Goal: Information Seeking & Learning: Learn about a topic

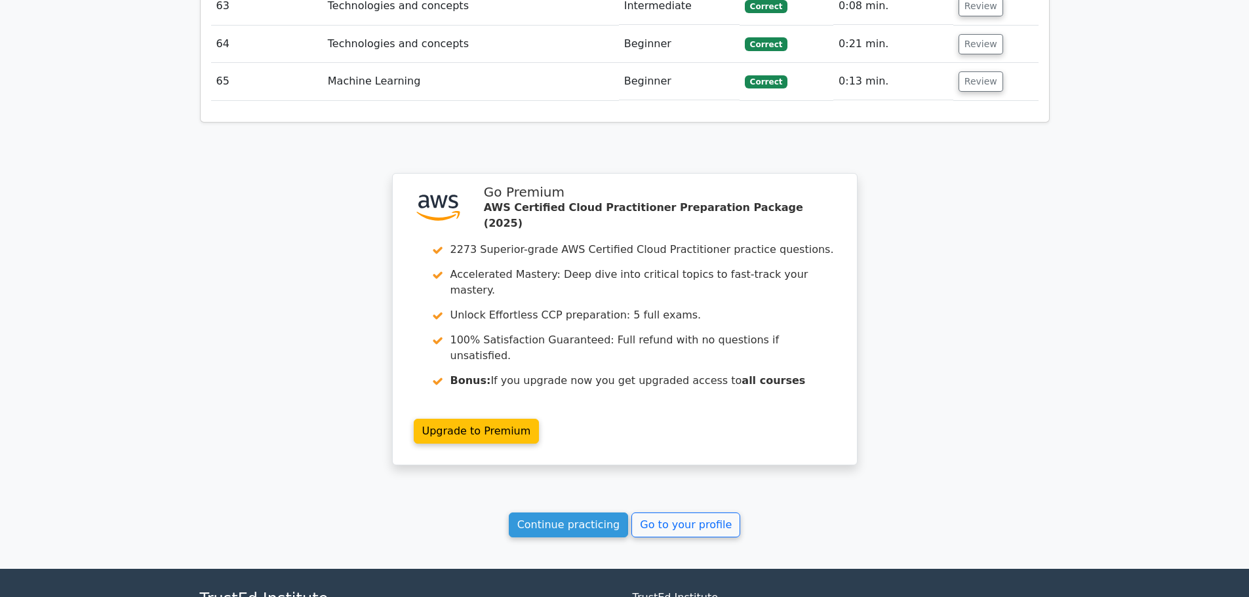
scroll to position [4517, 0]
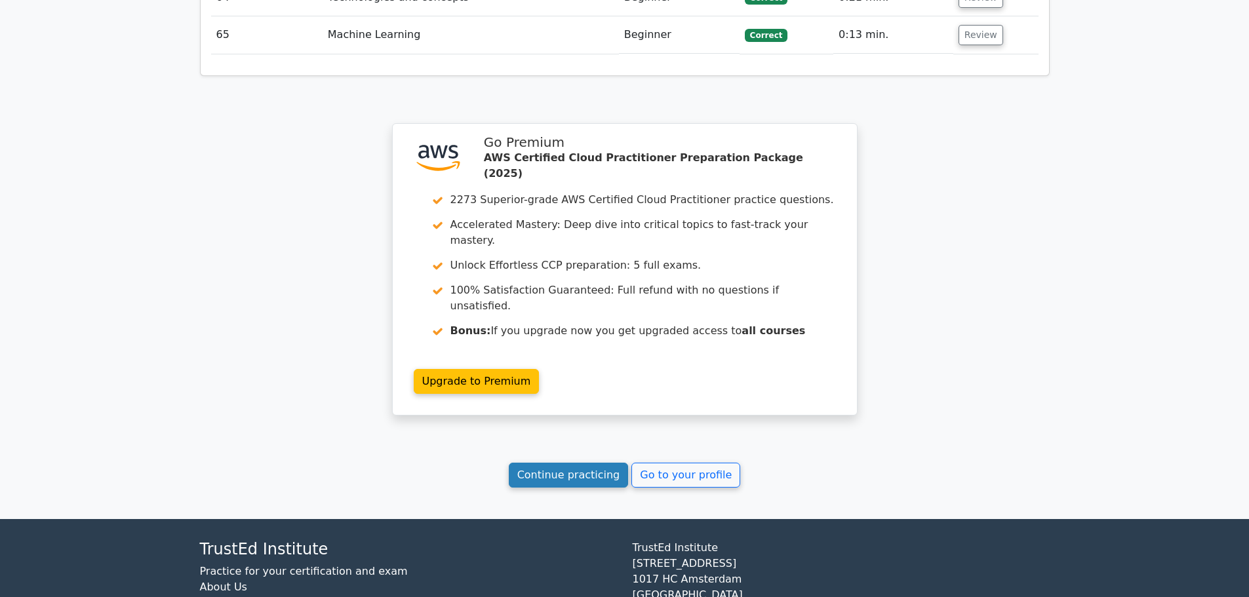
click at [594, 463] on link "Continue practicing" at bounding box center [569, 475] width 120 height 25
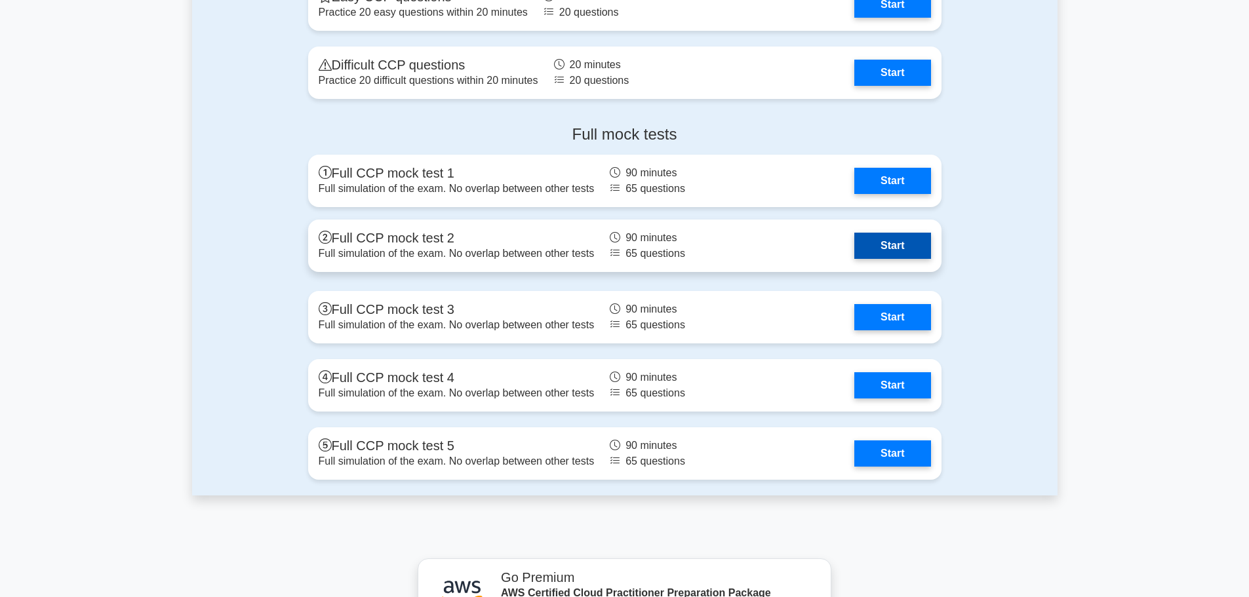
scroll to position [3082, 0]
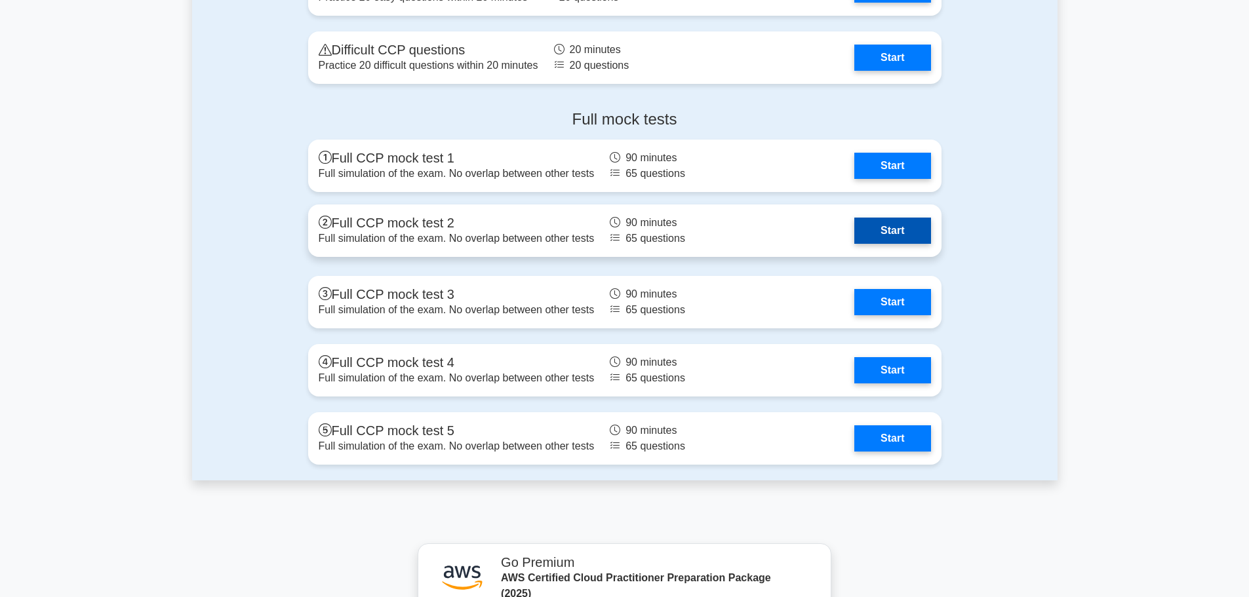
click at [897, 235] on link "Start" at bounding box center [893, 231] width 76 height 26
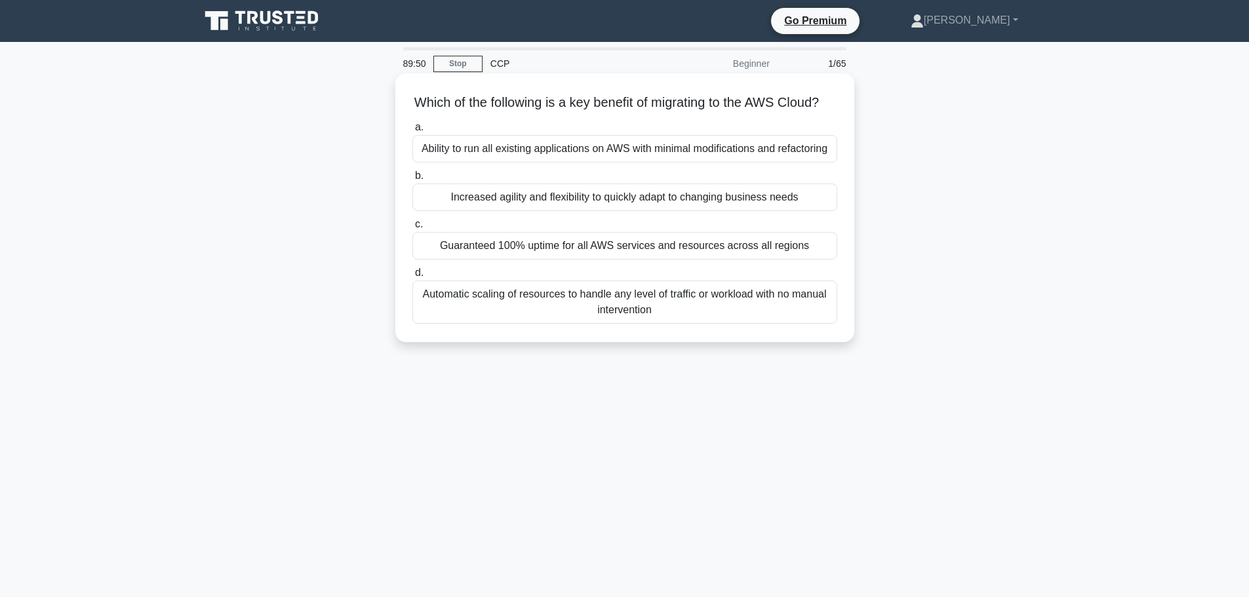
click at [579, 211] on div "Increased agility and flexibility to quickly adapt to changing business needs" at bounding box center [625, 198] width 425 height 28
click at [413, 180] on input "b. Increased agility and flexibility to quickly adapt to changing business needs" at bounding box center [413, 176] width 0 height 9
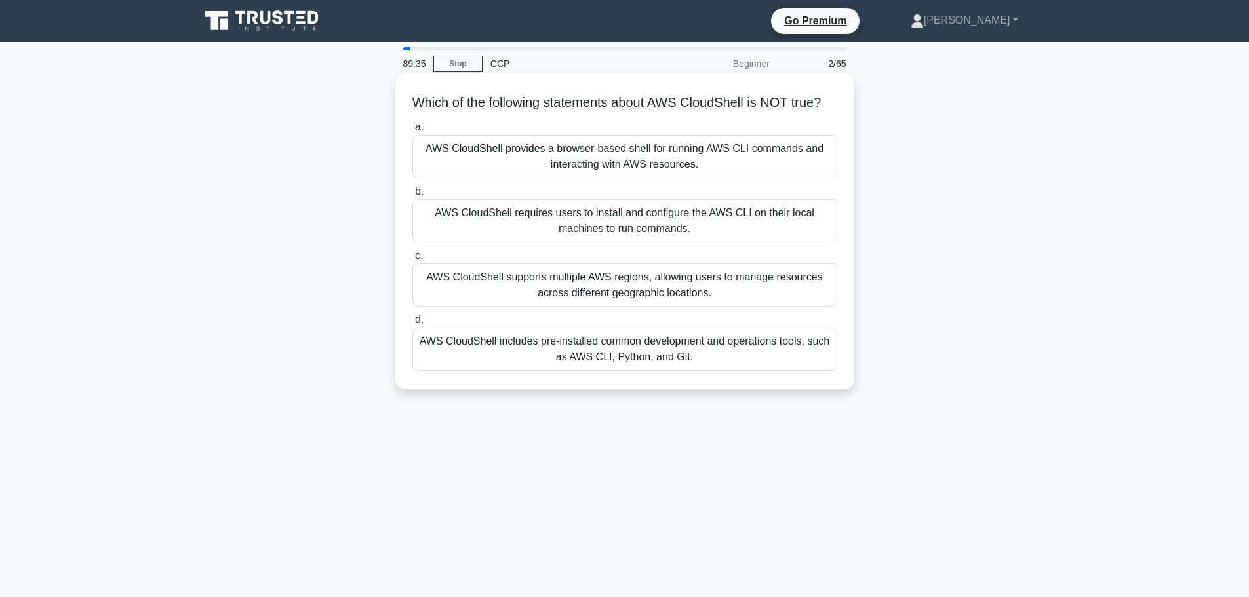
click at [639, 243] on div "AWS CloudShell requires users to install and configure the AWS CLI on their loc…" at bounding box center [625, 220] width 425 height 43
click at [413, 196] on input "b. AWS CloudShell requires users to install and configure the AWS CLI on their …" at bounding box center [413, 192] width 0 height 9
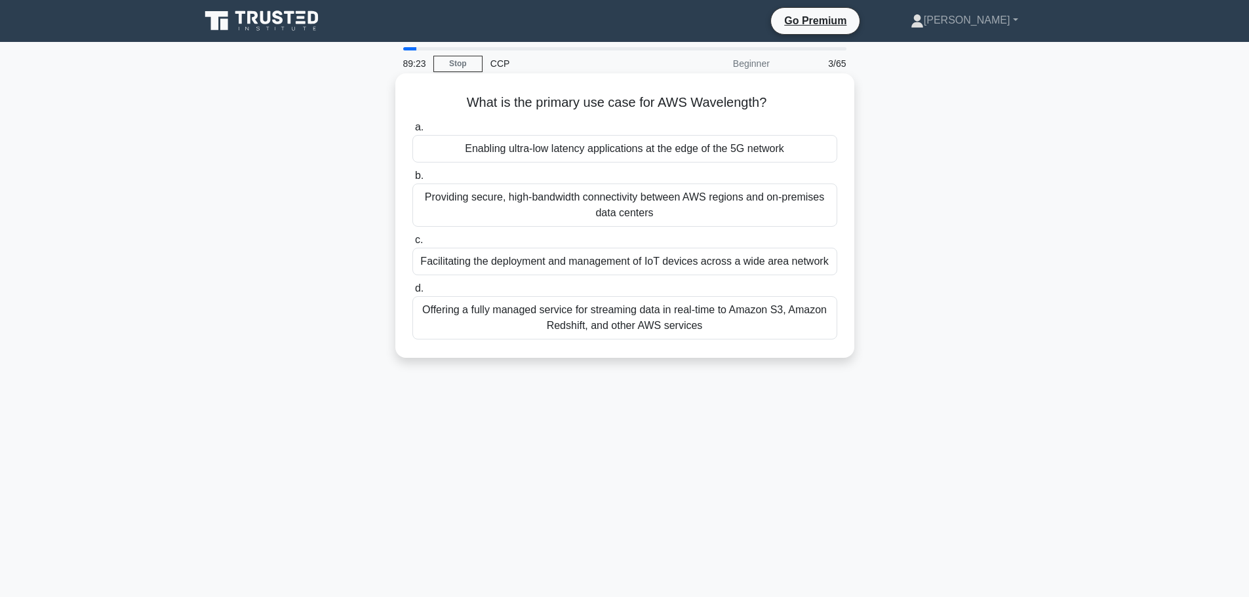
click at [621, 146] on div "Enabling ultra-low latency applications at the edge of the 5G network" at bounding box center [625, 149] width 425 height 28
click at [413, 132] on input "a. Enabling ultra-low latency applications at the edge of the 5G network" at bounding box center [413, 127] width 0 height 9
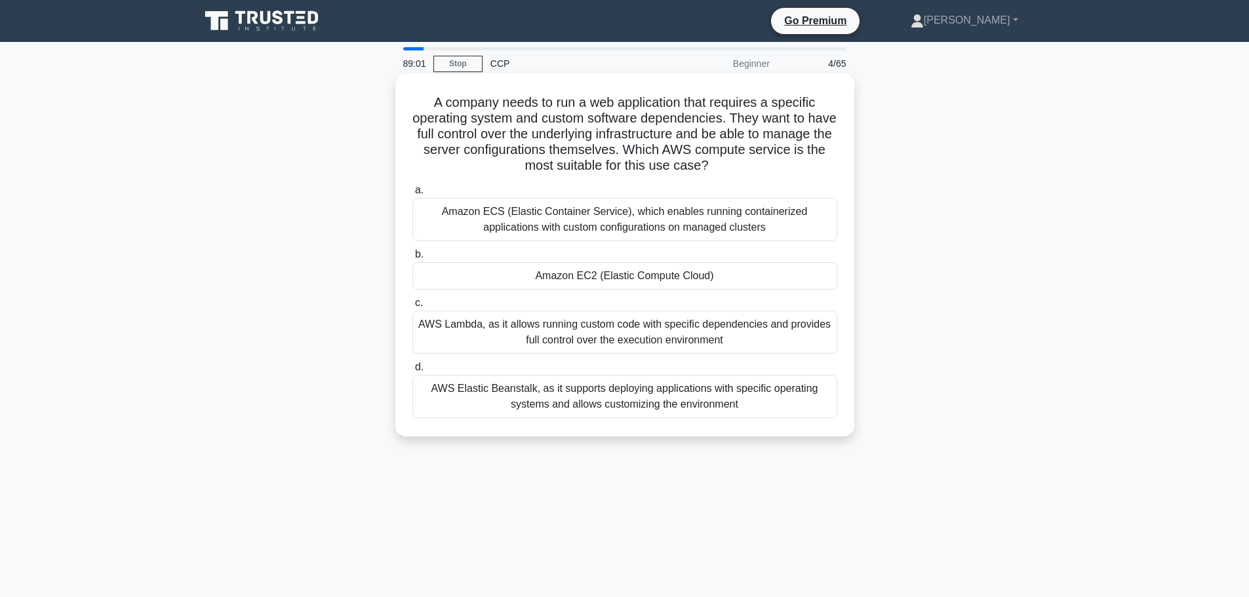
click at [635, 273] on div "Amazon EC2 (Elastic Compute Cloud)" at bounding box center [625, 276] width 425 height 28
click at [413, 259] on input "b. Amazon EC2 (Elastic Compute Cloud)" at bounding box center [413, 255] width 0 height 9
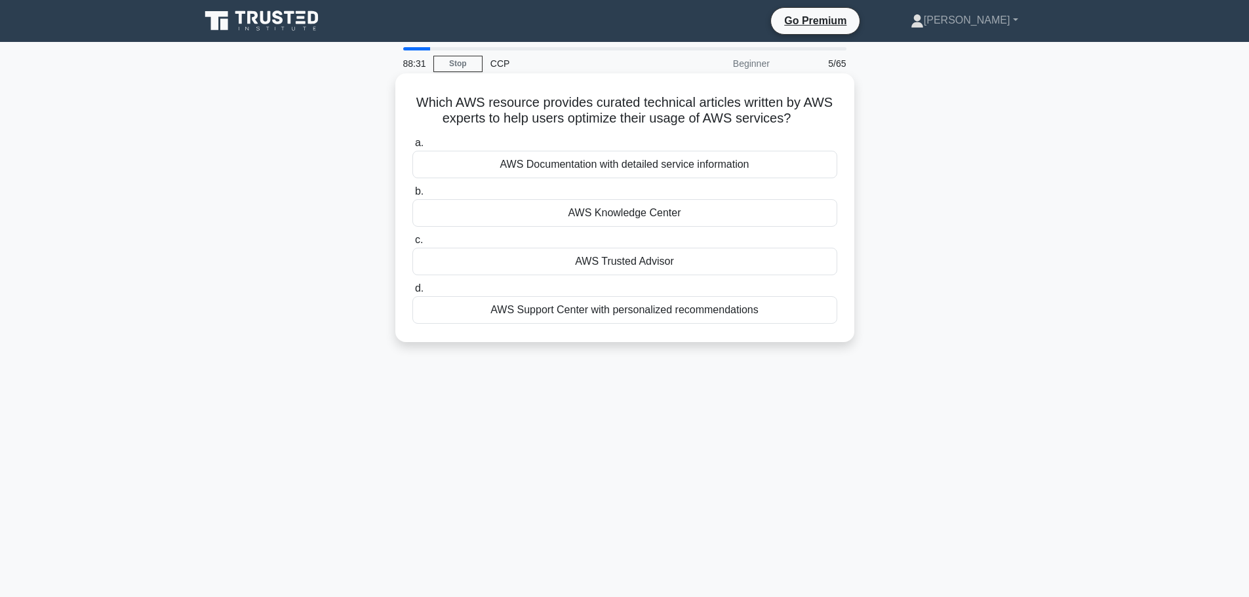
click at [592, 169] on div "AWS Documentation with detailed service information" at bounding box center [625, 165] width 425 height 28
click at [413, 148] on input "a. AWS Documentation with detailed service information" at bounding box center [413, 143] width 0 height 9
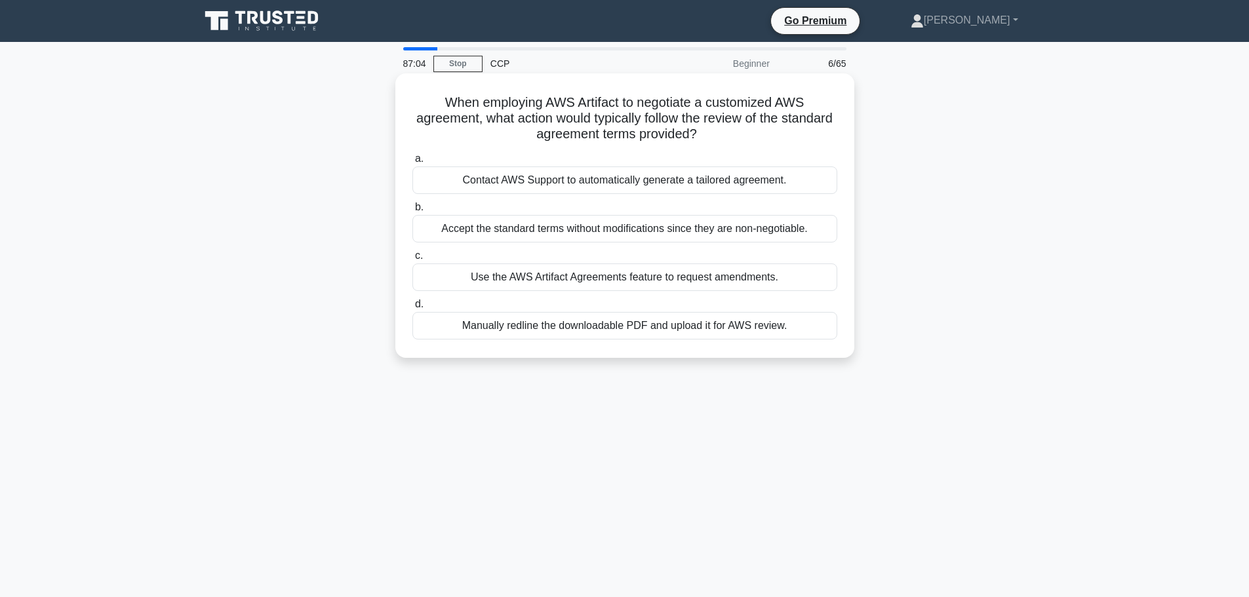
click at [611, 185] on div "Contact AWS Support to automatically generate a tailored agreement." at bounding box center [625, 181] width 425 height 28
click at [413, 163] on input "a. Contact AWS Support to automatically generate a tailored agreement." at bounding box center [413, 159] width 0 height 9
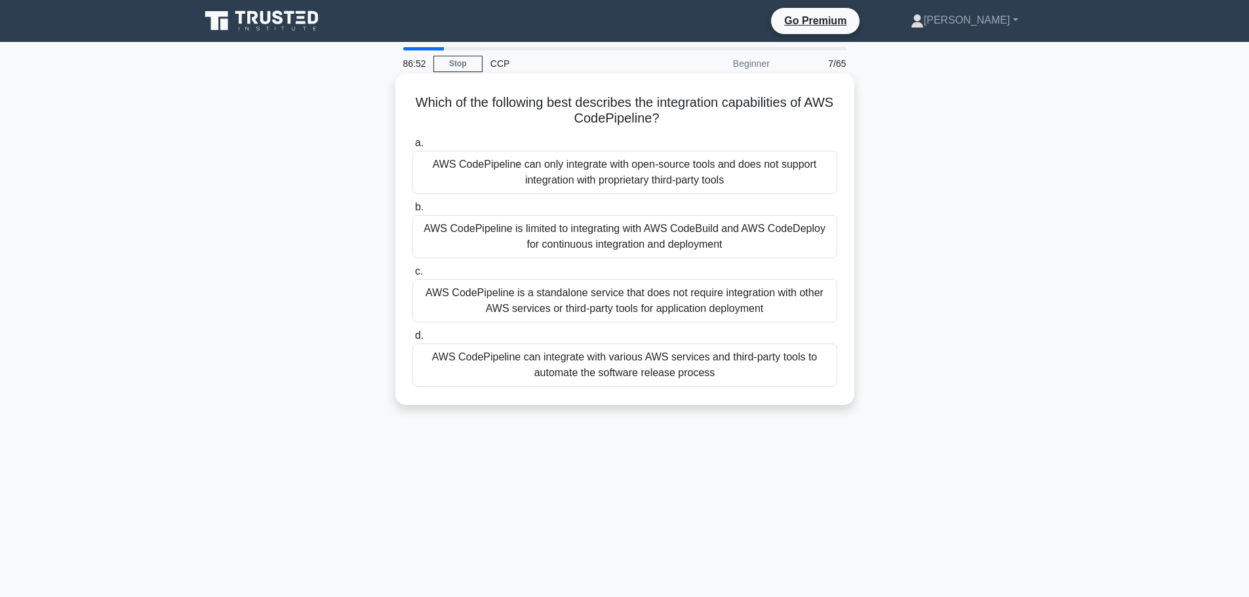
click at [723, 377] on div "AWS CodePipeline can integrate with various AWS services and third-party tools …" at bounding box center [625, 365] width 425 height 43
click at [413, 340] on input "d. AWS CodePipeline can integrate with various AWS services and third-party too…" at bounding box center [413, 336] width 0 height 9
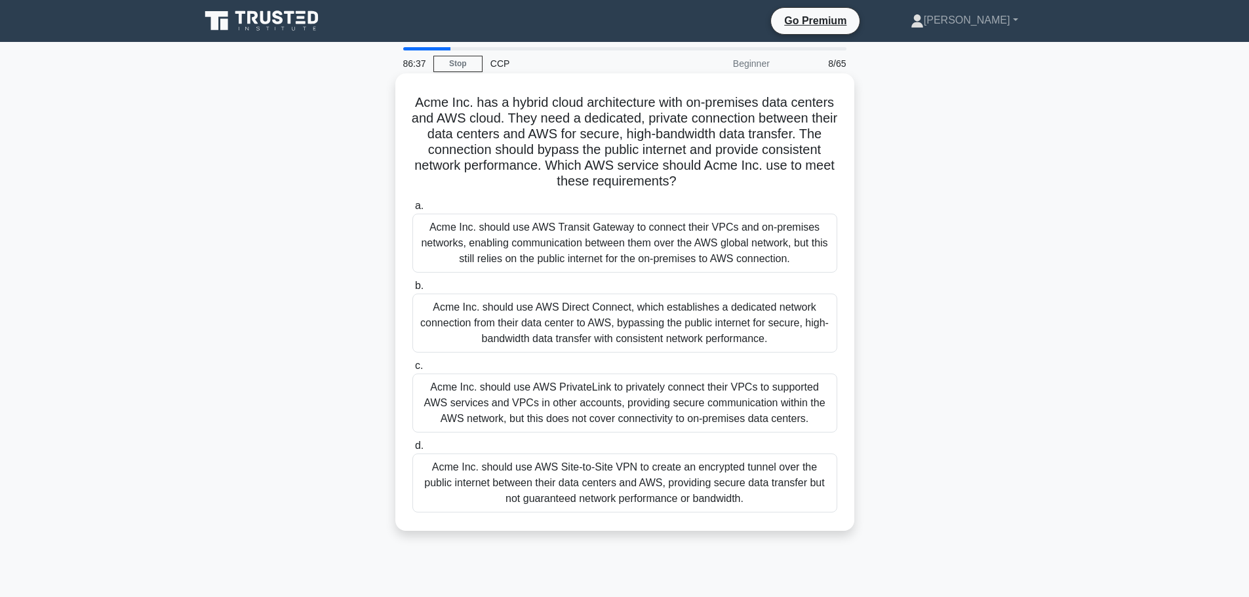
click at [655, 320] on div "Acme Inc. should use AWS Direct Connect, which establishes a dedicated network …" at bounding box center [625, 323] width 425 height 59
click at [413, 291] on input "b. Acme Inc. should use AWS Direct Connect, which establishes a dedicated netwo…" at bounding box center [413, 286] width 0 height 9
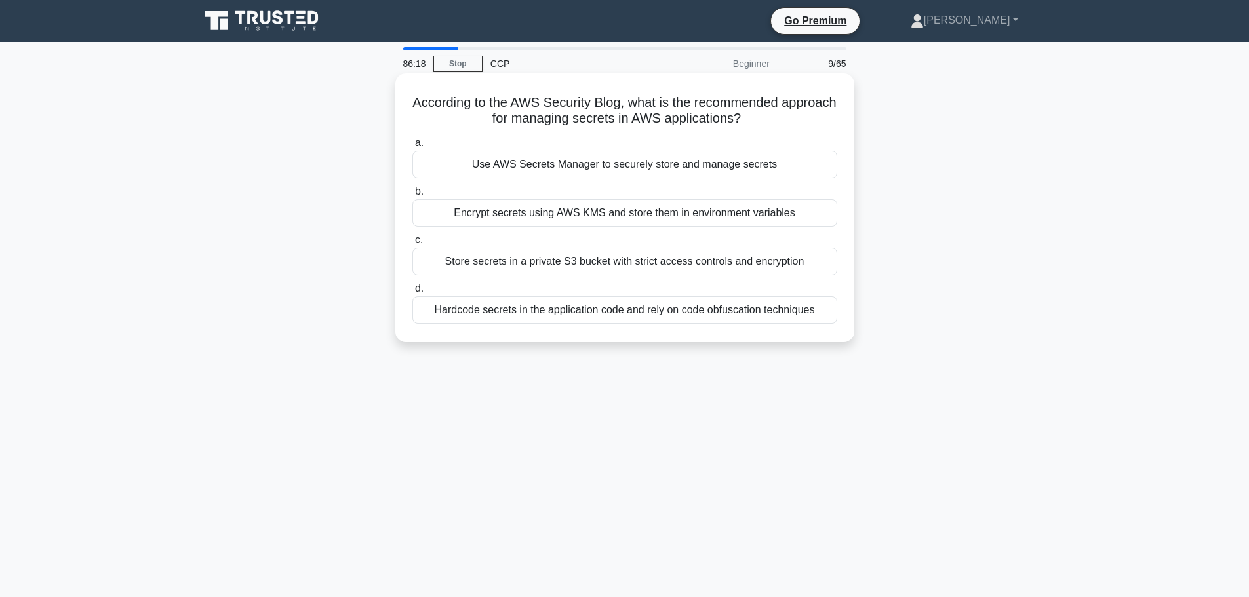
click at [558, 165] on div "Use AWS Secrets Manager to securely store and manage secrets" at bounding box center [625, 165] width 425 height 28
click at [413, 148] on input "a. Use AWS Secrets Manager to securely store and manage secrets" at bounding box center [413, 143] width 0 height 9
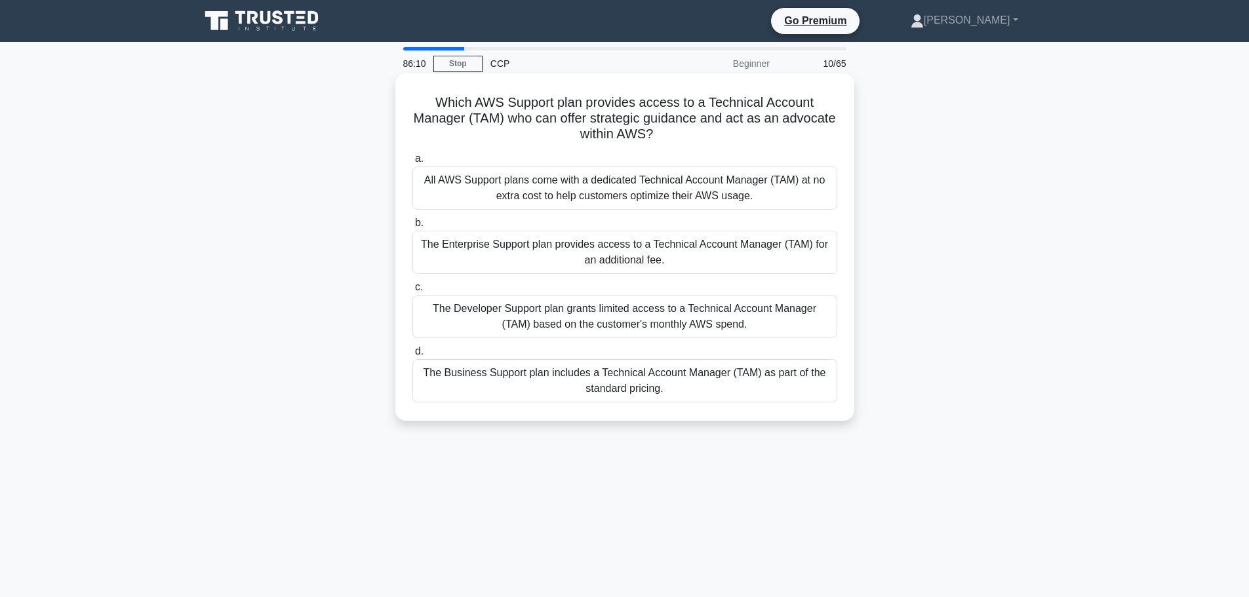
click at [582, 262] on div "The Enterprise Support plan provides access to a Technical Account Manager (TAM…" at bounding box center [625, 252] width 425 height 43
click at [413, 228] on input "b. The Enterprise Support plan provides access to a Technical Account Manager (…" at bounding box center [413, 223] width 0 height 9
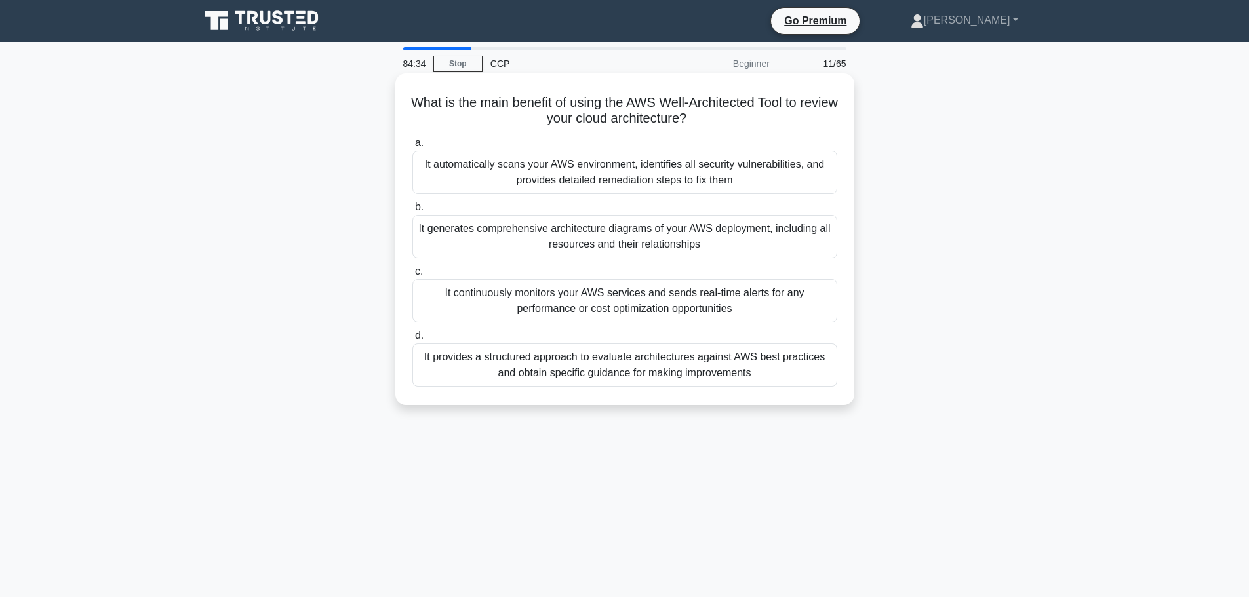
click at [605, 375] on div "It provides a structured approach to evaluate architectures against AWS best pr…" at bounding box center [625, 365] width 425 height 43
click at [413, 340] on input "d. It provides a structured approach to evaluate architectures against AWS best…" at bounding box center [413, 336] width 0 height 9
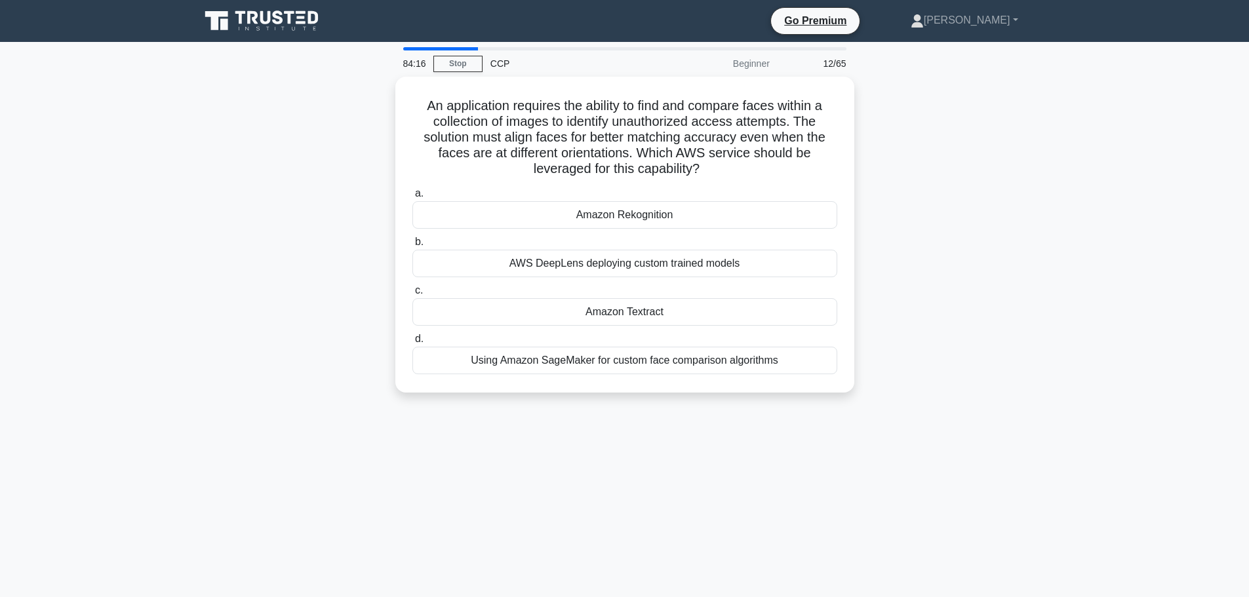
drag, startPoint x: 698, startPoint y: 175, endPoint x: 1049, endPoint y: 132, distance: 354.1
click at [1049, 132] on div "An application requires the ability to find and compare faces within a collecti…" at bounding box center [625, 243] width 866 height 332
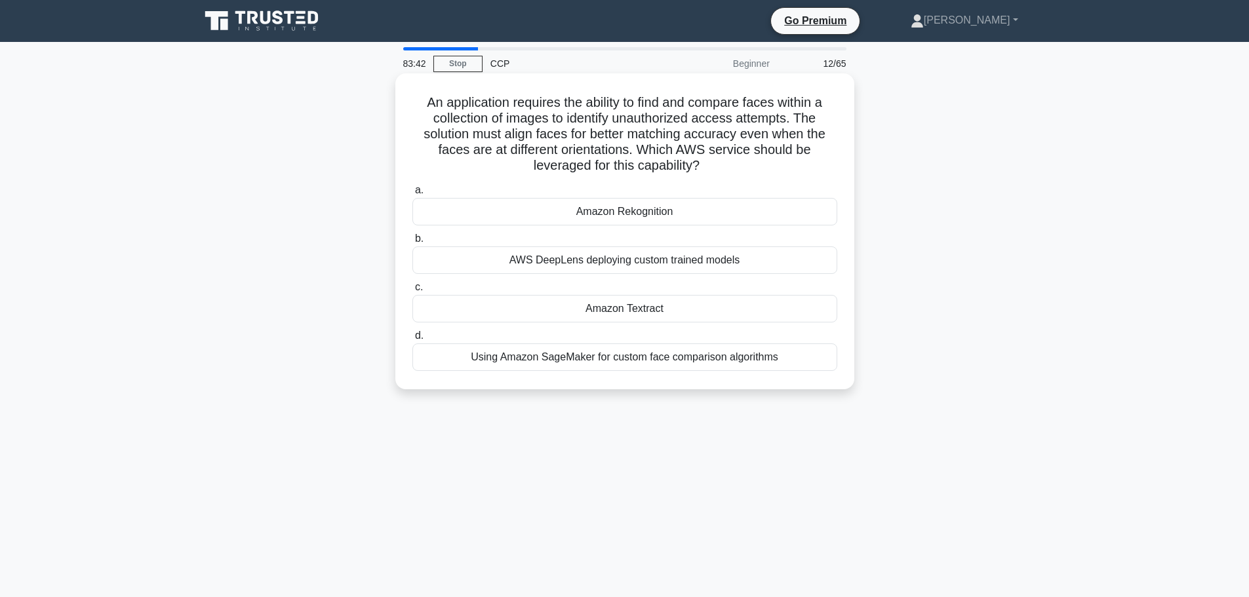
click at [643, 216] on div "Amazon Rekognition" at bounding box center [625, 212] width 425 height 28
click at [413, 195] on input "a. Amazon Rekognition" at bounding box center [413, 190] width 0 height 9
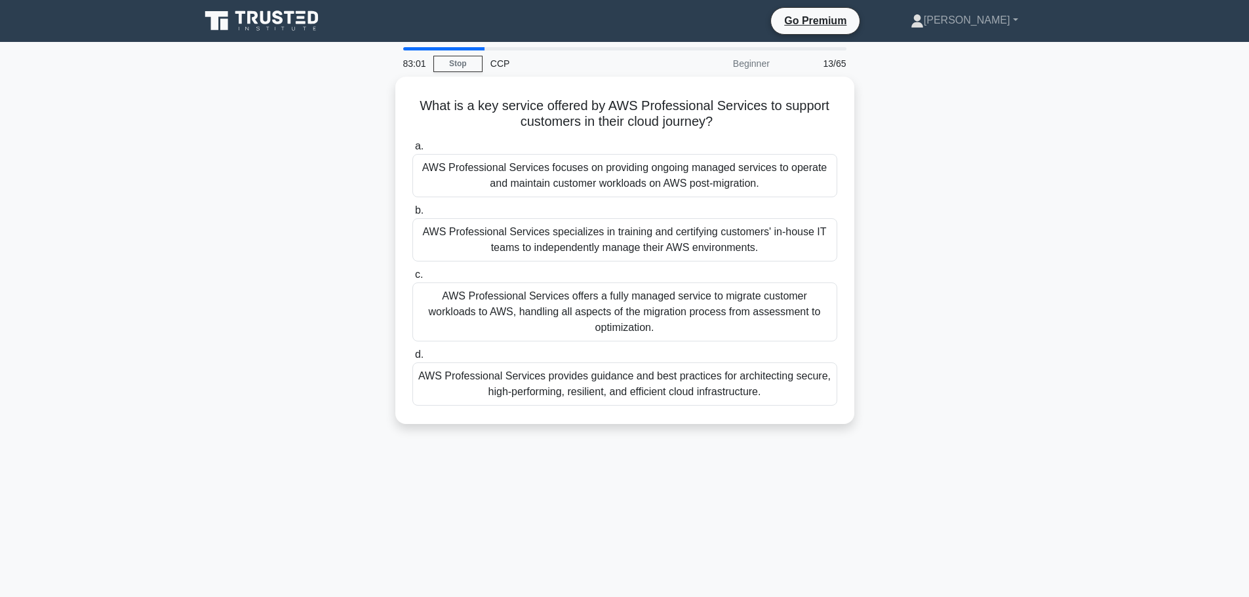
click at [1050, 202] on div "What is a key service offered by AWS Professional Services to support customers…" at bounding box center [625, 258] width 866 height 363
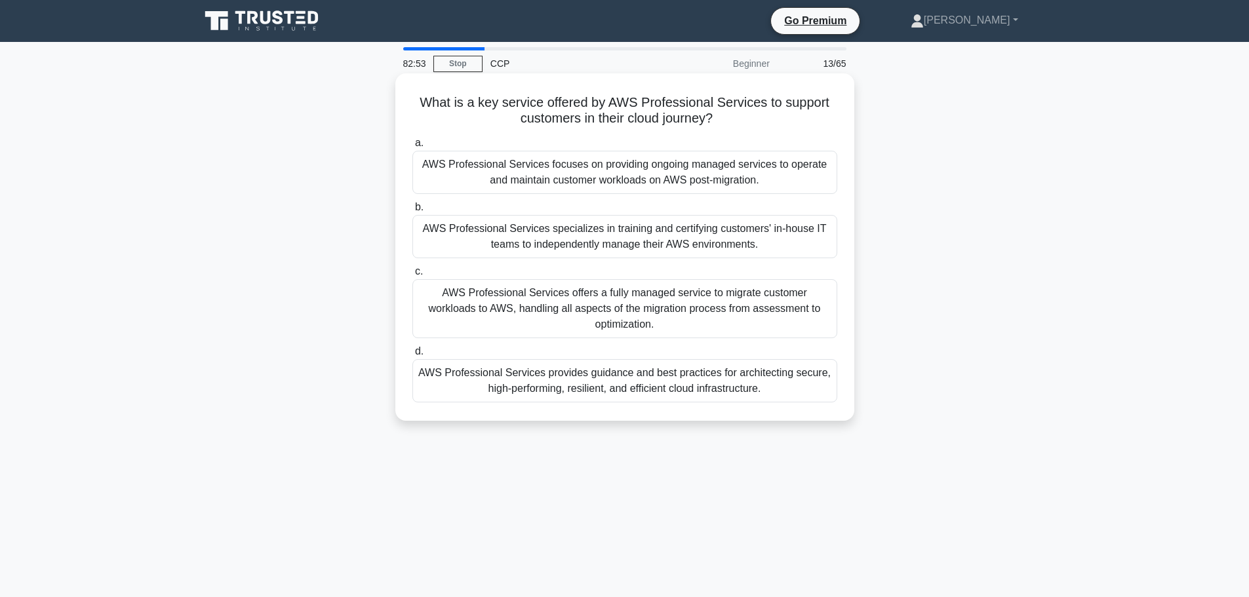
click at [546, 308] on div "AWS Professional Services offers a fully managed service to migrate customer wo…" at bounding box center [625, 308] width 425 height 59
click at [413, 276] on input "c. AWS Professional Services offers a fully managed service to migrate customer…" at bounding box center [413, 272] width 0 height 9
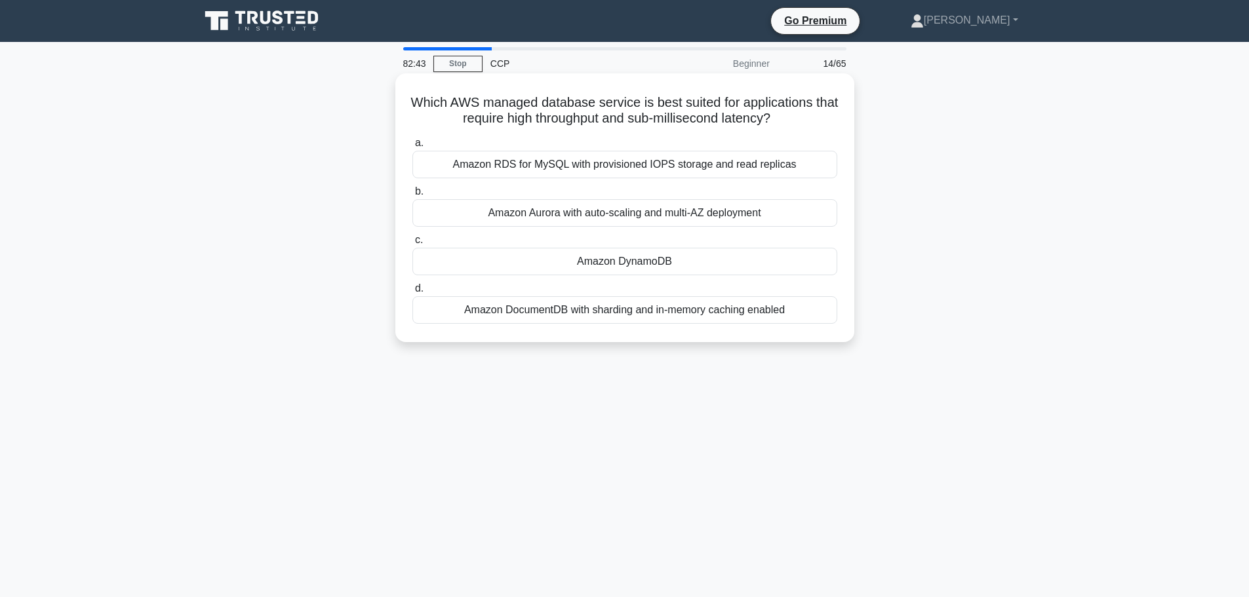
click at [659, 256] on div "Amazon DynamoDB" at bounding box center [625, 262] width 425 height 28
click at [413, 245] on input "c. Amazon DynamoDB" at bounding box center [413, 240] width 0 height 9
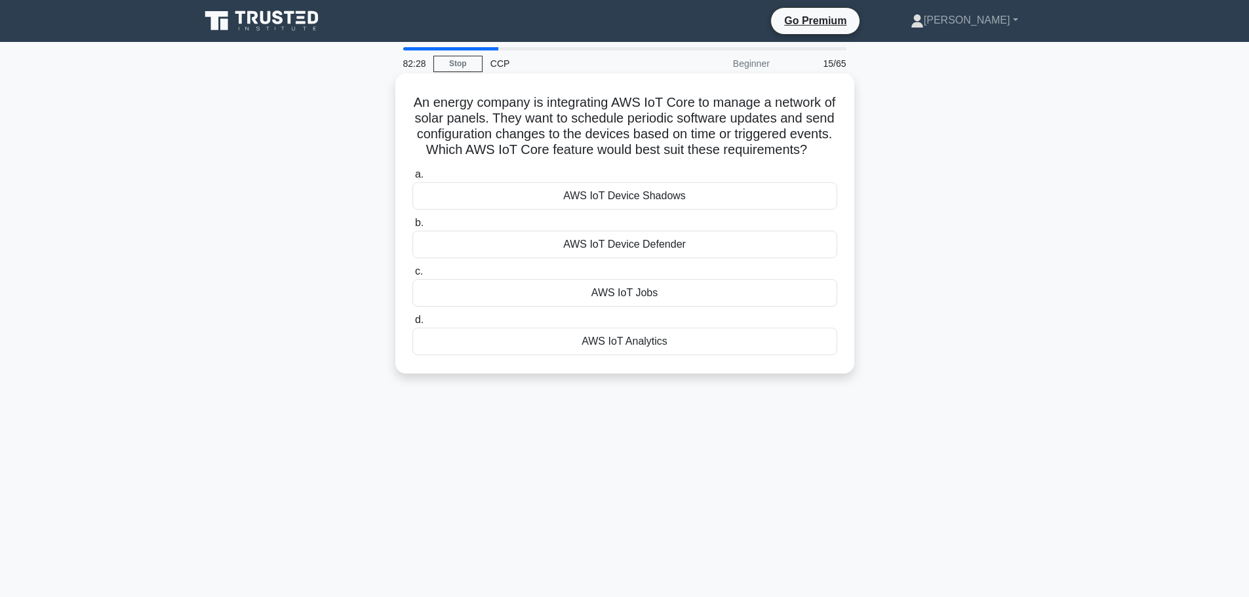
click at [715, 305] on div "AWS IoT Jobs" at bounding box center [625, 293] width 425 height 28
click at [413, 276] on input "c. AWS IoT Jobs" at bounding box center [413, 272] width 0 height 9
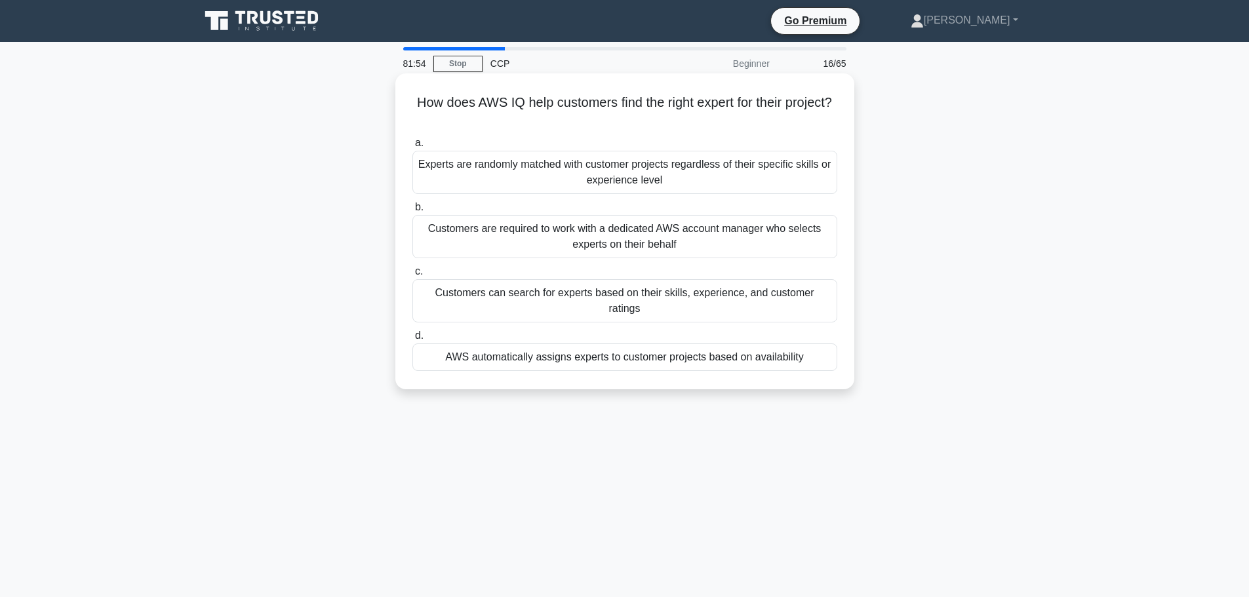
click at [619, 286] on div "Customers can search for experts based on their skills, experience, and custome…" at bounding box center [625, 300] width 425 height 43
click at [413, 276] on input "c. Customers can search for experts based on their skills, experience, and cust…" at bounding box center [413, 272] width 0 height 9
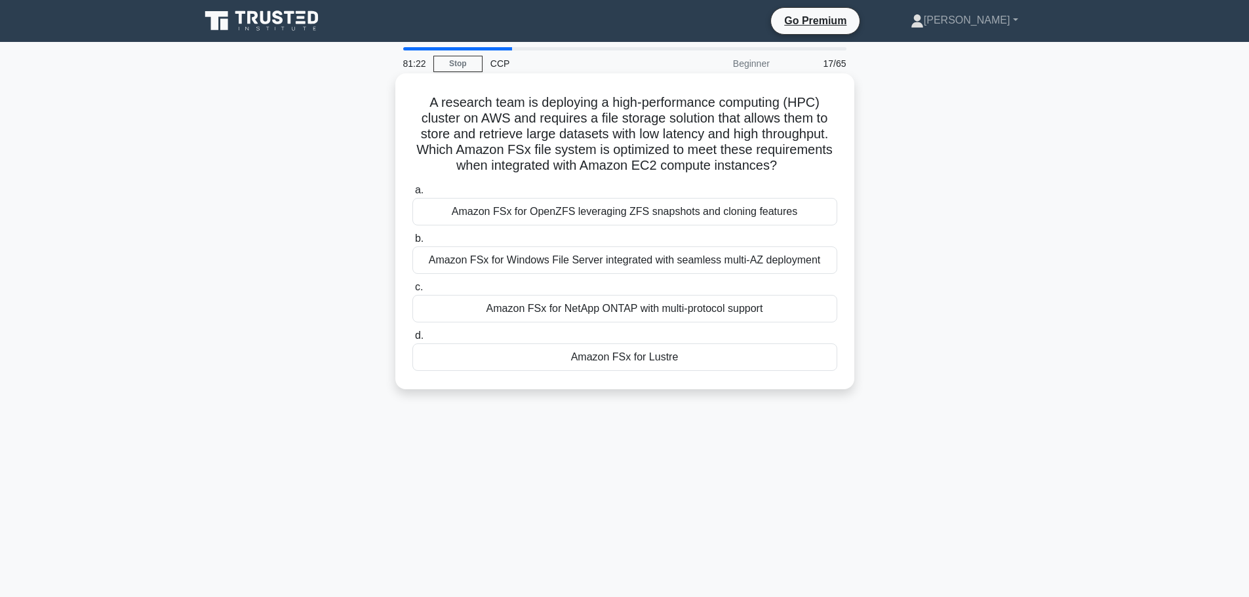
click at [637, 359] on div "Amazon FSx for Lustre" at bounding box center [625, 358] width 425 height 28
click at [413, 340] on input "d. Amazon FSx for Lustre" at bounding box center [413, 336] width 0 height 9
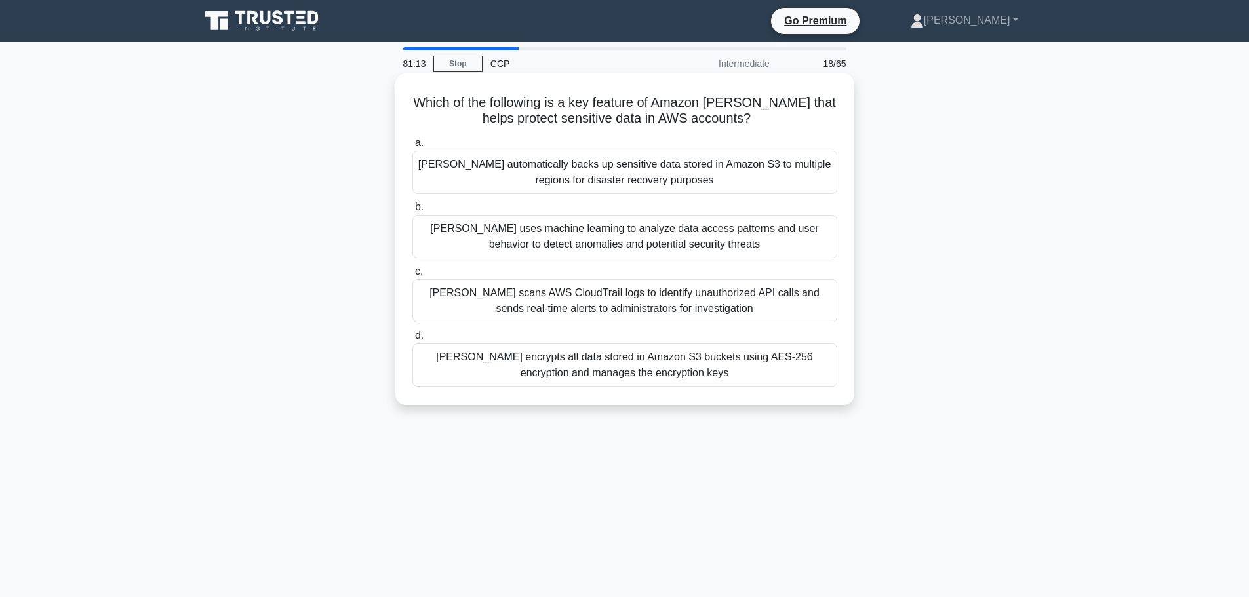
click at [588, 248] on div "Macie uses machine learning to analyze data access patterns and user behavior t…" at bounding box center [625, 236] width 425 height 43
click at [413, 212] on input "b. Macie uses machine learning to analyze data access patterns and user behavio…" at bounding box center [413, 207] width 0 height 9
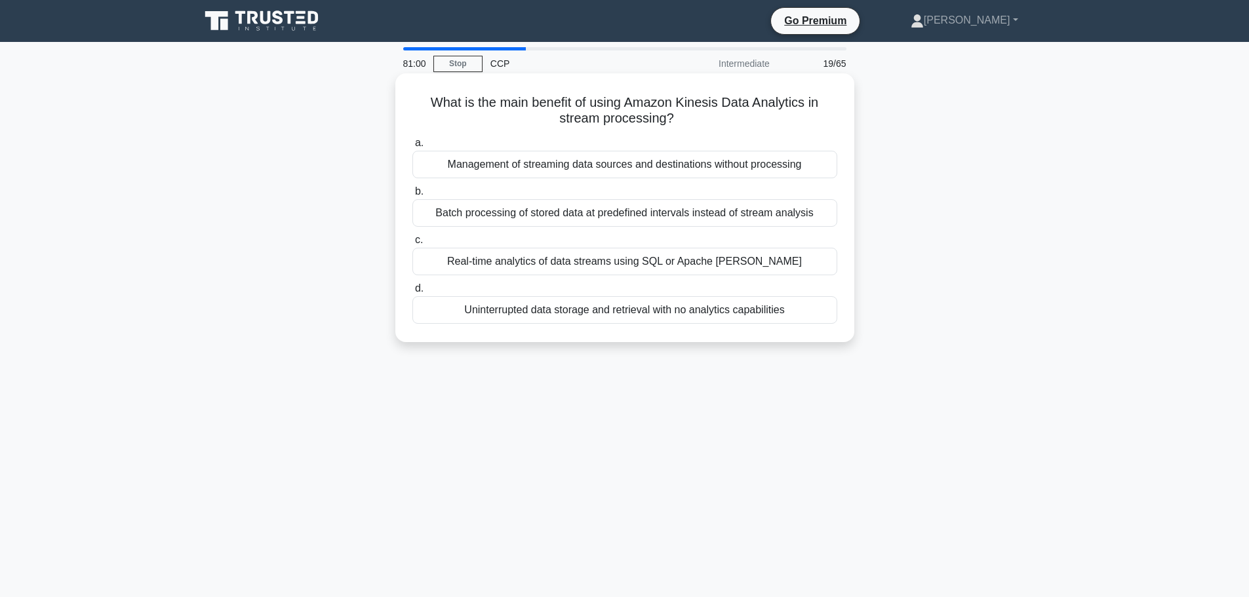
click at [753, 269] on div "Real-time analytics of data streams using SQL or Apache Flink" at bounding box center [625, 262] width 425 height 28
click at [413, 245] on input "c. Real-time analytics of data streams using SQL or Apache Flink" at bounding box center [413, 240] width 0 height 9
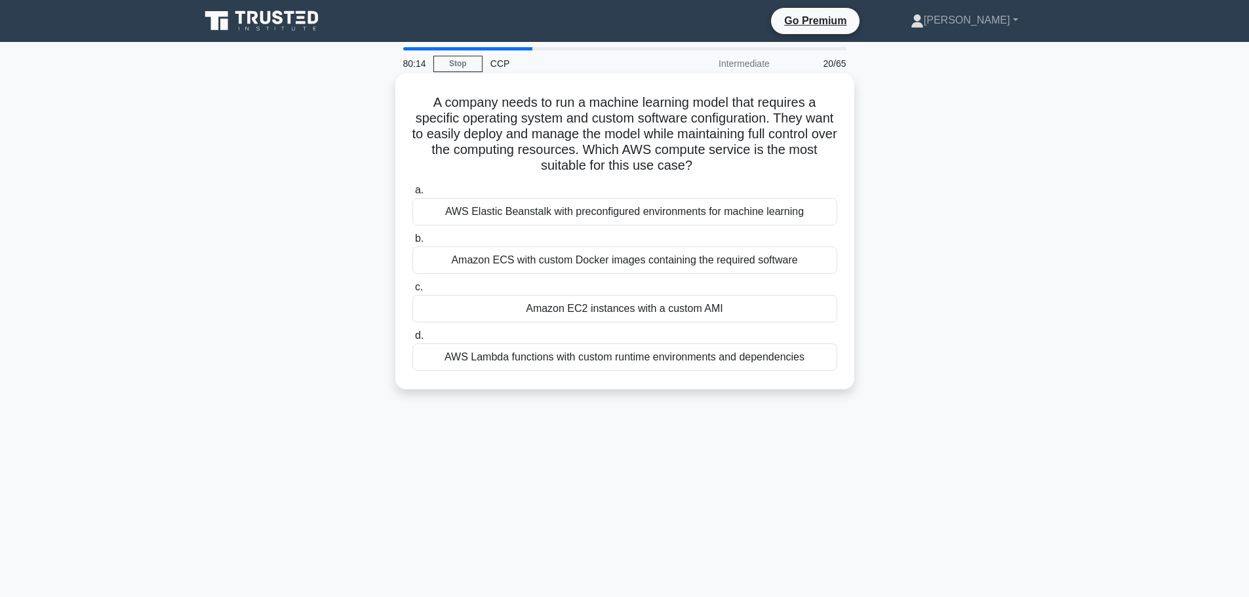
click at [695, 319] on div "Amazon EC2 instances with a custom AMI" at bounding box center [625, 309] width 425 height 28
click at [413, 292] on input "c. Amazon EC2 instances with a custom AMI" at bounding box center [413, 287] width 0 height 9
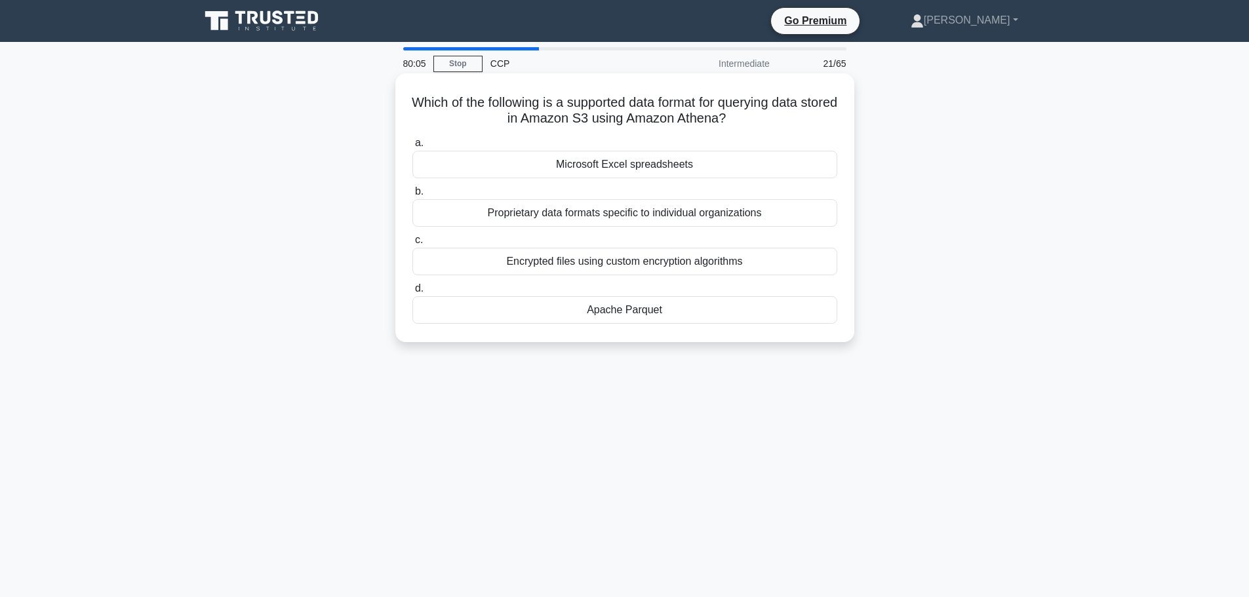
click at [676, 266] on div "Encrypted files using custom encryption algorithms" at bounding box center [625, 262] width 425 height 28
click at [413, 245] on input "c. Encrypted files using custom encryption algorithms" at bounding box center [413, 240] width 0 height 9
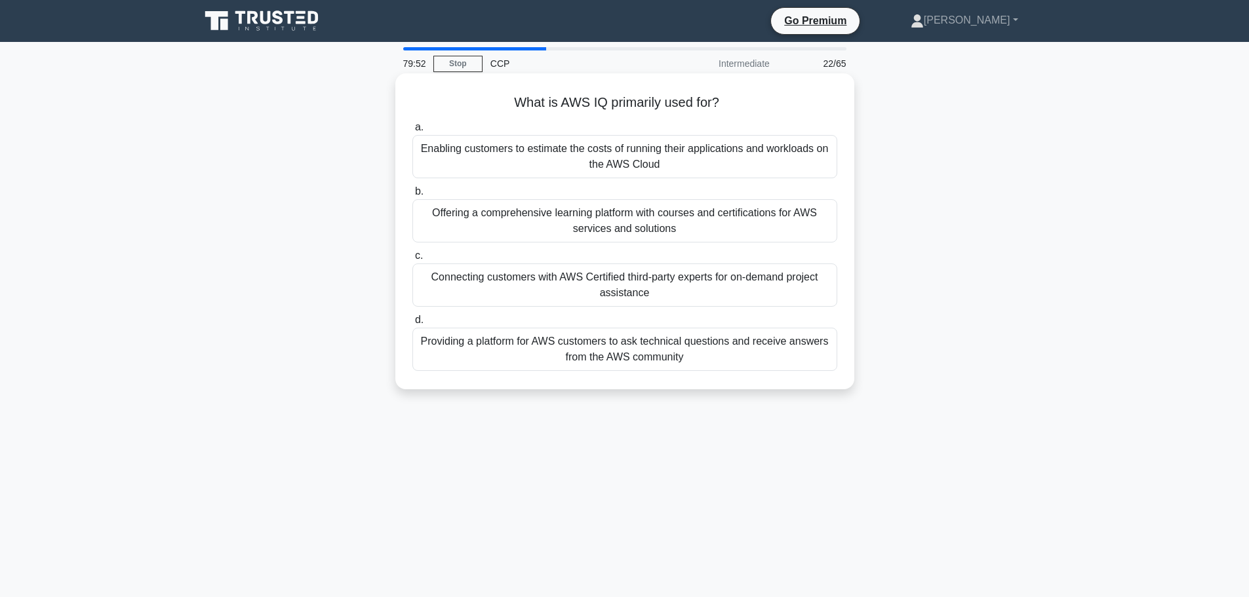
click at [723, 291] on div "Connecting customers with AWS Certified third-party experts for on-demand proje…" at bounding box center [625, 285] width 425 height 43
click at [413, 260] on input "c. Connecting customers with AWS Certified third-party experts for on-demand pr…" at bounding box center [413, 256] width 0 height 9
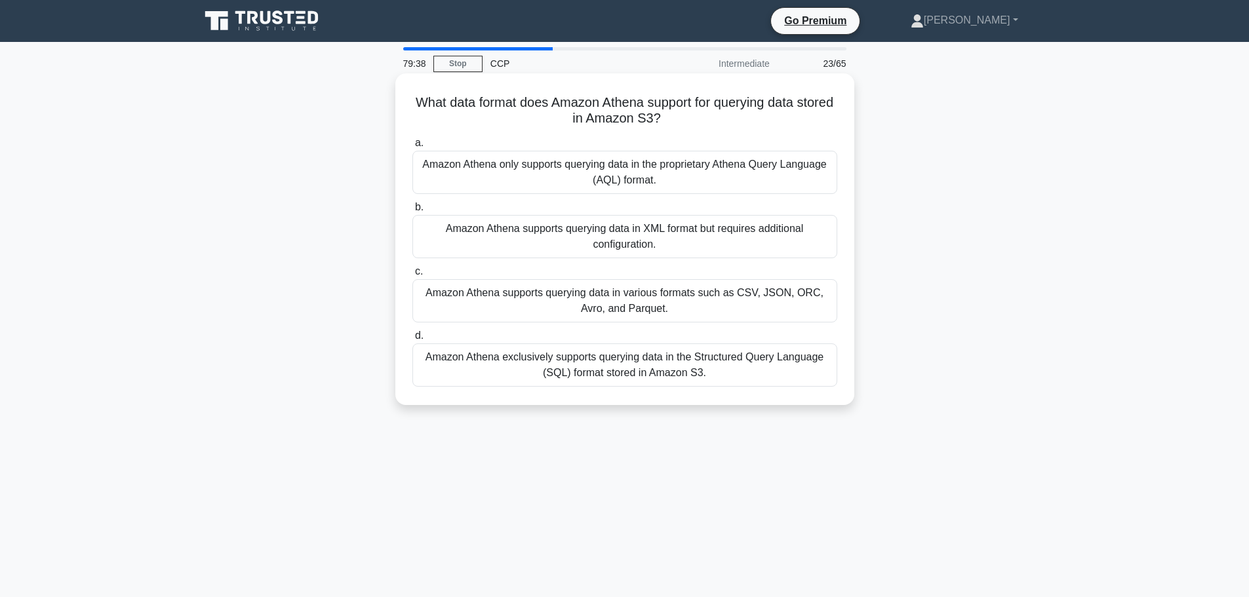
click at [625, 317] on div "Amazon Athena supports querying data in various formats such as CSV, JSON, ORC,…" at bounding box center [625, 300] width 425 height 43
click at [413, 276] on input "c. Amazon Athena supports querying data in various formats such as CSV, JSON, O…" at bounding box center [413, 272] width 0 height 9
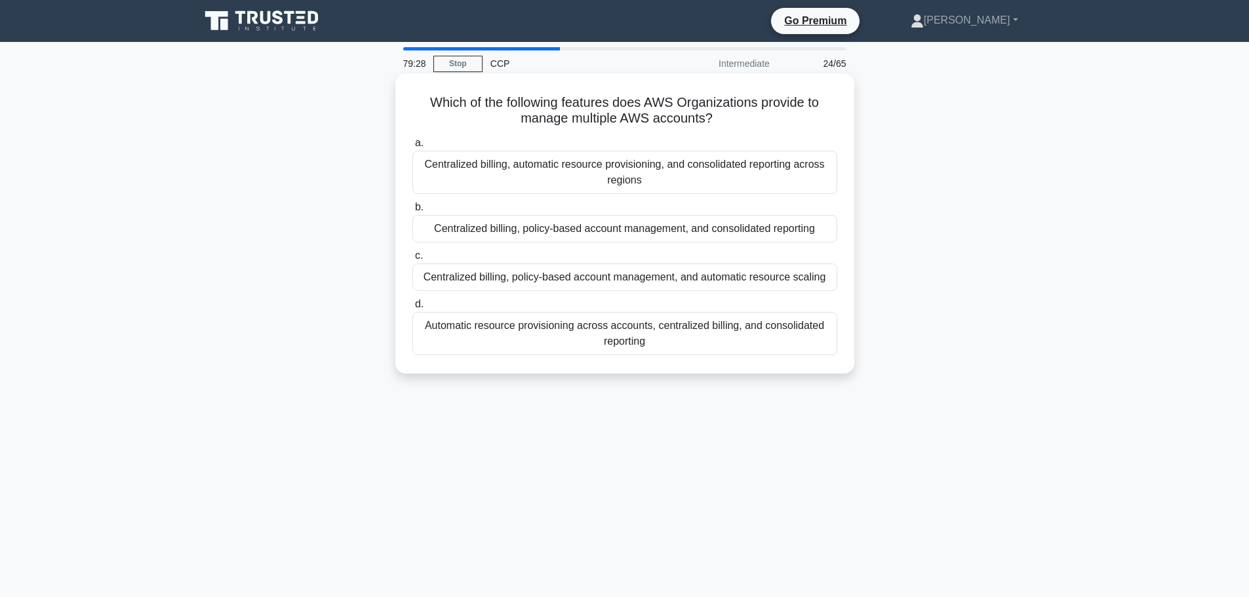
click at [619, 231] on div "Centralized billing, policy-based account management, and consolidated reporting" at bounding box center [625, 229] width 425 height 28
click at [413, 212] on input "b. Centralized billing, policy-based account management, and consolidated repor…" at bounding box center [413, 207] width 0 height 9
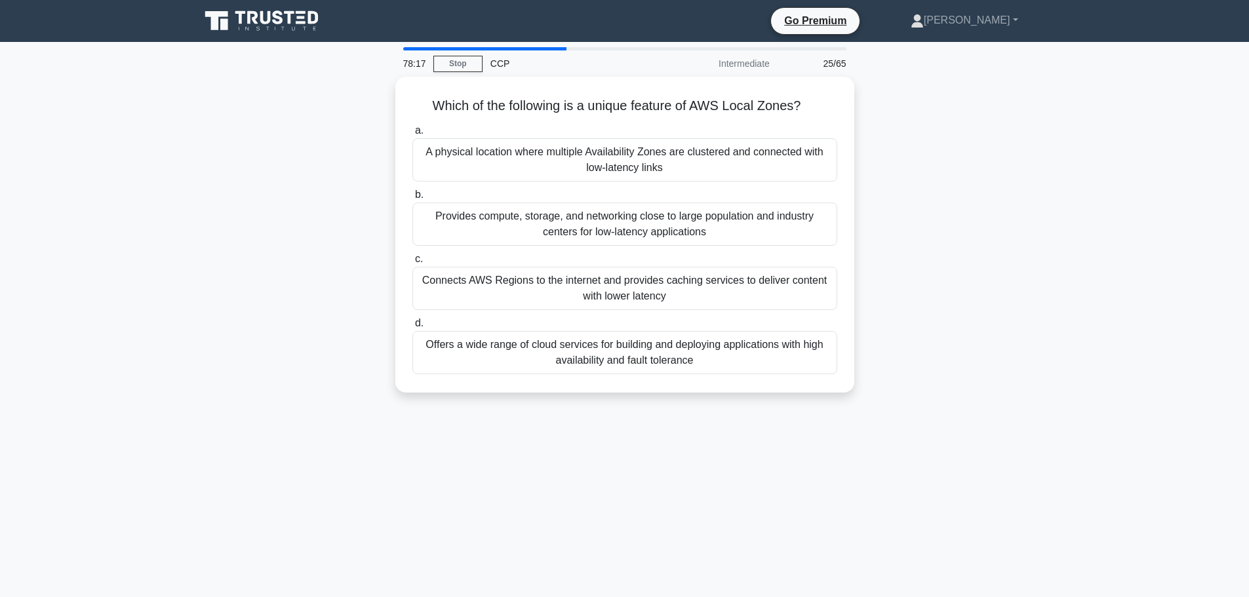
click at [980, 179] on div "Which of the following is a unique feature of AWS Local Zones? .spinner_0XTQ{tr…" at bounding box center [625, 243] width 866 height 332
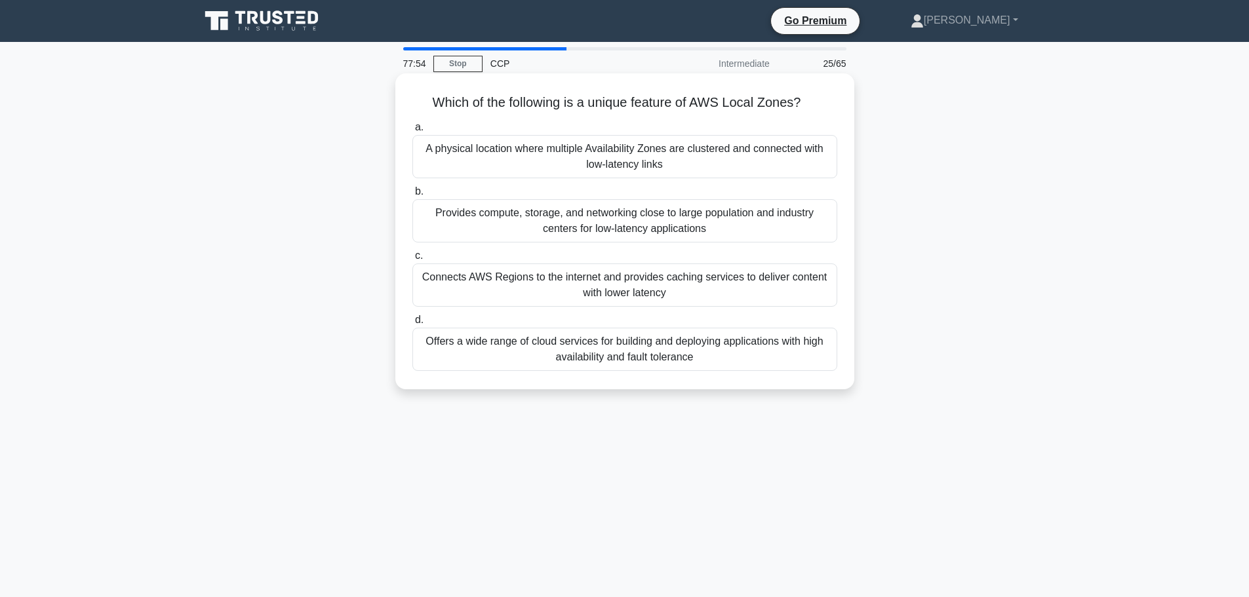
click at [647, 288] on div "Connects AWS Regions to the internet and provides caching services to deliver c…" at bounding box center [625, 285] width 425 height 43
click at [413, 260] on input "c. Connects AWS Regions to the internet and provides caching services to delive…" at bounding box center [413, 256] width 0 height 9
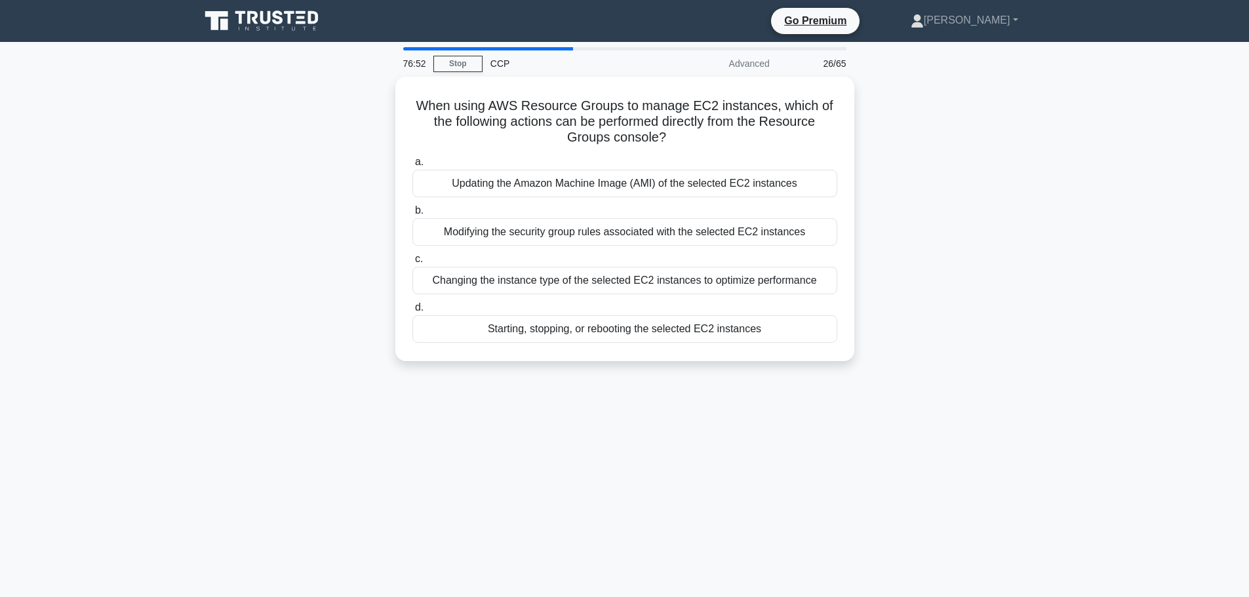
click at [946, 207] on div "When using AWS Resource Groups to manage EC2 instances, which of the following …" at bounding box center [625, 227] width 866 height 300
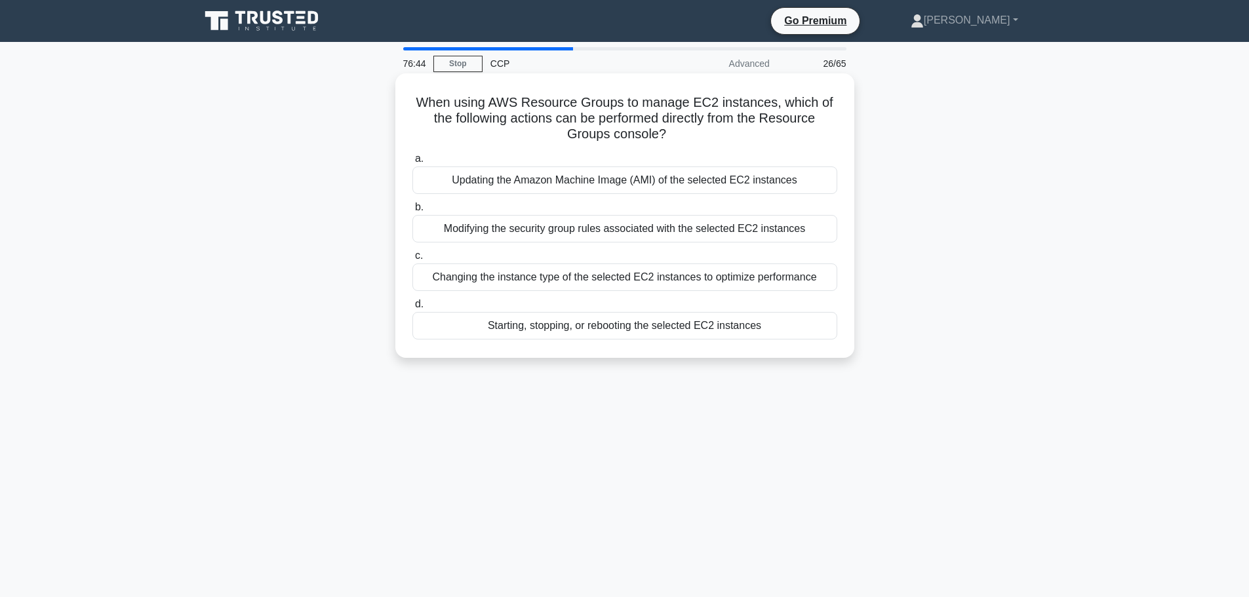
click at [714, 232] on div "Modifying the security group rules associated with the selected EC2 instances" at bounding box center [625, 229] width 425 height 28
click at [413, 212] on input "b. Modifying the security group rules associated with the selected EC2 instances" at bounding box center [413, 207] width 0 height 9
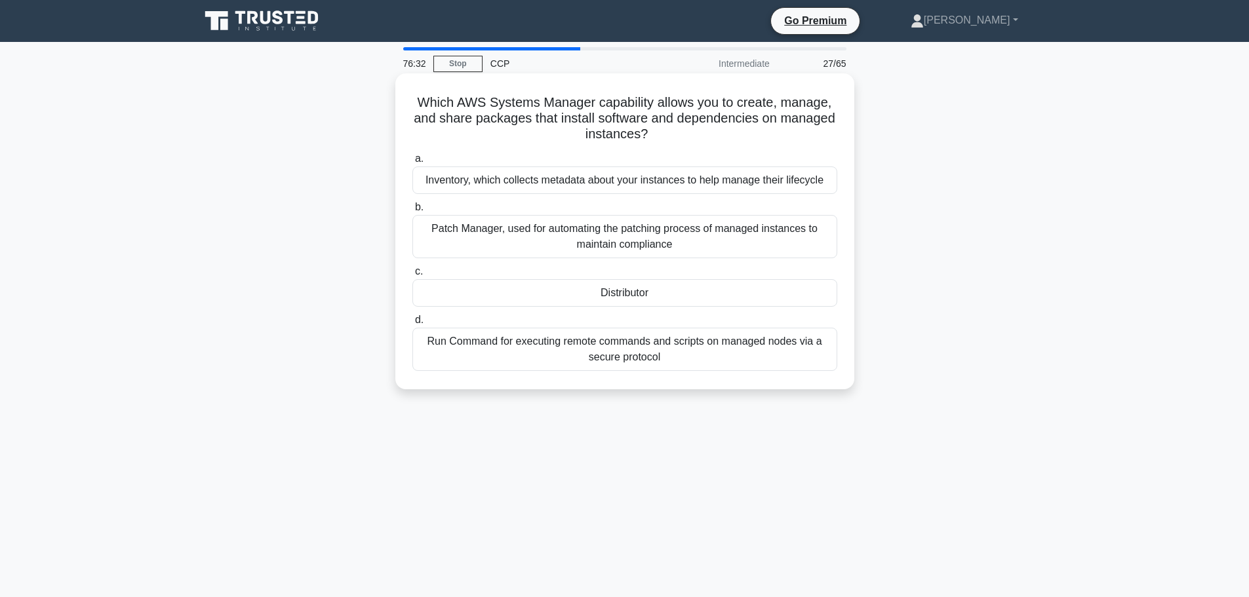
click at [735, 292] on div "Distributor" at bounding box center [625, 293] width 425 height 28
click at [413, 276] on input "c. Distributor" at bounding box center [413, 272] width 0 height 9
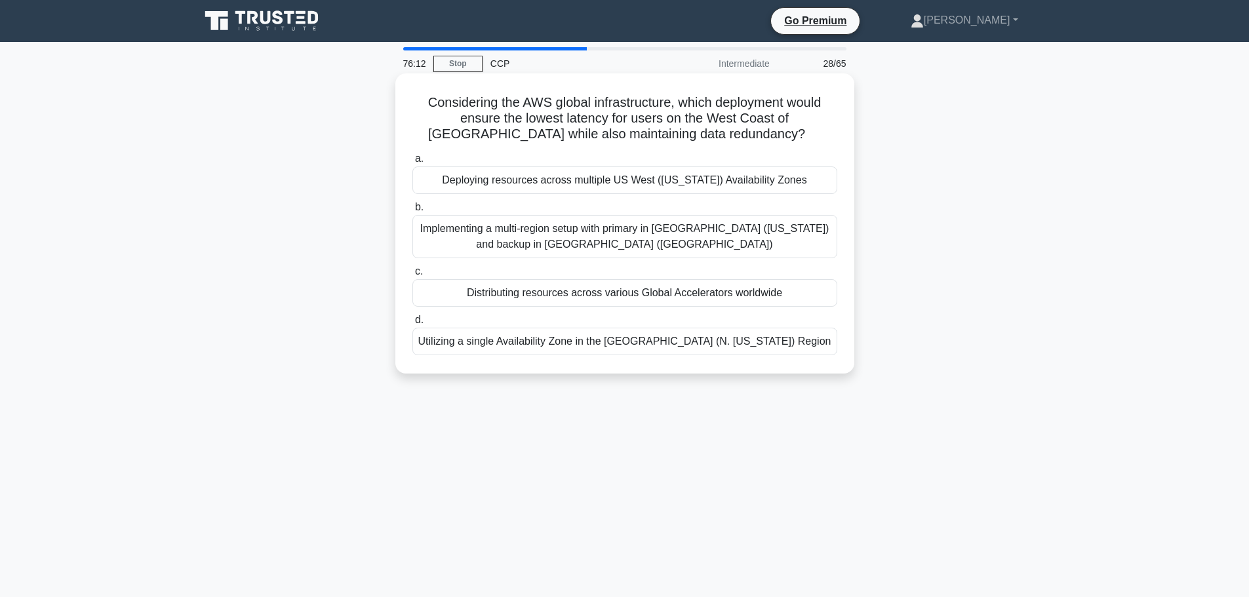
click at [715, 298] on div "Distributing resources across various Global Accelerators worldwide" at bounding box center [625, 293] width 425 height 28
click at [413, 276] on input "c. Distributing resources across various Global Accelerators worldwide" at bounding box center [413, 272] width 0 height 9
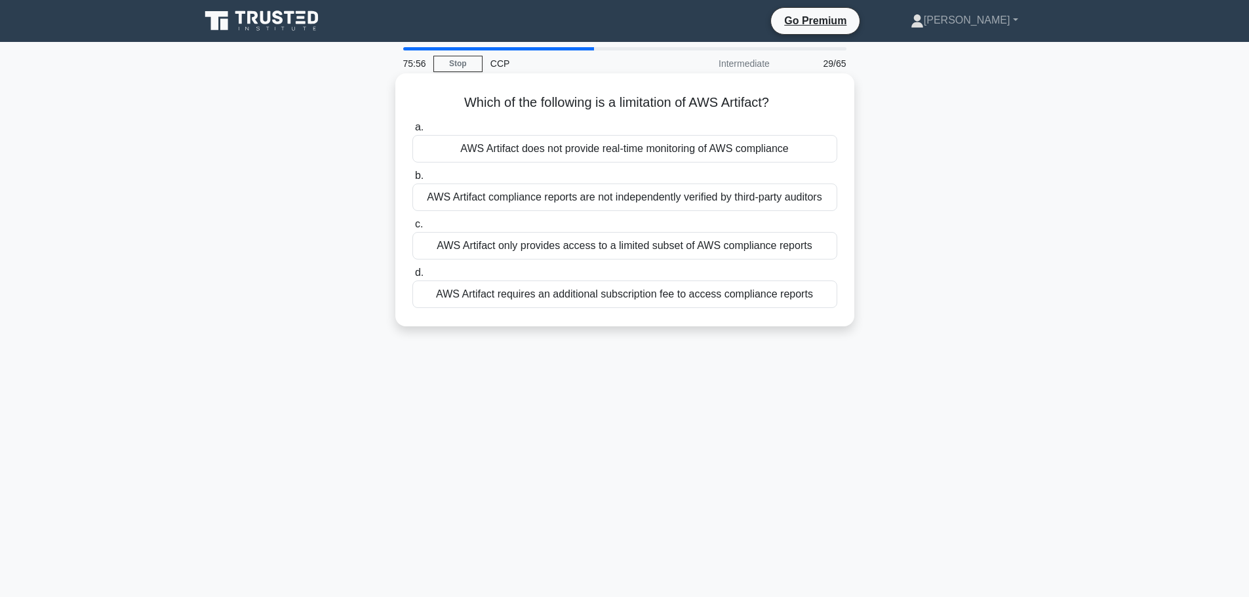
click at [540, 144] on div "AWS Artifact does not provide real-time monitoring of AWS compliance" at bounding box center [625, 149] width 425 height 28
click at [413, 132] on input "a. AWS Artifact does not provide real-time monitoring of AWS compliance" at bounding box center [413, 127] width 0 height 9
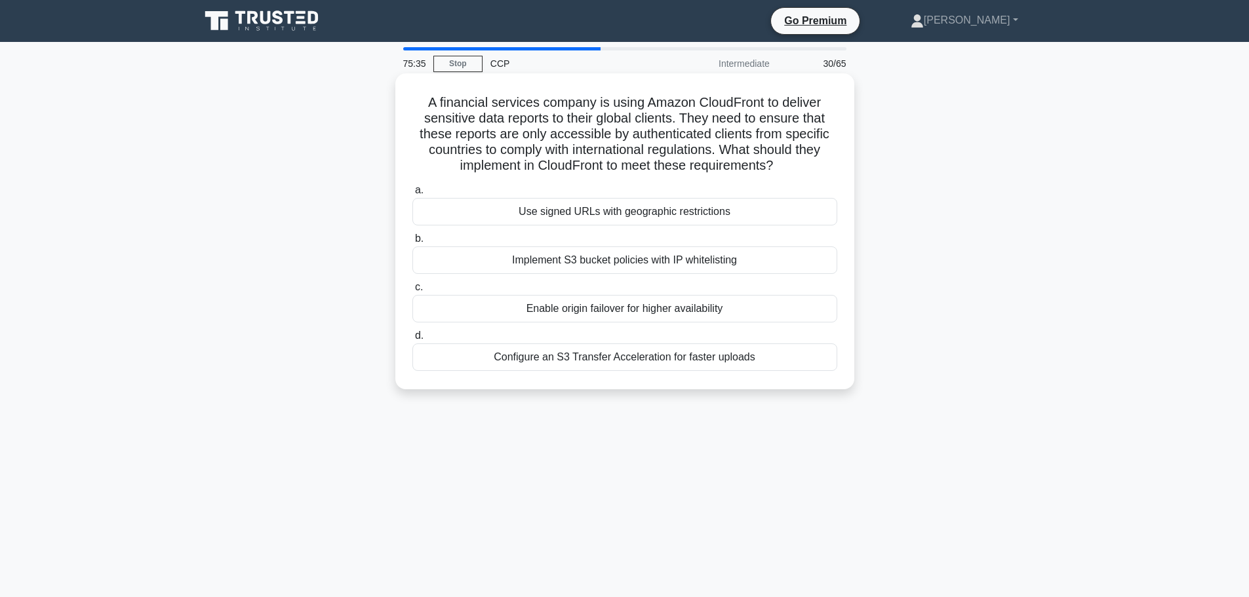
click at [680, 265] on div "Implement S3 bucket policies with IP whitelisting" at bounding box center [625, 261] width 425 height 28
click at [413, 243] on input "b. Implement S3 bucket policies with IP whitelisting" at bounding box center [413, 239] width 0 height 9
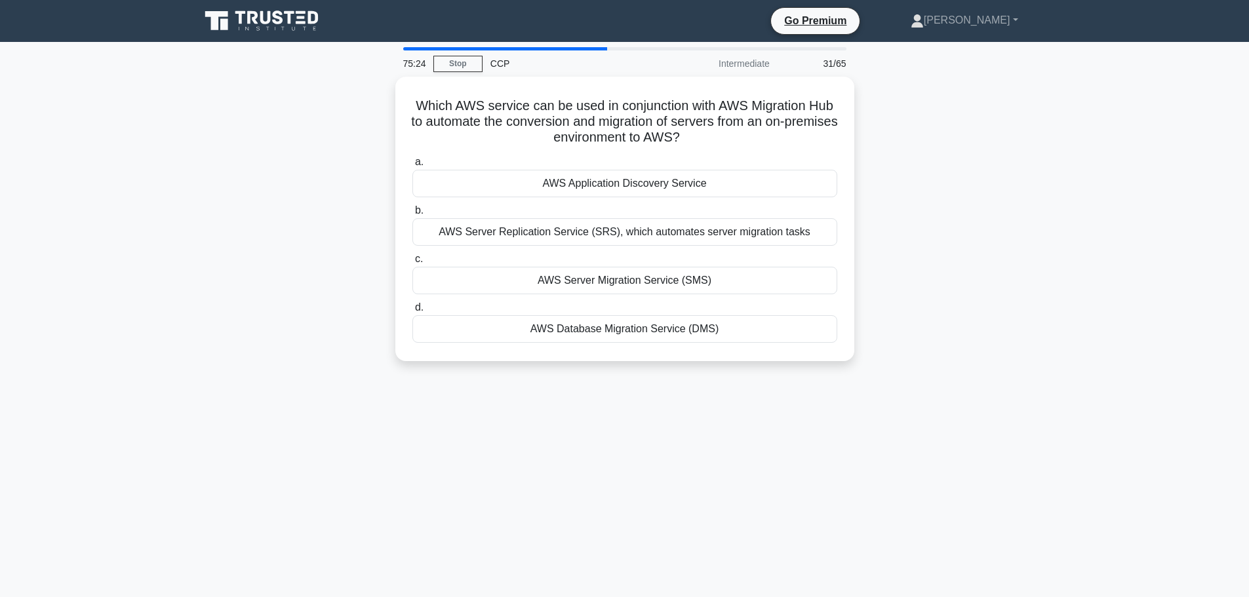
click at [893, 205] on div "Which AWS service can be used in conjunction with AWS Migration Hub to automate…" at bounding box center [625, 227] width 866 height 300
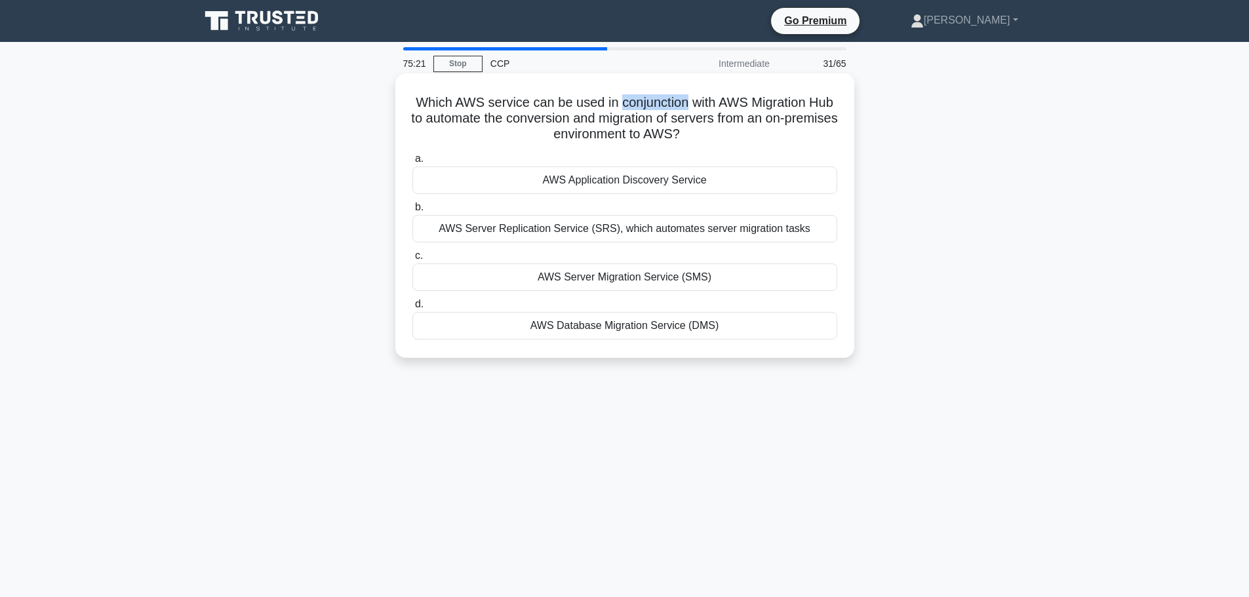
drag, startPoint x: 632, startPoint y: 105, endPoint x: 703, endPoint y: 105, distance: 70.8
click at [703, 105] on h5 "Which AWS service can be used in conjunction with AWS Migration Hub to automate…" at bounding box center [625, 118] width 428 height 49
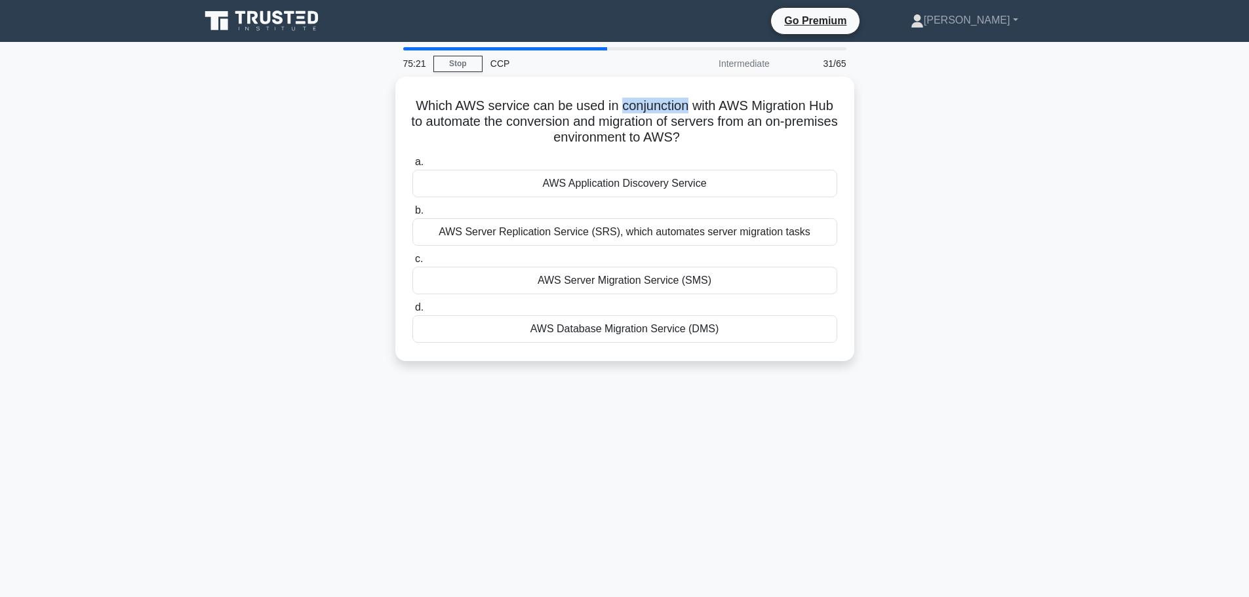
copy h5 "conjunction"
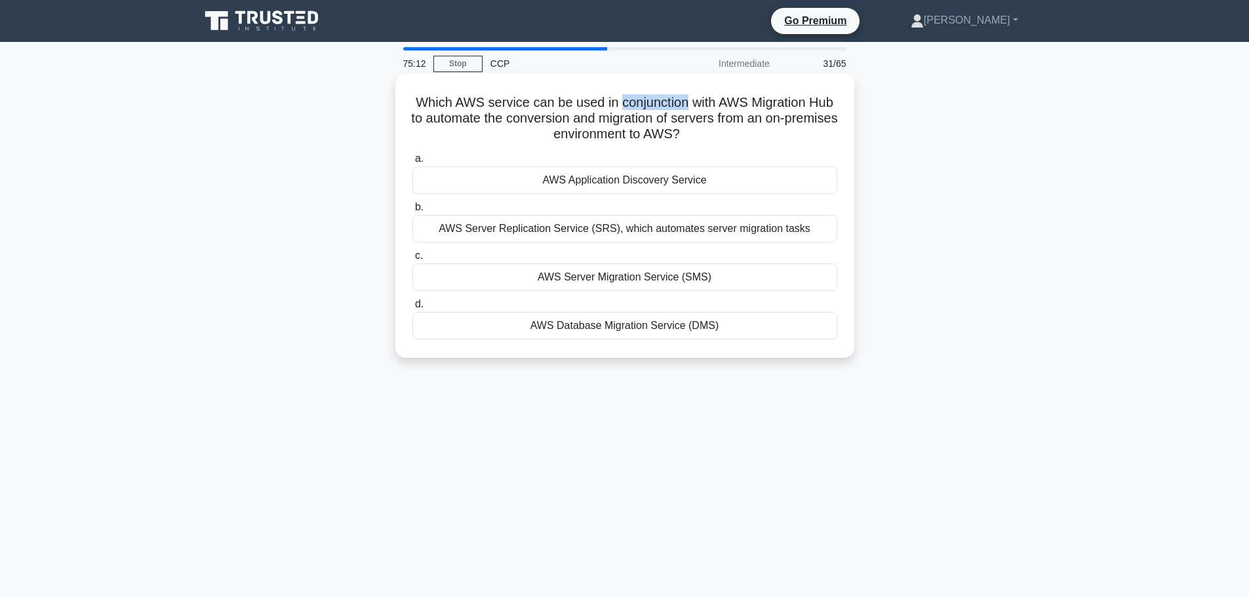
drag, startPoint x: 723, startPoint y: 136, endPoint x: 399, endPoint y: 110, distance: 325.0
click at [399, 110] on div "Which AWS service can be used in conjunction with AWS Migration Hub to automate…" at bounding box center [624, 215] width 459 height 285
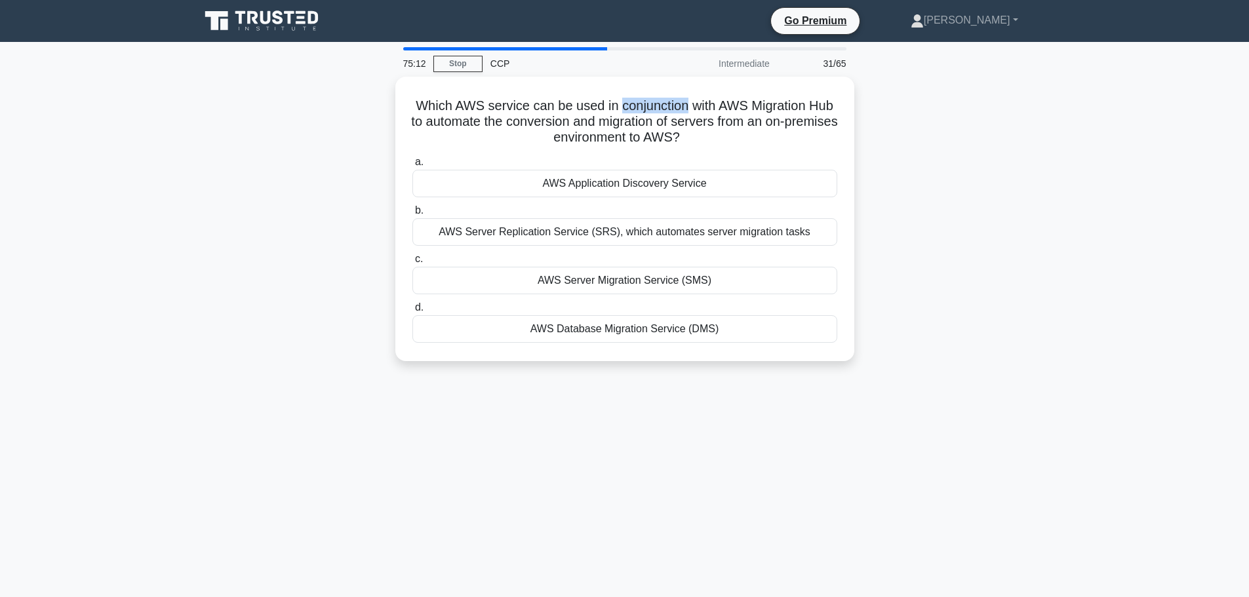
copy h5 "Which AWS service can be used in conjunction with AWS Migration Hub to automate…"
click at [1037, 285] on div "Which AWS service can be used in conjunction with AWS Migration Hub to automate…" at bounding box center [625, 227] width 866 height 300
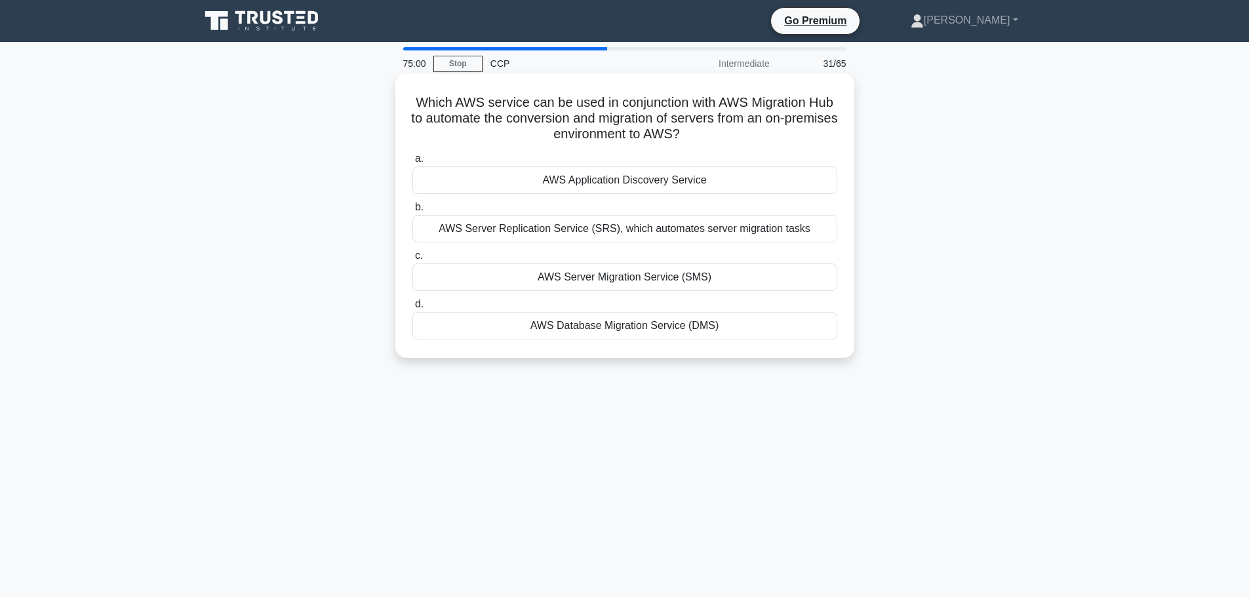
click at [736, 274] on div "AWS Server Migration Service (SMS)" at bounding box center [625, 278] width 425 height 28
click at [413, 260] on input "c. AWS Server Migration Service (SMS)" at bounding box center [413, 256] width 0 height 9
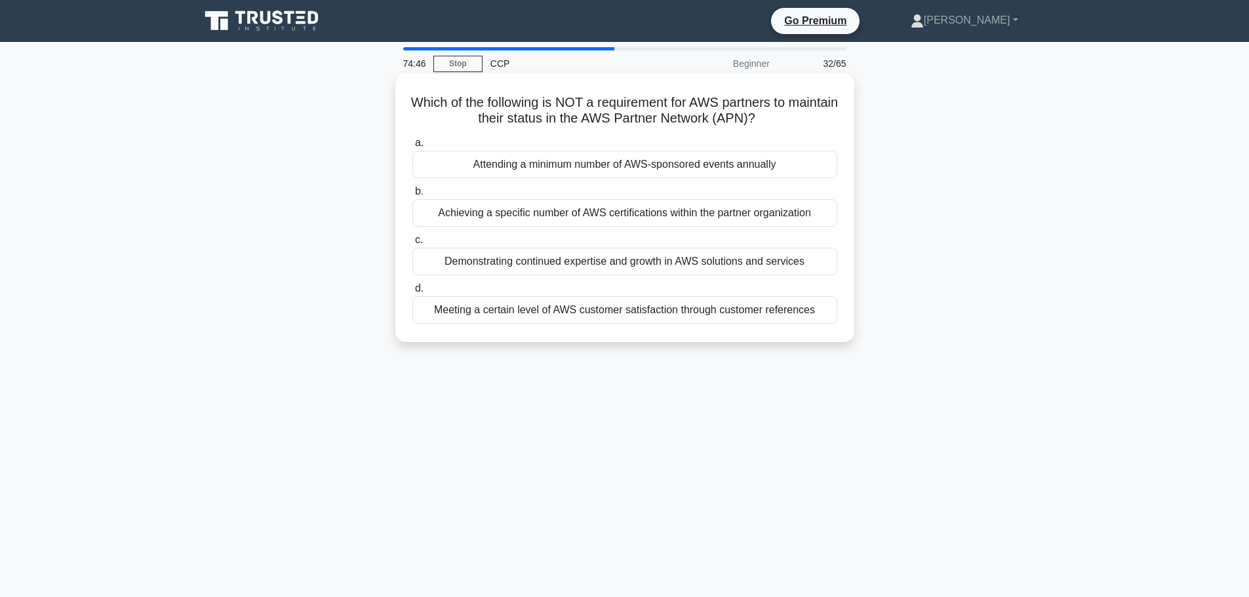
click at [677, 260] on div "Demonstrating continued expertise and growth in AWS solutions and services" at bounding box center [625, 262] width 425 height 28
click at [413, 245] on input "c. Demonstrating continued expertise and growth in AWS solutions and services" at bounding box center [413, 240] width 0 height 9
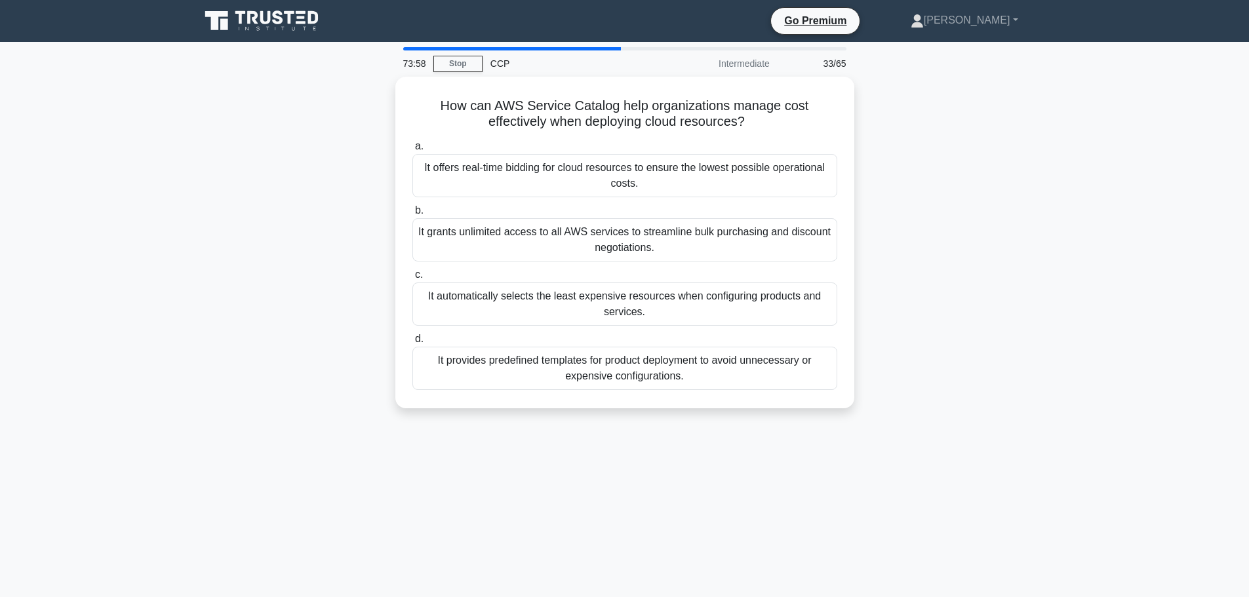
click at [987, 215] on div "How can AWS Service Catalog help organizations manage cost effectively when dep…" at bounding box center [625, 251] width 866 height 348
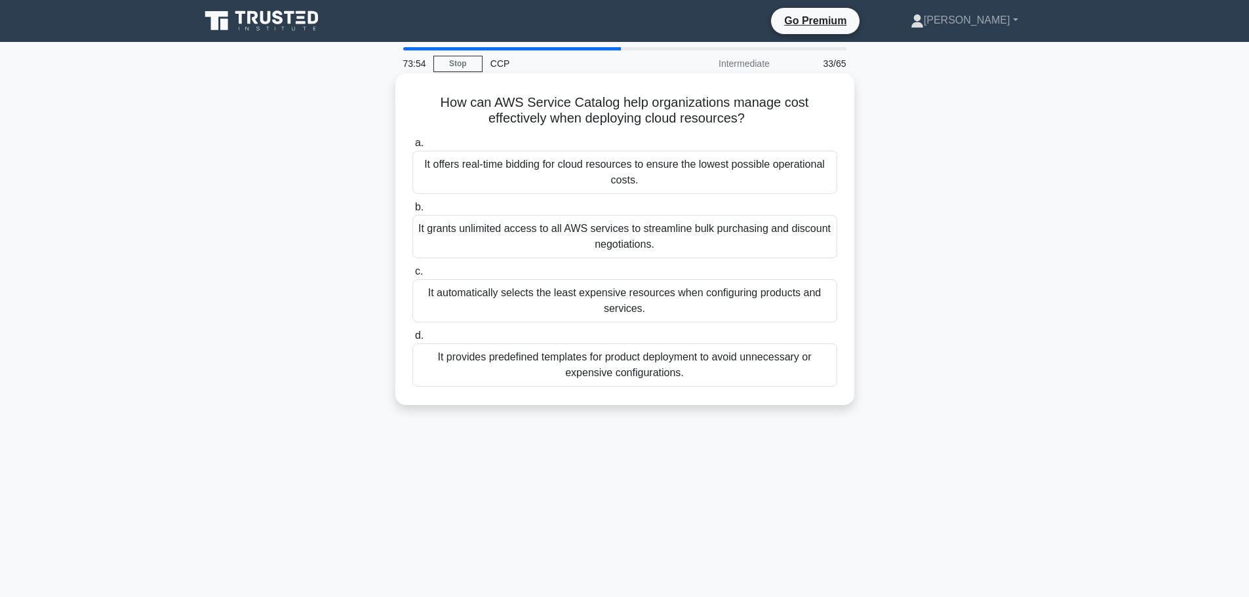
click at [692, 359] on div "It provides predefined templates for product deployment to avoid unnecessary or…" at bounding box center [625, 365] width 425 height 43
click at [413, 340] on input "d. It provides predefined templates for product deployment to avoid unnecessary…" at bounding box center [413, 336] width 0 height 9
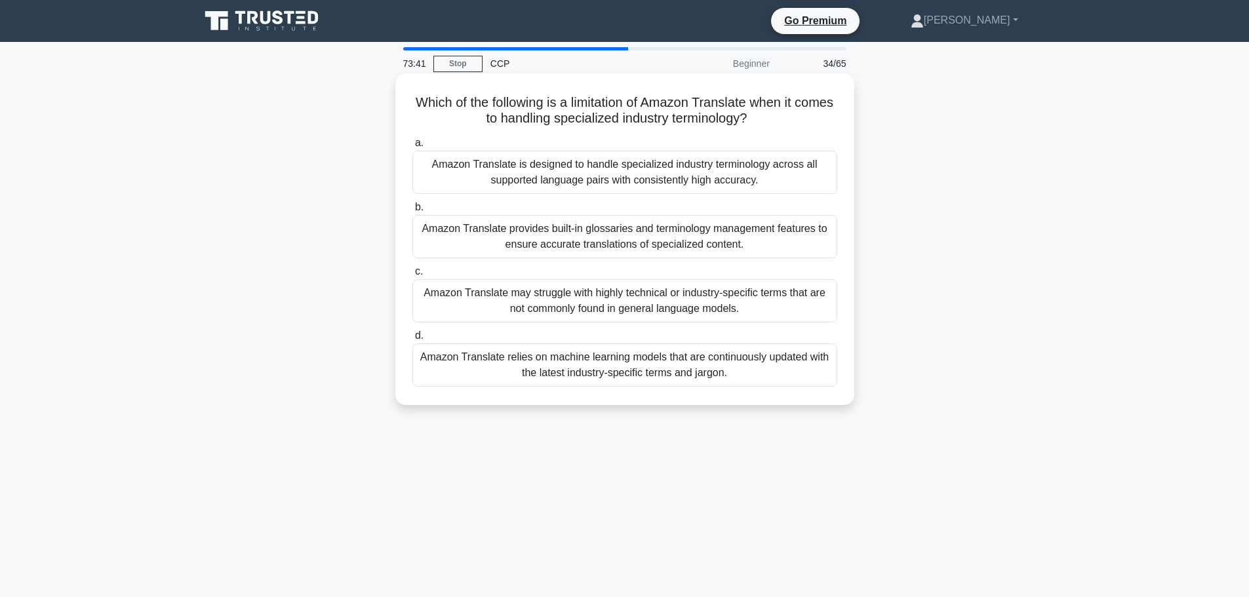
click at [704, 302] on div "Amazon Translate may struggle with highly technical or industry-specific terms …" at bounding box center [625, 300] width 425 height 43
click at [413, 276] on input "c. Amazon Translate may struggle with highly technical or industry-specific ter…" at bounding box center [413, 272] width 0 height 9
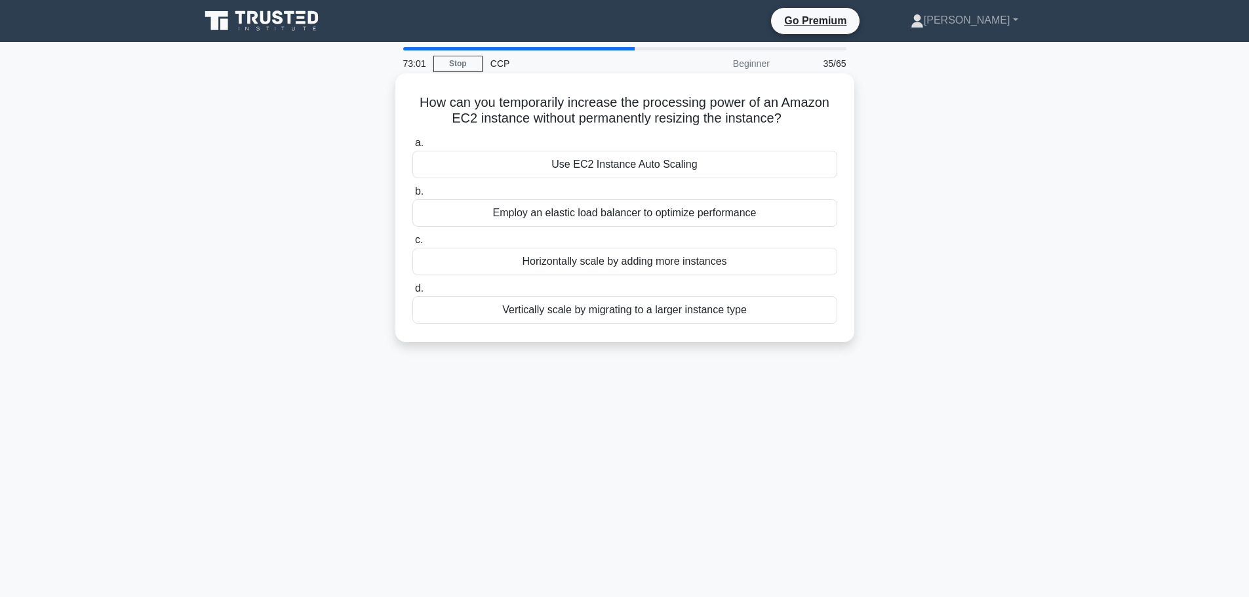
click at [677, 216] on div "Employ an elastic load balancer to optimize performance" at bounding box center [625, 213] width 425 height 28
click at [413, 196] on input "b. Employ an elastic load balancer to optimize performance" at bounding box center [413, 192] width 0 height 9
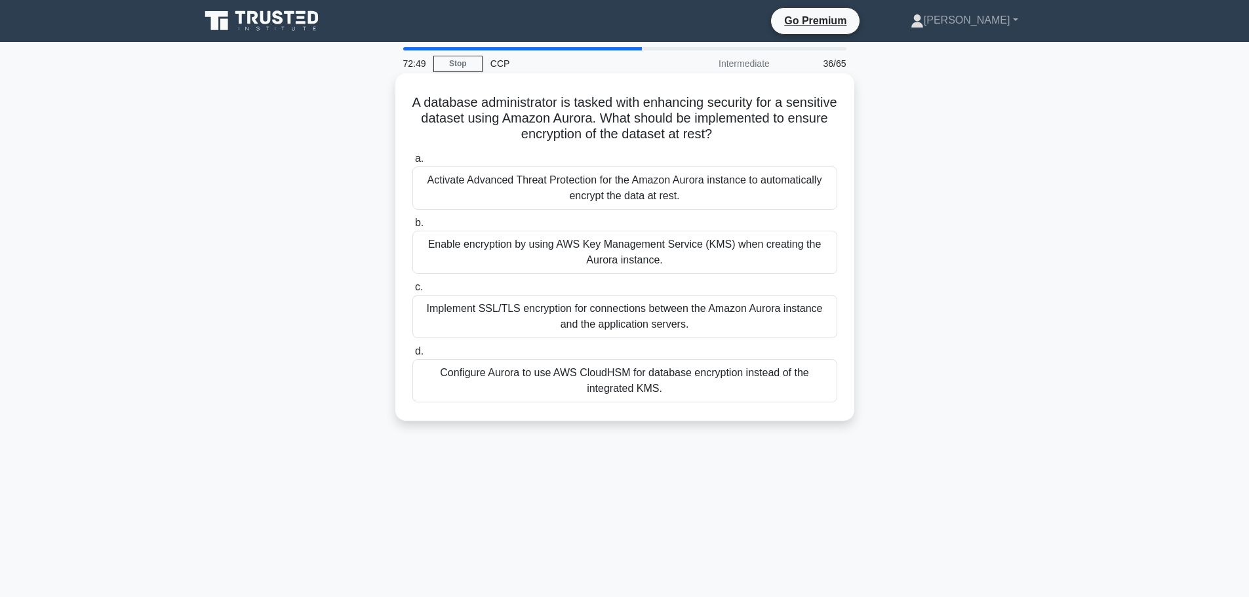
click at [598, 247] on div "Enable encryption by using AWS Key Management Service (KMS) when creating the A…" at bounding box center [625, 252] width 425 height 43
click at [413, 228] on input "b. Enable encryption by using AWS Key Management Service (KMS) when creating th…" at bounding box center [413, 223] width 0 height 9
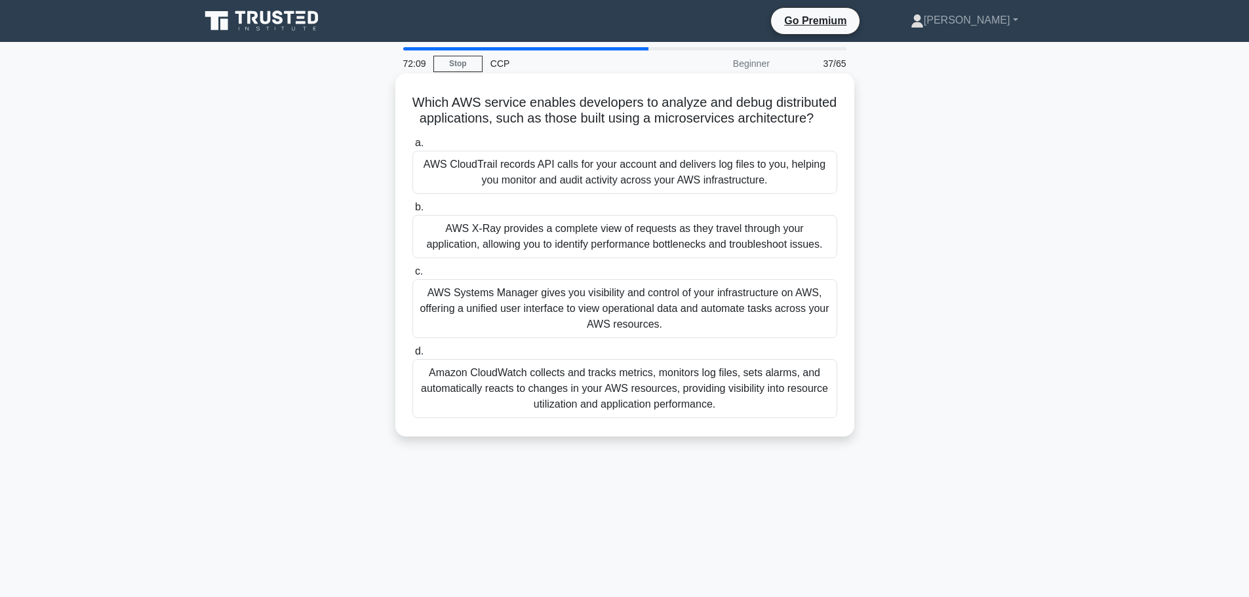
click at [620, 257] on div "AWS X-Ray provides a complete view of requests as they travel through your appl…" at bounding box center [625, 236] width 425 height 43
click at [413, 212] on input "b. AWS X-Ray provides a complete view of requests as they travel through your a…" at bounding box center [413, 207] width 0 height 9
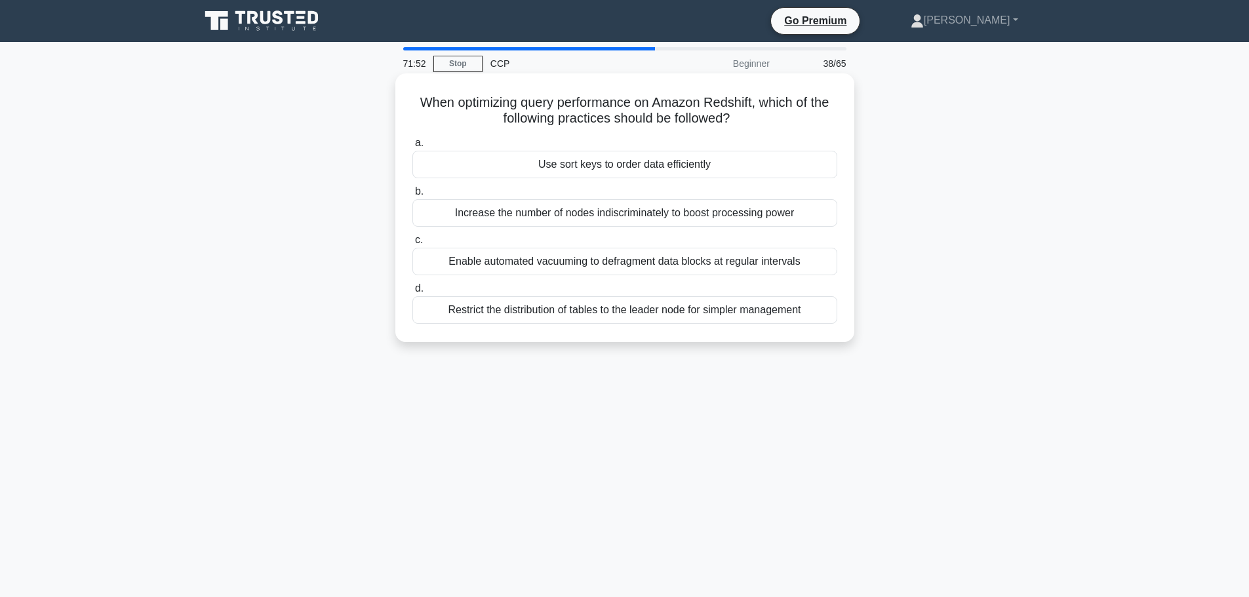
click at [685, 218] on div "Increase the number of nodes indiscriminately to boost processing power" at bounding box center [625, 213] width 425 height 28
click at [413, 196] on input "b. Increase the number of nodes indiscriminately to boost processing power" at bounding box center [413, 192] width 0 height 9
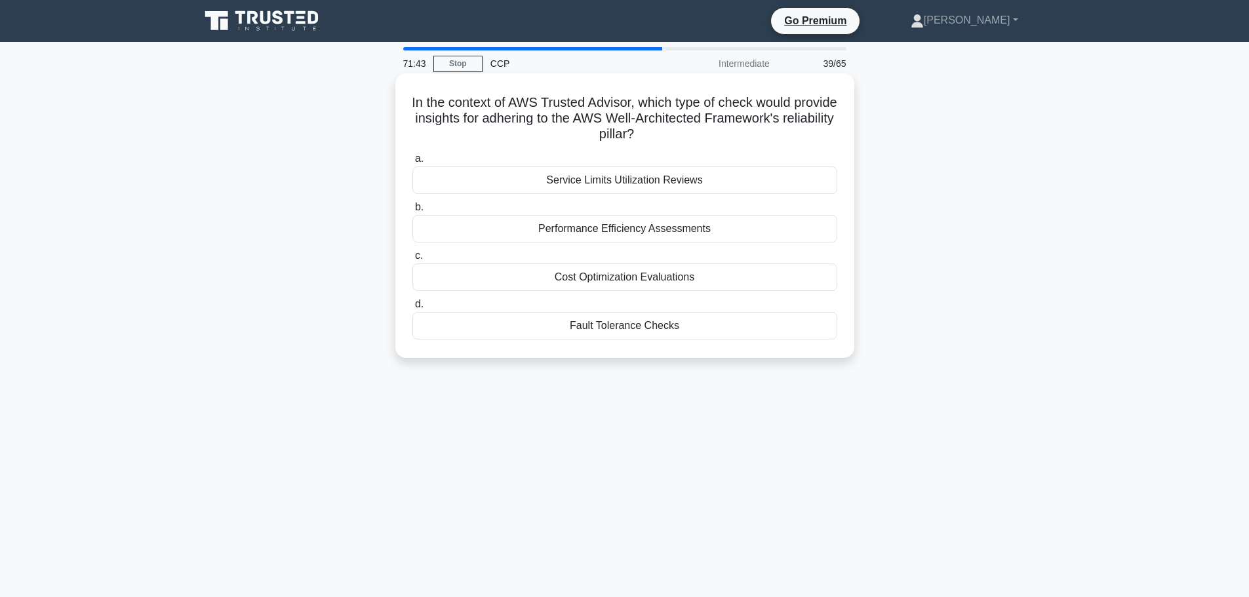
click at [711, 277] on div "Cost Optimization Evaluations" at bounding box center [625, 278] width 425 height 28
click at [413, 260] on input "c. Cost Optimization Evaluations" at bounding box center [413, 256] width 0 height 9
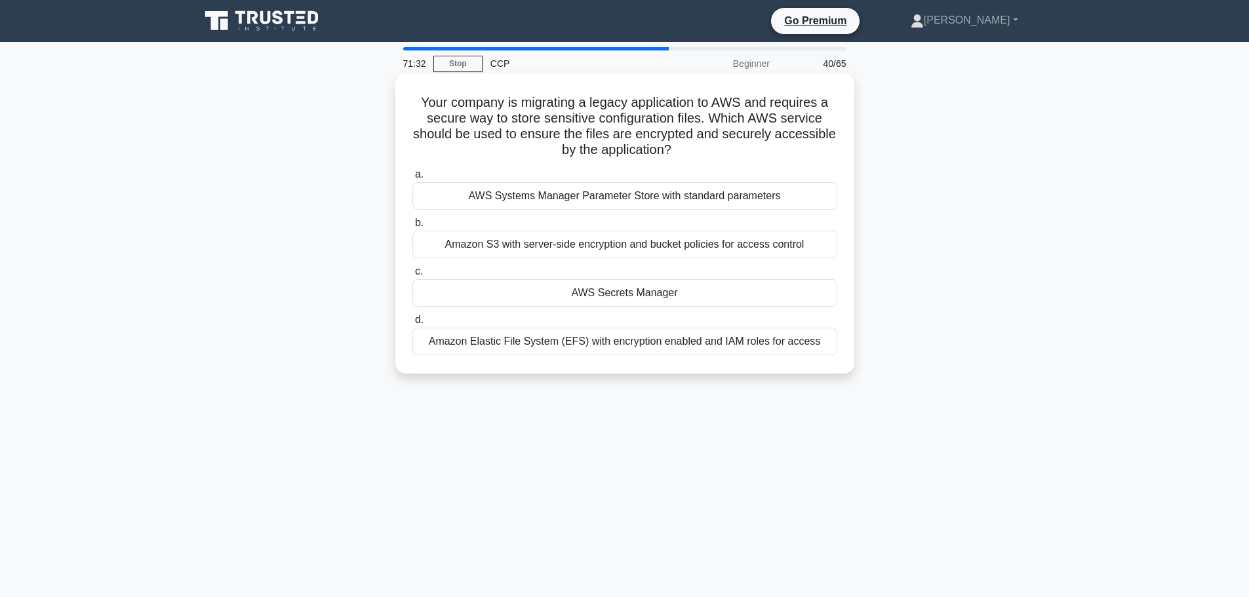
click at [638, 290] on div "AWS Secrets Manager" at bounding box center [625, 293] width 425 height 28
click at [413, 276] on input "c. AWS Secrets Manager" at bounding box center [413, 272] width 0 height 9
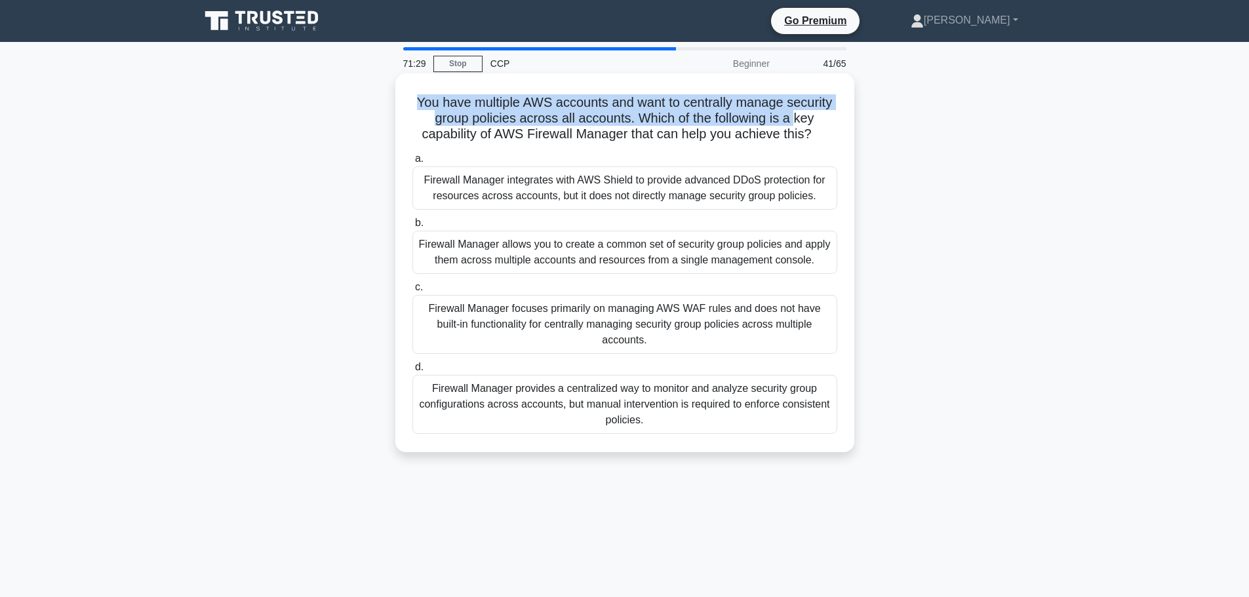
drag, startPoint x: 413, startPoint y: 110, endPoint x: 833, endPoint y: 92, distance: 420.1
click at [803, 115] on h5 "You have multiple AWS accounts and want to centrally manage security group poli…" at bounding box center [625, 118] width 428 height 49
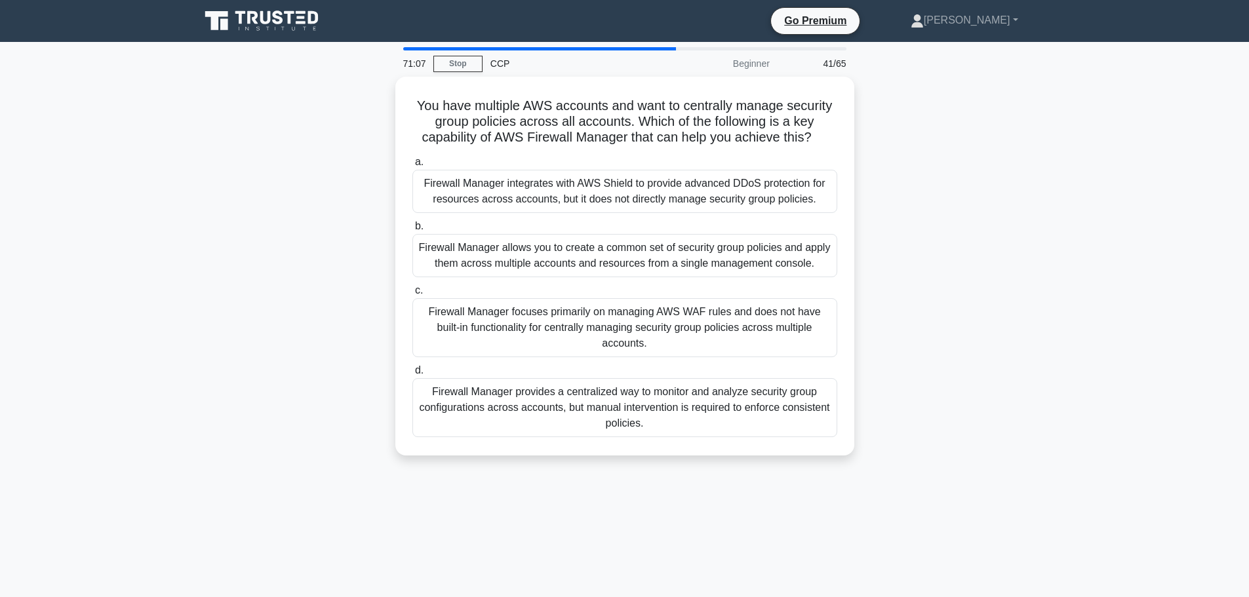
click at [1124, 268] on main "71:07 Stop CCP Beginner 41/65 You have multiple AWS accounts and want to centra…" at bounding box center [624, 375] width 1249 height 666
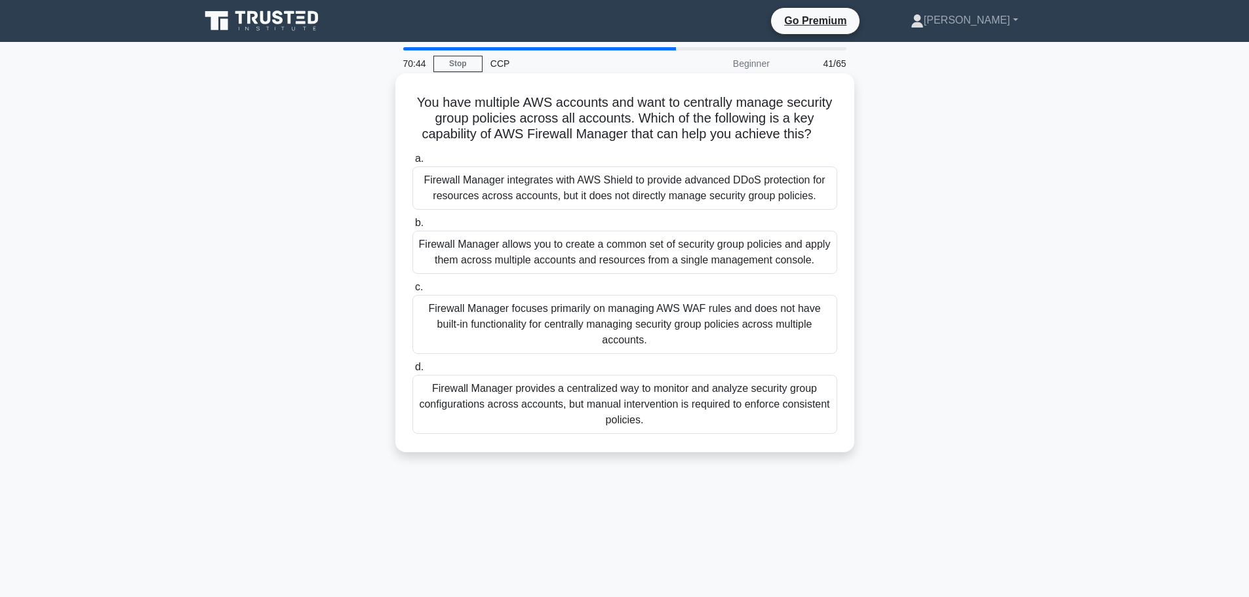
click at [718, 242] on div "Firewall Manager allows you to create a common set of security group policies a…" at bounding box center [625, 252] width 425 height 43
click at [413, 228] on input "b. Firewall Manager allows you to create a common set of security group policie…" at bounding box center [413, 223] width 0 height 9
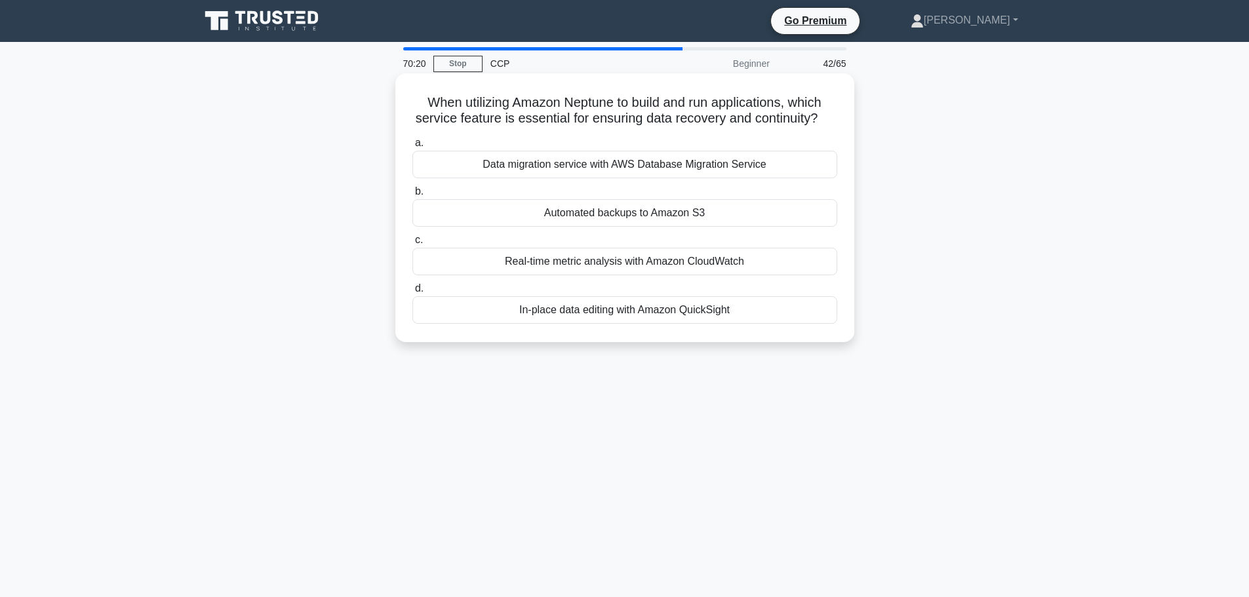
click at [673, 227] on div "Automated backups to Amazon S3" at bounding box center [625, 213] width 425 height 28
click at [413, 196] on input "b. Automated backups to Amazon S3" at bounding box center [413, 192] width 0 height 9
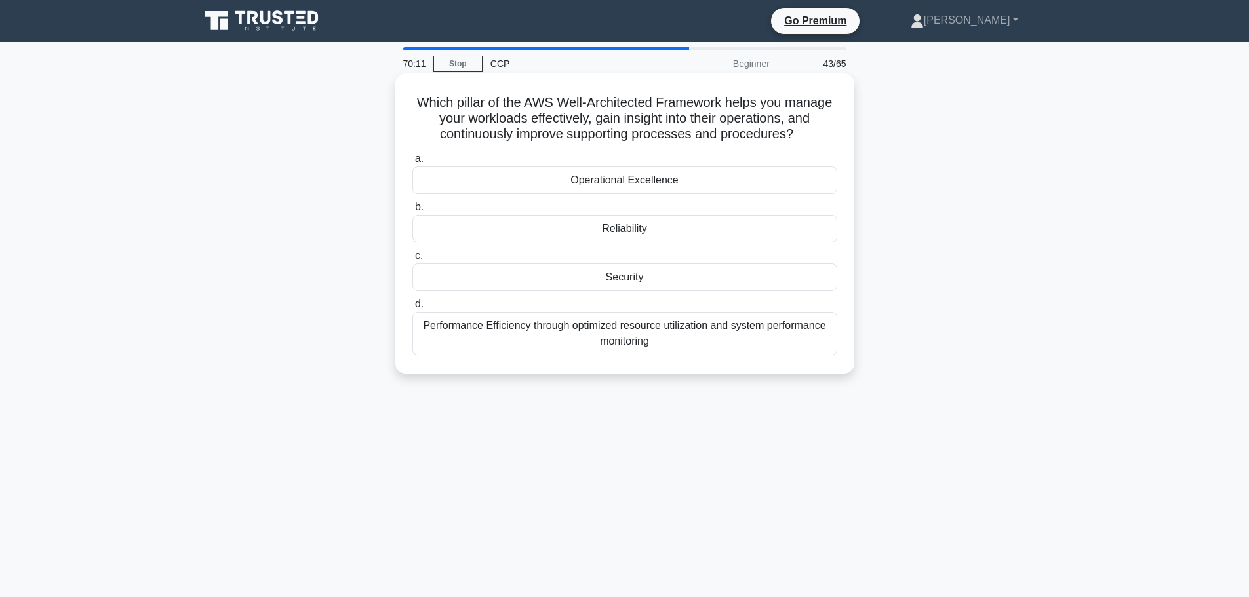
click at [618, 186] on div "Operational Excellence" at bounding box center [625, 181] width 425 height 28
click at [413, 163] on input "a. Operational Excellence" at bounding box center [413, 159] width 0 height 9
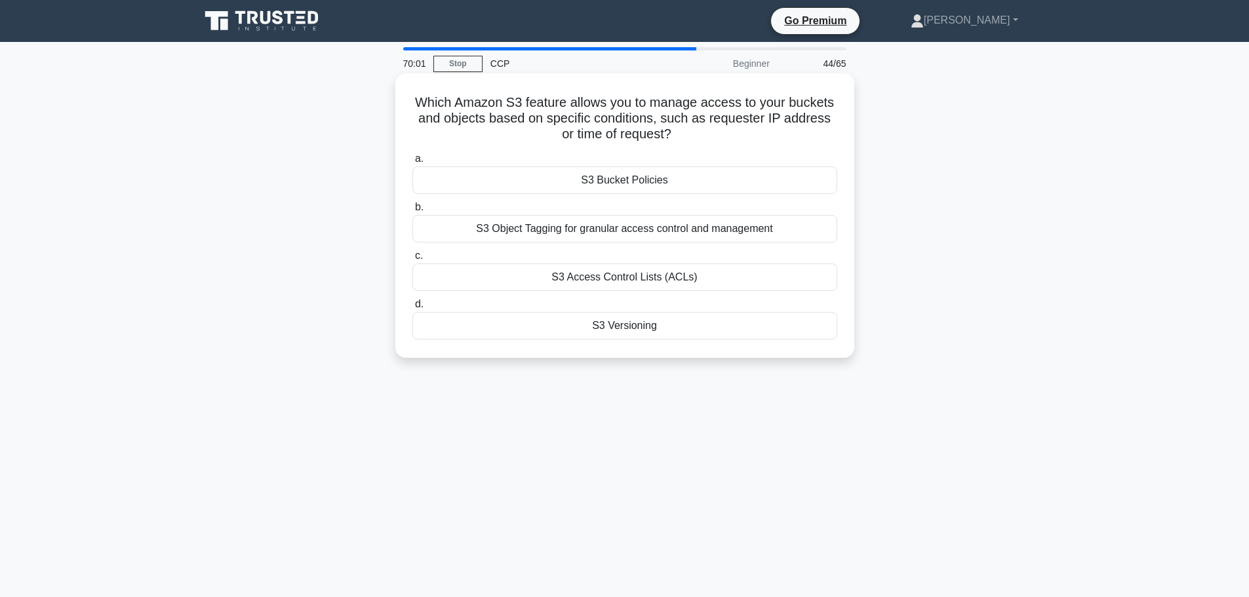
click at [693, 184] on div "S3 Bucket Policies" at bounding box center [625, 181] width 425 height 28
click at [413, 163] on input "a. S3 Bucket Policies" at bounding box center [413, 159] width 0 height 9
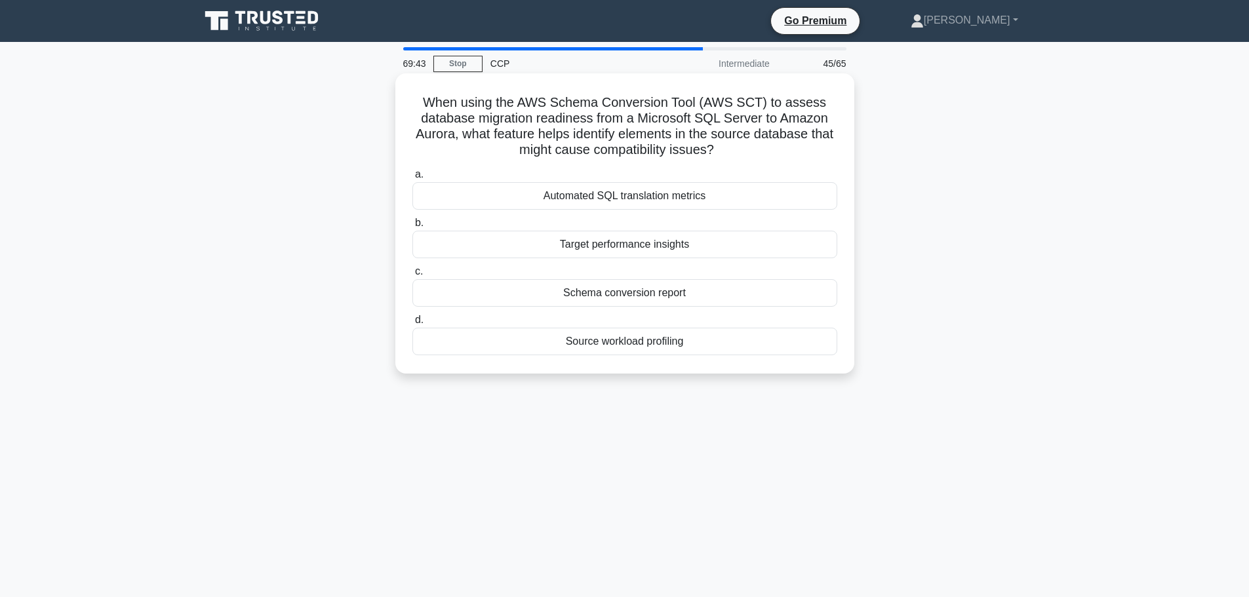
click at [714, 297] on div "Schema conversion report" at bounding box center [625, 293] width 425 height 28
click at [413, 276] on input "c. Schema conversion report" at bounding box center [413, 272] width 0 height 9
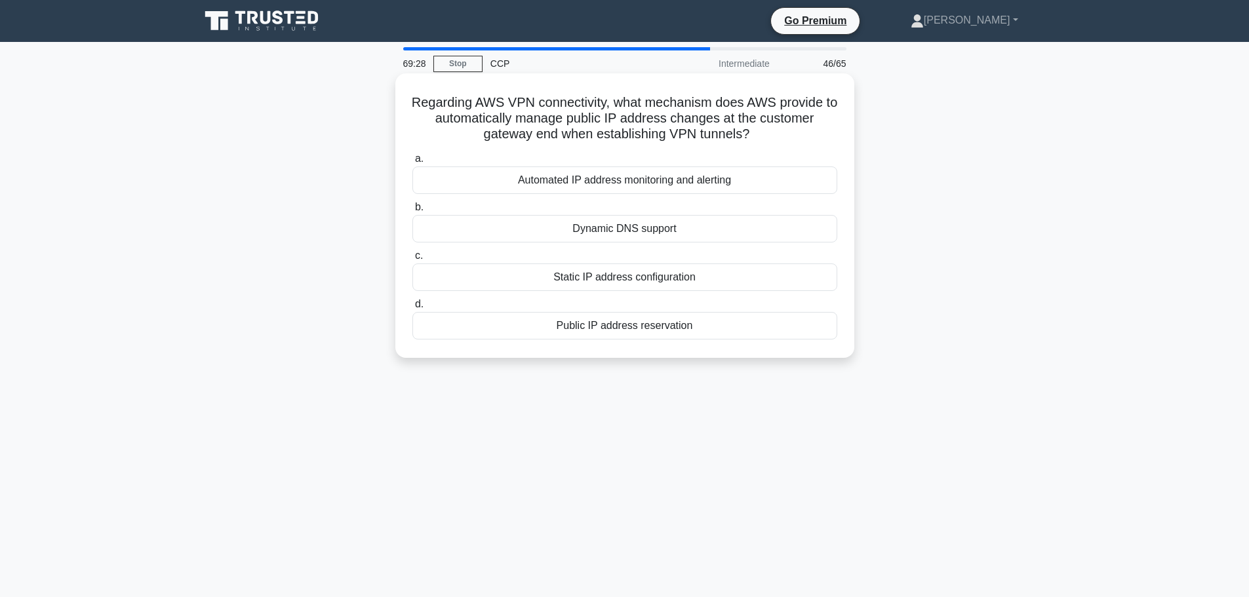
click at [702, 183] on div "Automated IP address monitoring and alerting" at bounding box center [625, 181] width 425 height 28
click at [413, 163] on input "a. Automated IP address monitoring and alerting" at bounding box center [413, 159] width 0 height 9
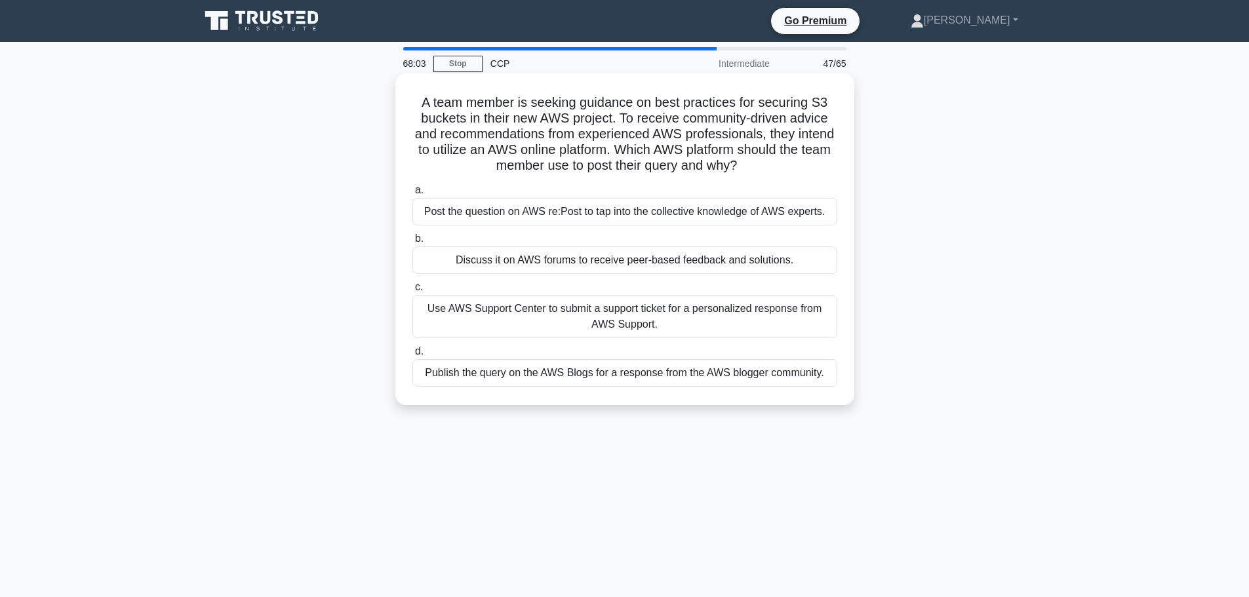
click at [595, 214] on div "Post the question on AWS re:Post to tap into the collective knowledge of AWS ex…" at bounding box center [625, 212] width 425 height 28
click at [413, 195] on input "a. Post the question on AWS re:Post to tap into the collective knowledge of AWS…" at bounding box center [413, 190] width 0 height 9
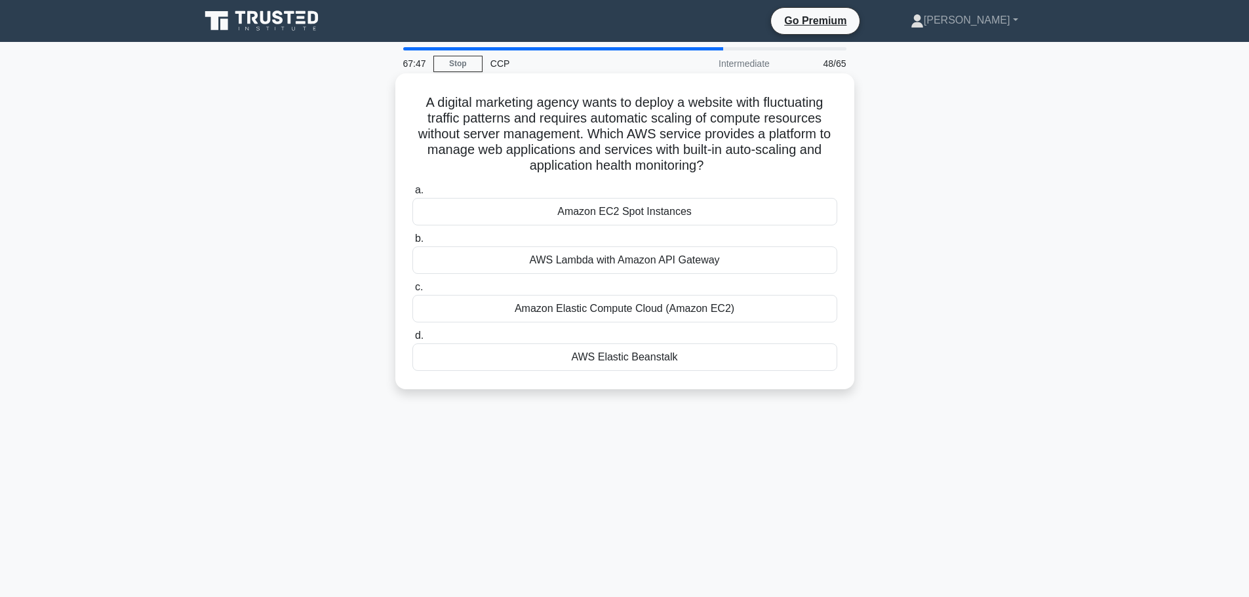
click at [689, 350] on div "AWS Elastic Beanstalk" at bounding box center [625, 358] width 425 height 28
click at [413, 340] on input "d. AWS Elastic Beanstalk" at bounding box center [413, 336] width 0 height 9
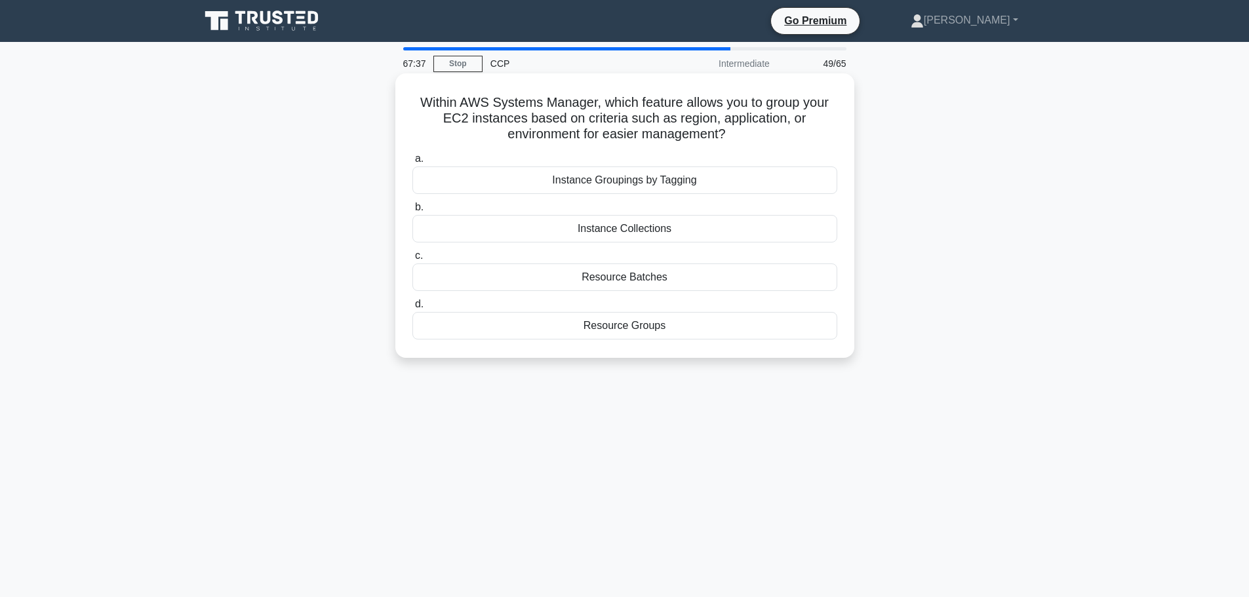
click at [670, 194] on div "Instance Groupings by Tagging" at bounding box center [625, 181] width 425 height 28
click at [413, 163] on input "a. Instance Groupings by Tagging" at bounding box center [413, 159] width 0 height 9
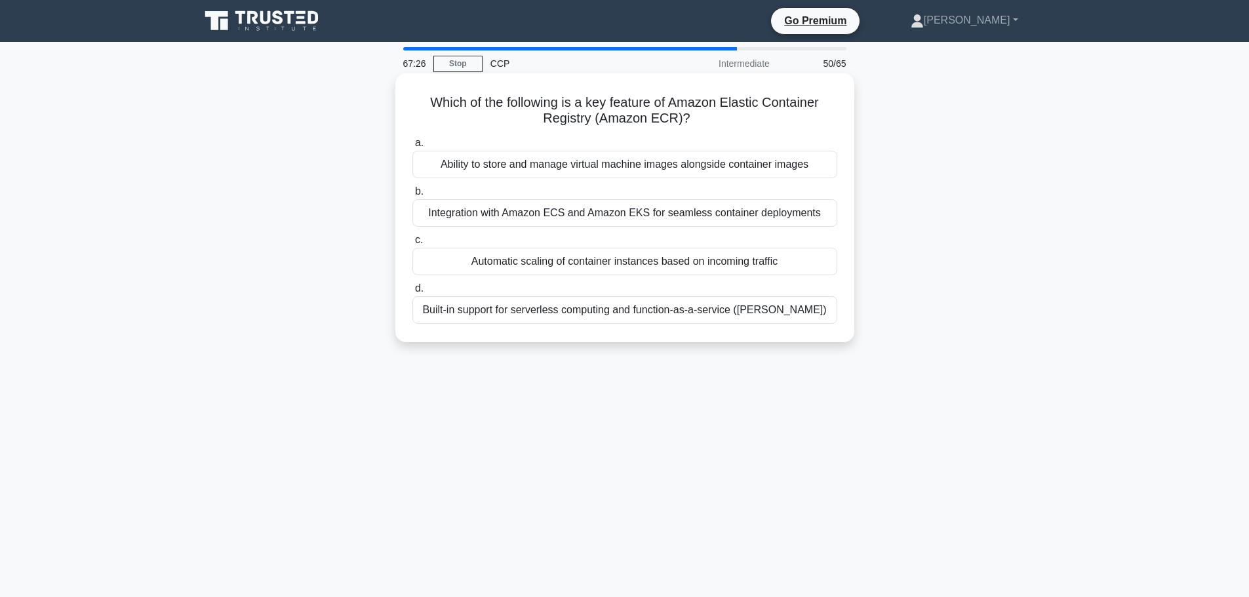
click at [510, 161] on div "Ability to store and manage virtual machine images alongside container images" at bounding box center [625, 165] width 425 height 28
click at [413, 148] on input "a. Ability to store and manage virtual machine images alongside container images" at bounding box center [413, 143] width 0 height 9
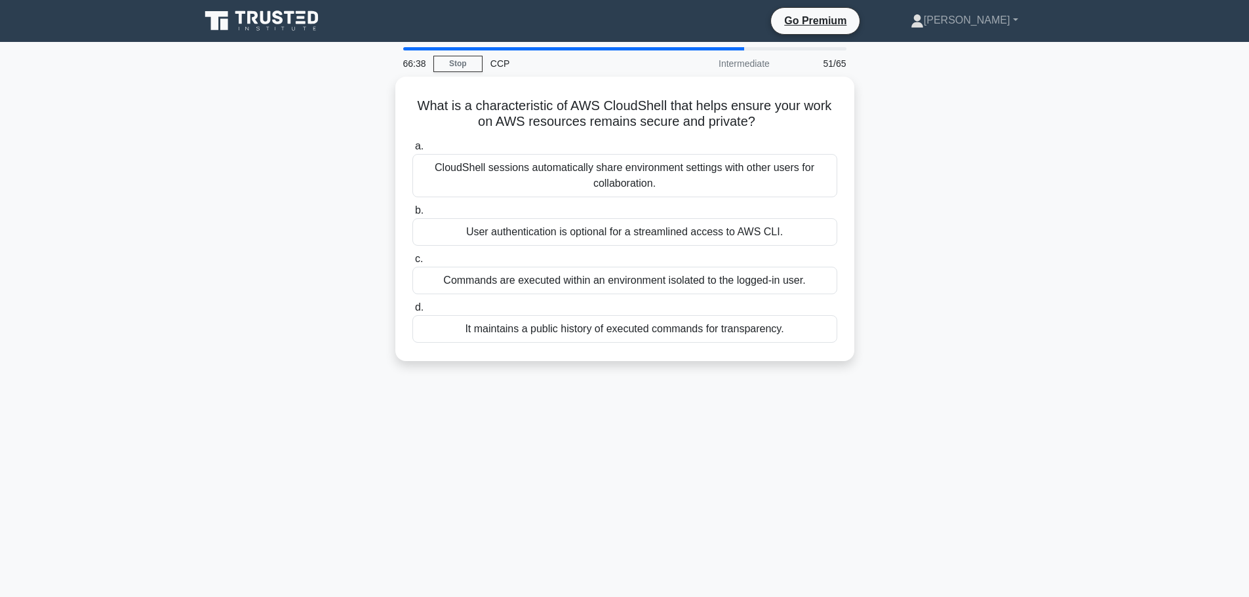
click at [1007, 247] on div "What is a characteristic of AWS CloudShell that helps ensure your work on AWS r…" at bounding box center [625, 227] width 866 height 300
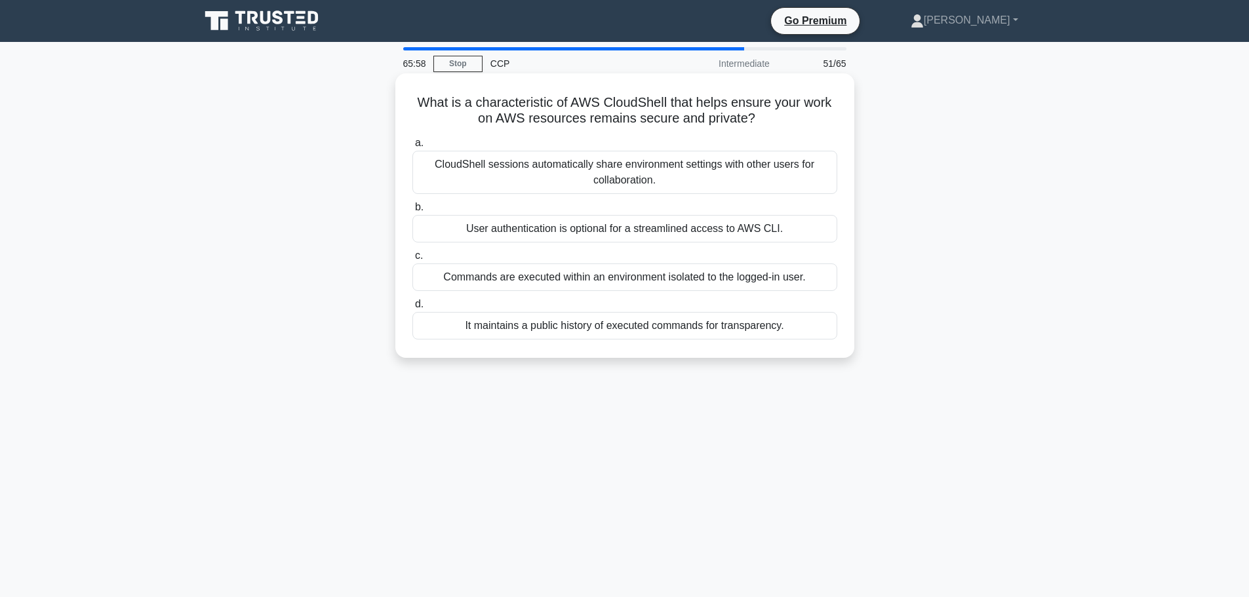
click at [618, 284] on div "Commands are executed within an environment isolated to the logged-in user." at bounding box center [625, 278] width 425 height 28
click at [413, 260] on input "c. Commands are executed within an environment isolated to the logged-in user." at bounding box center [413, 256] width 0 height 9
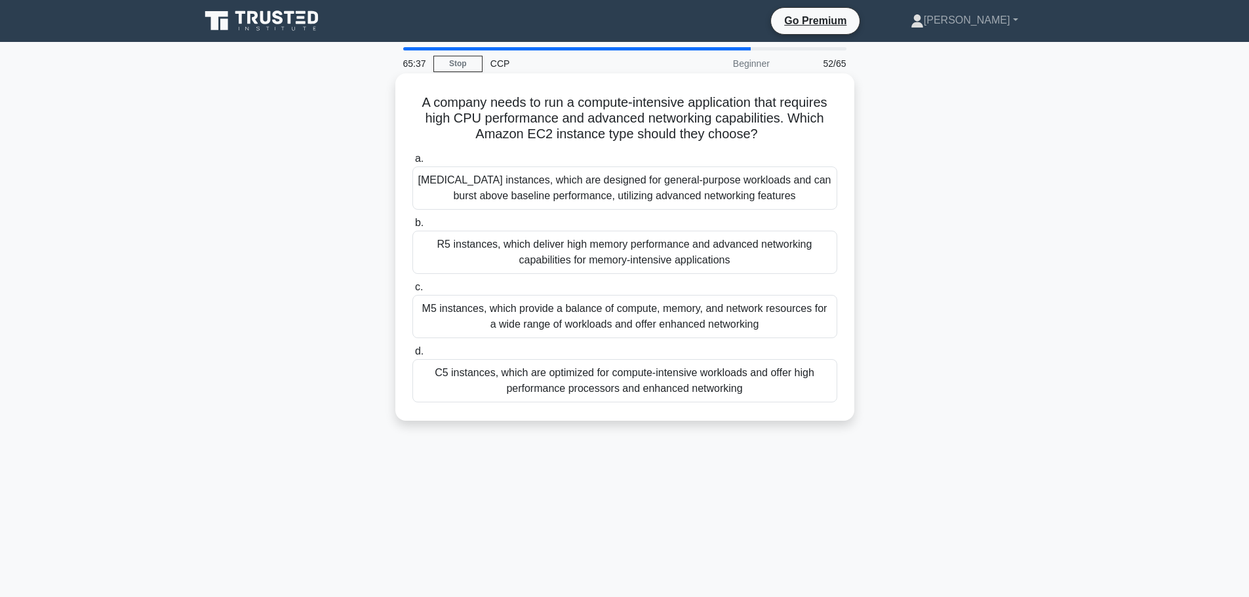
click at [735, 384] on div "C5 instances, which are optimized for compute-intensive workloads and offer hig…" at bounding box center [625, 380] width 425 height 43
click at [413, 356] on input "d. C5 instances, which are optimized for compute-intensive workloads and offer …" at bounding box center [413, 352] width 0 height 9
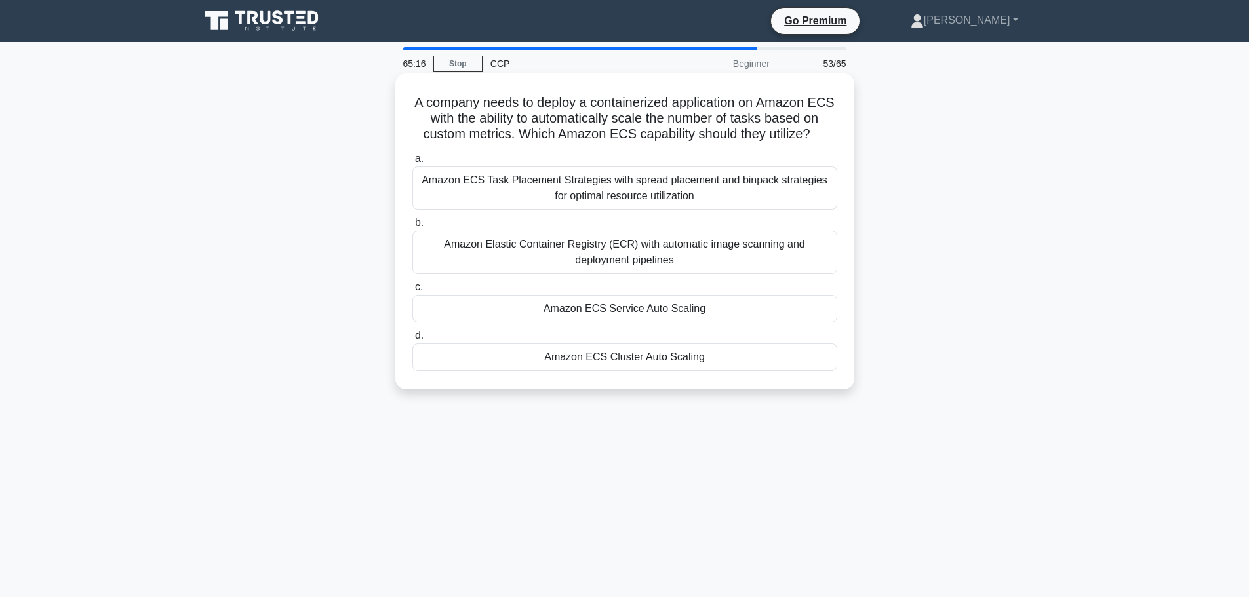
click at [647, 308] on div "Amazon ECS Service Auto Scaling" at bounding box center [625, 309] width 425 height 28
click at [413, 292] on input "c. Amazon ECS Service Auto Scaling" at bounding box center [413, 287] width 0 height 9
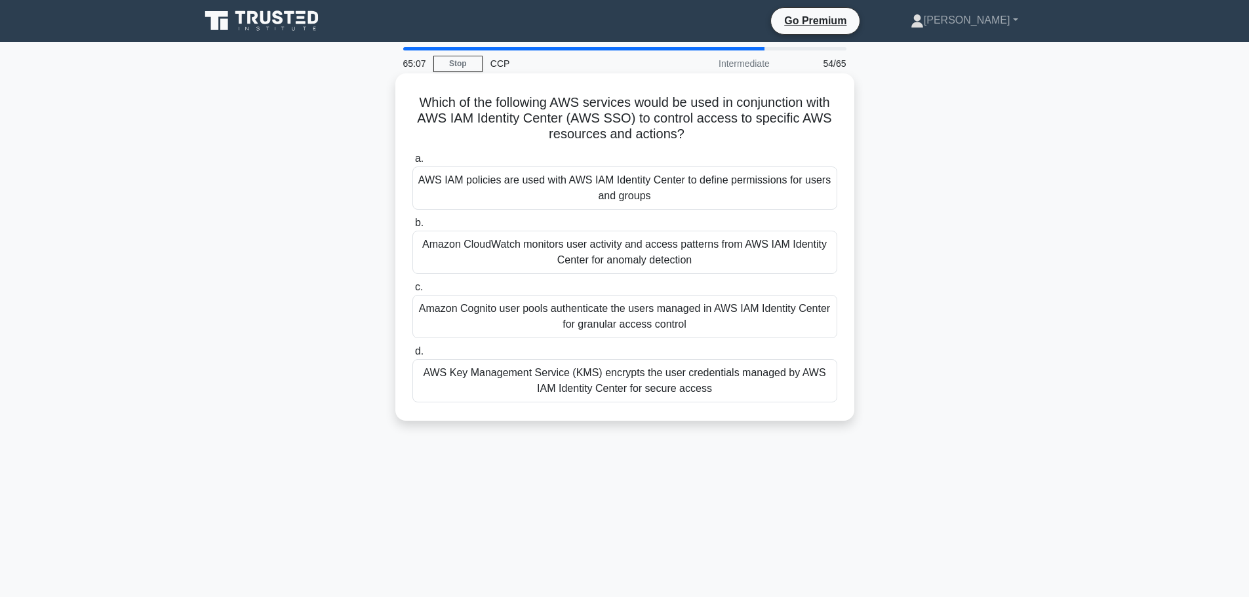
click at [551, 194] on div "AWS IAM policies are used with AWS IAM Identity Center to define permissions fo…" at bounding box center [625, 188] width 425 height 43
click at [413, 163] on input "a. AWS IAM policies are used with AWS IAM Identity Center to define permissions…" at bounding box center [413, 159] width 0 height 9
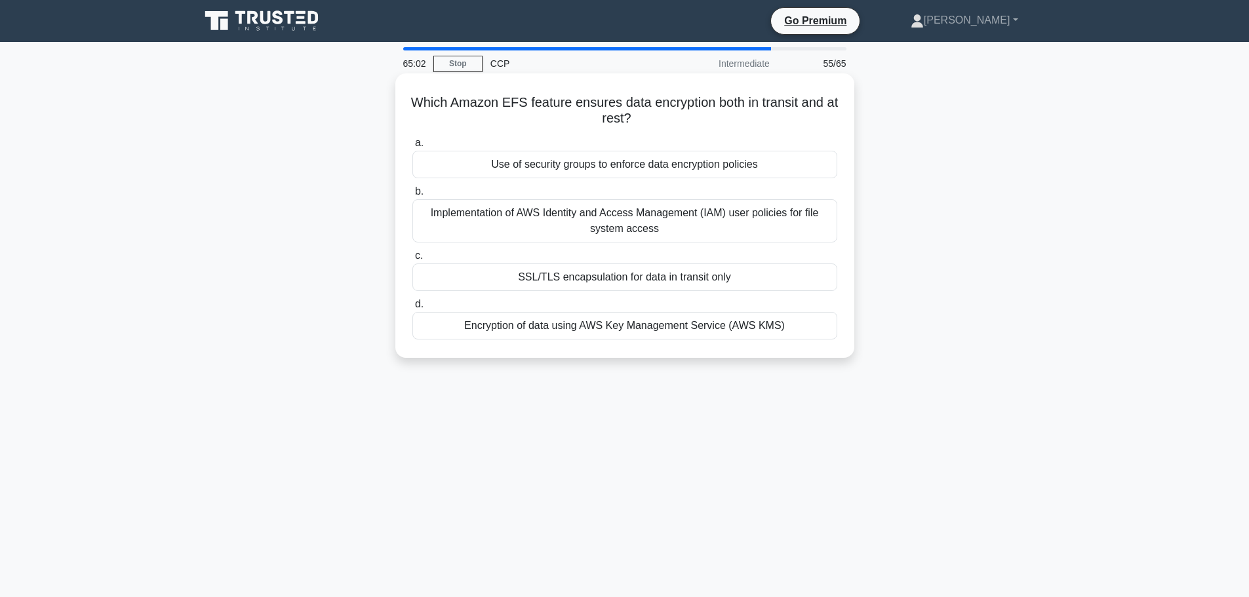
drag, startPoint x: 414, startPoint y: 96, endPoint x: 683, endPoint y: 119, distance: 269.8
click at [683, 119] on h5 "Which Amazon EFS feature ensures data encryption both in transit and at rest? .…" at bounding box center [625, 110] width 428 height 33
click at [643, 334] on div "Encryption of data using AWS Key Management Service (AWS KMS)" at bounding box center [625, 326] width 425 height 28
click at [413, 309] on input "d. Encryption of data using AWS Key Management Service (AWS KMS)" at bounding box center [413, 304] width 0 height 9
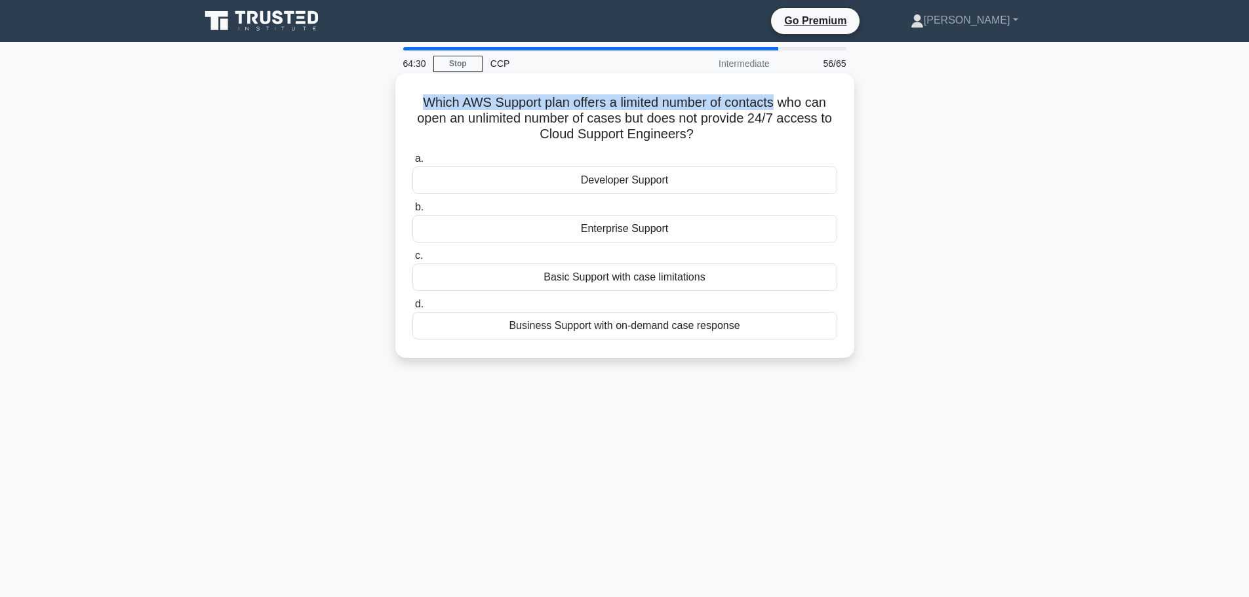
drag, startPoint x: 416, startPoint y: 97, endPoint x: 780, endPoint y: 91, distance: 364.0
click at [780, 91] on div "Which AWS Support plan offers a limited number of contacts who can open an unli…" at bounding box center [625, 216] width 449 height 274
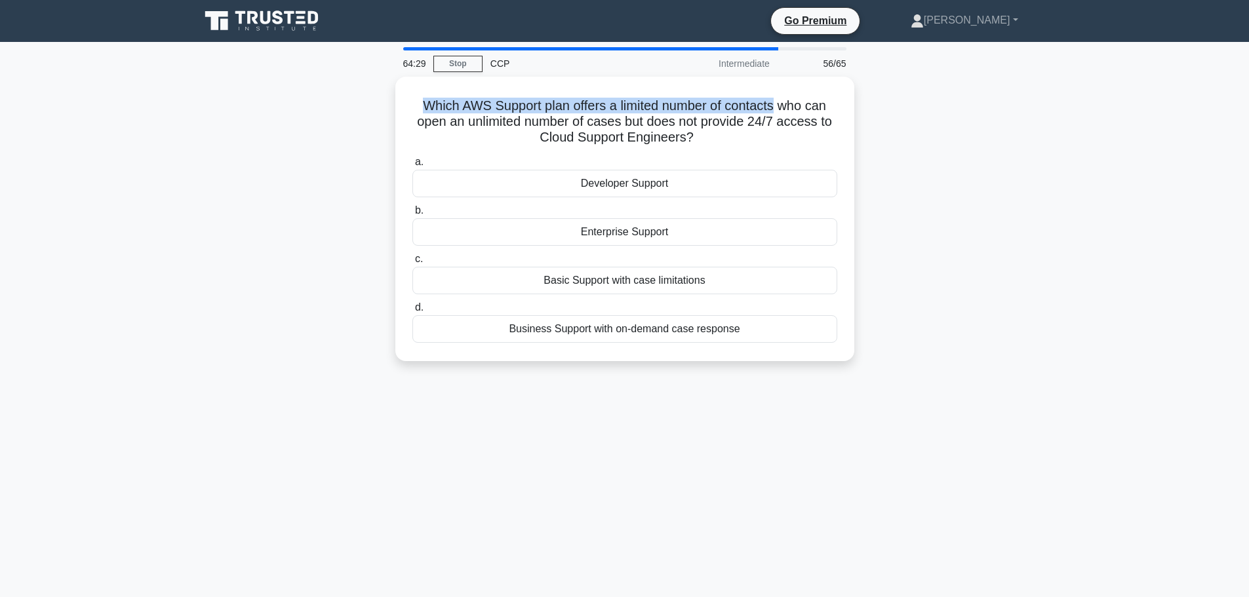
copy h5 "Which AWS Support plan offers a limited number of contacts"
click at [715, 426] on div "63:56 Stop CCP Intermediate 56/65 Which AWS Support plan offers a limited numbe…" at bounding box center [625, 375] width 866 height 656
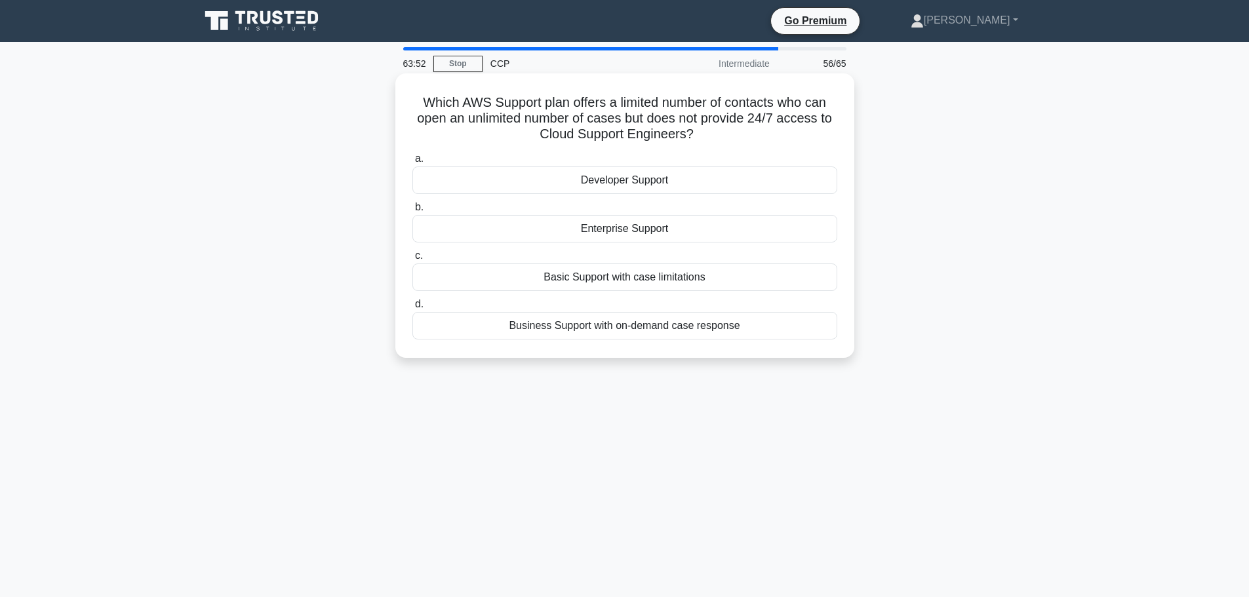
click at [712, 339] on div "Business Support with on-demand case response" at bounding box center [625, 326] width 425 height 28
click at [413, 309] on input "d. Business Support with on-demand case response" at bounding box center [413, 304] width 0 height 9
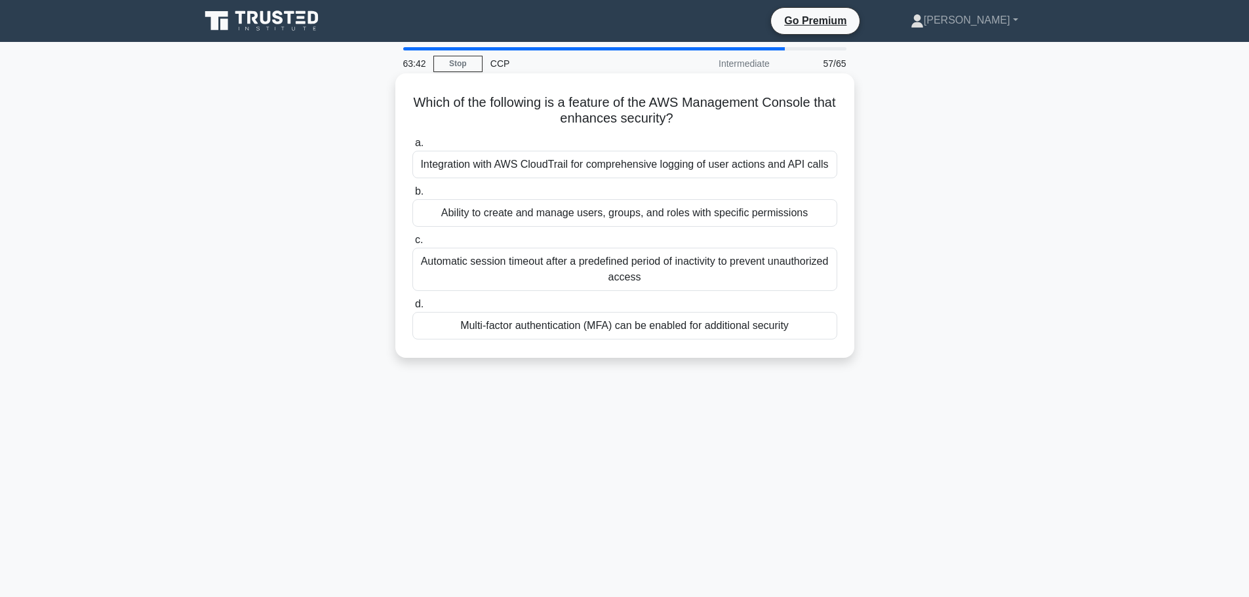
click at [632, 321] on div "Multi-factor authentication (MFA) can be enabled for additional security" at bounding box center [625, 326] width 425 height 28
click at [413, 309] on input "d. Multi-factor authentication (MFA) can be enabled for additional security" at bounding box center [413, 304] width 0 height 9
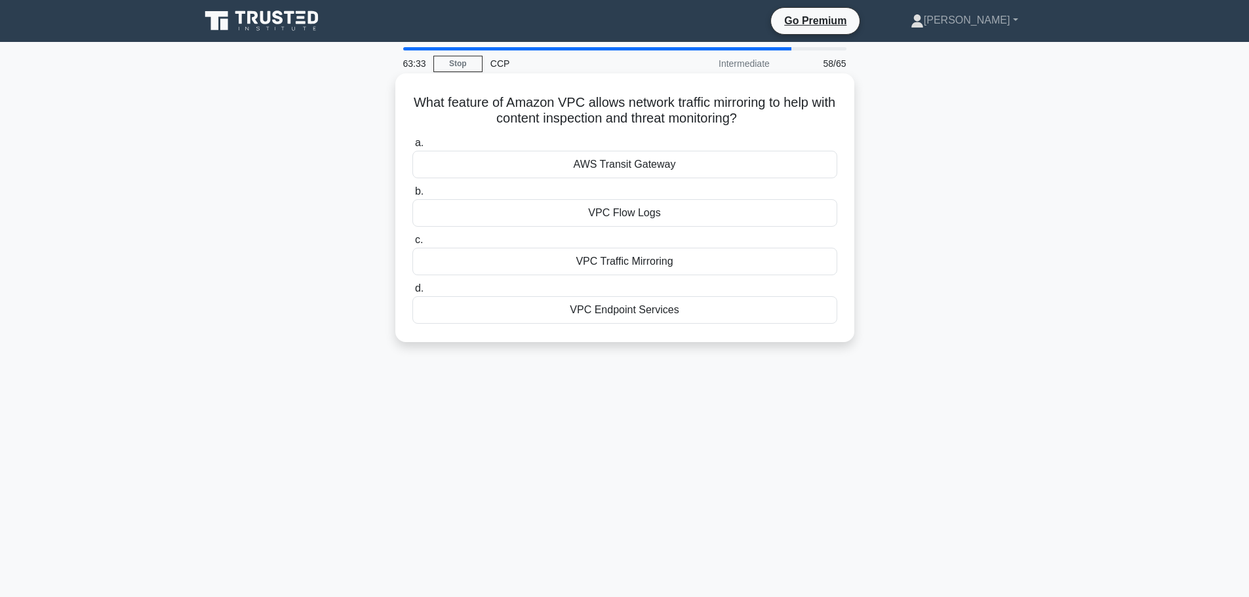
click at [670, 213] on div "VPC Flow Logs" at bounding box center [625, 213] width 425 height 28
click at [413, 196] on input "b. VPC Flow Logs" at bounding box center [413, 192] width 0 height 9
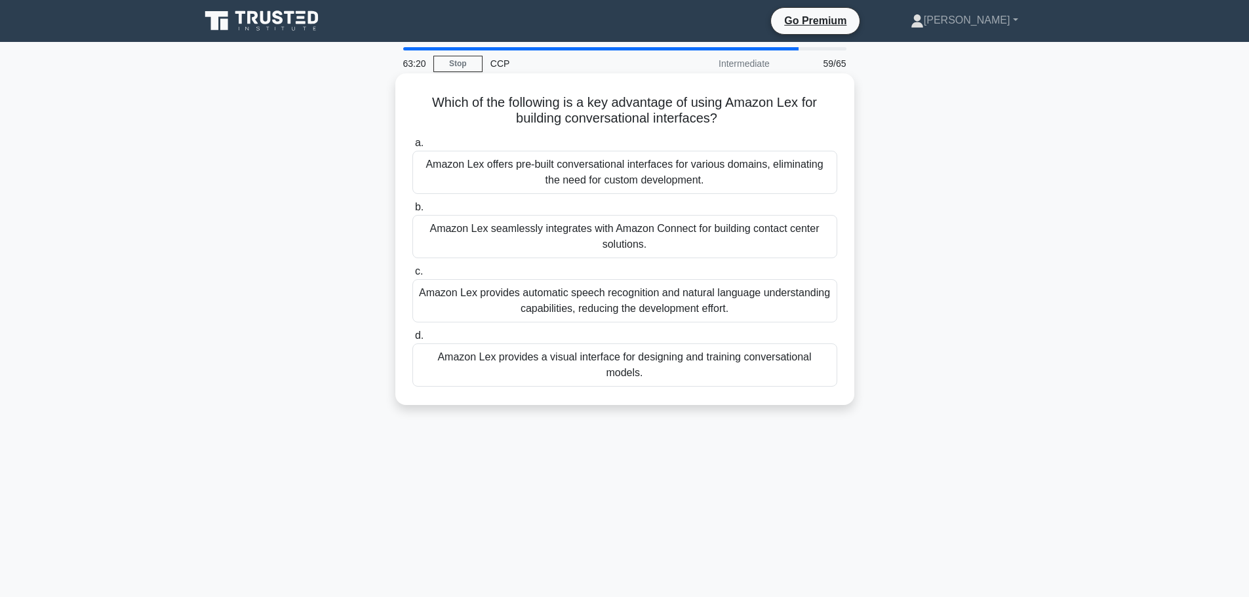
click at [764, 184] on div "Amazon Lex offers pre-built conversational interfaces for various domains, elim…" at bounding box center [625, 172] width 425 height 43
click at [413, 148] on input "a. Amazon Lex offers pre-built conversational interfaces for various domains, e…" at bounding box center [413, 143] width 0 height 9
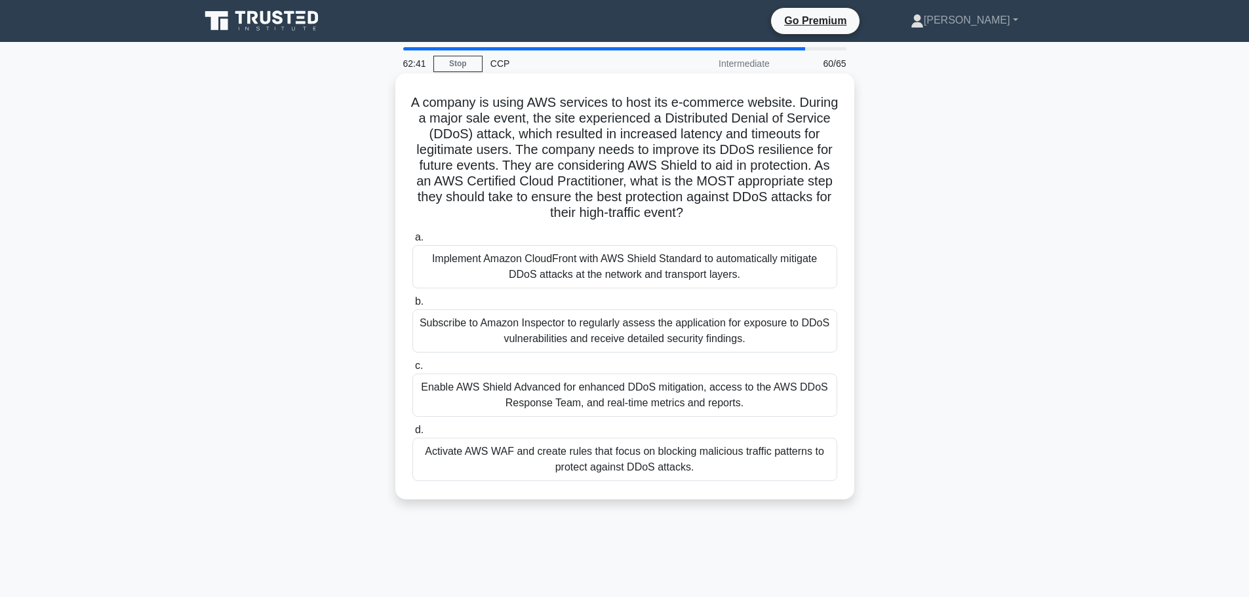
click at [746, 399] on div "Enable AWS Shield Advanced for enhanced DDoS mitigation, access to the AWS DDoS…" at bounding box center [625, 395] width 425 height 43
click at [413, 371] on input "c. Enable AWS Shield Advanced for enhanced DDoS mitigation, access to the AWS D…" at bounding box center [413, 366] width 0 height 9
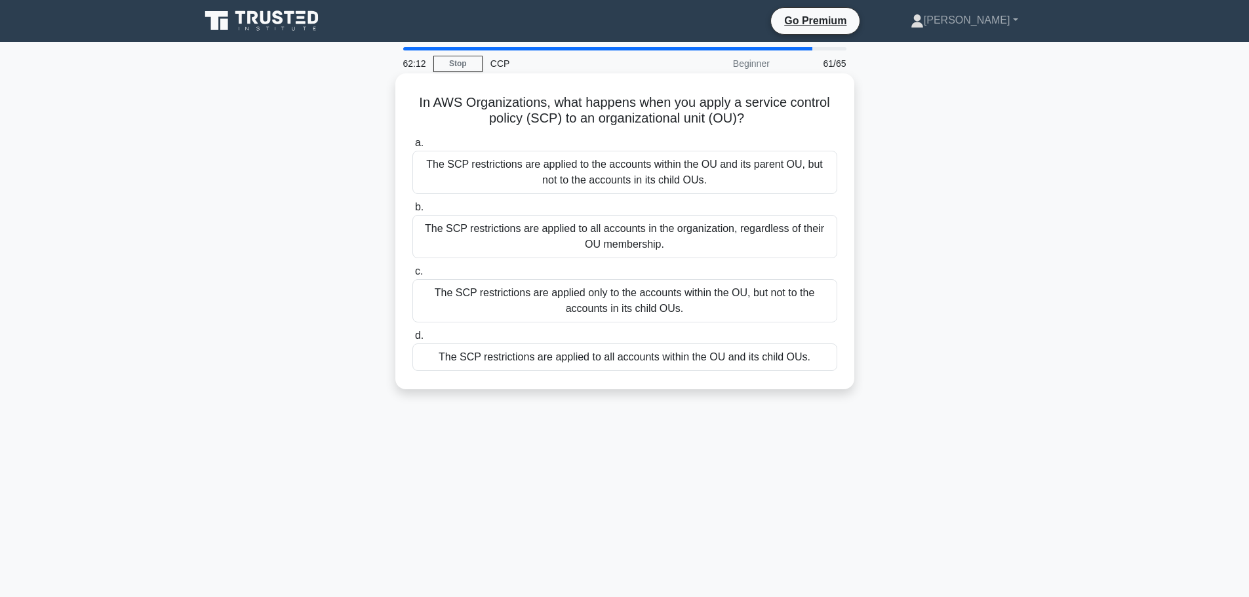
click at [649, 176] on div "The SCP restrictions are applied to the accounts within the OU and its parent O…" at bounding box center [625, 172] width 425 height 43
click at [413, 148] on input "a. The SCP restrictions are applied to the accounts within the OU and its paren…" at bounding box center [413, 143] width 0 height 9
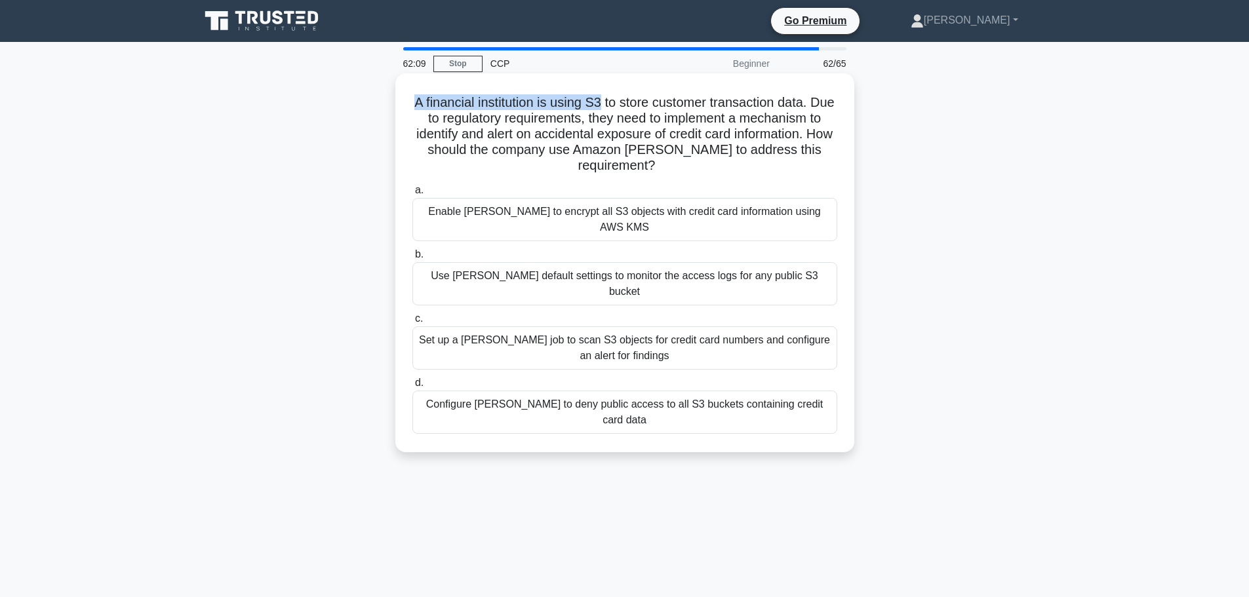
drag, startPoint x: 422, startPoint y: 102, endPoint x: 616, endPoint y: 108, distance: 193.5
click at [616, 108] on h5 "A financial institution is using S3 to store customer transaction data. Due to …" at bounding box center [625, 134] width 428 height 80
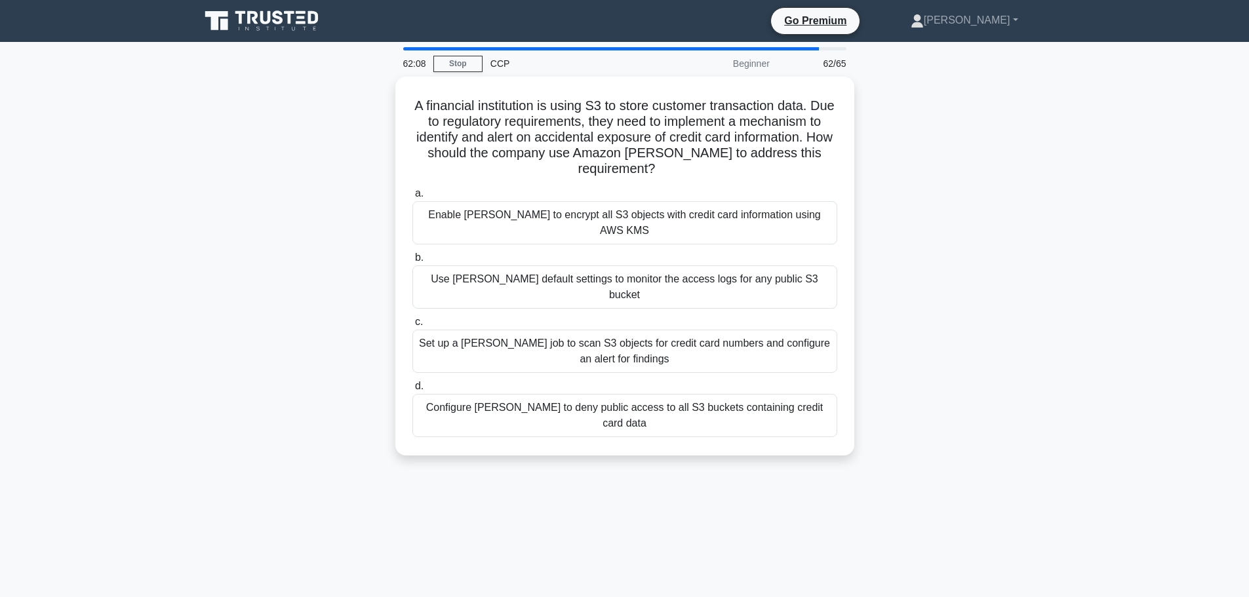
click at [955, 119] on div "A financial institution is using S3 to store customer transaction data. Due to …" at bounding box center [625, 274] width 866 height 395
click at [985, 204] on div "A financial institution is using S3 to store customer transaction data. Due to …" at bounding box center [625, 274] width 866 height 395
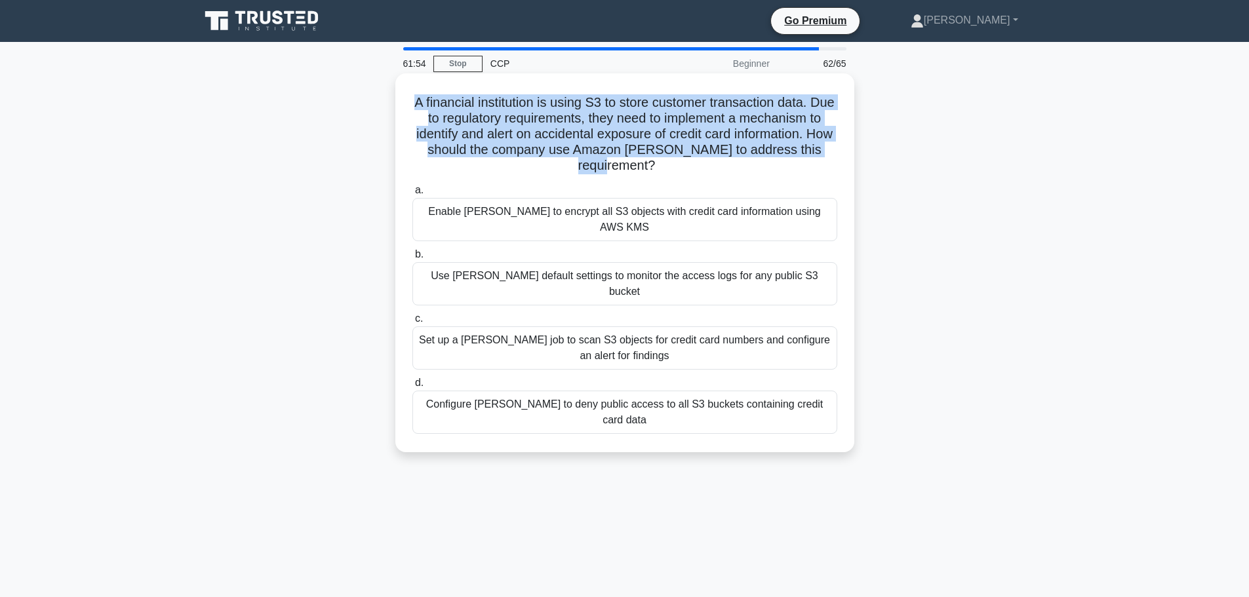
drag, startPoint x: 424, startPoint y: 97, endPoint x: 684, endPoint y: 165, distance: 269.0
click at [684, 165] on div "A financial institution is using S3 to store customer transaction data. Due to …" at bounding box center [625, 263] width 449 height 369
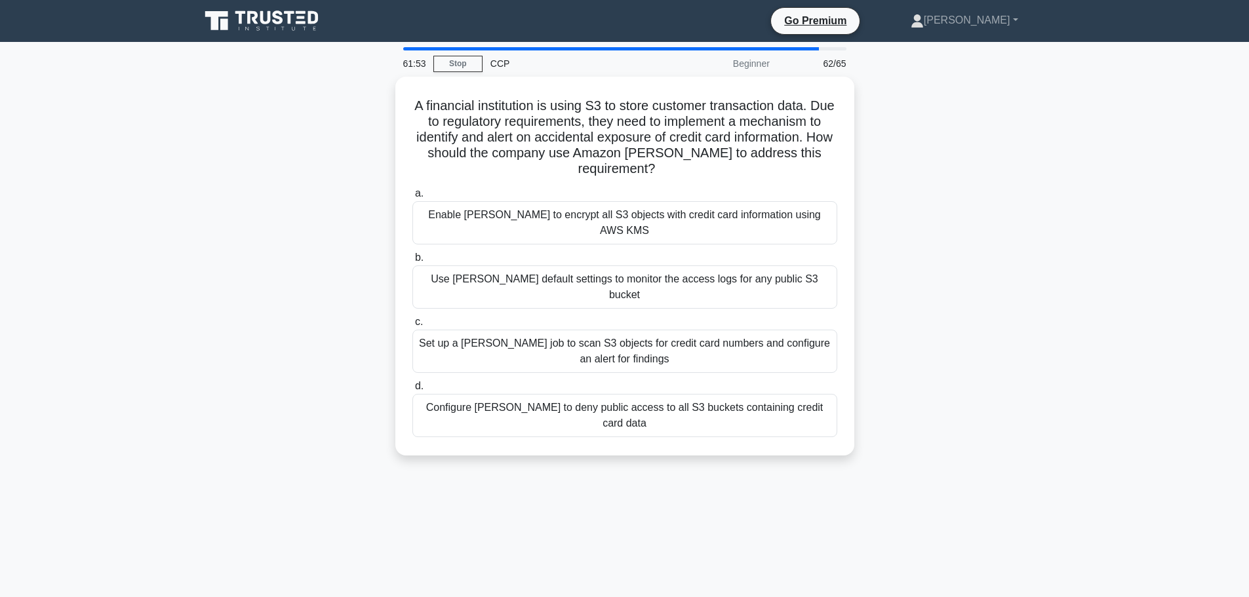
click at [1013, 174] on div "A financial institution is using S3 to store customer transaction data. Due to …" at bounding box center [625, 274] width 866 height 395
click at [975, 211] on div "A financial institution is using S3 to store customer transaction data. Due to …" at bounding box center [625, 274] width 866 height 395
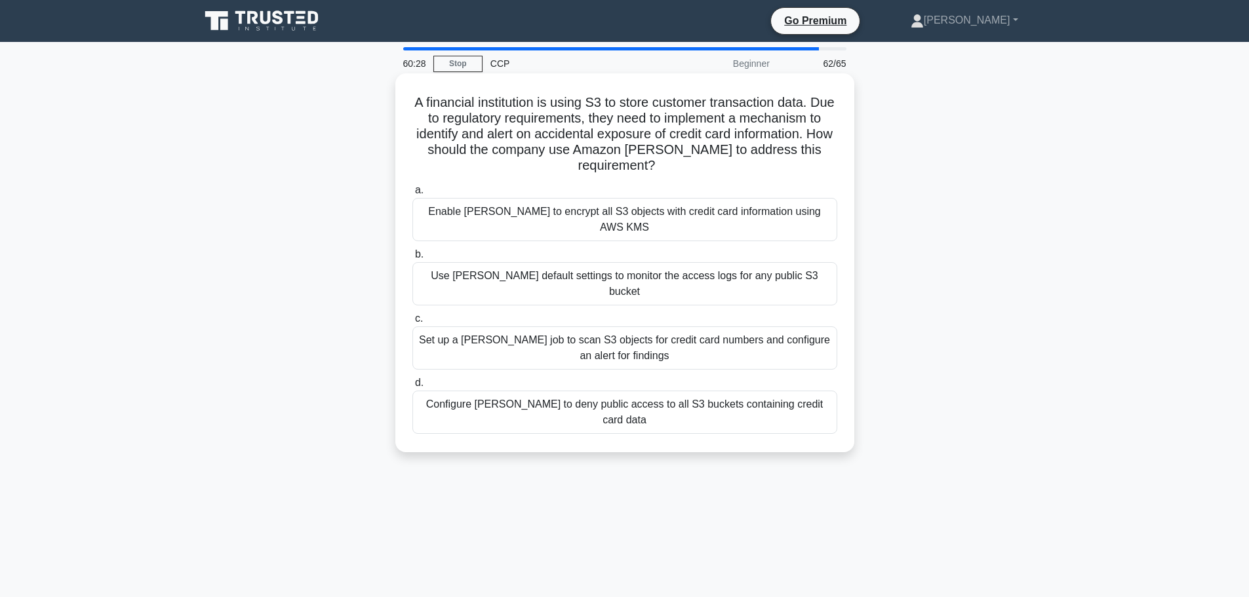
click at [666, 214] on div "Enable Macie to encrypt all S3 objects with credit card information using AWS K…" at bounding box center [625, 219] width 425 height 43
click at [413, 195] on input "a. Enable Macie to encrypt all S3 objects with credit card information using AW…" at bounding box center [413, 190] width 0 height 9
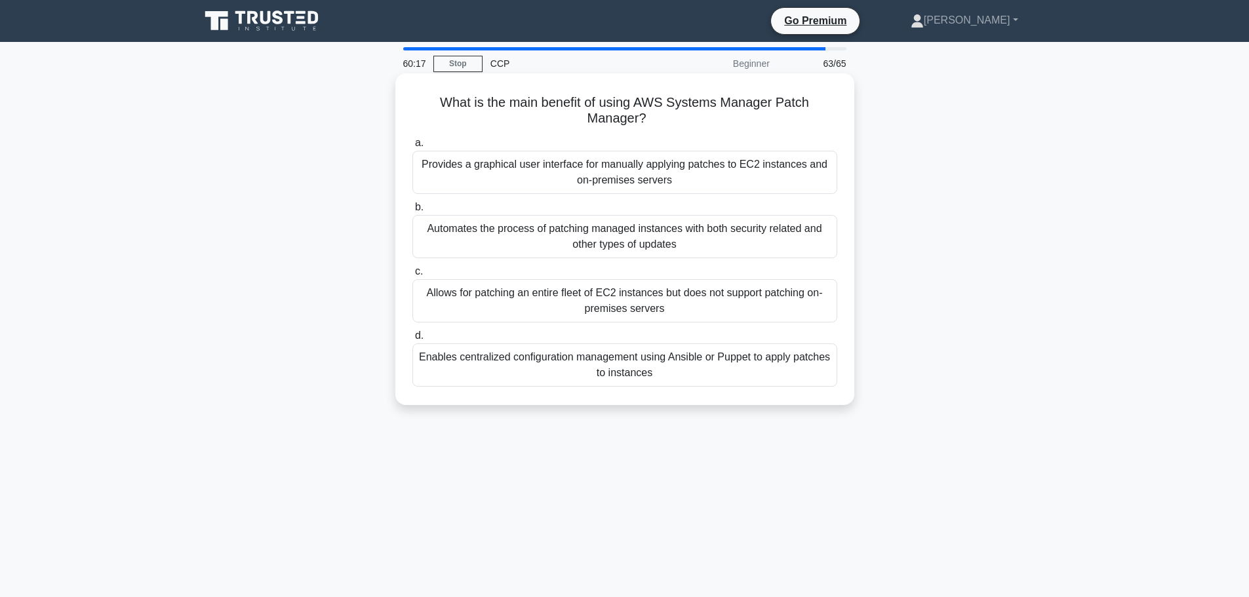
click at [636, 301] on div "Allows for patching an entire fleet of EC2 instances but does not support patch…" at bounding box center [625, 300] width 425 height 43
click at [413, 276] on input "c. Allows for patching an entire fleet of EC2 instances but does not support pa…" at bounding box center [413, 272] width 0 height 9
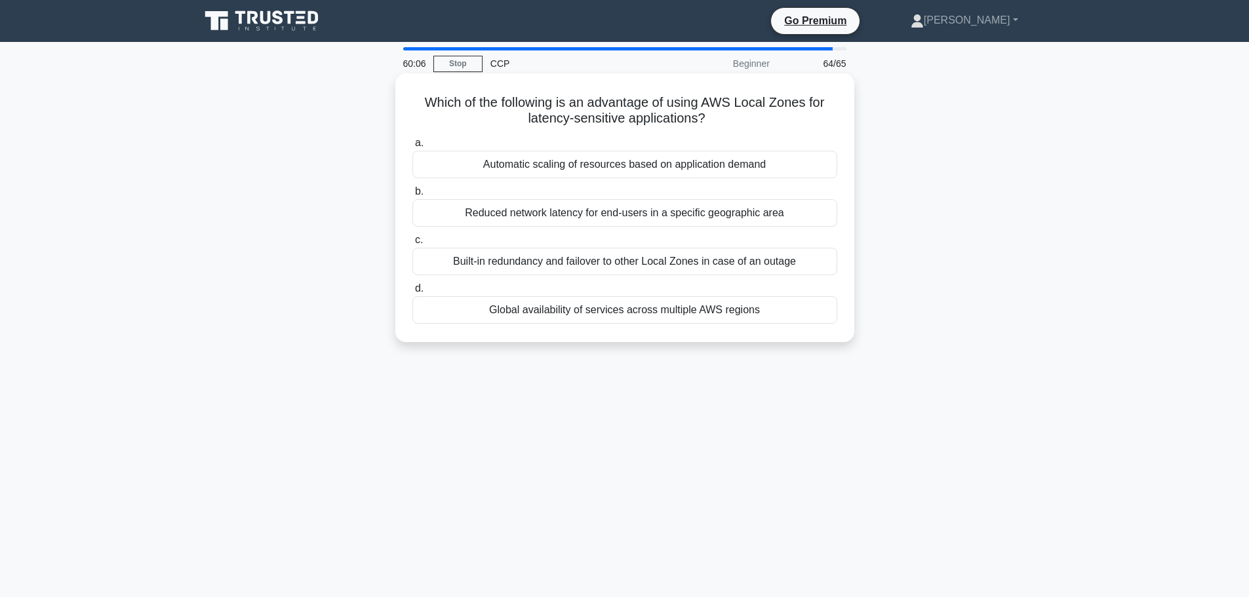
click at [630, 209] on div "Reduced network latency for end-users in a specific geographic area" at bounding box center [625, 213] width 425 height 28
click at [413, 196] on input "b. Reduced network latency for end-users in a specific geographic area" at bounding box center [413, 192] width 0 height 9
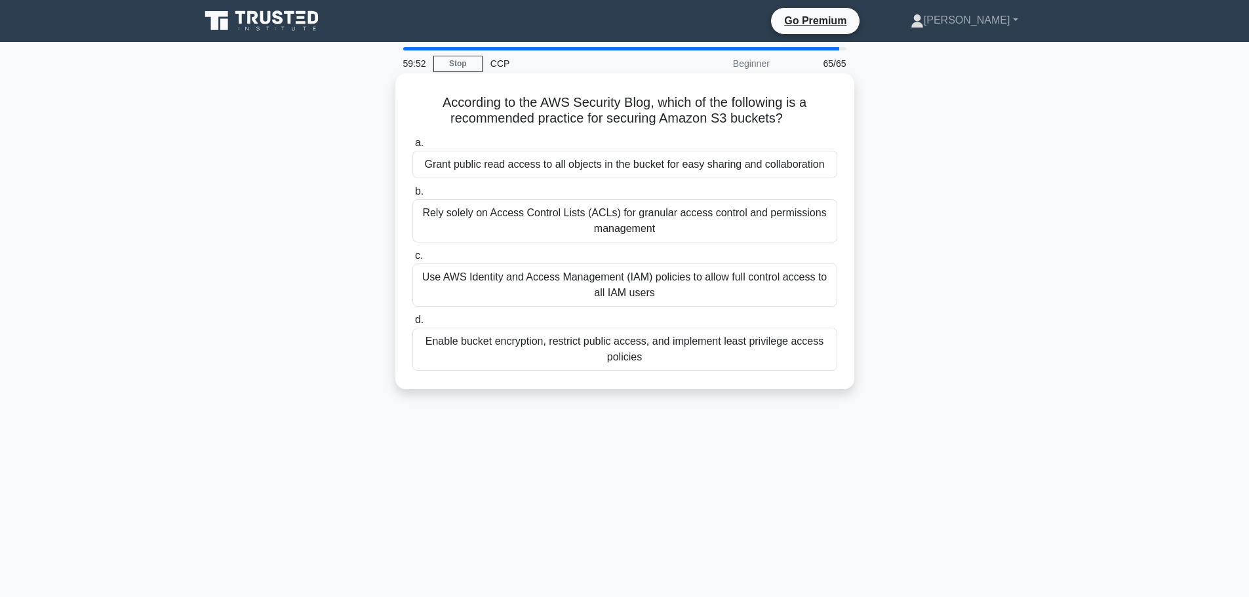
click at [718, 358] on div "Enable bucket encryption, restrict public access, and implement least privilege…" at bounding box center [625, 349] width 425 height 43
click at [413, 325] on input "d. Enable bucket encryption, restrict public access, and implement least privil…" at bounding box center [413, 320] width 0 height 9
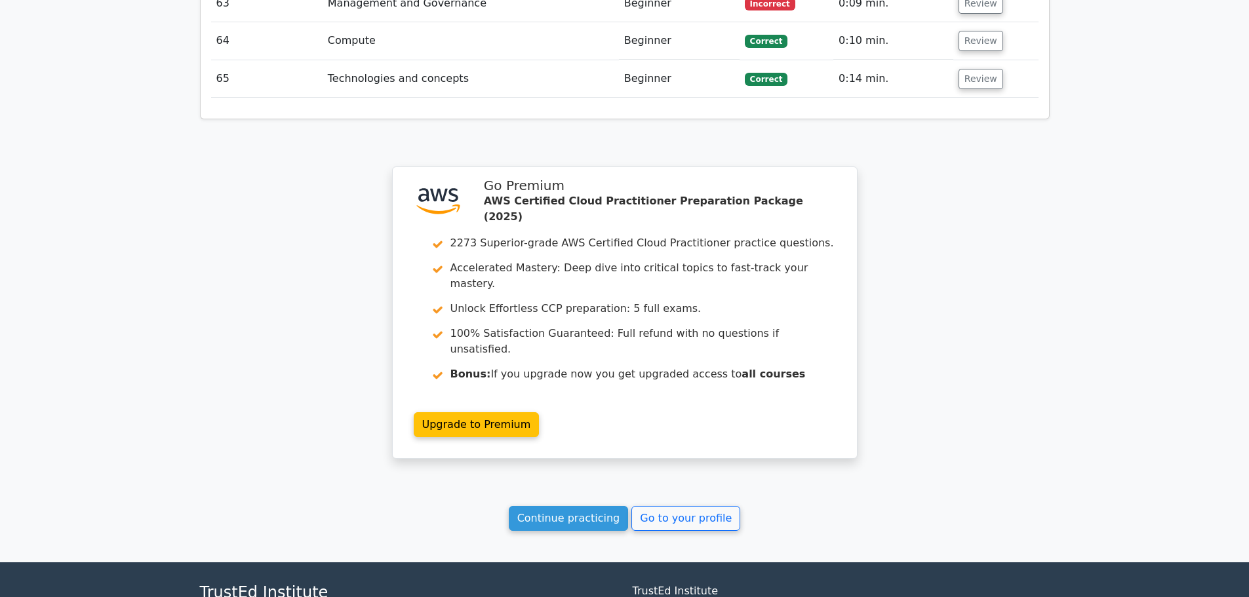
scroll to position [3865, 0]
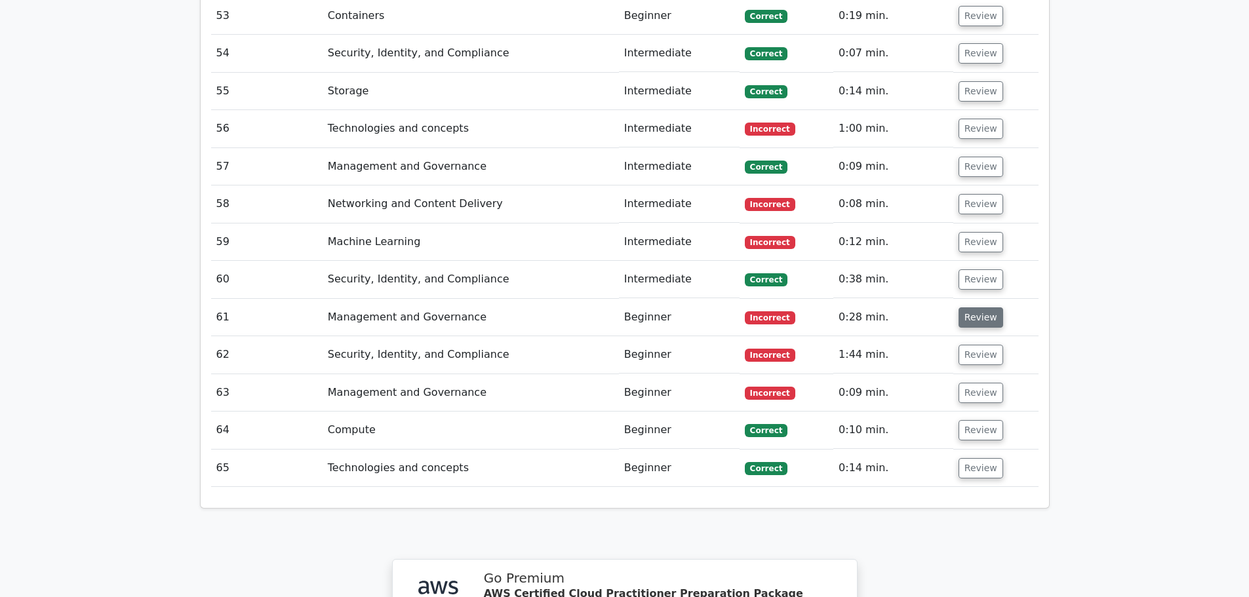
click at [975, 308] on button "Review" at bounding box center [981, 318] width 45 height 20
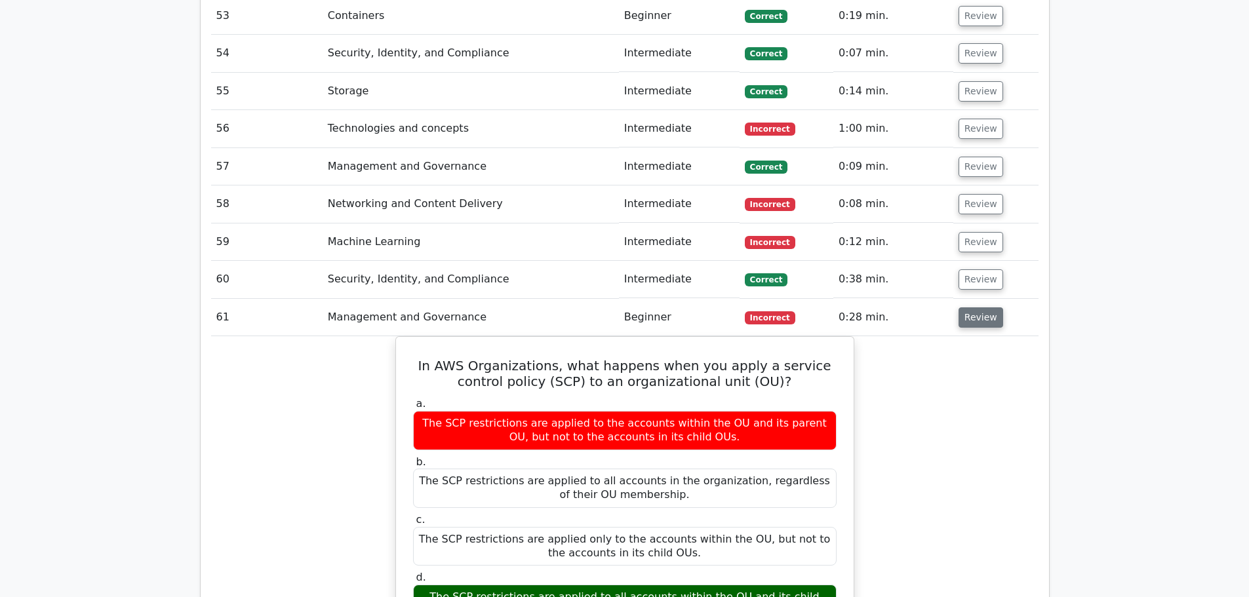
click at [984, 308] on button "Review" at bounding box center [981, 318] width 45 height 20
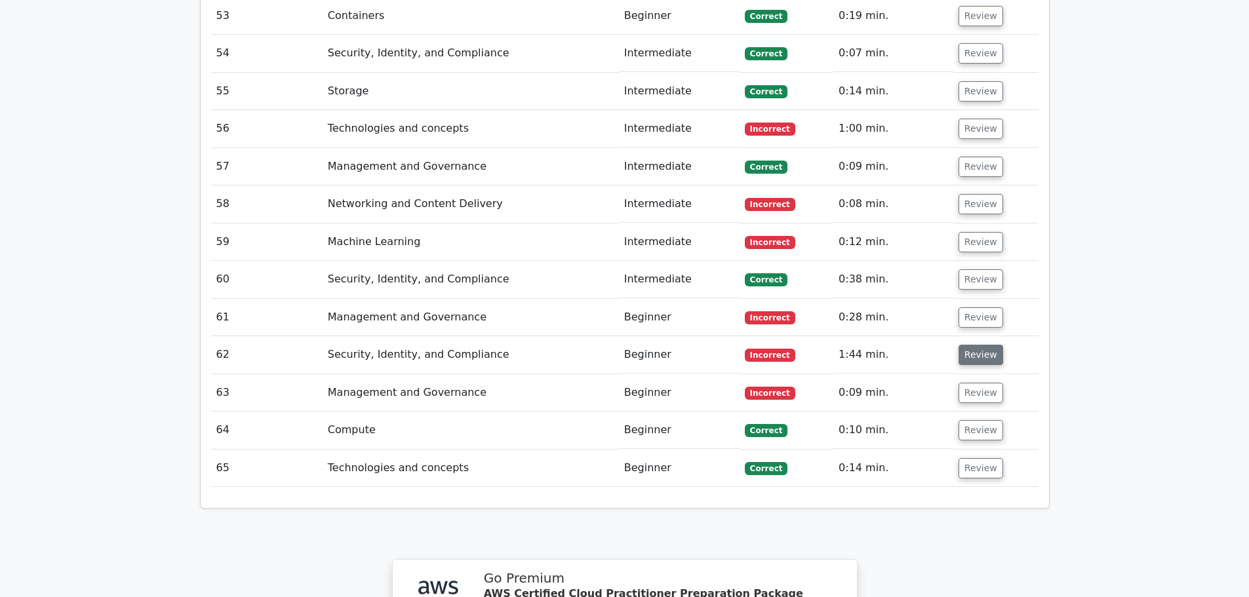
click at [984, 345] on button "Review" at bounding box center [981, 355] width 45 height 20
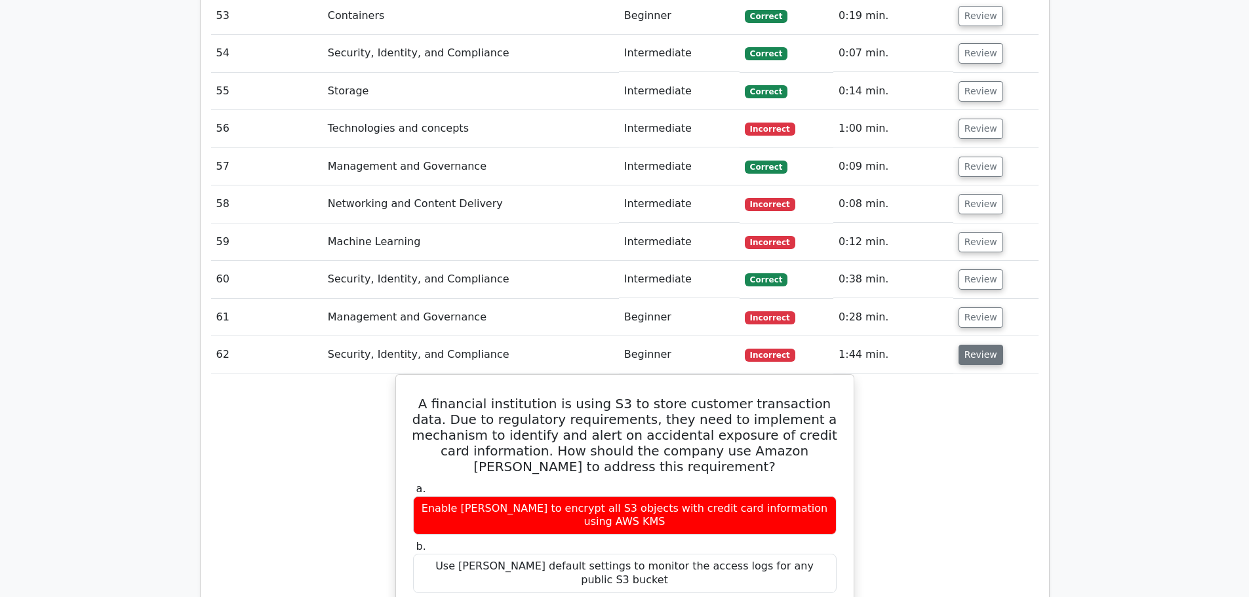
click at [984, 345] on button "Review" at bounding box center [981, 355] width 45 height 20
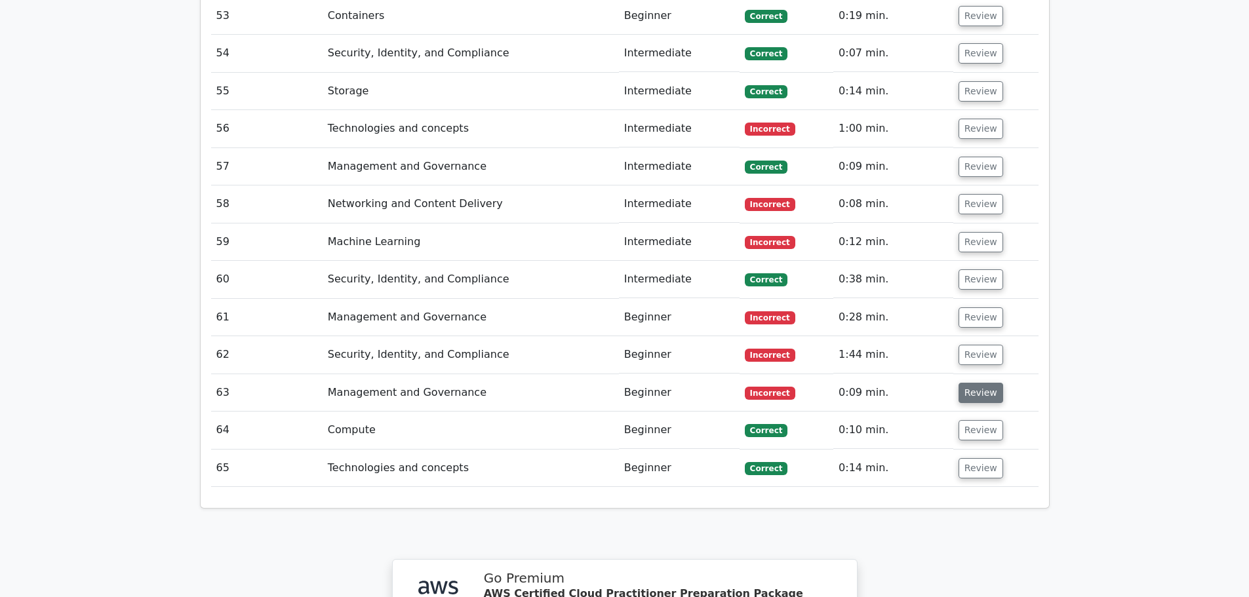
click at [984, 383] on button "Review" at bounding box center [981, 393] width 45 height 20
click at [985, 383] on button "Review" at bounding box center [981, 393] width 45 height 20
click at [982, 383] on button "Review" at bounding box center [981, 393] width 45 height 20
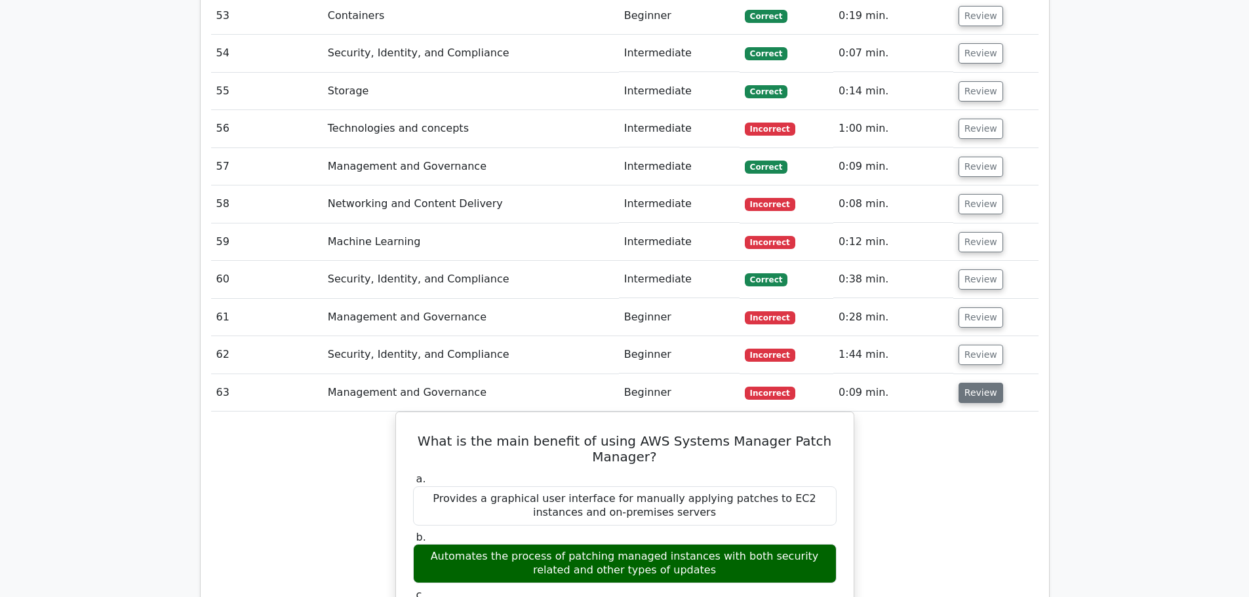
click at [985, 383] on button "Review" at bounding box center [981, 393] width 45 height 20
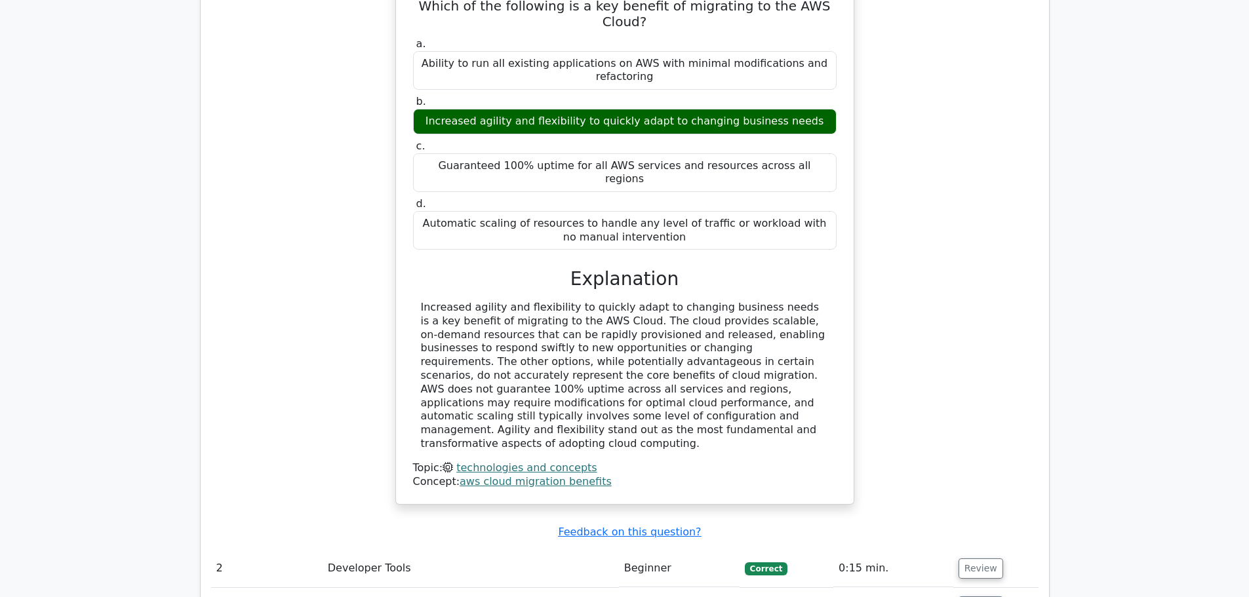
scroll to position [1701, 0]
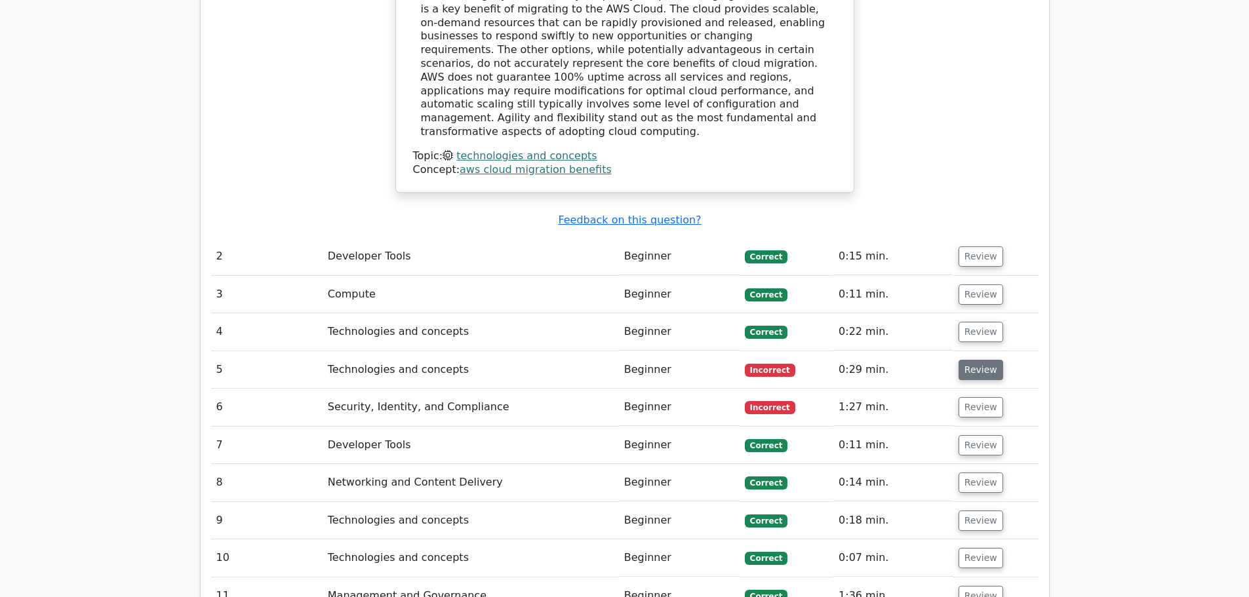
click at [982, 360] on button "Review" at bounding box center [981, 370] width 45 height 20
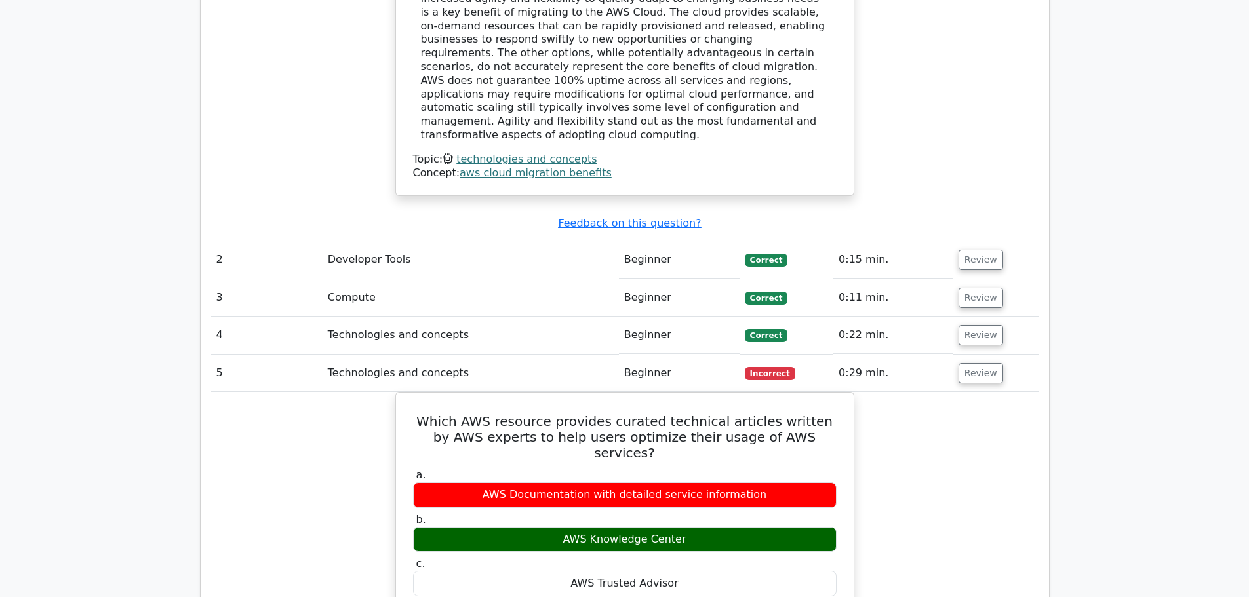
drag, startPoint x: 982, startPoint y: 274, endPoint x: 1100, endPoint y: 150, distance: 172.1
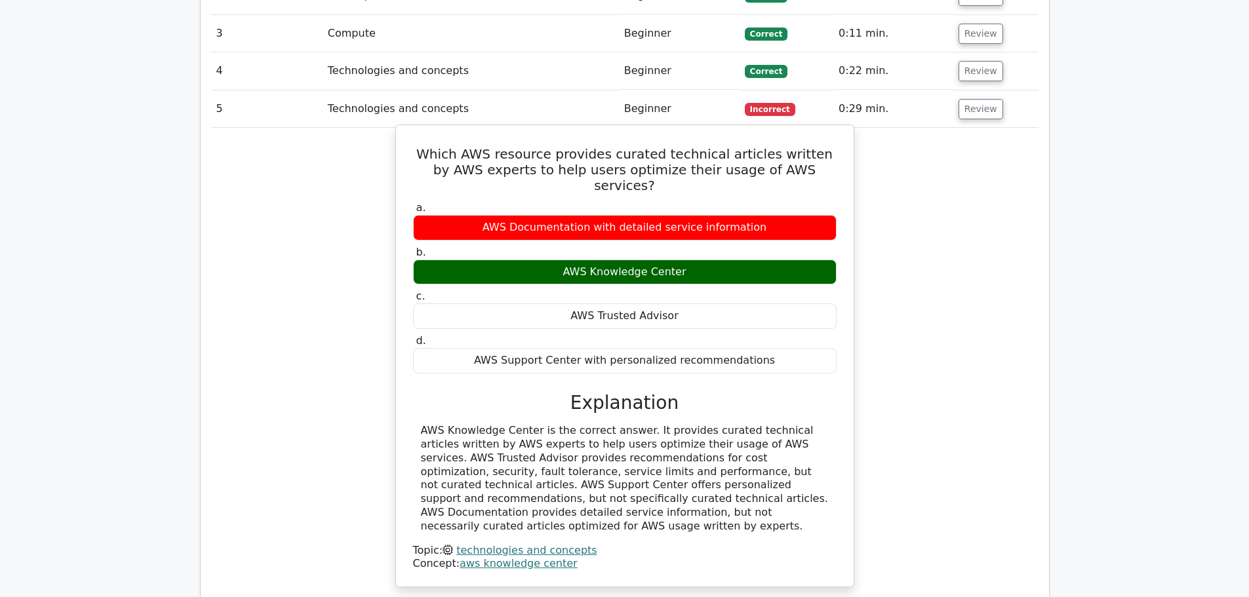
scroll to position [1964, 0]
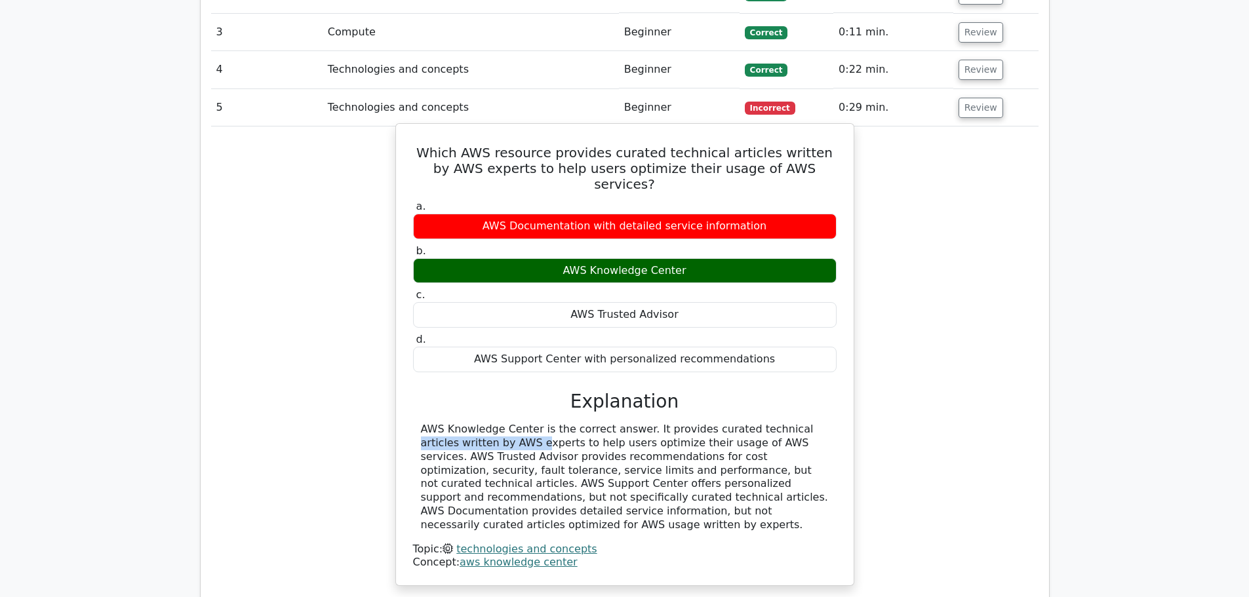
drag, startPoint x: 686, startPoint y: 319, endPoint x: 802, endPoint y: 325, distance: 116.2
click at [803, 423] on div "AWS Knowledge Center is the correct answer. It provides curated technical artic…" at bounding box center [625, 477] width 408 height 109
copy div "curated technical articles"
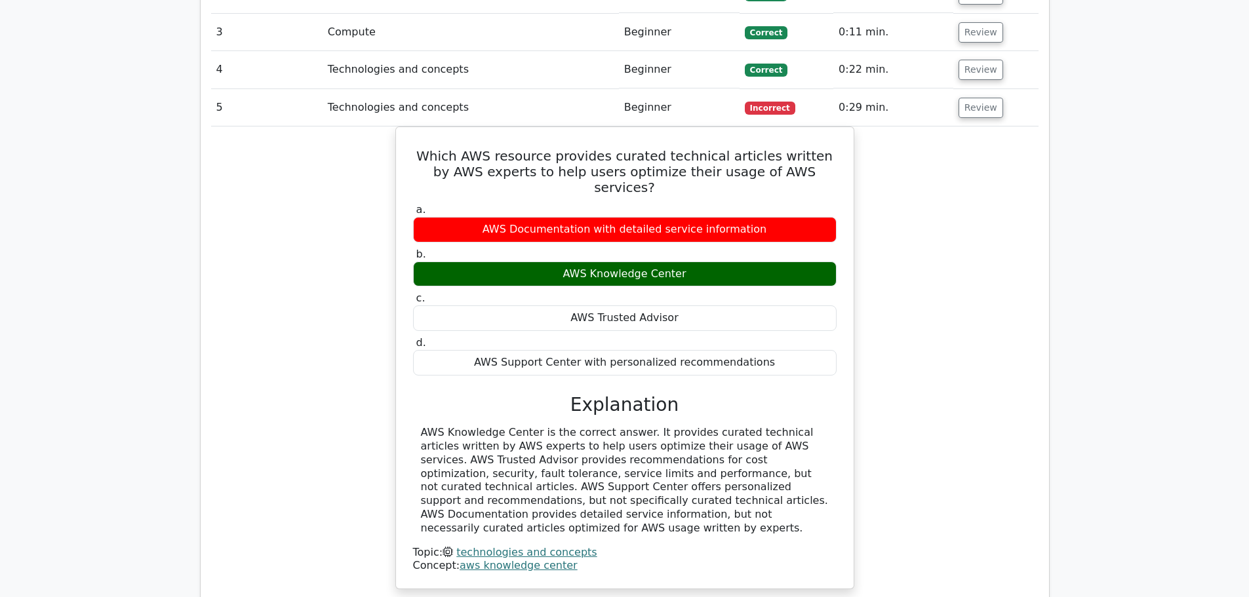
click at [956, 245] on div "Which AWS resource provides curated technical articles written by AWS experts t…" at bounding box center [625, 366] width 828 height 479
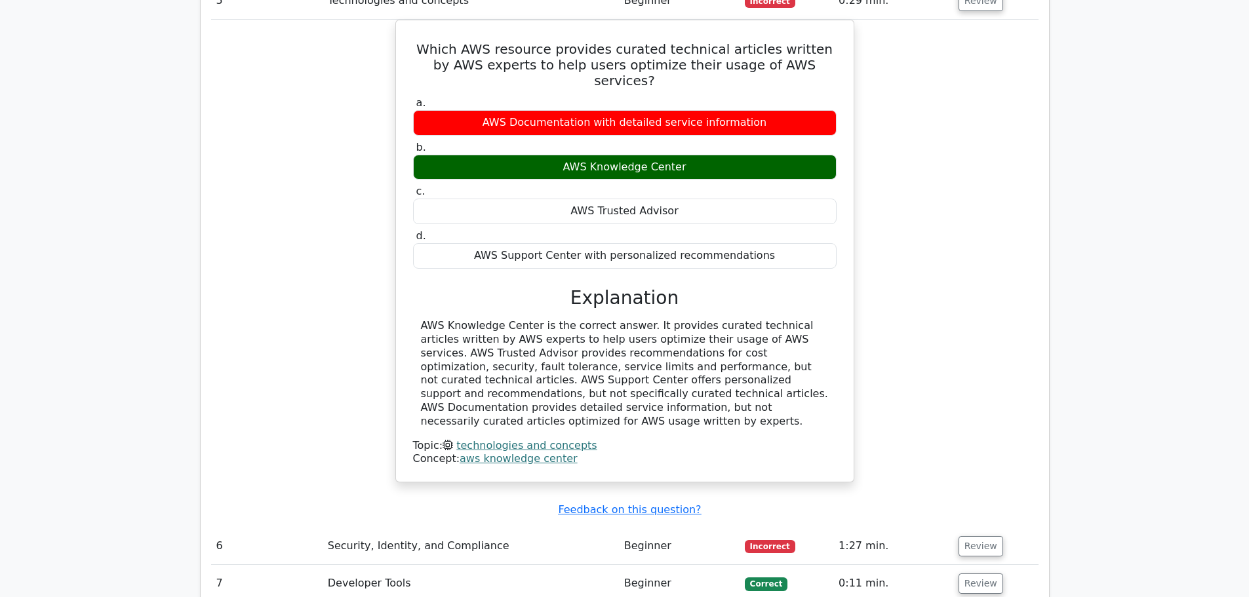
scroll to position [2160, 0]
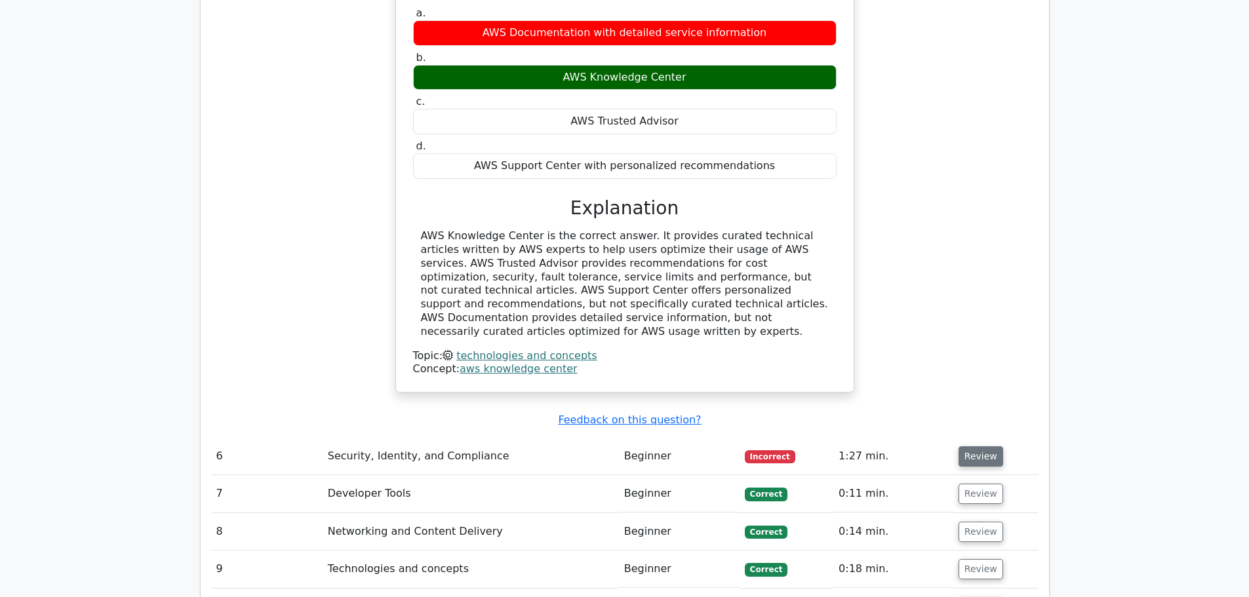
click at [980, 447] on button "Review" at bounding box center [981, 457] width 45 height 20
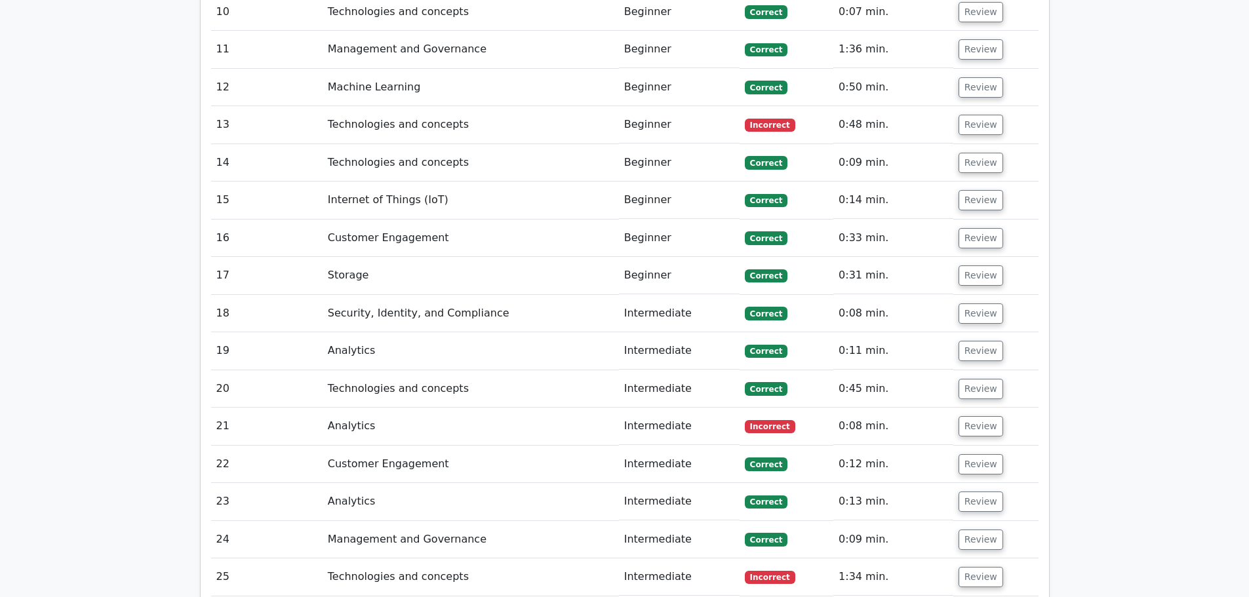
scroll to position [5409, 0]
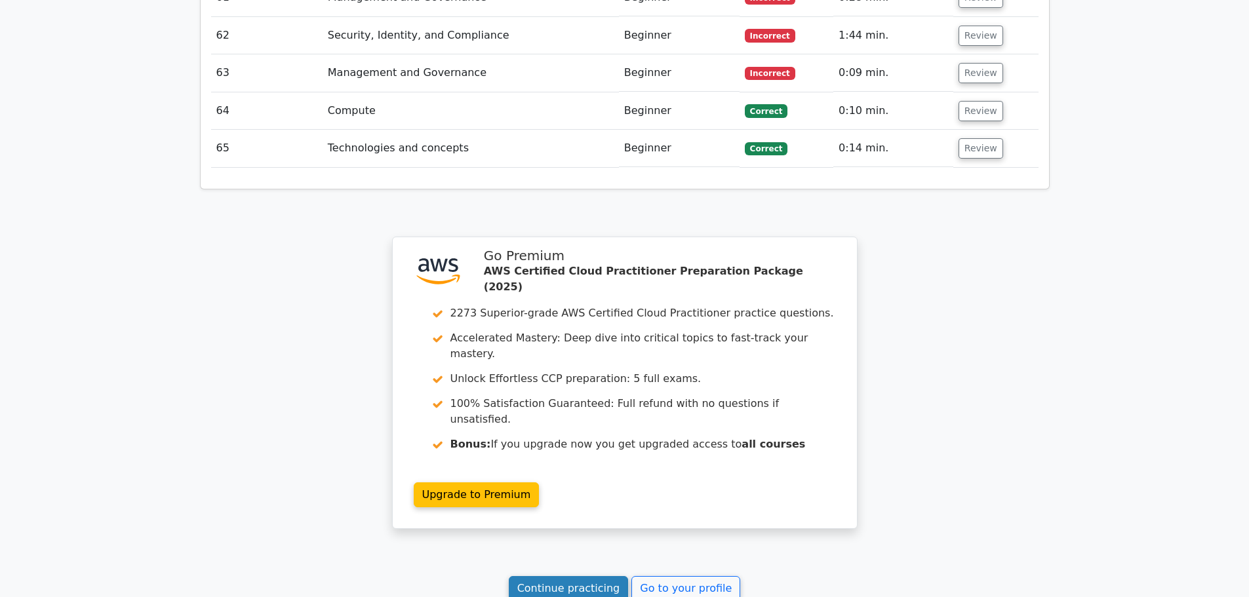
click at [610, 576] on link "Continue practicing" at bounding box center [569, 588] width 120 height 25
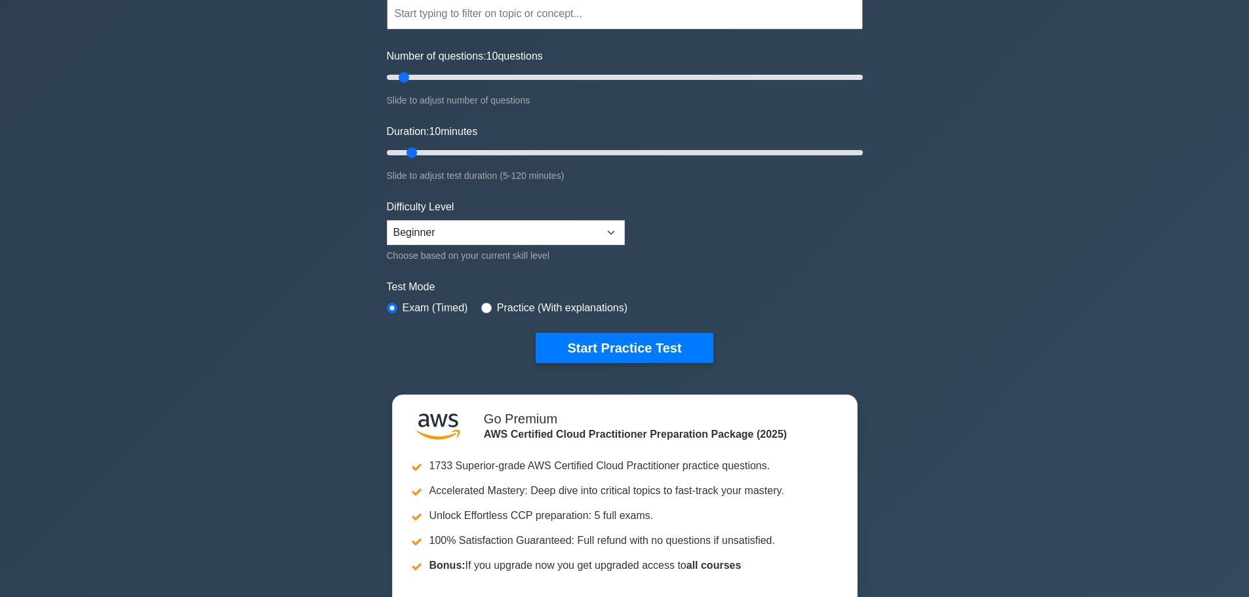
scroll to position [66, 0]
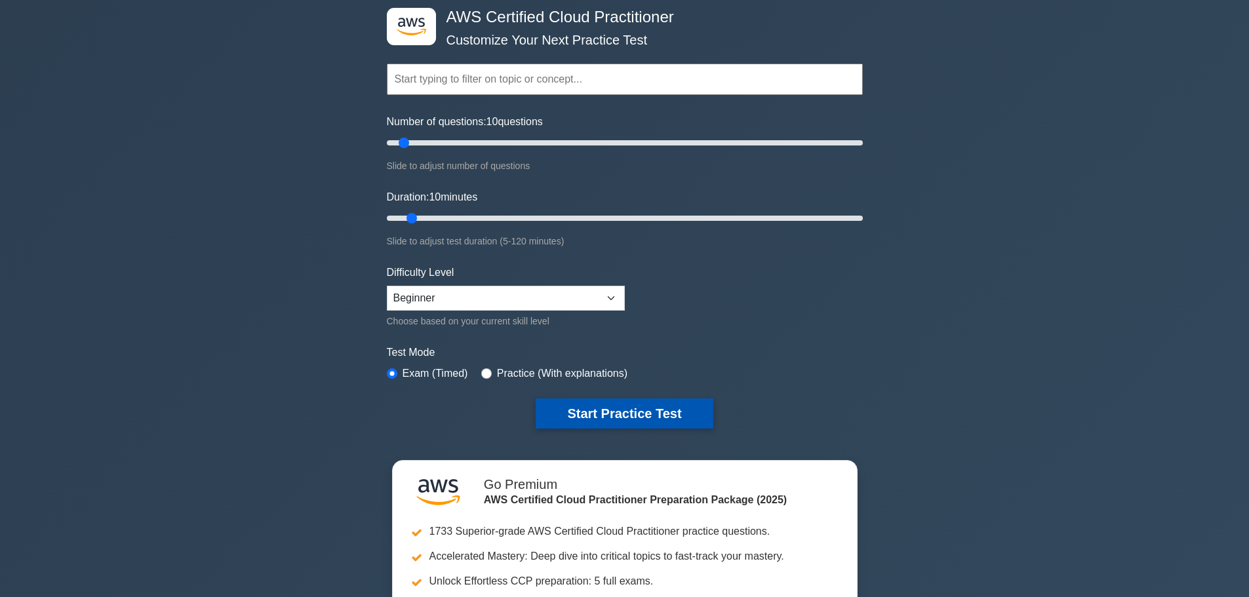
click at [594, 420] on button "Start Practice Test" at bounding box center [624, 414] width 177 height 30
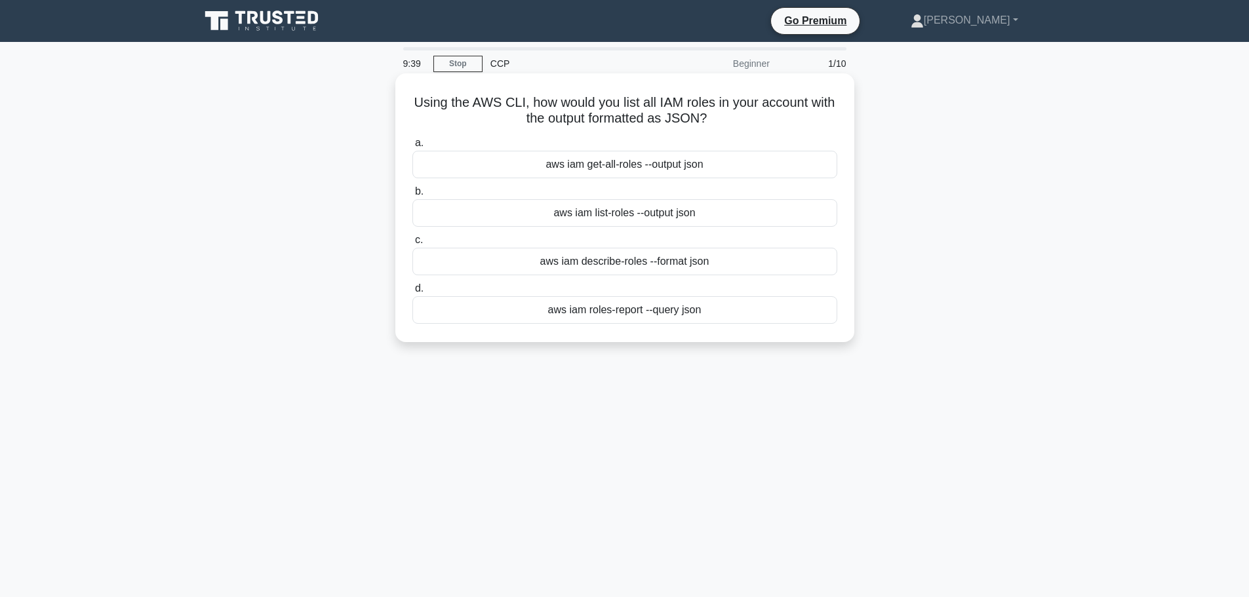
click at [694, 165] on div "aws iam get-all-roles --output json" at bounding box center [625, 165] width 425 height 28
click at [413, 148] on input "a. aws iam get-all-roles --output json" at bounding box center [413, 143] width 0 height 9
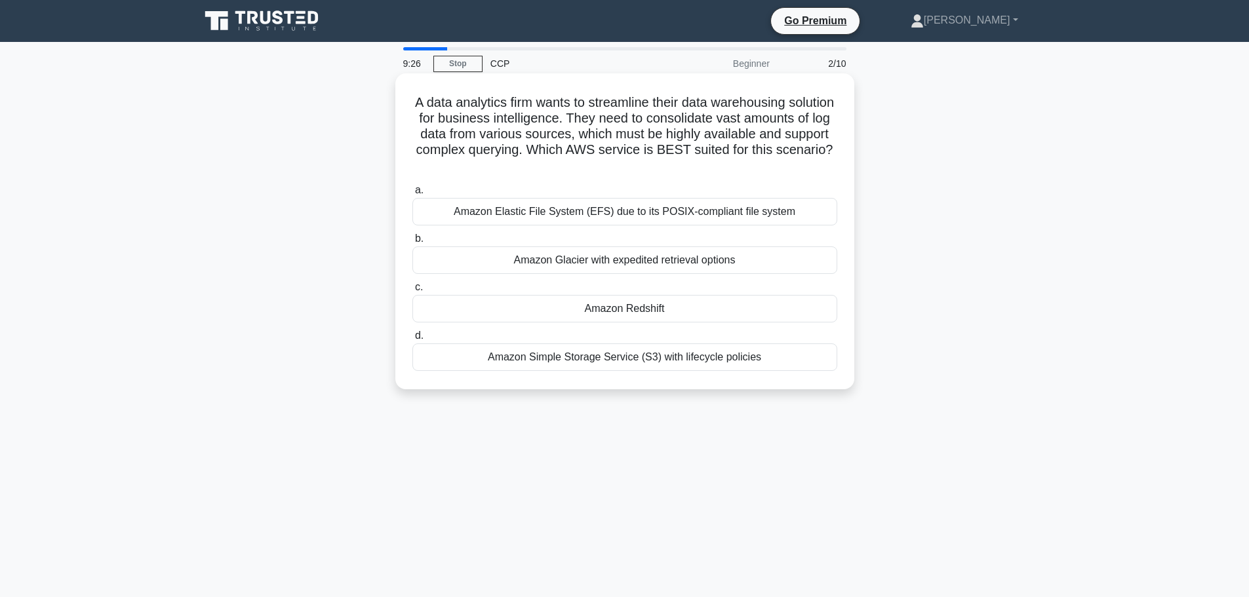
click at [716, 312] on div "Amazon Redshift" at bounding box center [625, 309] width 425 height 28
click at [413, 292] on input "c. Amazon Redshift" at bounding box center [413, 287] width 0 height 9
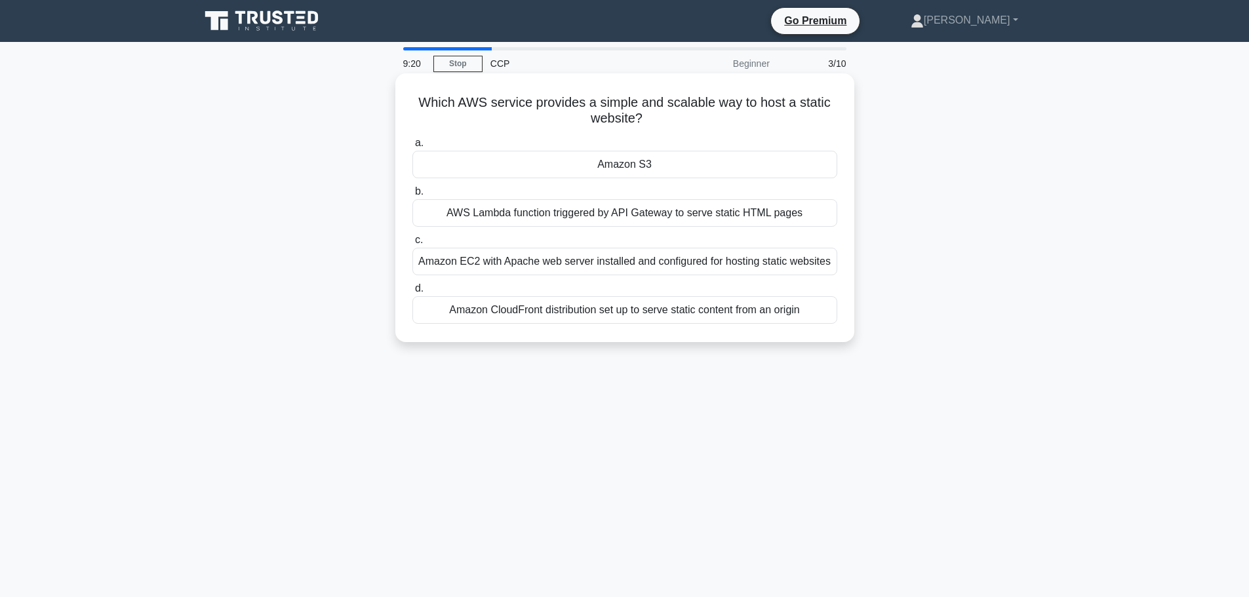
click at [595, 169] on div "Amazon S3" at bounding box center [625, 165] width 425 height 28
click at [413, 148] on input "a. Amazon S3" at bounding box center [413, 143] width 0 height 9
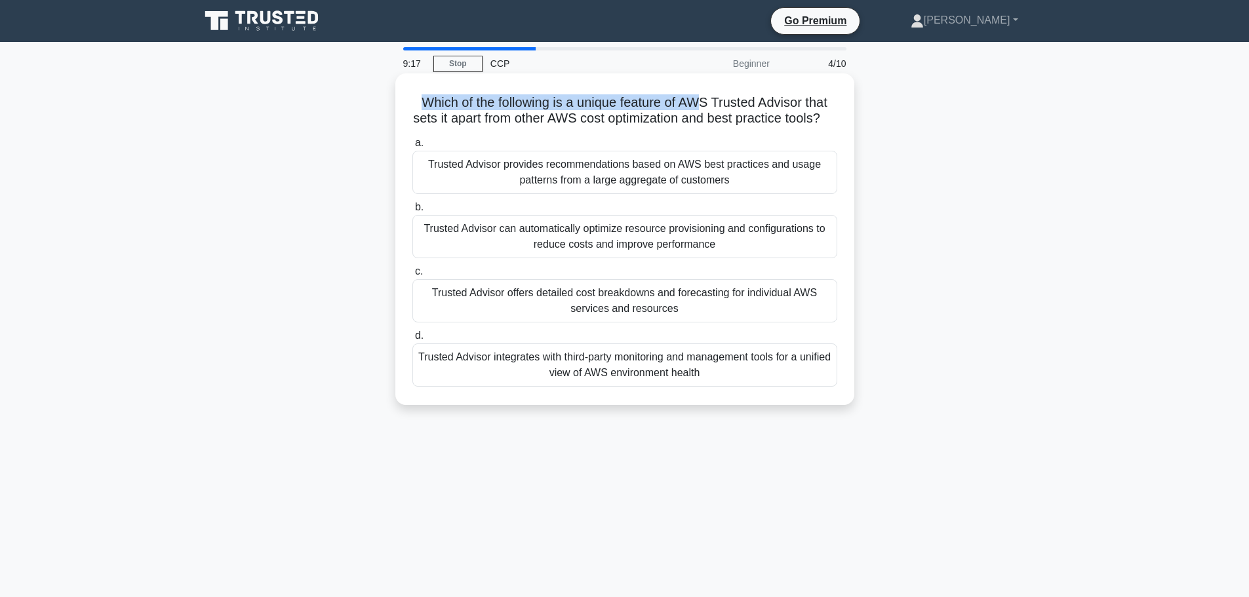
drag, startPoint x: 422, startPoint y: 100, endPoint x: 706, endPoint y: 101, distance: 283.3
click at [704, 101] on h5 "Which of the following is a unique feature of AWS Trusted Advisor that sets it …" at bounding box center [625, 110] width 428 height 33
click at [760, 125] on h5 "Which of the following is a unique feature of AWS Trusted Advisor that sets it …" at bounding box center [625, 110] width 428 height 33
click at [592, 194] on div "Trusted Advisor provides recommendations based on AWS best practices and usage …" at bounding box center [625, 172] width 425 height 43
click at [413, 148] on input "a. Trusted Advisor provides recommendations based on AWS best practices and usa…" at bounding box center [413, 143] width 0 height 9
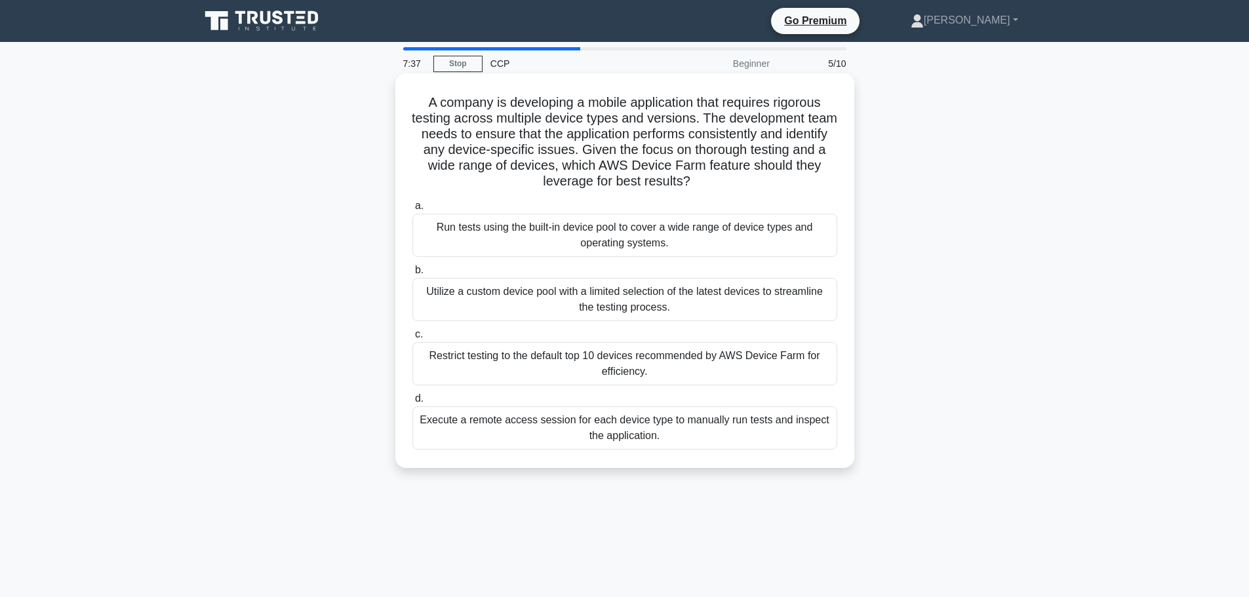
click at [653, 239] on div "Run tests using the built-in device pool to cover a wide range of device types …" at bounding box center [625, 235] width 425 height 43
click at [413, 211] on input "a. Run tests using the built-in device pool to cover a wide range of device typ…" at bounding box center [413, 206] width 0 height 9
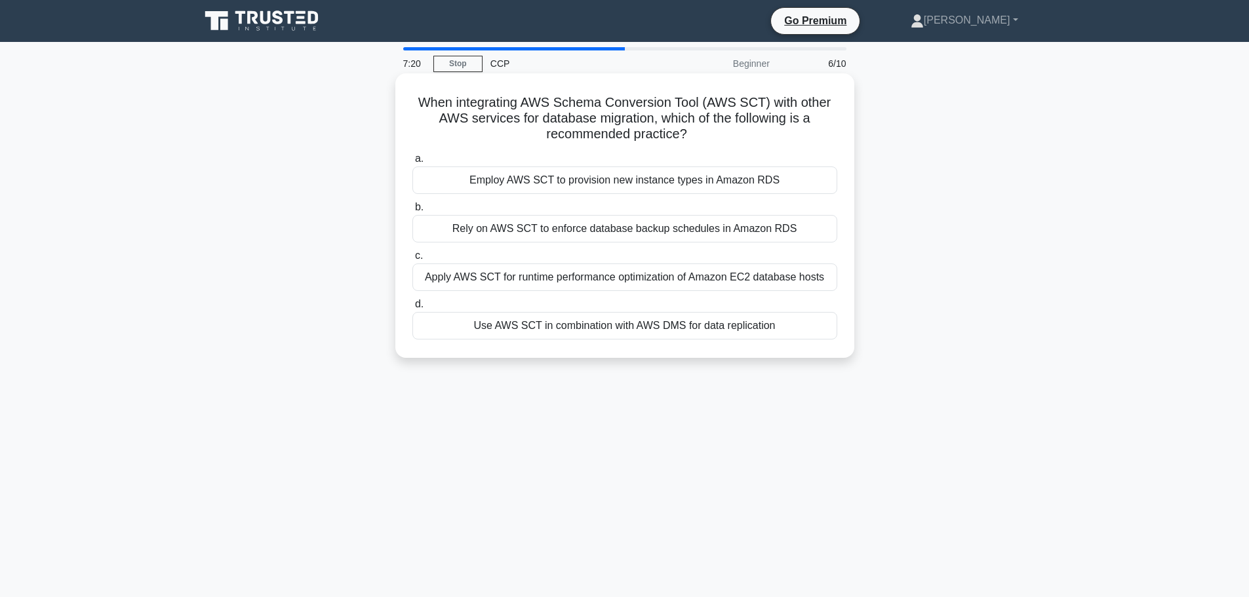
click at [715, 324] on div "Use AWS SCT in combination with AWS DMS for data replication" at bounding box center [625, 326] width 425 height 28
click at [413, 309] on input "d. Use AWS SCT in combination with AWS DMS for data replication" at bounding box center [413, 304] width 0 height 9
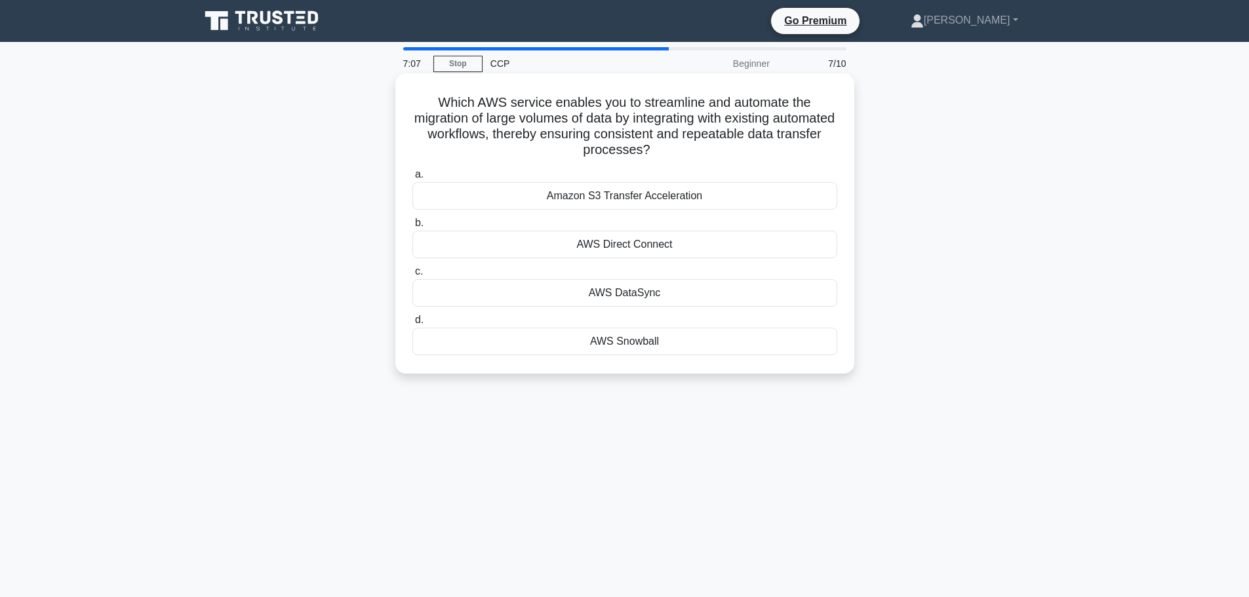
click at [675, 292] on div "AWS DataSync" at bounding box center [625, 293] width 425 height 28
click at [413, 276] on input "c. AWS DataSync" at bounding box center [413, 272] width 0 height 9
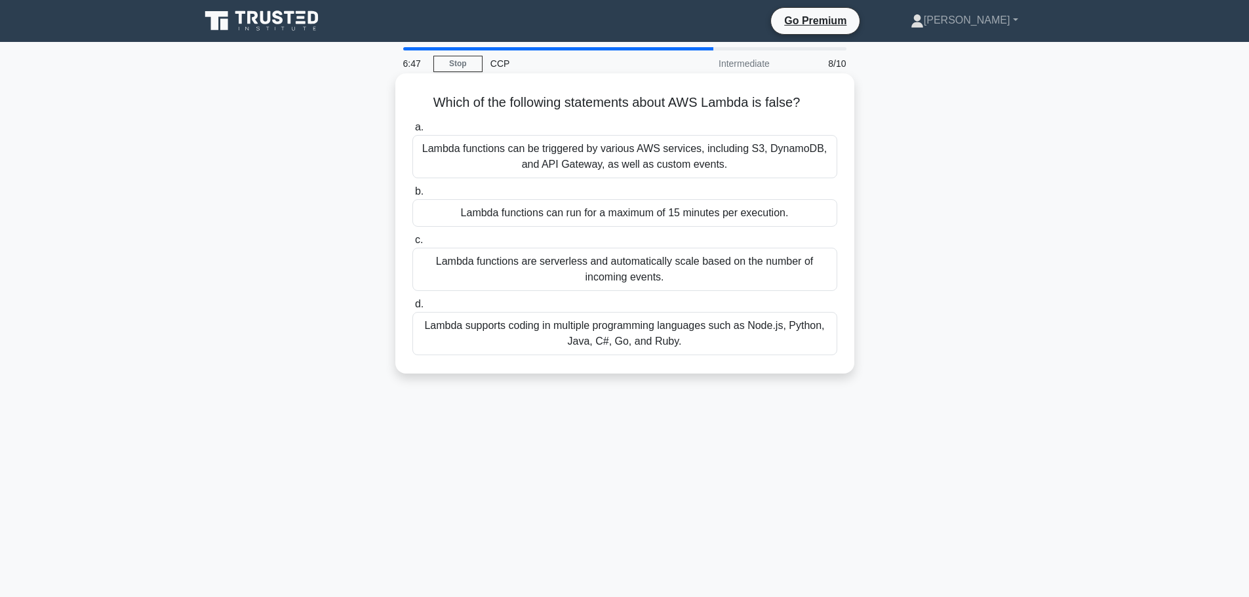
click at [625, 224] on div "Lambda functions can run for a maximum of 15 minutes per execution." at bounding box center [625, 213] width 425 height 28
click at [413, 196] on input "b. Lambda functions can run for a maximum of 15 minutes per execution." at bounding box center [413, 192] width 0 height 9
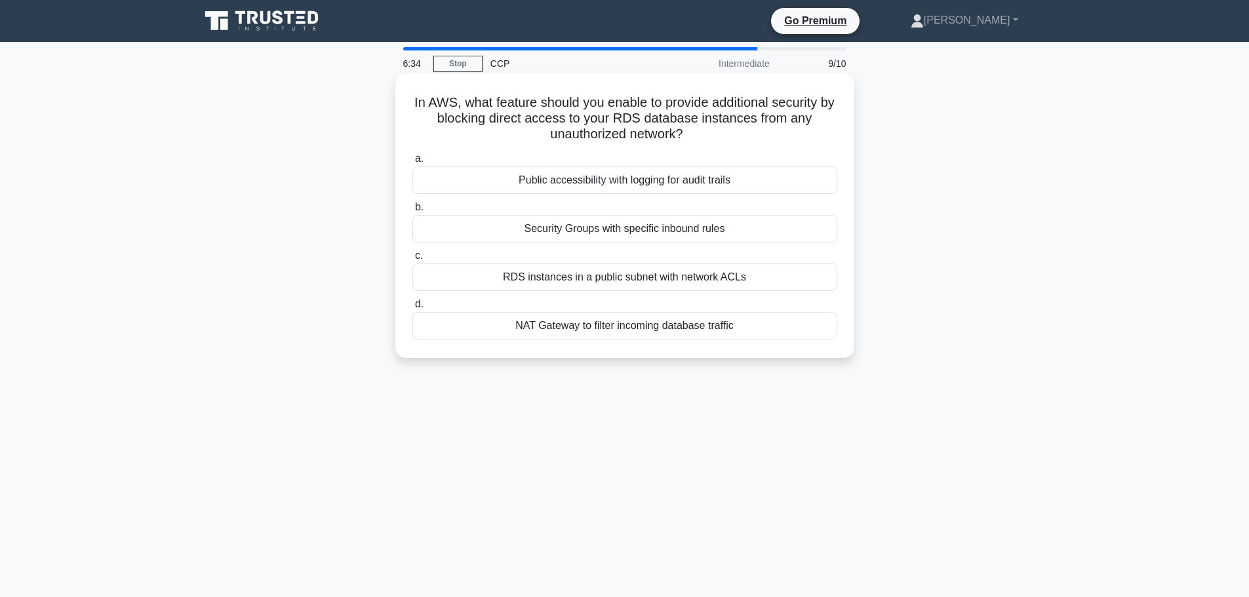
click at [698, 235] on div "Security Groups with specific inbound rules" at bounding box center [625, 229] width 425 height 28
click at [413, 212] on input "b. Security Groups with specific inbound rules" at bounding box center [413, 207] width 0 height 9
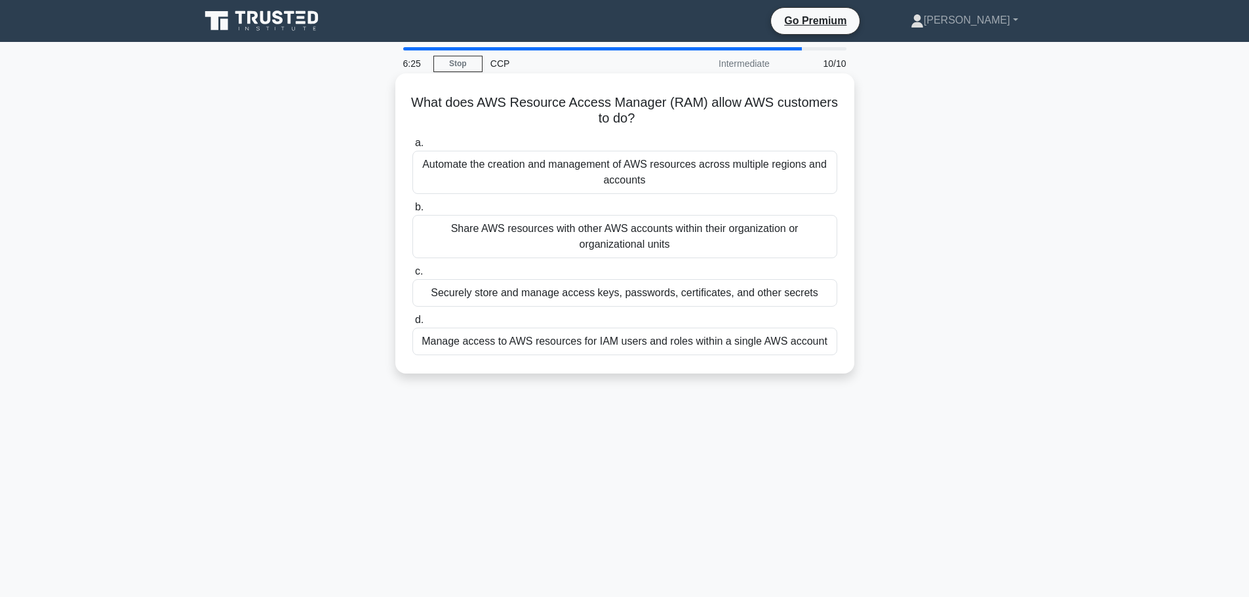
click at [615, 244] on div "Share AWS resources with other AWS accounts within their organization or organi…" at bounding box center [625, 236] width 425 height 43
click at [413, 212] on input "b. Share AWS resources with other AWS accounts within their organization or org…" at bounding box center [413, 207] width 0 height 9
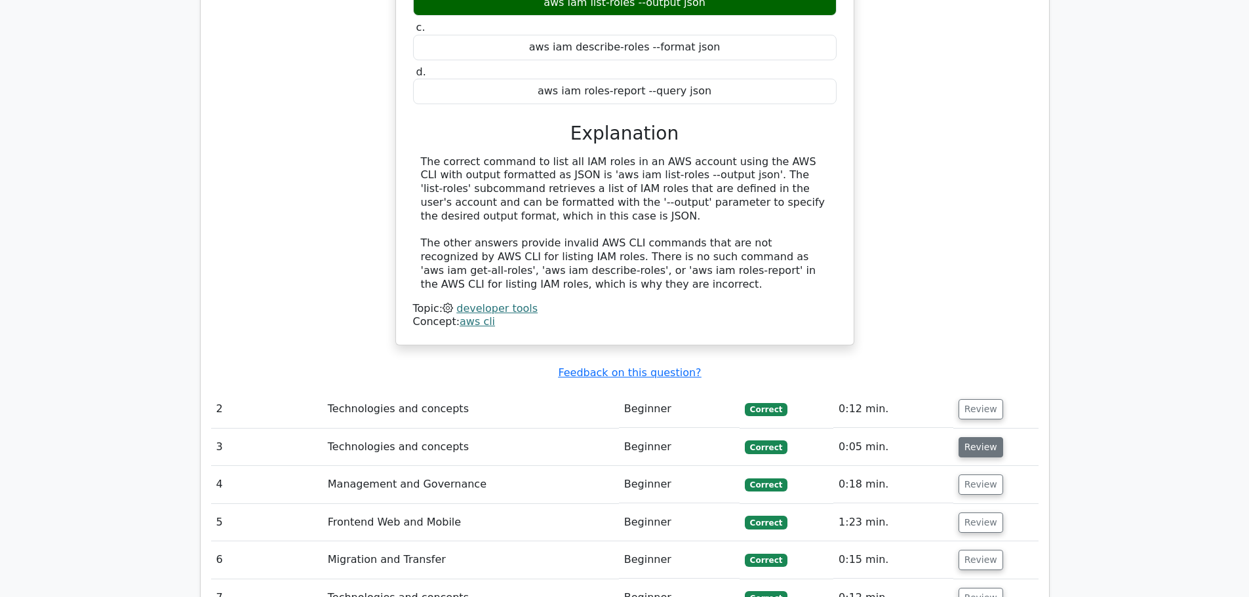
scroll to position [1508, 0]
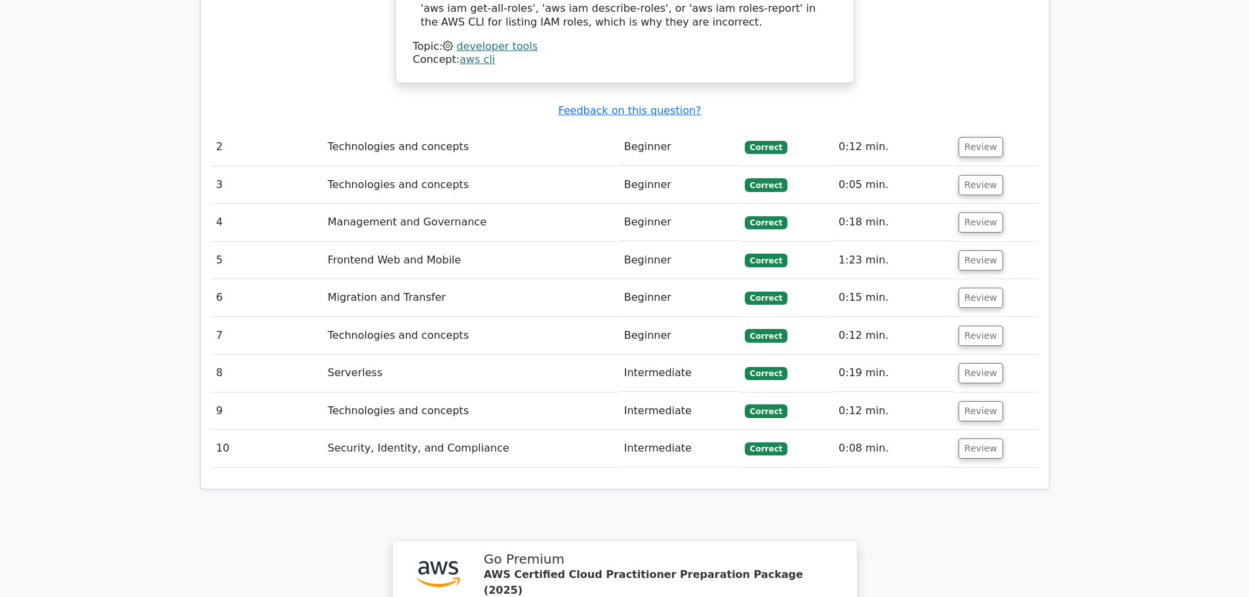
click at [978, 430] on td "Review" at bounding box center [996, 448] width 85 height 37
click at [977, 439] on button "Review" at bounding box center [981, 449] width 45 height 20
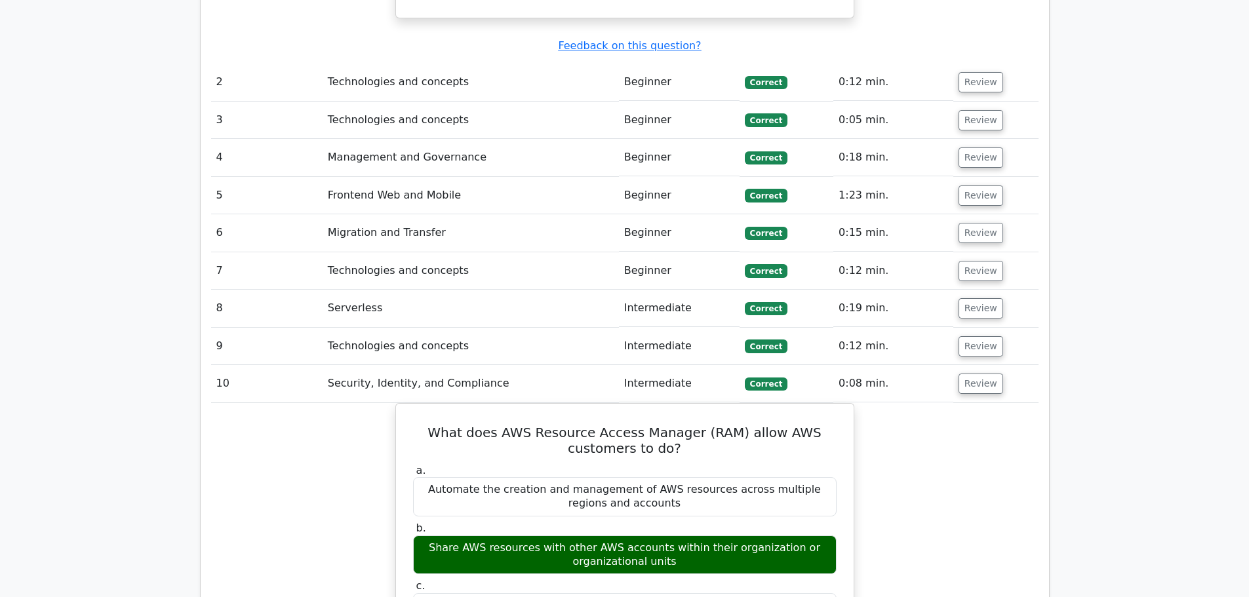
scroll to position [1574, 0]
click at [970, 373] on button "Review" at bounding box center [981, 383] width 45 height 20
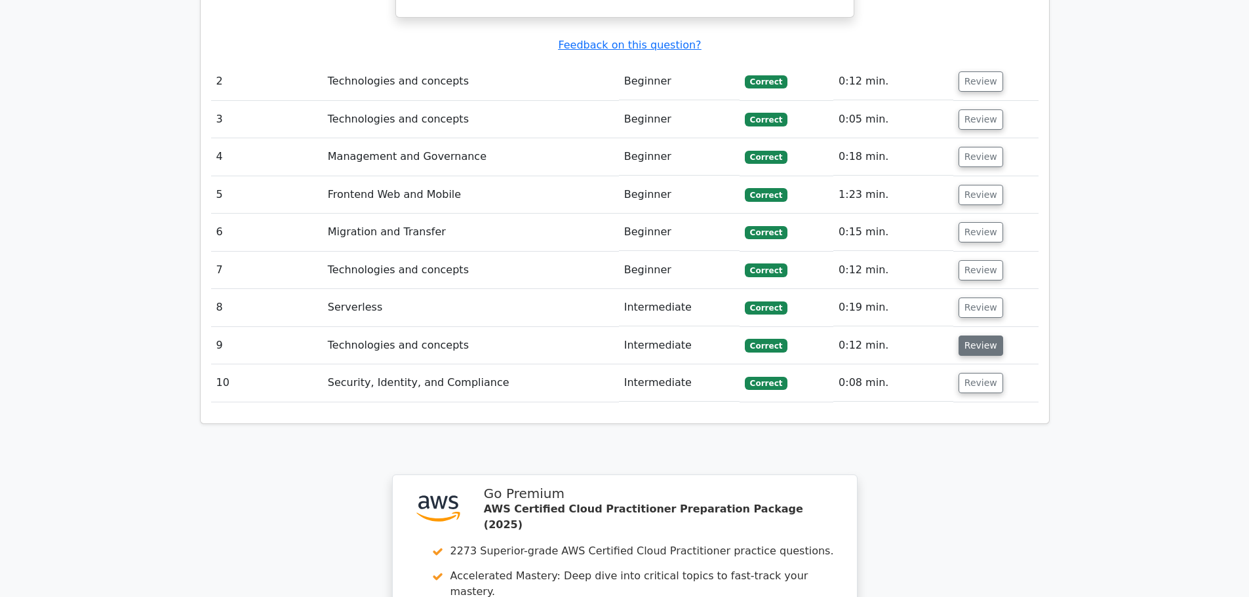
click at [970, 336] on button "Review" at bounding box center [981, 346] width 45 height 20
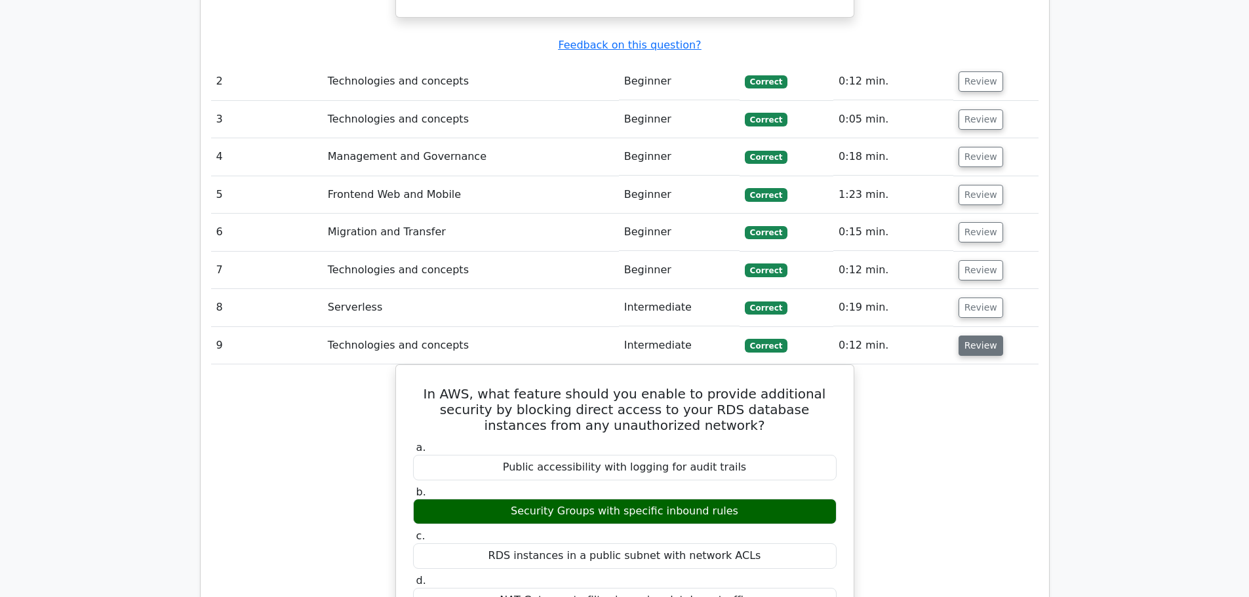
click at [970, 336] on button "Review" at bounding box center [981, 346] width 45 height 20
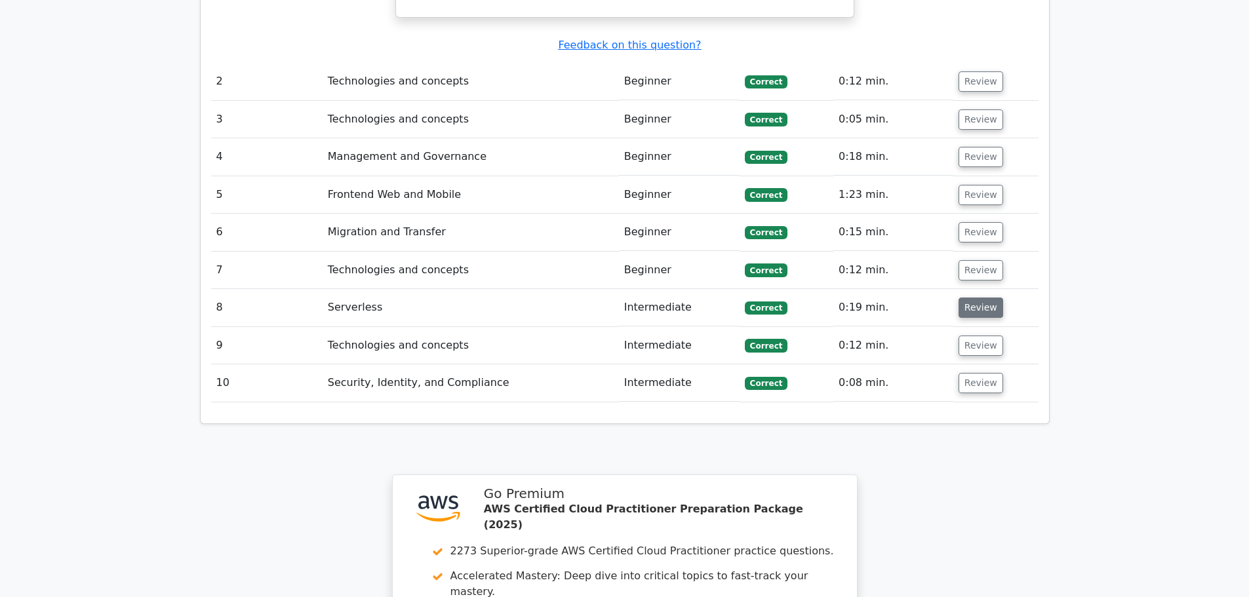
click at [970, 298] on button "Review" at bounding box center [981, 308] width 45 height 20
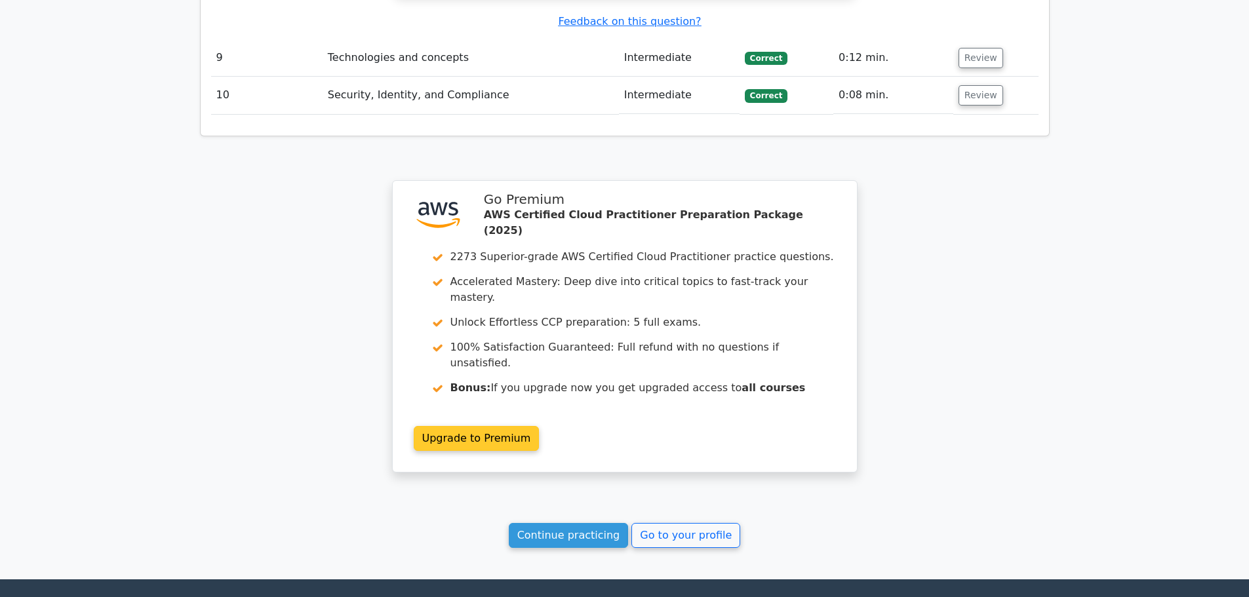
scroll to position [2429, 0]
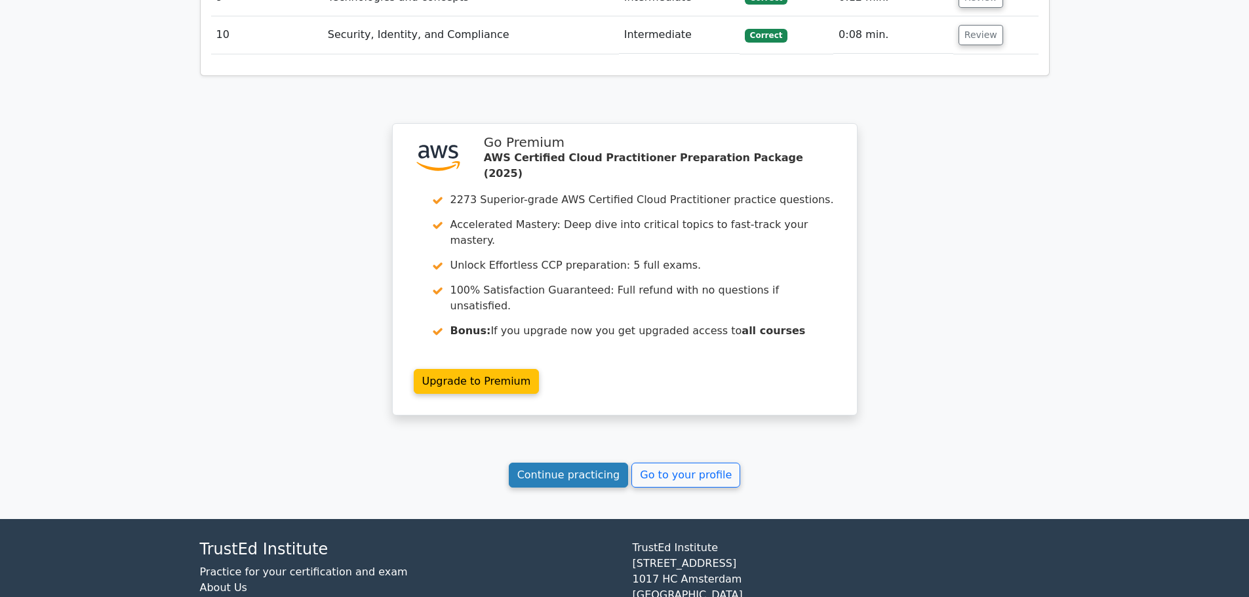
click at [577, 463] on link "Continue practicing" at bounding box center [569, 475] width 120 height 25
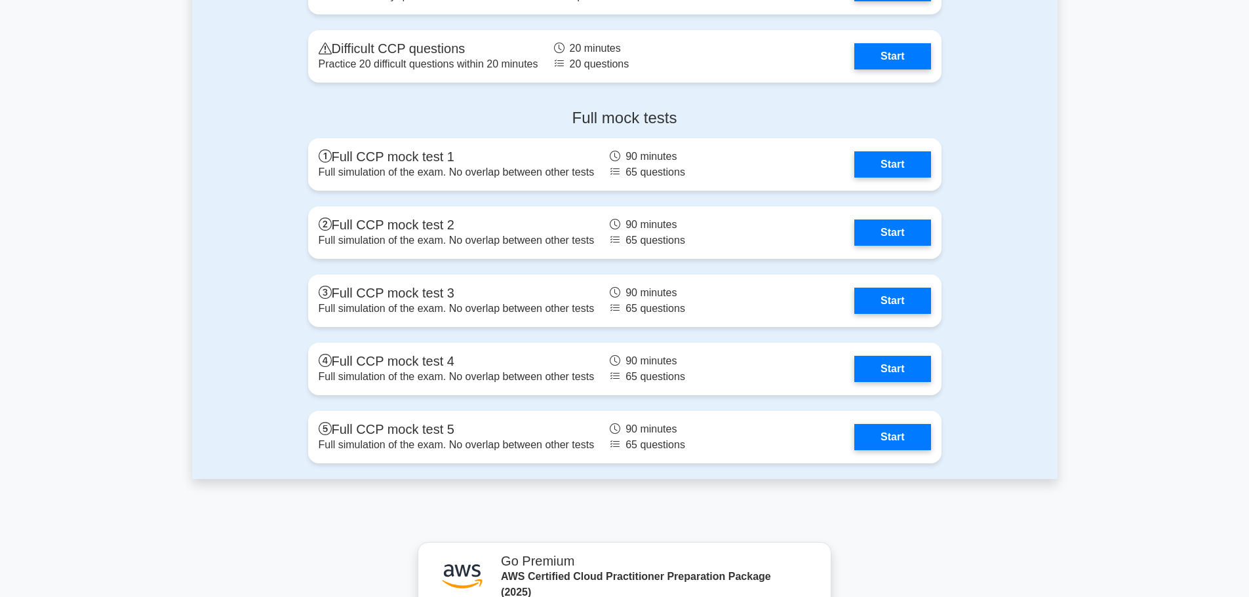
scroll to position [3082, 0]
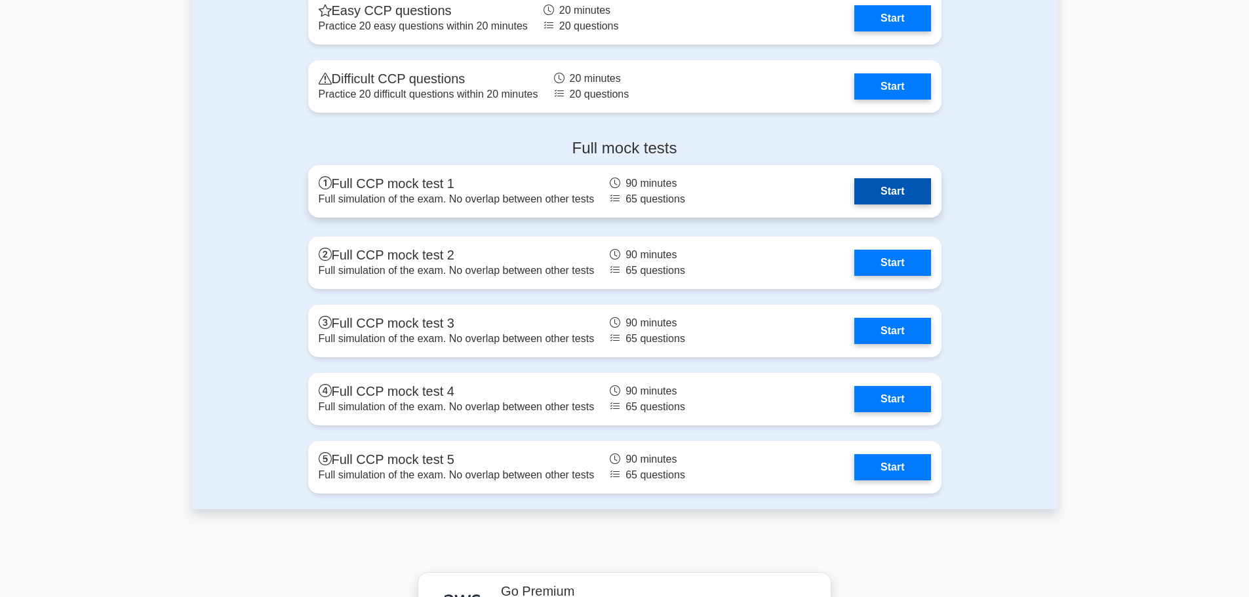
click at [907, 205] on link "Start" at bounding box center [893, 191] width 76 height 26
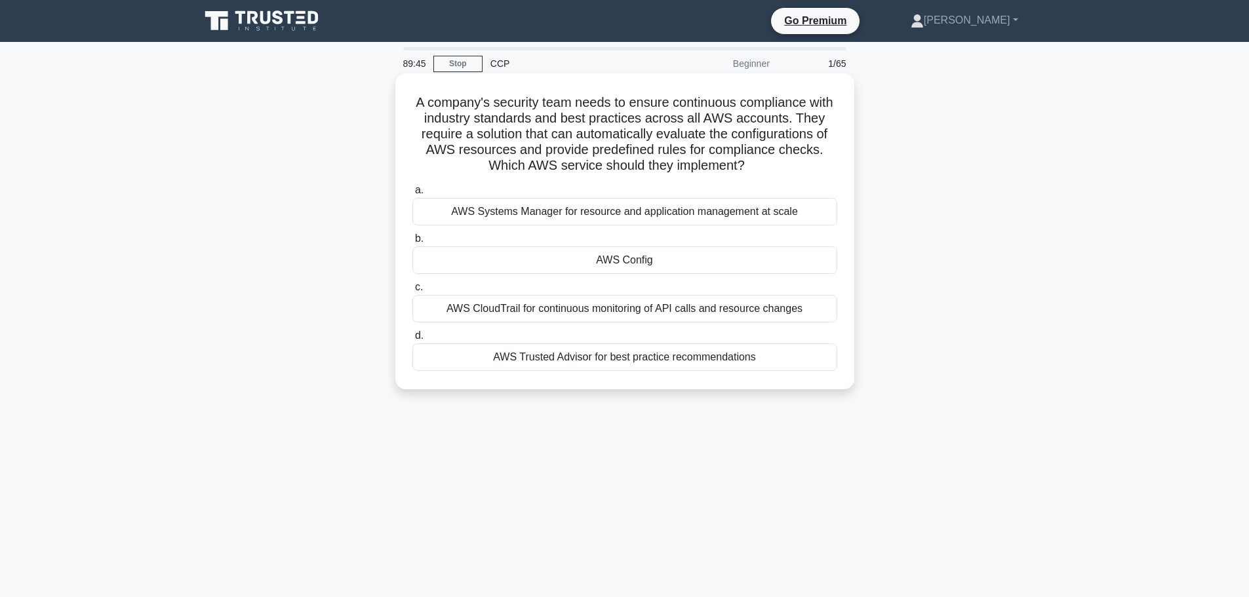
click at [702, 259] on div "AWS Config" at bounding box center [625, 261] width 425 height 28
click at [413, 243] on input "b. AWS Config" at bounding box center [413, 239] width 0 height 9
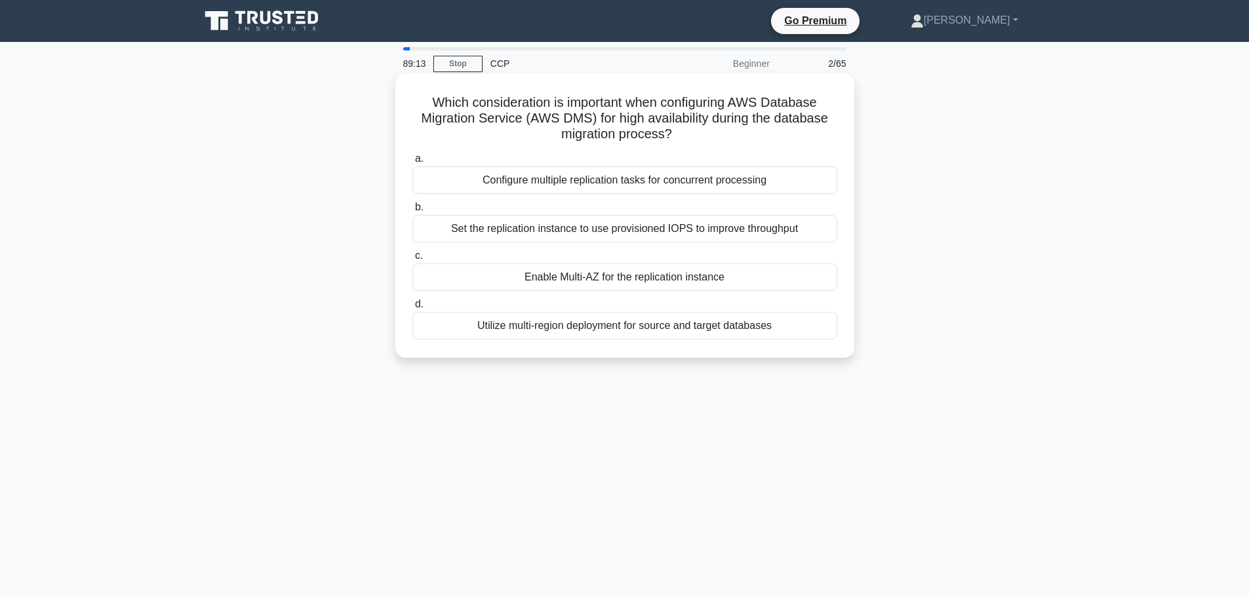
click at [686, 171] on div "Configure multiple replication tasks for concurrent processing" at bounding box center [625, 181] width 425 height 28
click at [413, 163] on input "a. Configure multiple replication tasks for concurrent processing" at bounding box center [413, 159] width 0 height 9
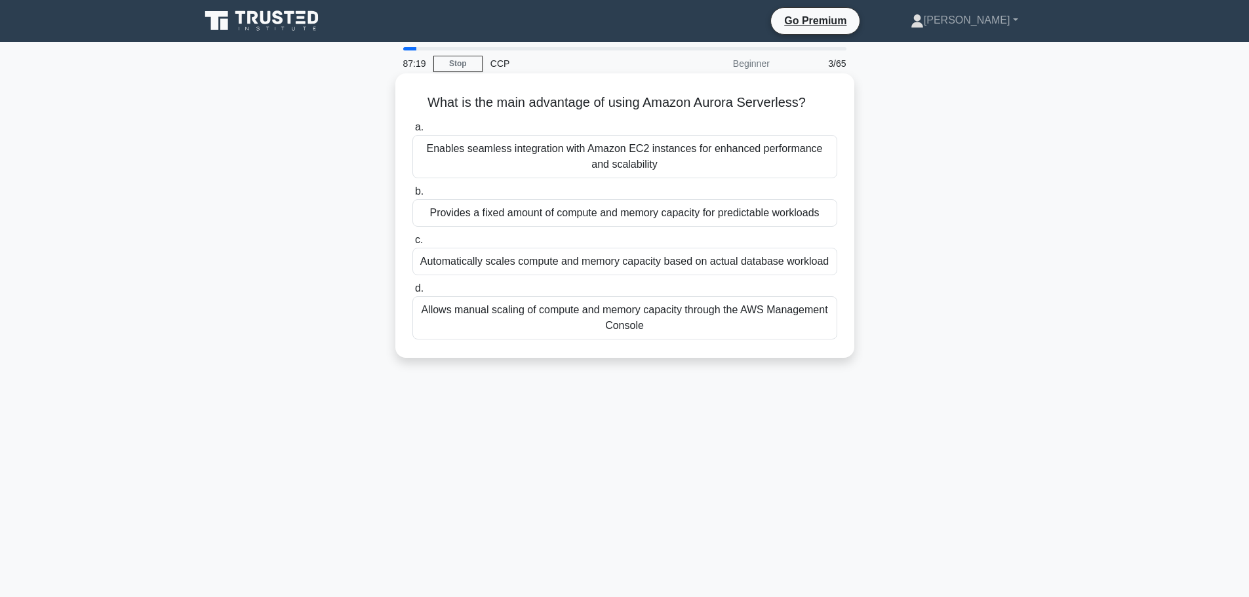
click at [603, 161] on div "Enables seamless integration with Amazon EC2 instances for enhanced performance…" at bounding box center [625, 156] width 425 height 43
click at [413, 132] on input "a. Enables seamless integration with Amazon EC2 instances for enhanced performa…" at bounding box center [413, 127] width 0 height 9
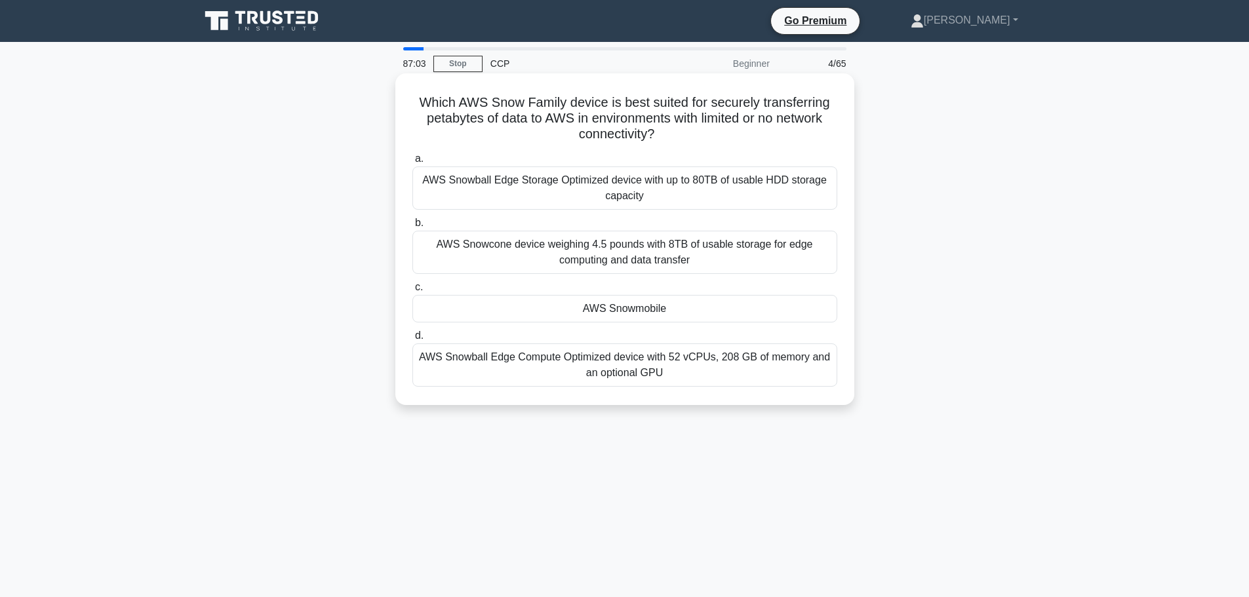
click at [687, 306] on div "AWS Snowmobile" at bounding box center [625, 309] width 425 height 28
click at [413, 292] on input "c. AWS Snowmobile" at bounding box center [413, 287] width 0 height 9
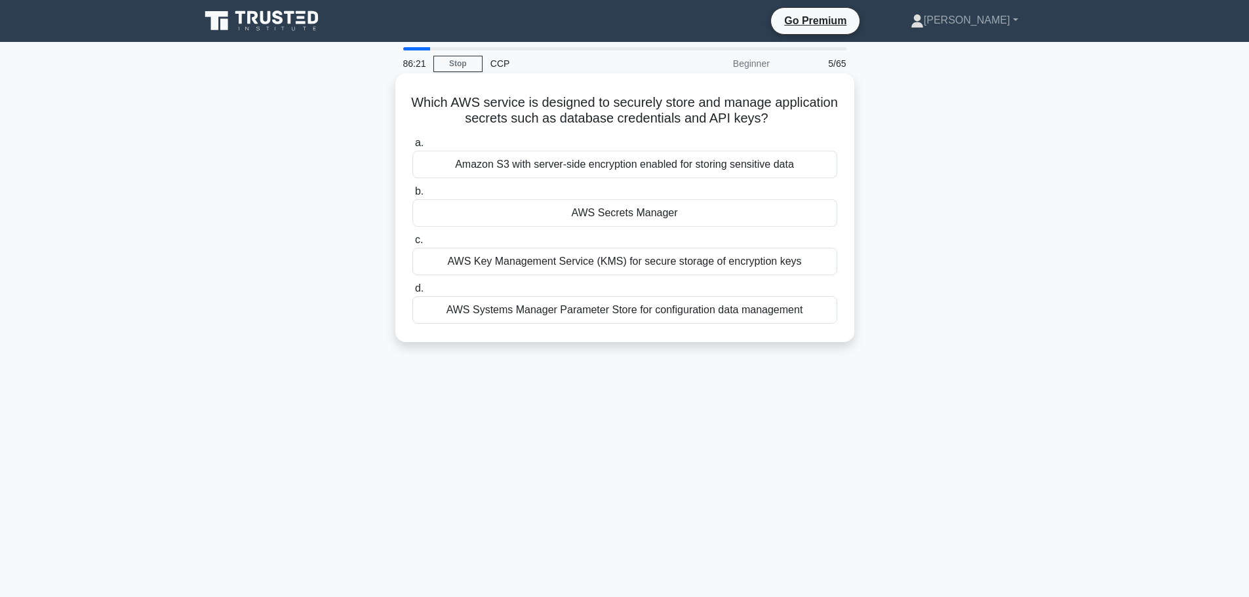
click at [662, 261] on div "AWS Key Management Service (KMS) for secure storage of encryption keys" at bounding box center [625, 262] width 425 height 28
click at [413, 245] on input "c. AWS Key Management Service (KMS) for secure storage of encryption keys" at bounding box center [413, 240] width 0 height 9
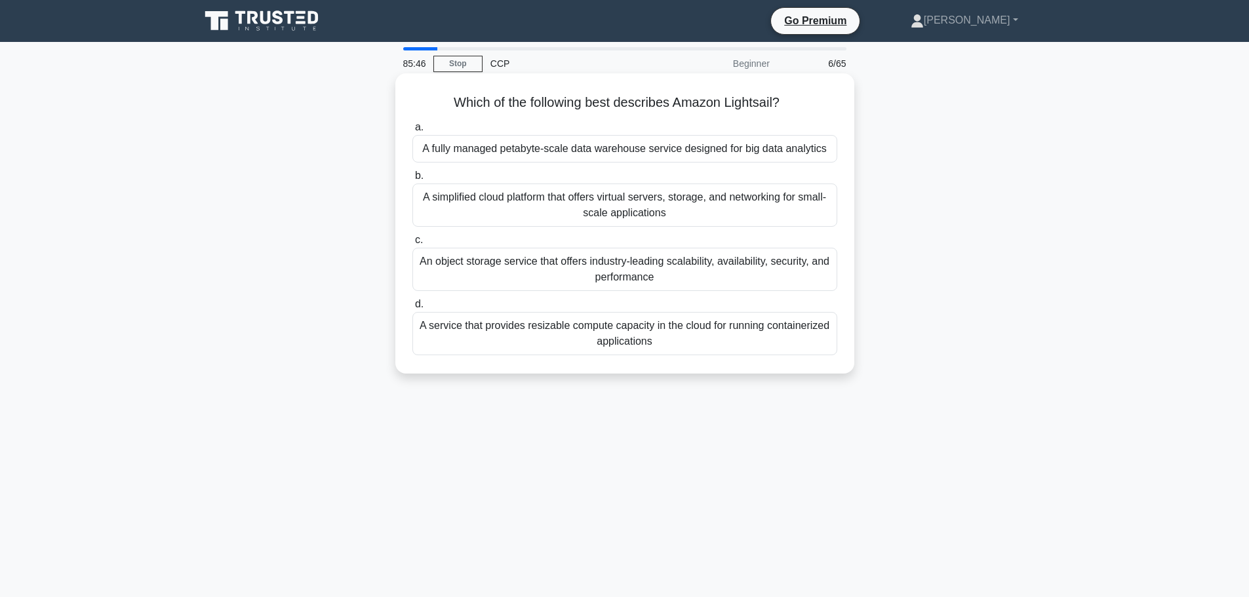
click at [542, 199] on div "A simplified cloud platform that offers virtual servers, storage, and networkin…" at bounding box center [625, 205] width 425 height 43
click at [413, 180] on input "b. A simplified cloud platform that offers virtual servers, storage, and networ…" at bounding box center [413, 176] width 0 height 9
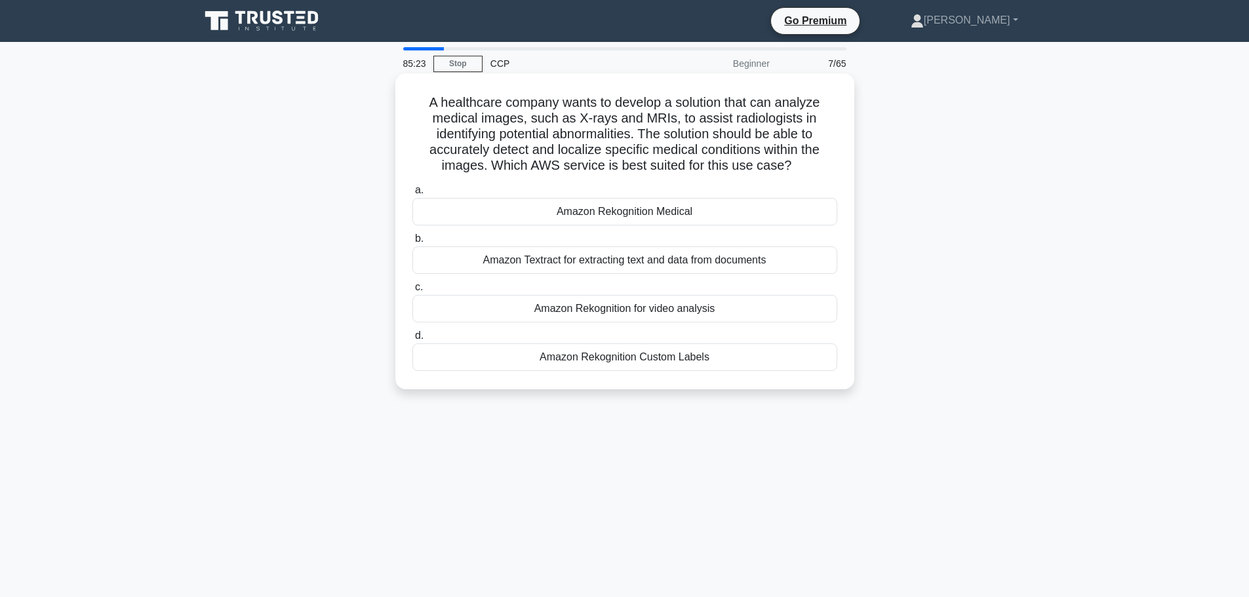
click at [714, 217] on div "Amazon Rekognition Medical" at bounding box center [625, 212] width 425 height 28
click at [413, 195] on input "a. Amazon Rekognition Medical" at bounding box center [413, 190] width 0 height 9
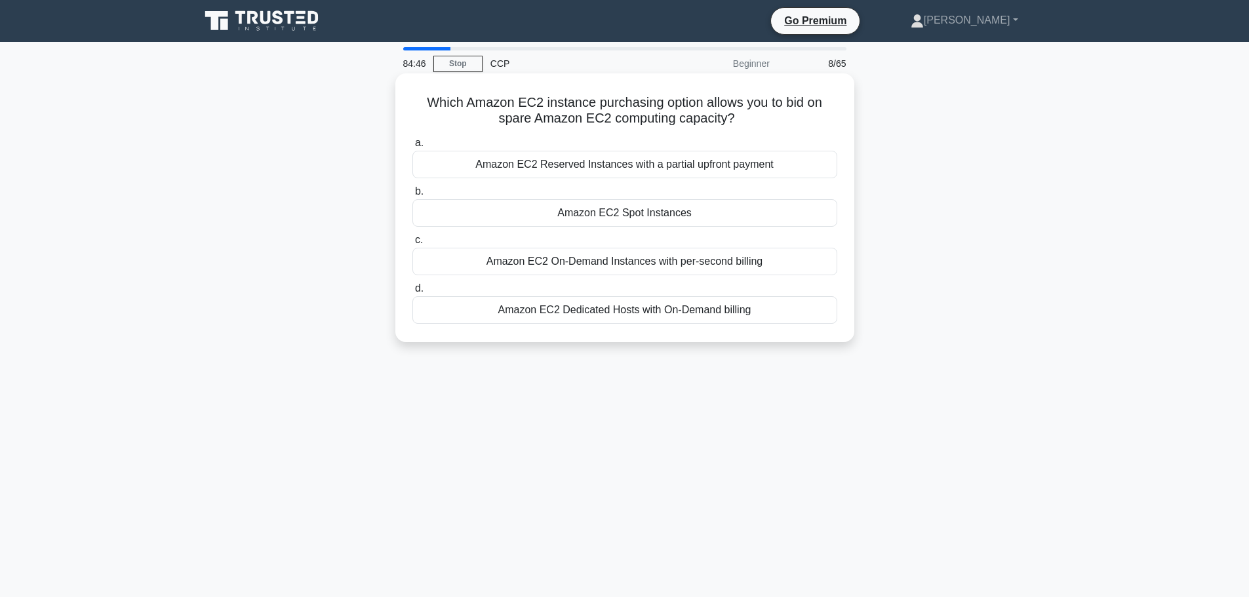
drag, startPoint x: 411, startPoint y: 101, endPoint x: 788, endPoint y: 115, distance: 377.4
click at [788, 115] on h5 "Which Amazon EC2 instance purchasing option allows you to bid on spare Amazon E…" at bounding box center [625, 110] width 428 height 33
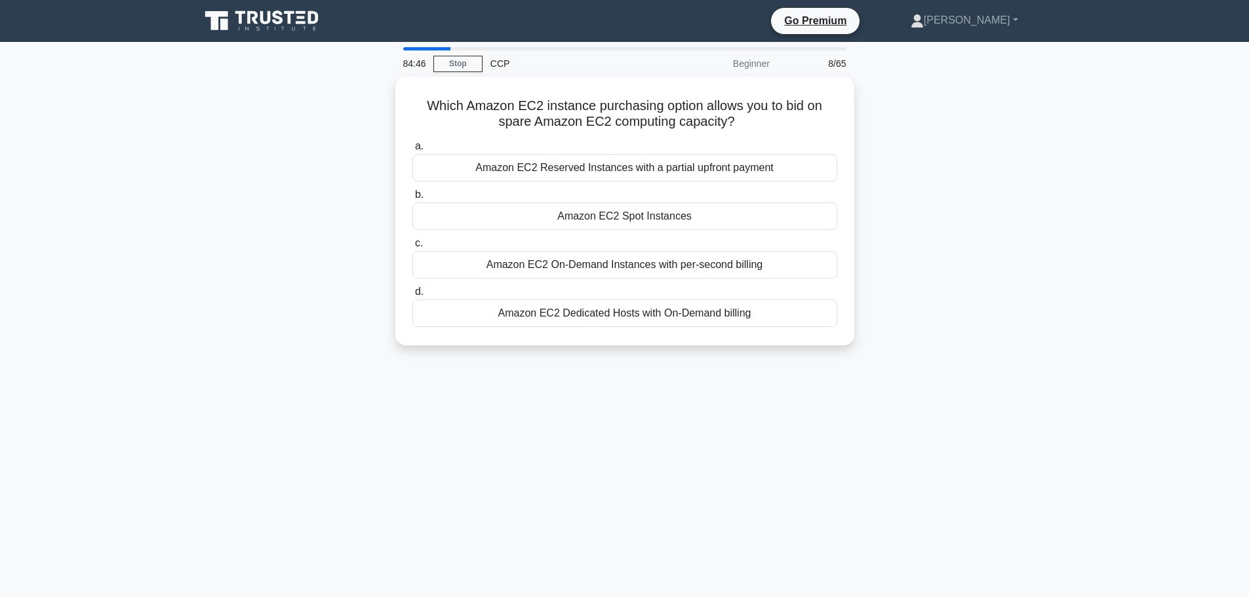
copy h5 "Which Amazon EC2 instance purchasing option allows you to bid on spare Amazon E…"
click at [1021, 180] on div "Which Amazon EC2 instance purchasing option allows you to bid on spare Amazon E…" at bounding box center [625, 219] width 866 height 285
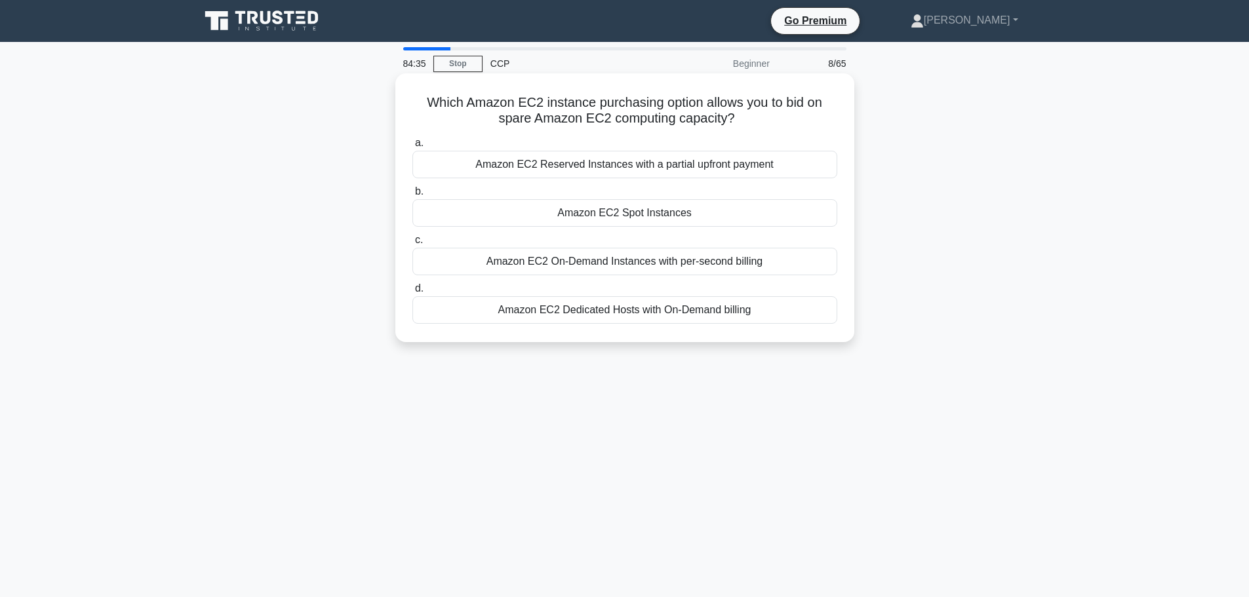
click at [757, 209] on div "Amazon EC2 Spot Instances" at bounding box center [625, 213] width 425 height 28
click at [413, 196] on input "b. Amazon EC2 Spot Instances" at bounding box center [413, 192] width 0 height 9
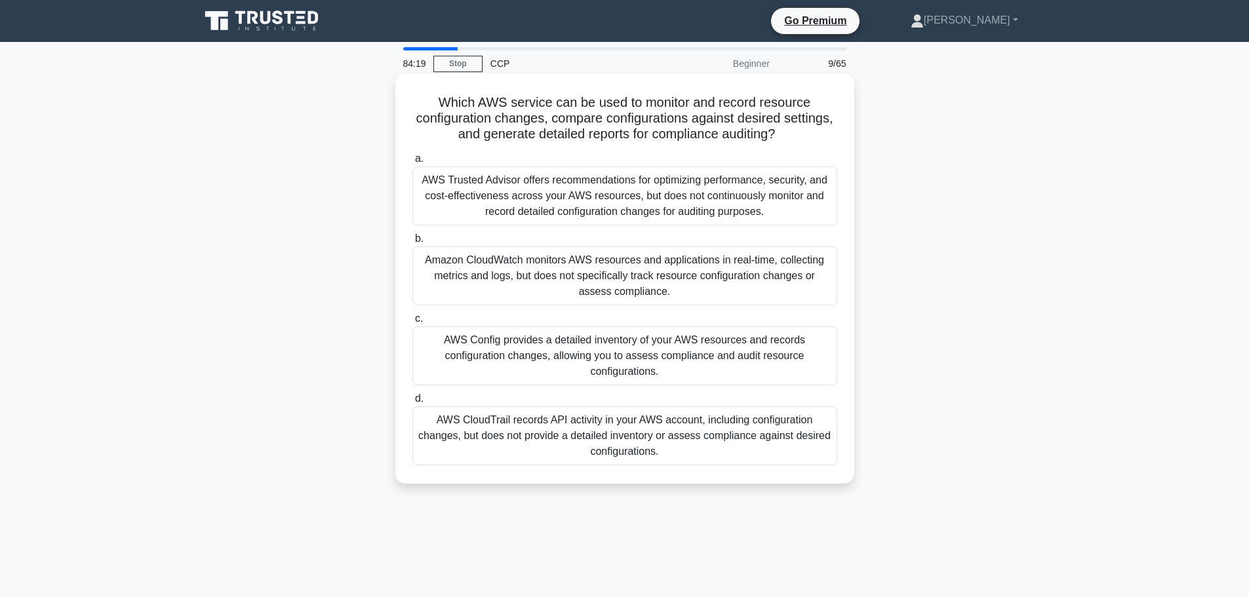
click at [714, 369] on div "AWS Config provides a detailed inventory of your AWS resources and records conf…" at bounding box center [625, 356] width 425 height 59
click at [413, 323] on input "c. AWS Config provides a detailed inventory of your AWS resources and records c…" at bounding box center [413, 319] width 0 height 9
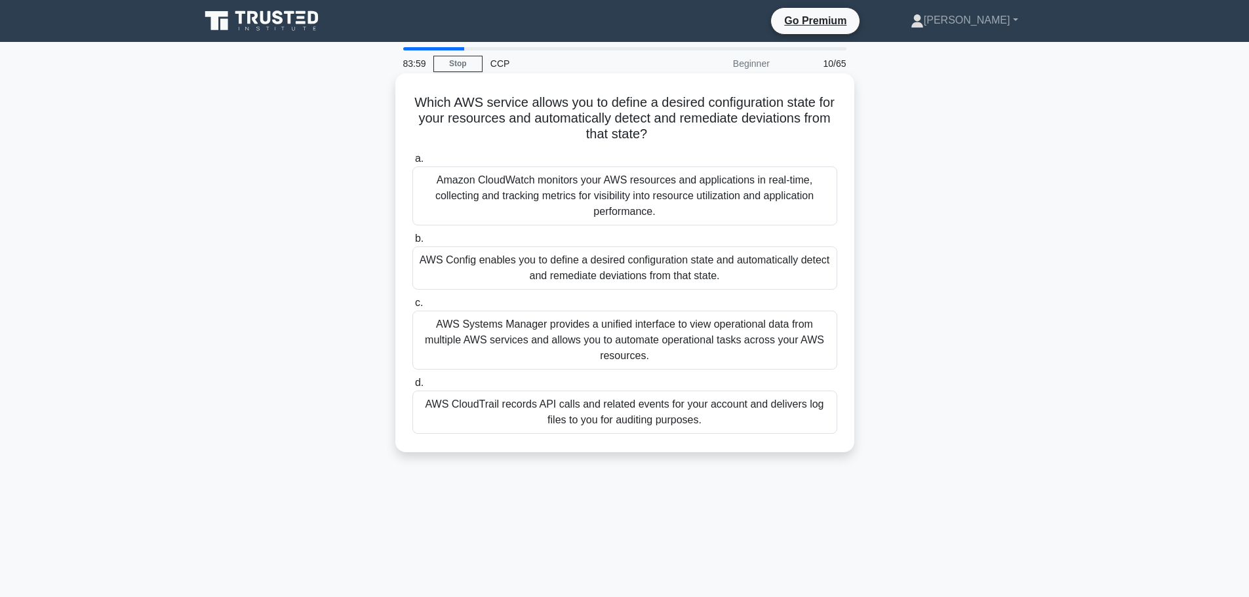
click at [685, 273] on div "AWS Config enables you to define a desired configuration state and automaticall…" at bounding box center [625, 268] width 425 height 43
click at [413, 243] on input "b. AWS Config enables you to define a desired configuration state and automatic…" at bounding box center [413, 239] width 0 height 9
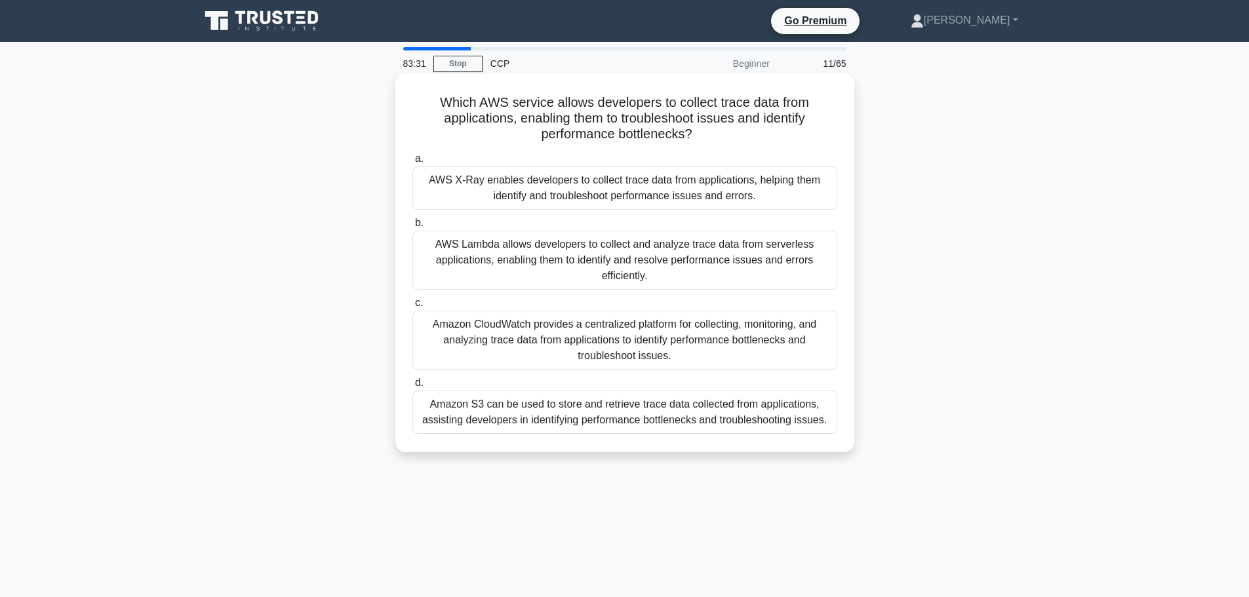
click at [758, 194] on div "AWS X-Ray enables developers to collect trace data from applications, helping t…" at bounding box center [625, 188] width 425 height 43
click at [413, 163] on input "a. AWS X-Ray enables developers to collect trace data from applications, helpin…" at bounding box center [413, 159] width 0 height 9
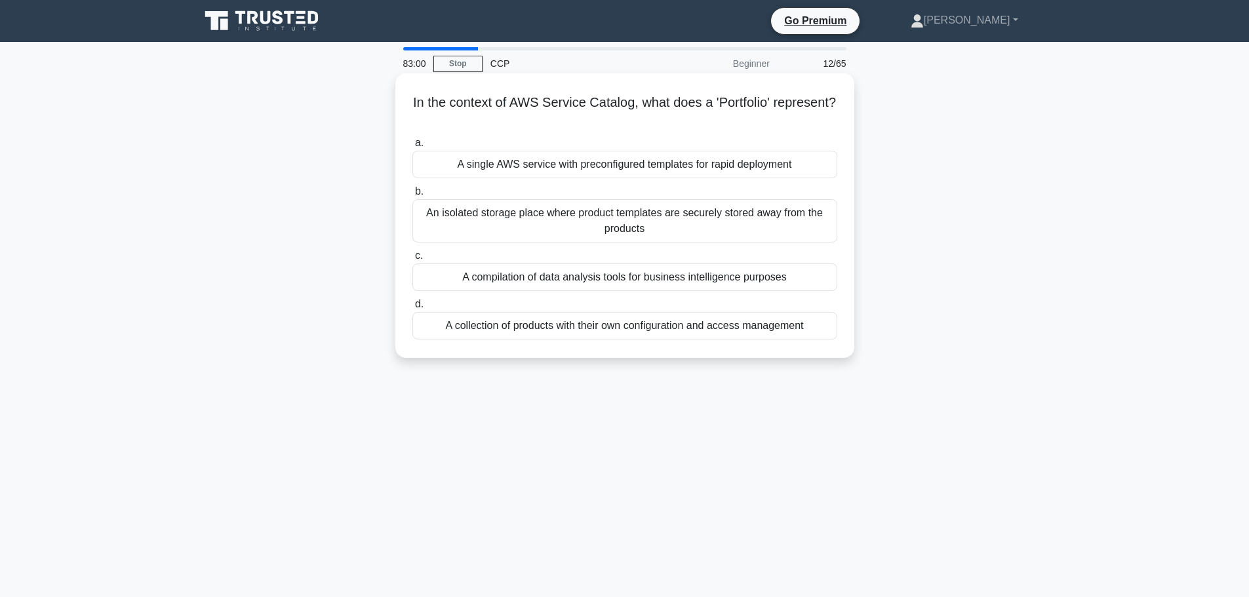
click at [724, 329] on div "A collection of products with their own configuration and access management" at bounding box center [625, 326] width 425 height 28
click at [413, 309] on input "d. A collection of products with their own configuration and access management" at bounding box center [413, 304] width 0 height 9
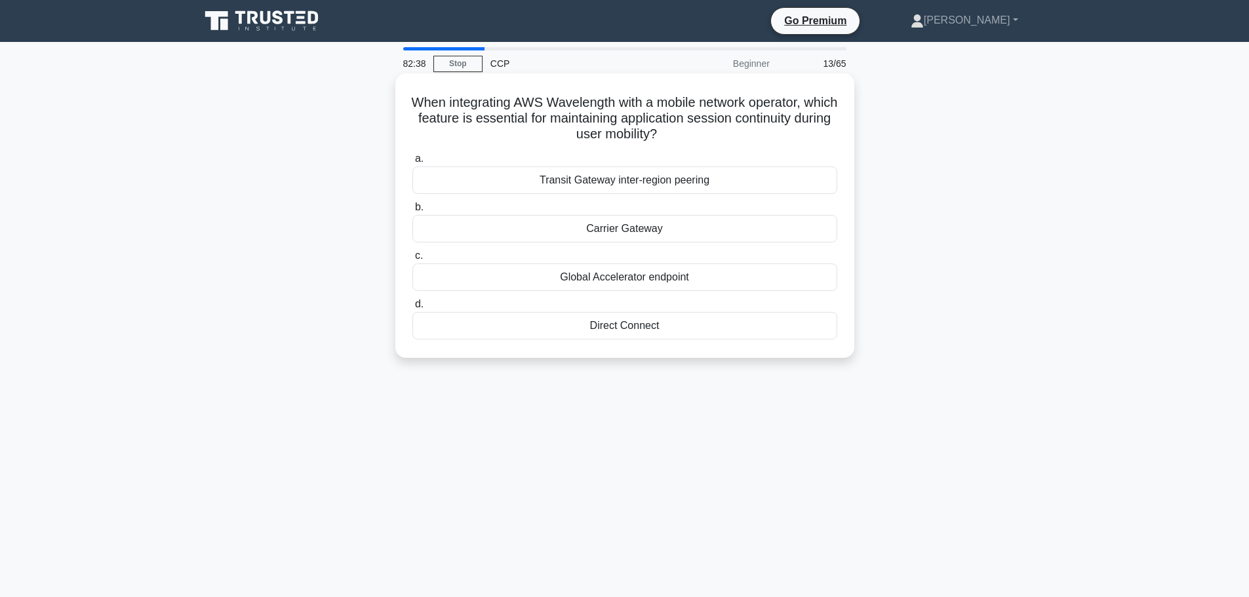
click at [674, 239] on div "Carrier Gateway" at bounding box center [625, 229] width 425 height 28
click at [413, 212] on input "b. Carrier Gateway" at bounding box center [413, 207] width 0 height 9
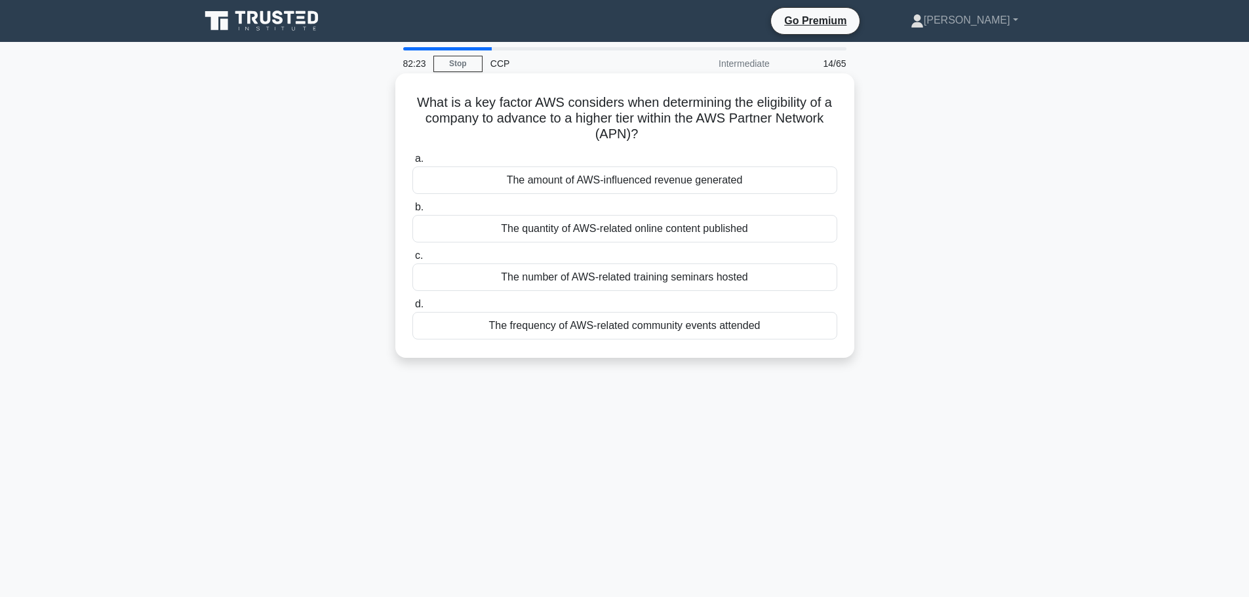
click at [735, 332] on div "The frequency of AWS-related community events attended" at bounding box center [625, 326] width 425 height 28
click at [413, 309] on input "d. The frequency of AWS-related community events attended" at bounding box center [413, 304] width 0 height 9
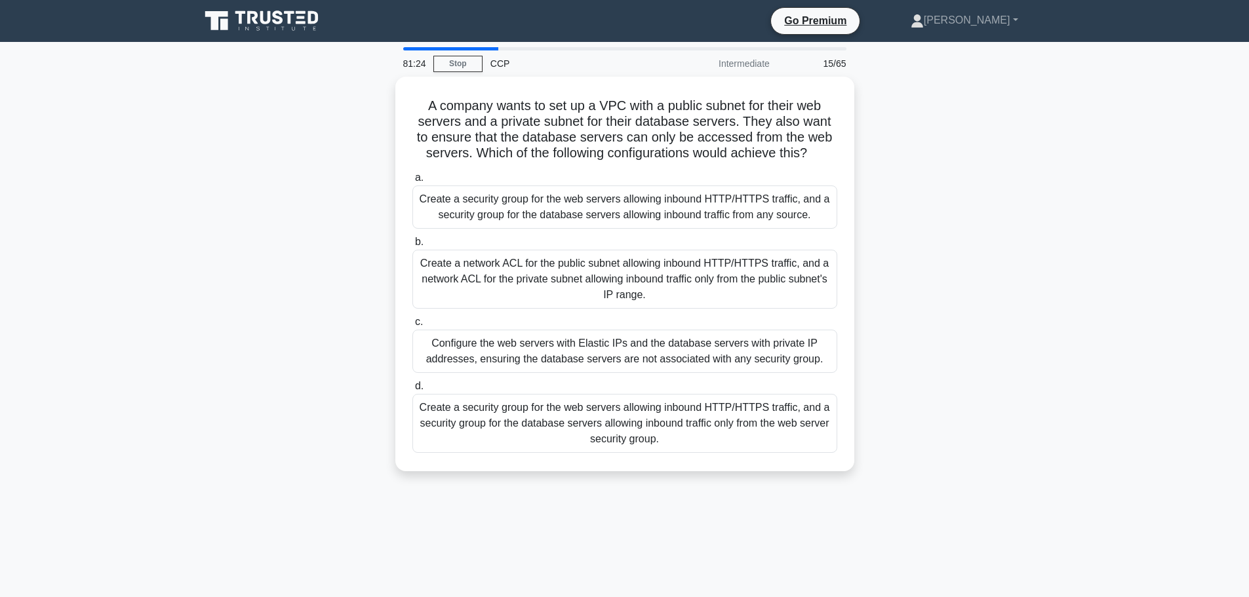
click at [984, 192] on div "A company wants to set up a VPC with a public subnet for their web servers and …" at bounding box center [625, 282] width 866 height 411
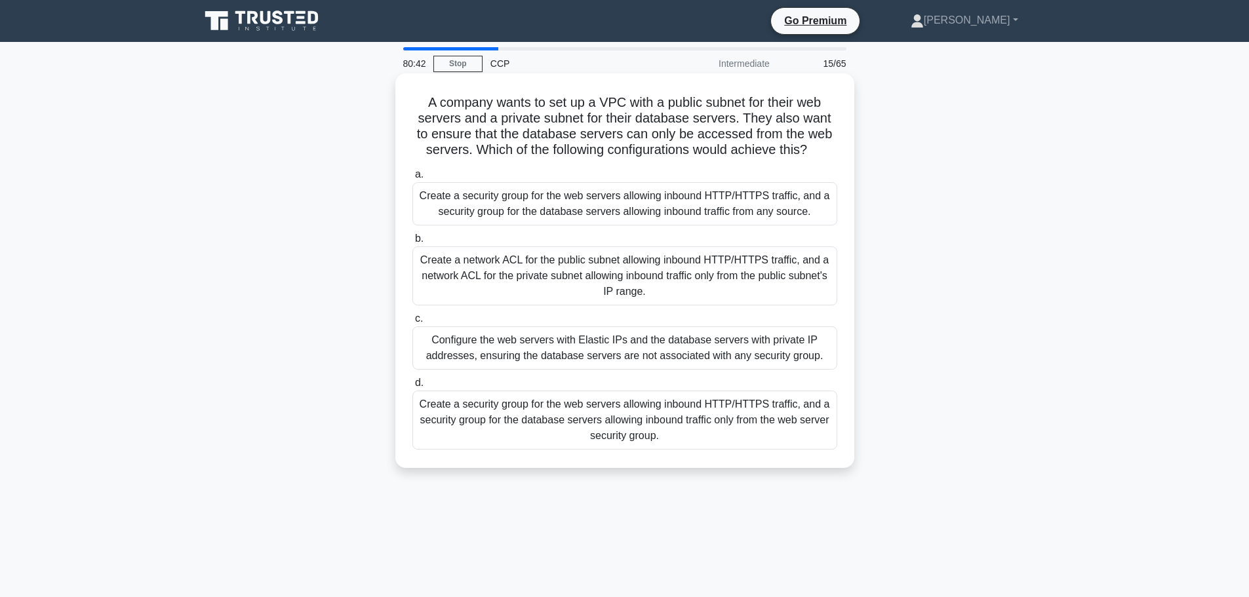
click at [733, 432] on div "Create a security group for the web servers allowing inbound HTTP/HTTPS traffic…" at bounding box center [625, 420] width 425 height 59
click at [413, 388] on input "d. Create a security group for the web servers allowing inbound HTTP/HTTPS traf…" at bounding box center [413, 383] width 0 height 9
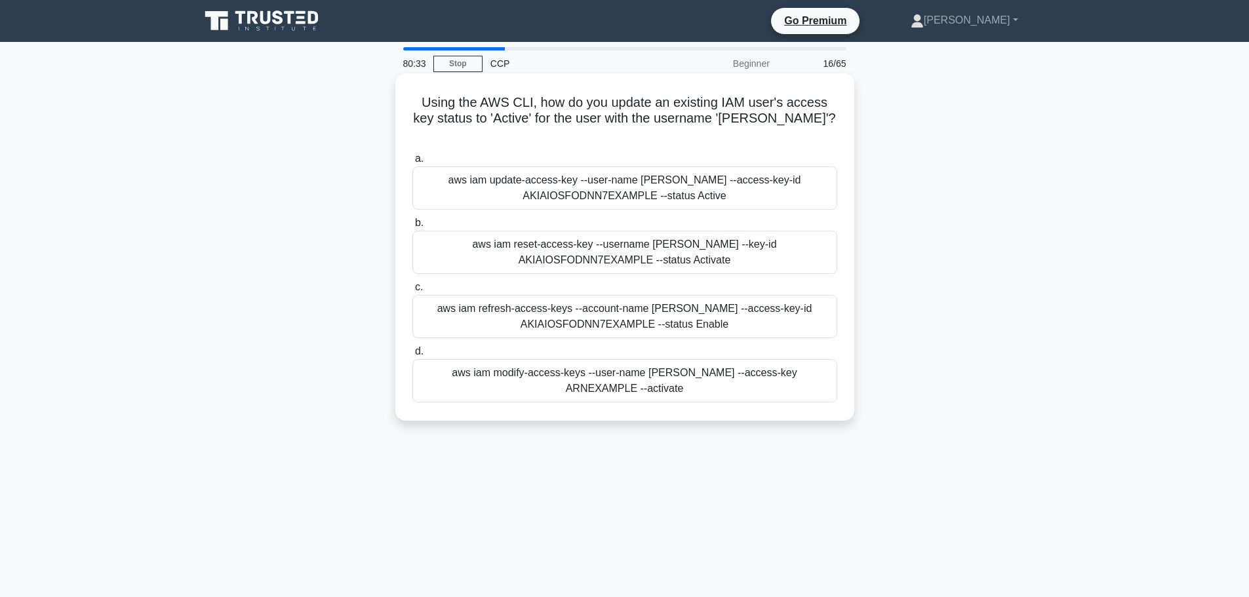
click at [637, 167] on div "aws iam update-access-key --user-name Alice --access-key-id AKIAIOSFODNN7EXAMPL…" at bounding box center [625, 188] width 425 height 43
click at [413, 160] on input "a. aws iam update-access-key --user-name Alice --access-key-id AKIAIOSFODNN7EXA…" at bounding box center [413, 159] width 0 height 9
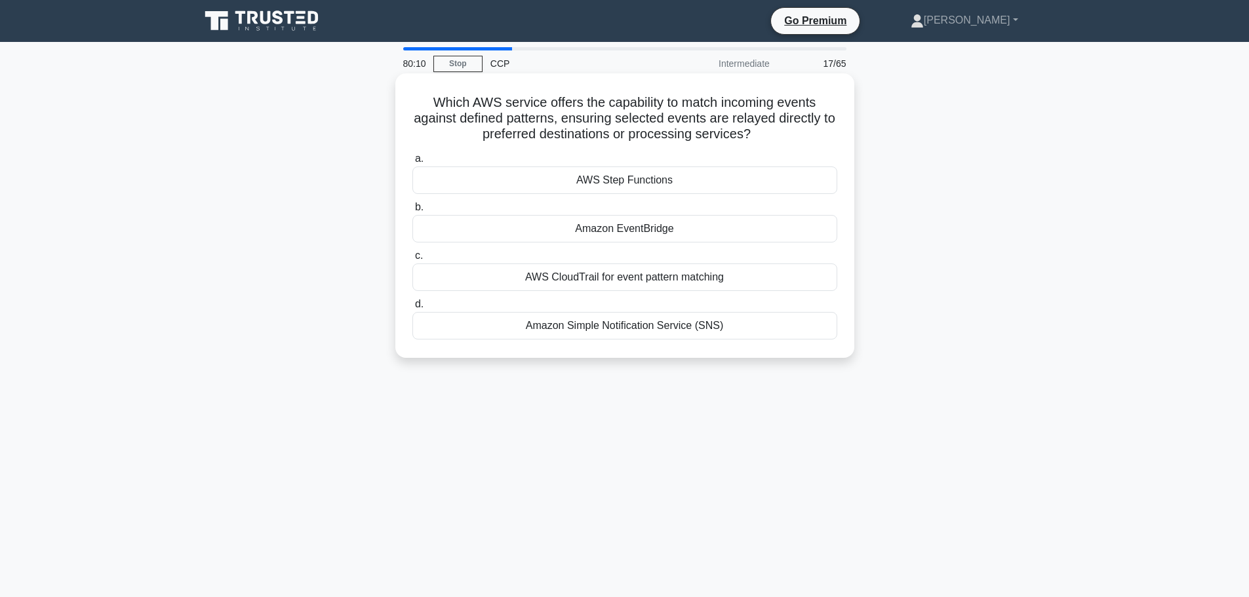
drag, startPoint x: 793, startPoint y: 132, endPoint x: 399, endPoint y: 108, distance: 394.2
click at [399, 108] on div "Which AWS service offers the capability to match incoming events against define…" at bounding box center [624, 215] width 459 height 285
copy h5 "Which AWS service offers the capability to match incoming events against define…"
click at [997, 214] on div "Which AWS service offers the capability to match incoming events against define…" at bounding box center [625, 227] width 866 height 300
click at [702, 312] on label "d. Amazon Simple Notification Service (SNS)" at bounding box center [625, 317] width 425 height 43
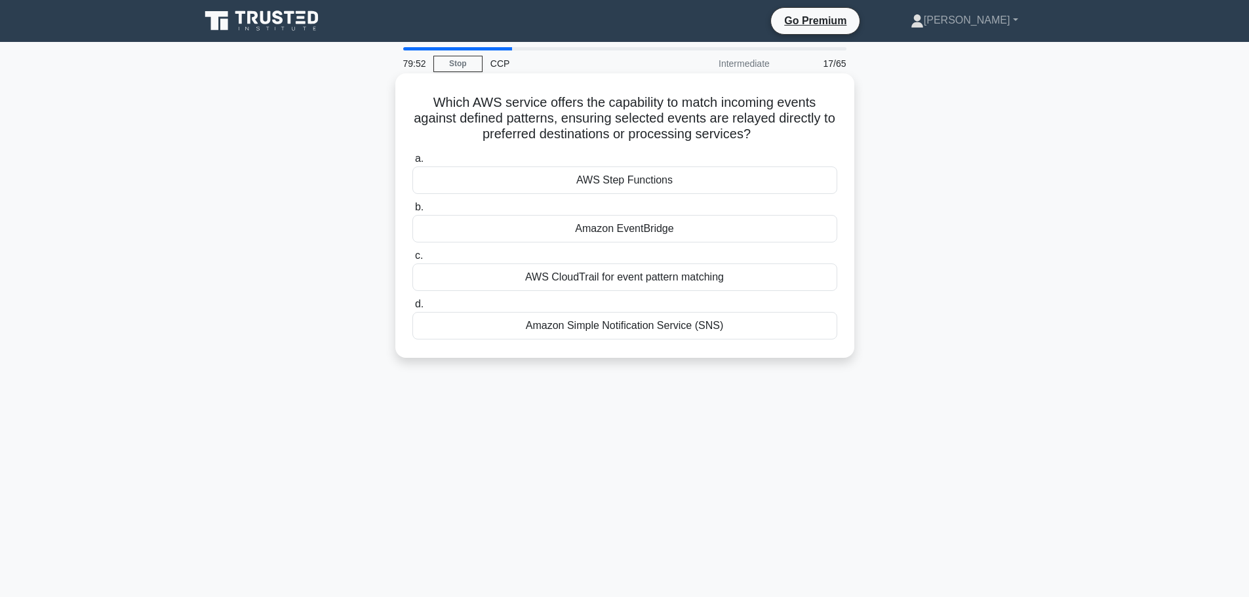
click at [413, 309] on input "d. Amazon Simple Notification Service (SNS)" at bounding box center [413, 304] width 0 height 9
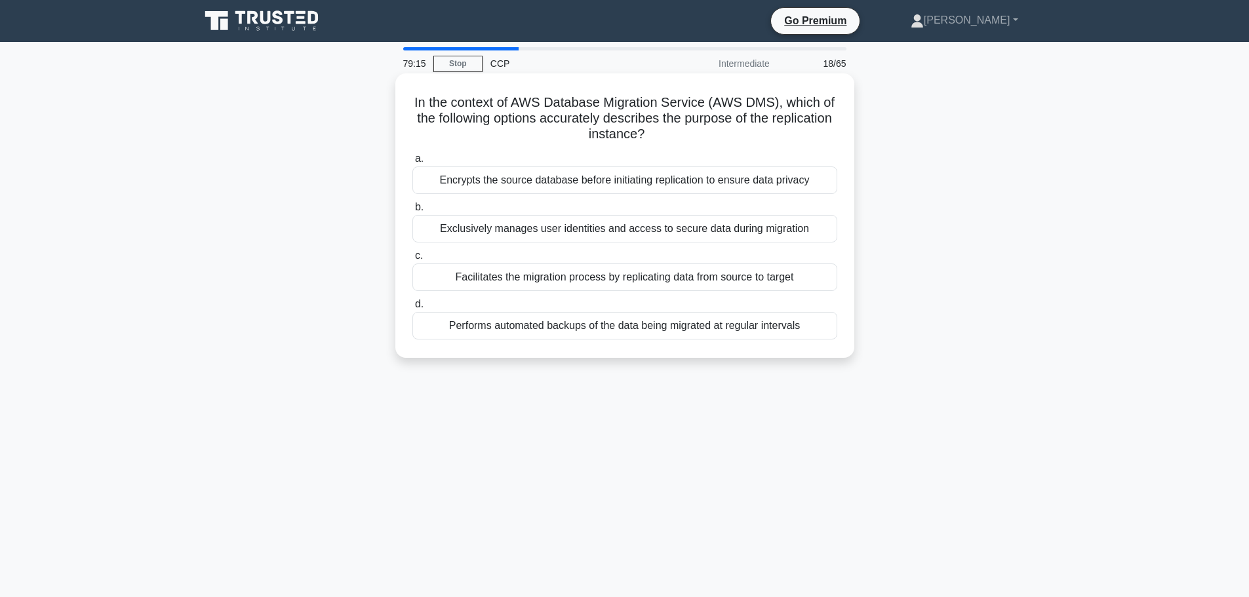
click at [489, 181] on div "Encrypts the source database before initiating replication to ensure data priva…" at bounding box center [625, 181] width 425 height 28
click at [413, 163] on input "a. Encrypts the source database before initiating replication to ensure data pr…" at bounding box center [413, 159] width 0 height 9
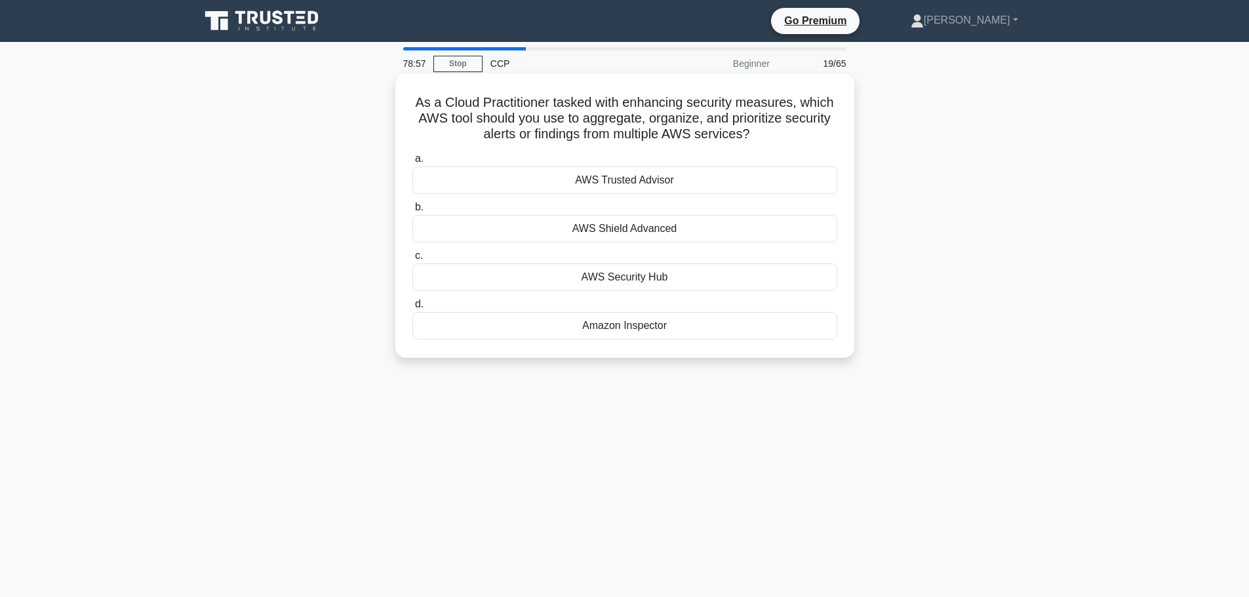
click at [614, 279] on div "AWS Security Hub" at bounding box center [625, 278] width 425 height 28
click at [413, 260] on input "c. AWS Security Hub" at bounding box center [413, 256] width 0 height 9
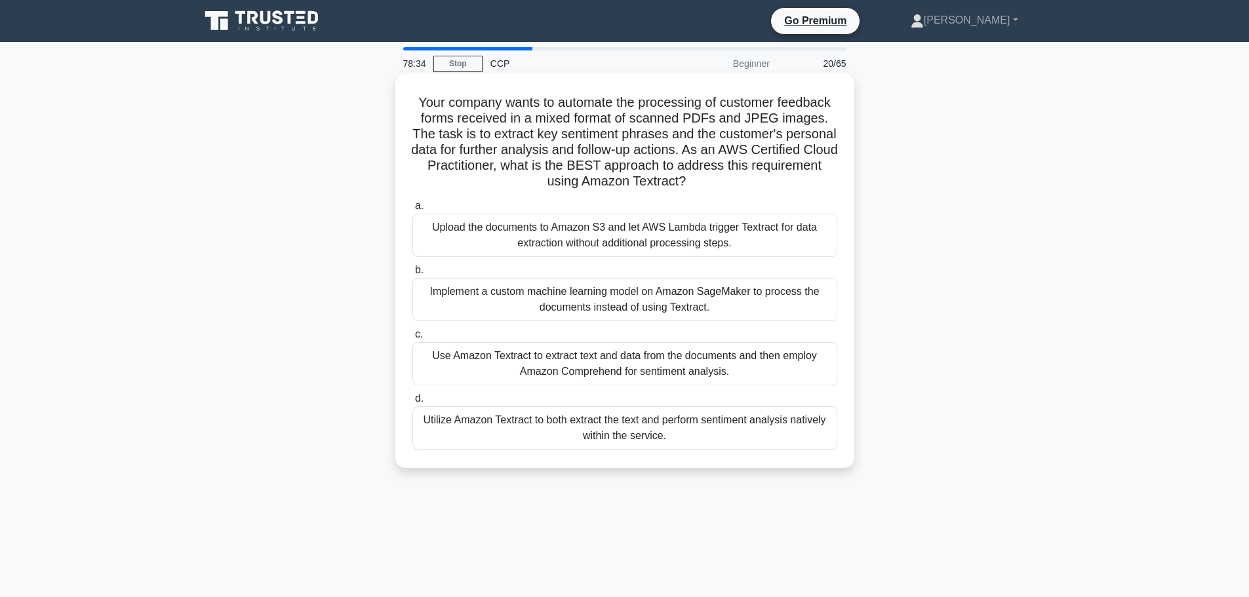
click at [761, 434] on div "Utilize Amazon Textract to both extract the text and perform sentiment analysis…" at bounding box center [625, 428] width 425 height 43
click at [413, 403] on input "d. Utilize Amazon Textract to both extract the text and perform sentiment analy…" at bounding box center [413, 399] width 0 height 9
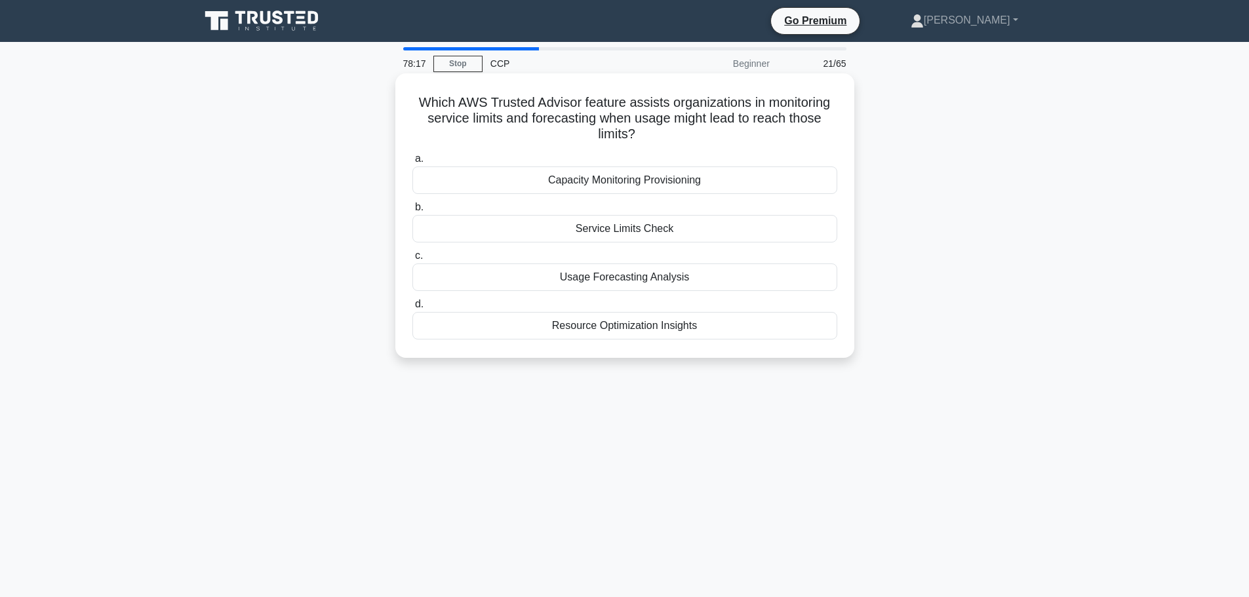
click at [670, 231] on div "Service Limits Check" at bounding box center [625, 229] width 425 height 28
click at [413, 212] on input "b. Service Limits Check" at bounding box center [413, 207] width 0 height 9
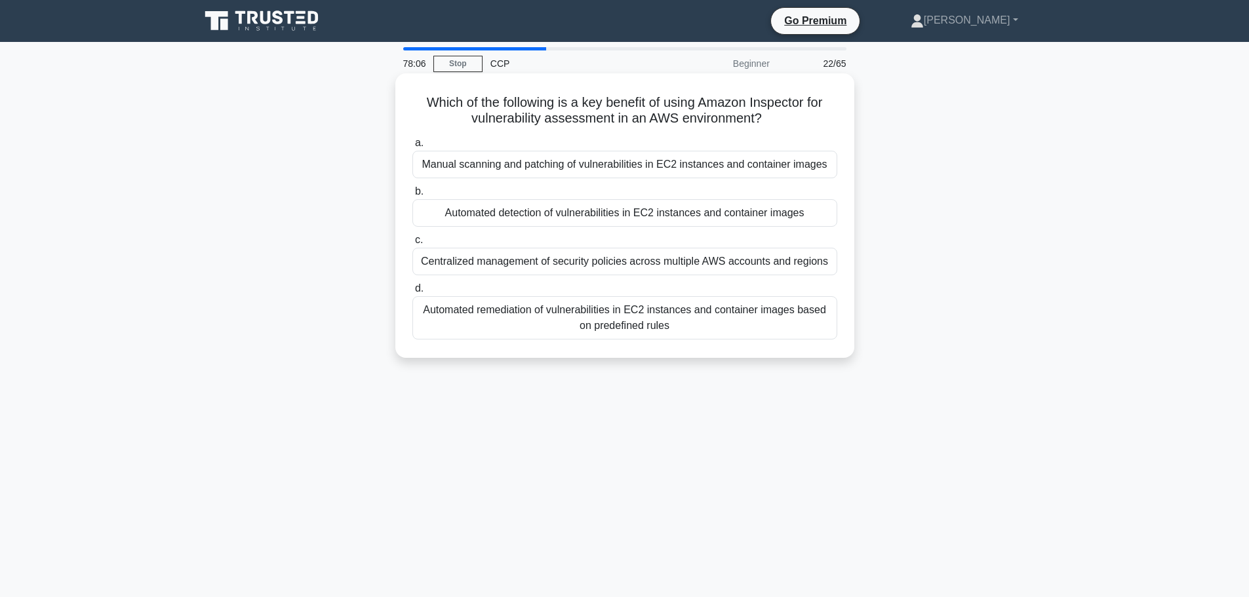
click at [545, 102] on h5 "Which of the following is a key benefit of using Amazon Inspector for vulnerabi…" at bounding box center [625, 110] width 428 height 33
click at [679, 222] on div "Automated detection of vulnerabilities in EC2 instances and container images" at bounding box center [625, 213] width 425 height 28
click at [413, 196] on input "b. Automated detection of vulnerabilities in EC2 instances and container images" at bounding box center [413, 192] width 0 height 9
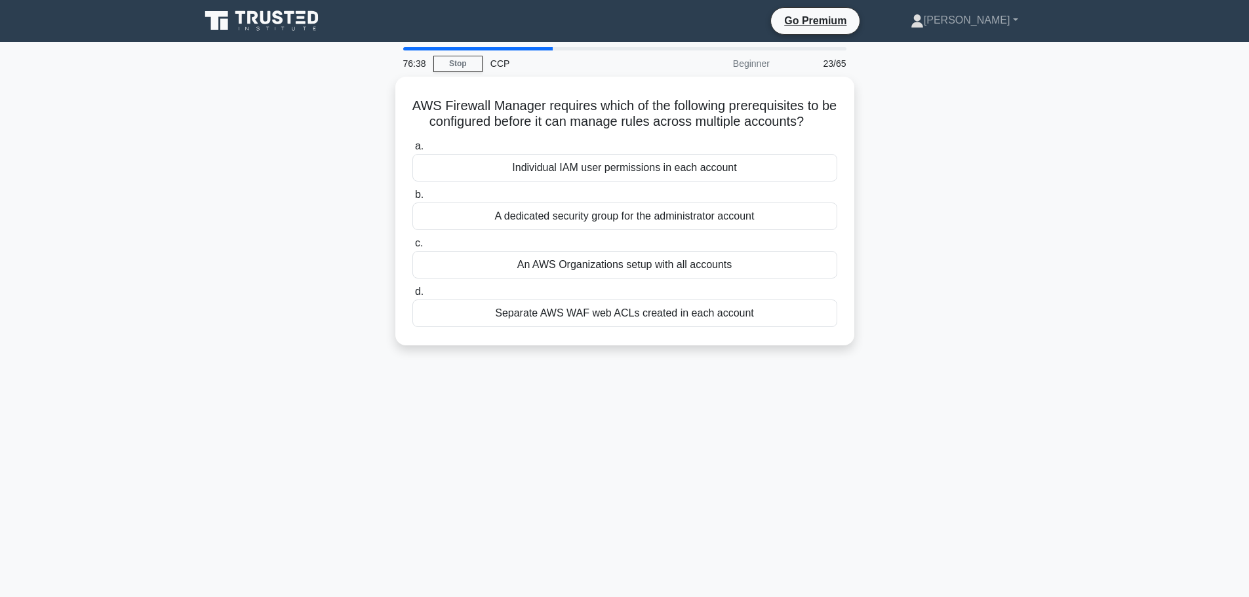
drag, startPoint x: 1068, startPoint y: 34, endPoint x: 816, endPoint y: 411, distance: 452.9
click at [817, 410] on div "76:38 Stop CCP Beginner 23/65 AWS Firewall Manager requires which of the follow…" at bounding box center [625, 375] width 866 height 656
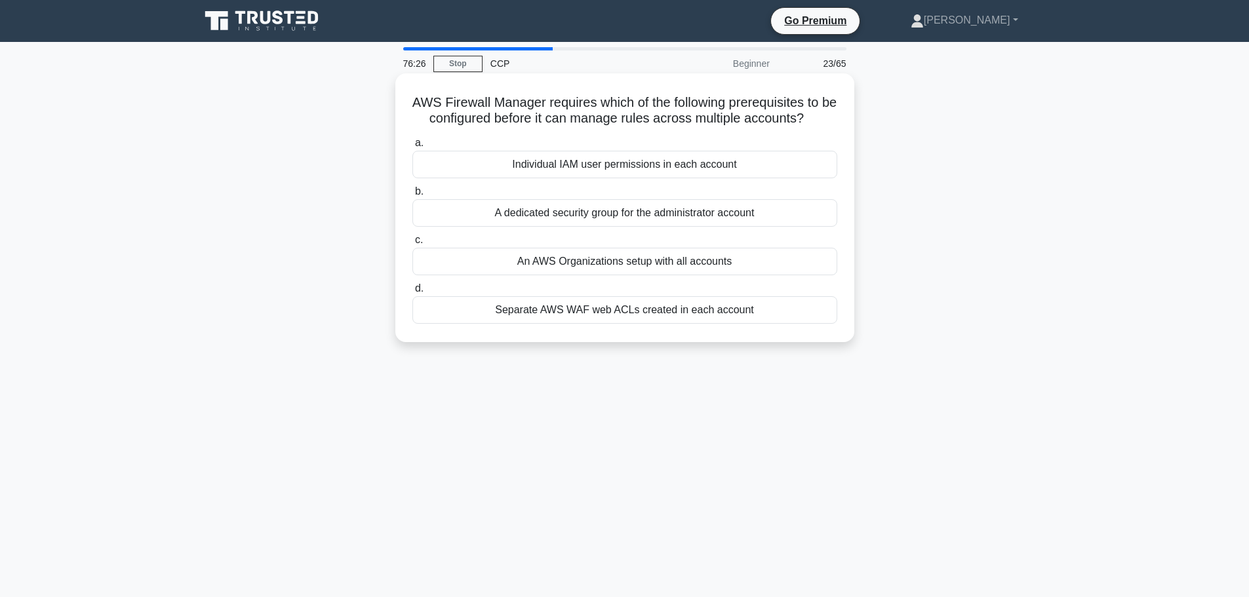
click at [643, 319] on div "Separate AWS WAF web ACLs created in each account" at bounding box center [625, 310] width 425 height 28
click at [413, 293] on input "d. Separate AWS WAF web ACLs created in each account" at bounding box center [413, 289] width 0 height 9
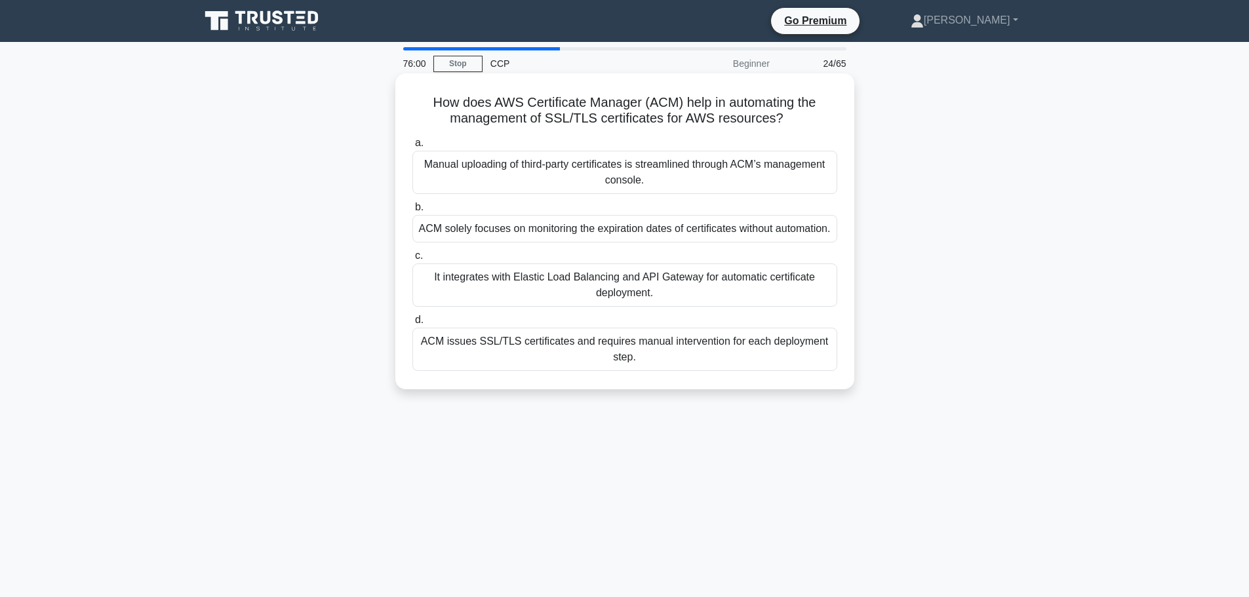
click at [710, 371] on div "ACM issues SSL/TLS certificates and requires manual intervention for each deplo…" at bounding box center [625, 349] width 425 height 43
click at [413, 325] on input "d. ACM issues SSL/TLS certificates and requires manual intervention for each de…" at bounding box center [413, 320] width 0 height 9
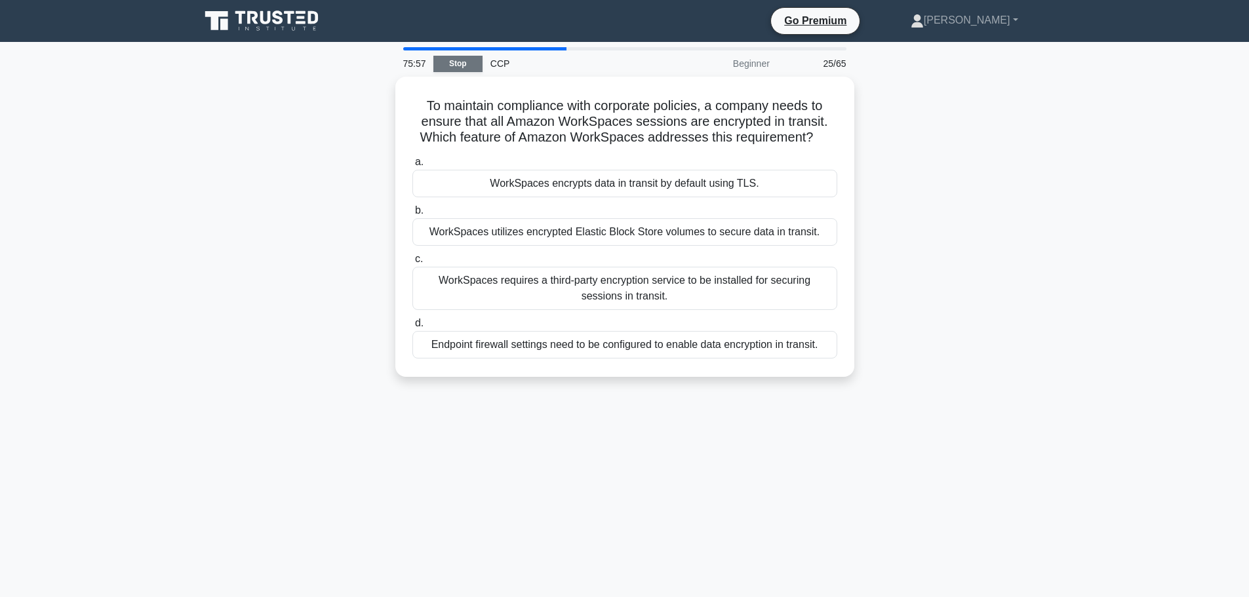
click at [460, 65] on link "Stop" at bounding box center [457, 64] width 49 height 16
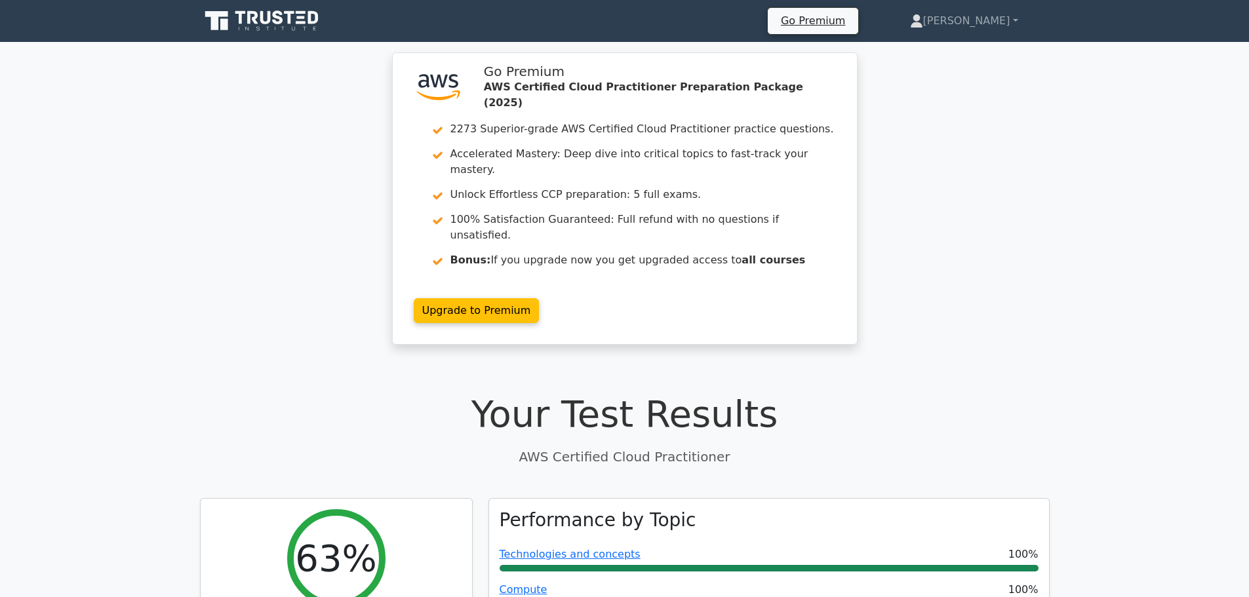
click at [277, 24] on icon at bounding box center [278, 17] width 10 height 14
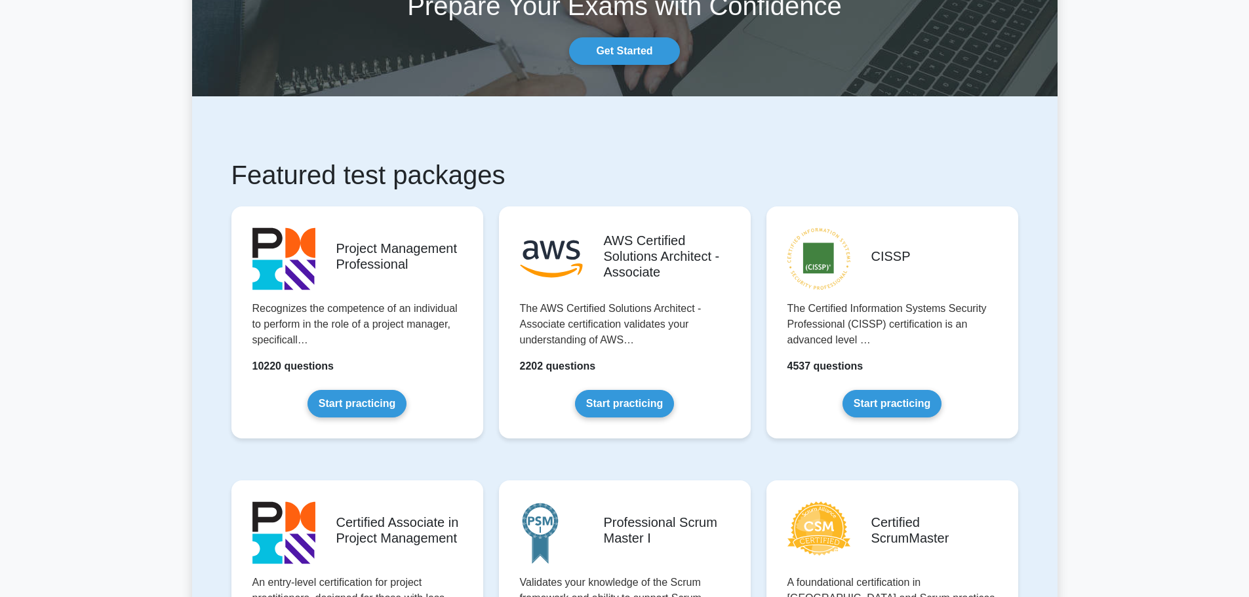
scroll to position [262, 0]
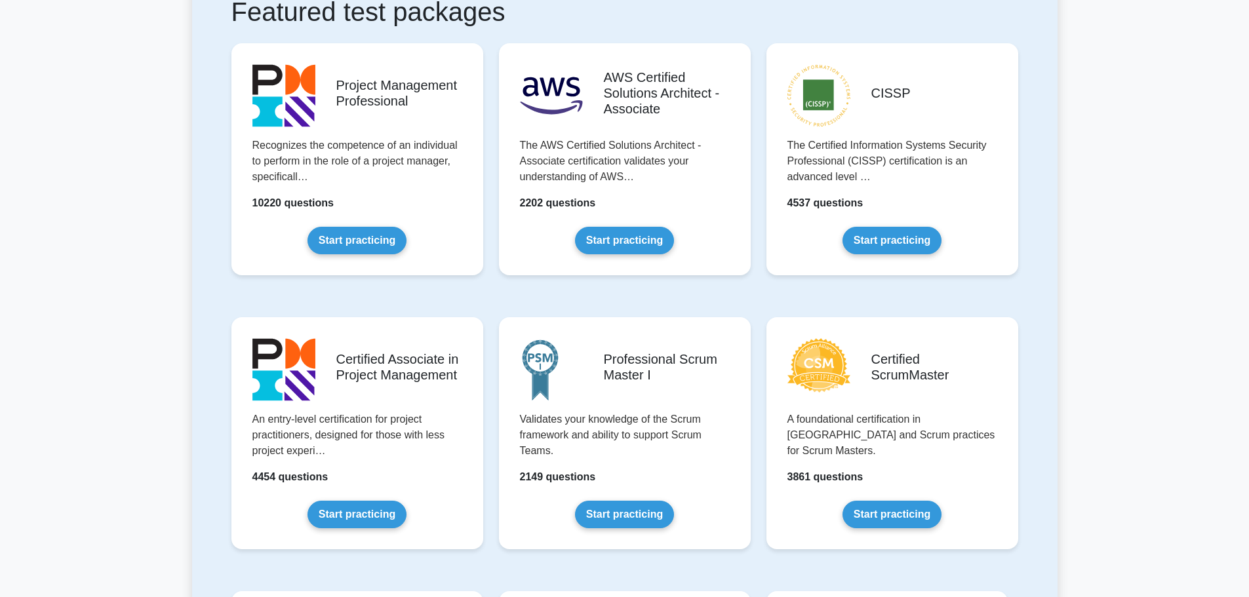
drag, startPoint x: 636, startPoint y: 243, endPoint x: 611, endPoint y: 280, distance: 44.8
click at [636, 244] on link "Start practicing" at bounding box center [624, 241] width 99 height 28
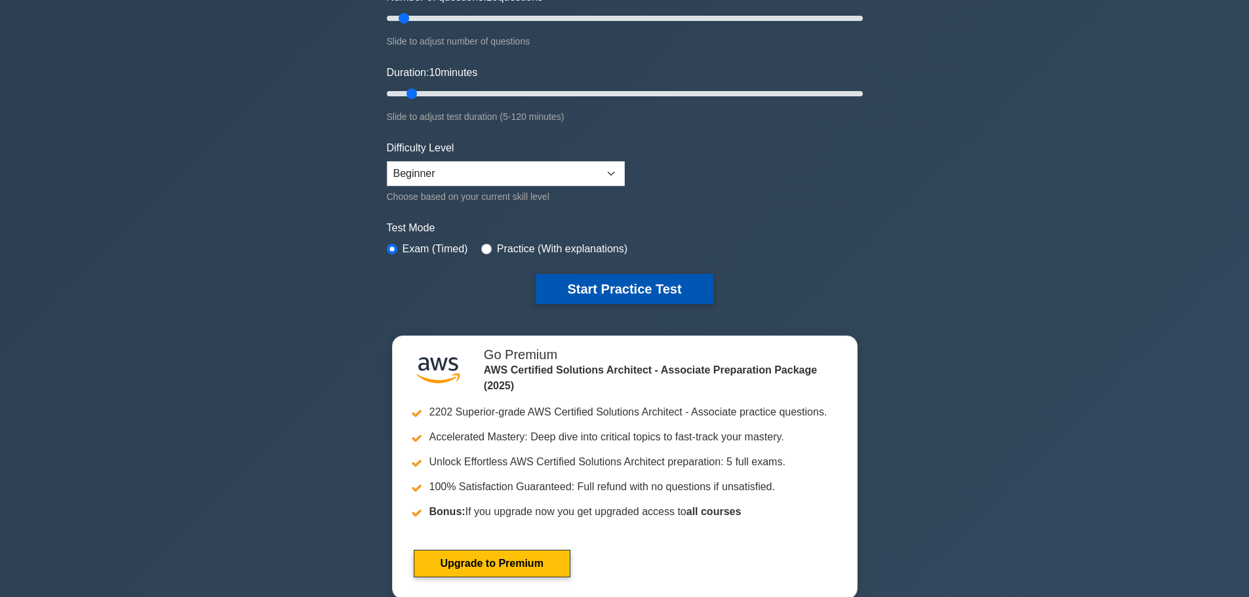
scroll to position [262, 0]
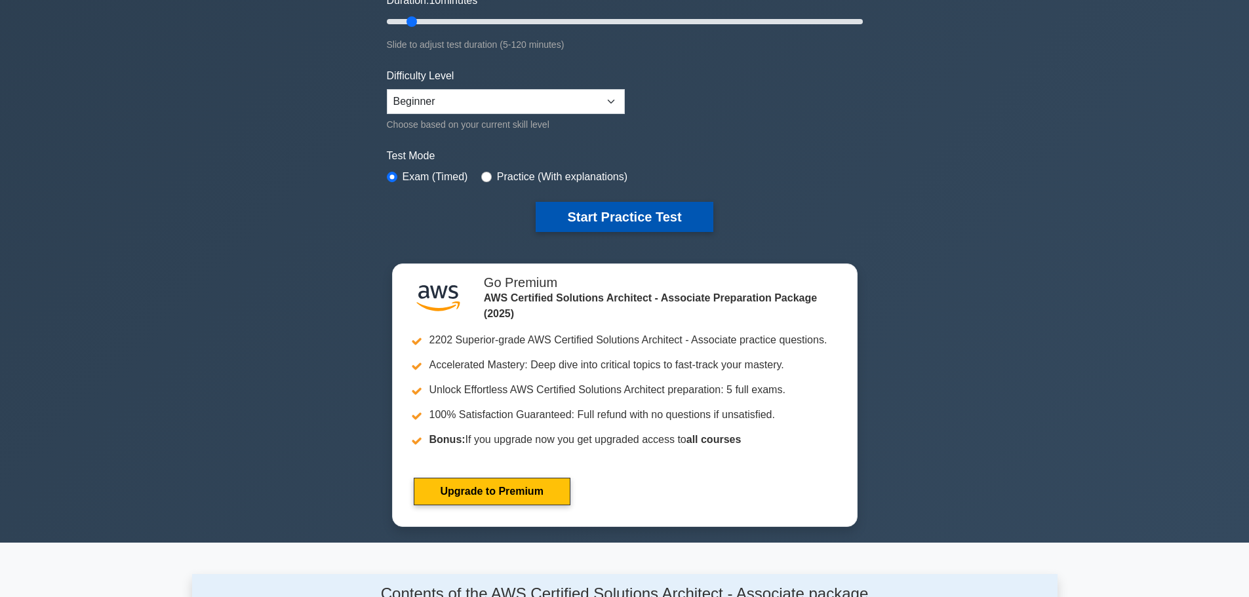
click at [642, 215] on button "Start Practice Test" at bounding box center [624, 217] width 177 height 30
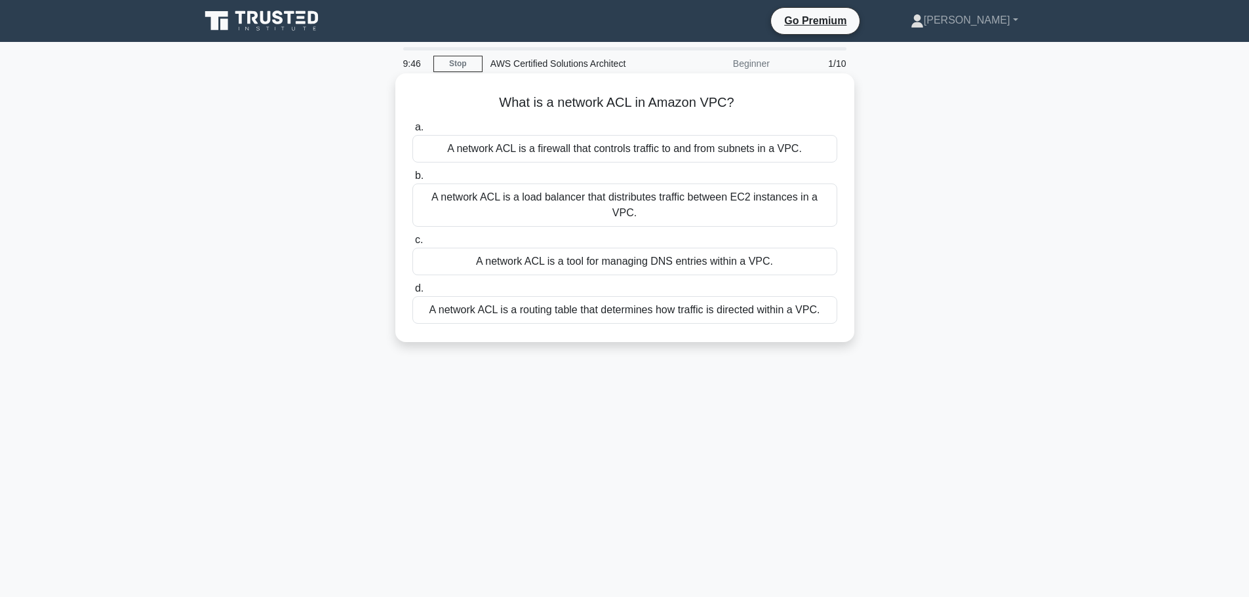
click at [595, 150] on div "A network ACL is a firewall that controls traffic to and from subnets in a VPC." at bounding box center [625, 149] width 425 height 28
click at [413, 132] on input "a. A network ACL is a firewall that controls traffic to and from subnets in a V…" at bounding box center [413, 127] width 0 height 9
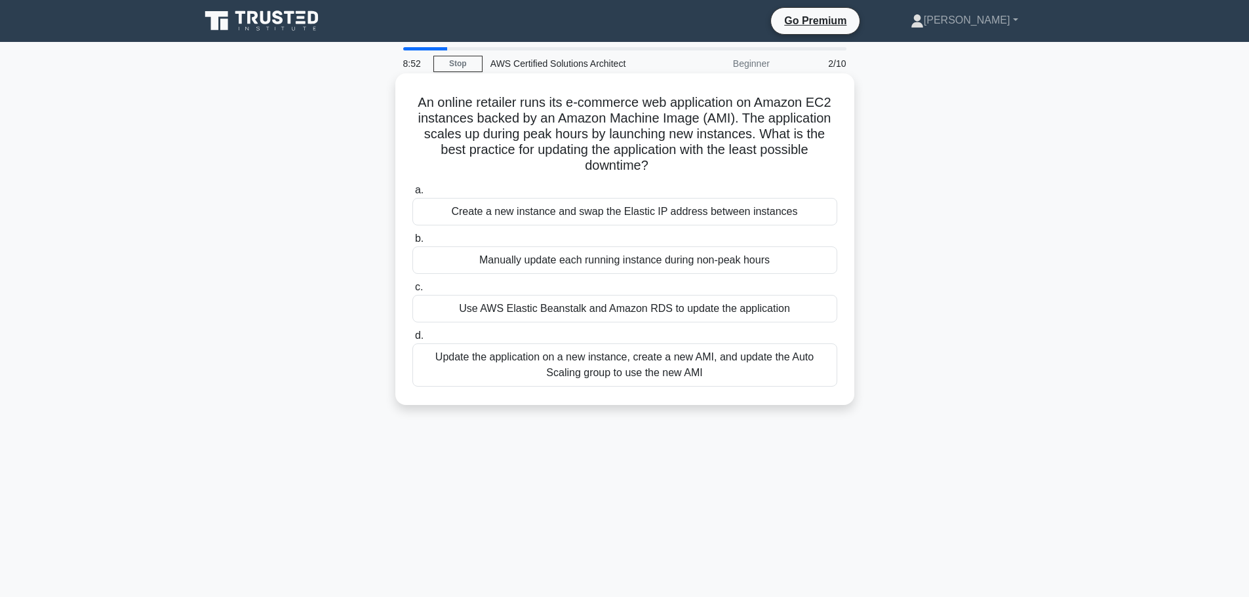
click at [649, 308] on div "Use AWS Elastic Beanstalk and Amazon RDS to update the application" at bounding box center [625, 309] width 425 height 28
click at [413, 292] on input "c. Use AWS Elastic Beanstalk and Amazon RDS to update the application" at bounding box center [413, 287] width 0 height 9
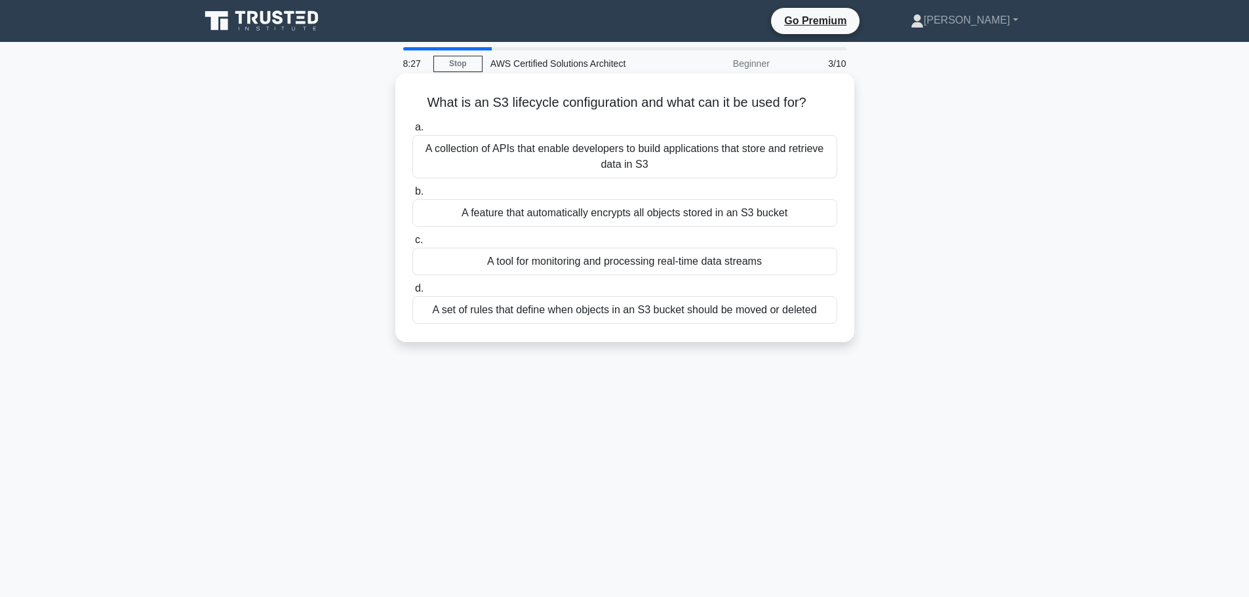
click at [663, 315] on div "A set of rules that define when objects in an S3 bucket should be moved or dele…" at bounding box center [625, 310] width 425 height 28
click at [413, 293] on input "d. A set of rules that define when objects in an S3 bucket should be moved or d…" at bounding box center [413, 289] width 0 height 9
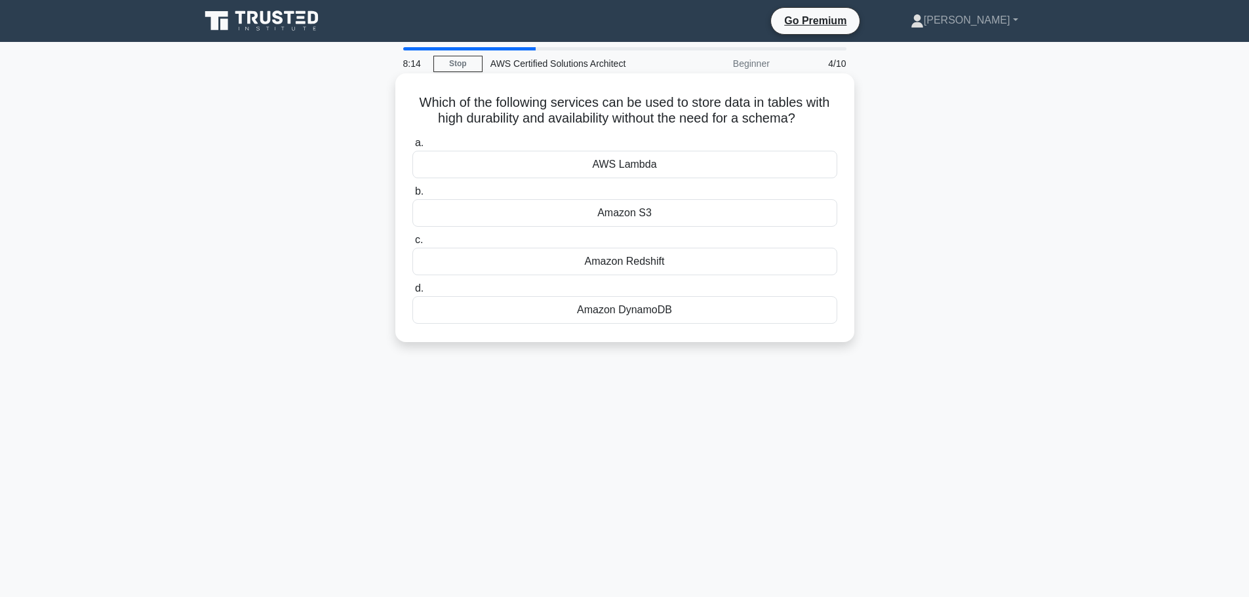
click at [683, 319] on div "Amazon DynamoDB" at bounding box center [625, 310] width 425 height 28
click at [413, 293] on input "d. Amazon DynamoDB" at bounding box center [413, 289] width 0 height 9
click at [687, 215] on div "AWS CloudFormation" at bounding box center [625, 213] width 425 height 28
click at [413, 196] on input "b. AWS CloudFormation" at bounding box center [413, 192] width 0 height 9
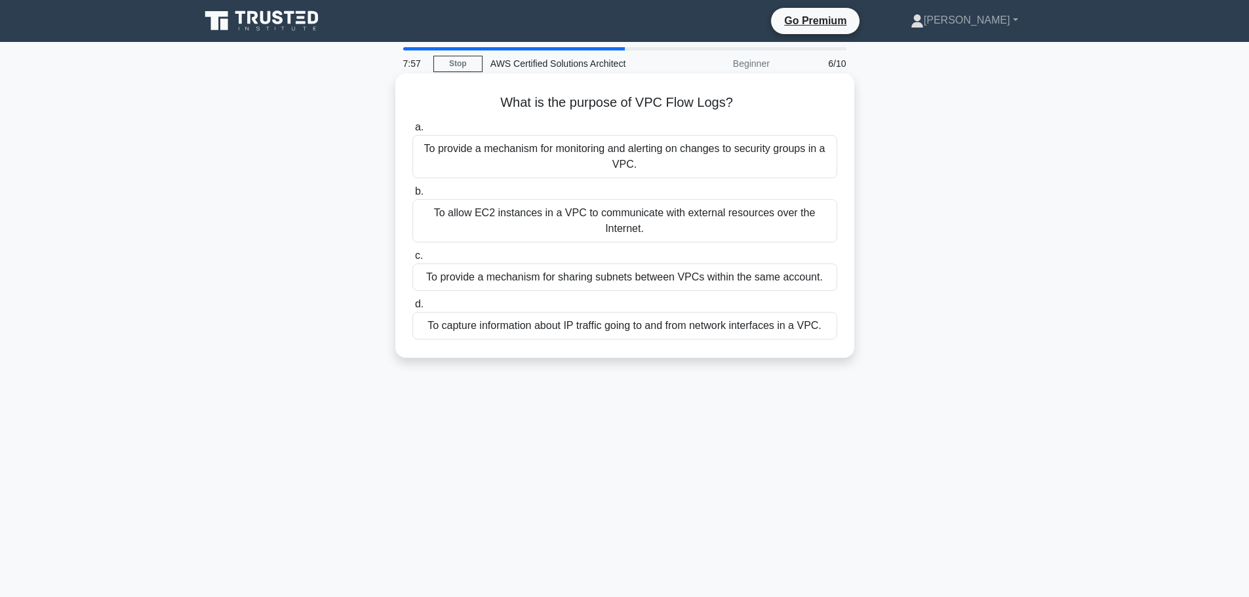
click at [688, 329] on div "To capture information about IP traffic going to and from network interfaces in…" at bounding box center [625, 326] width 425 height 28
click at [413, 309] on input "d. To capture information about IP traffic going to and from network interfaces…" at bounding box center [413, 304] width 0 height 9
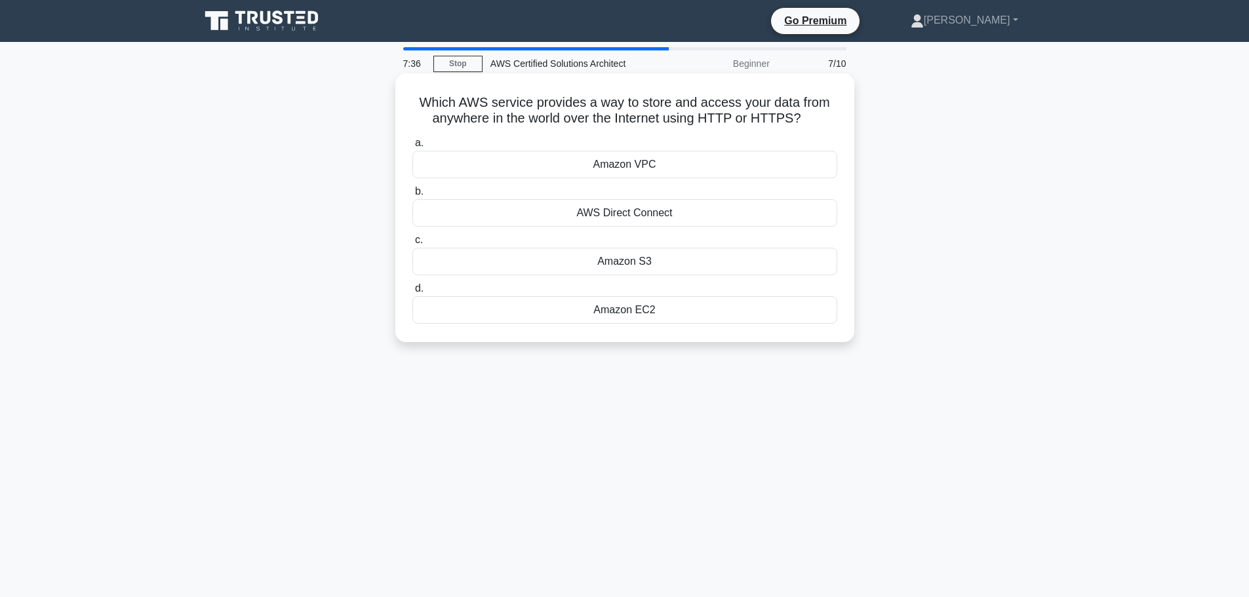
click at [680, 274] on div "Amazon S3" at bounding box center [625, 262] width 425 height 28
click at [413, 245] on input "c. Amazon S3" at bounding box center [413, 240] width 0 height 9
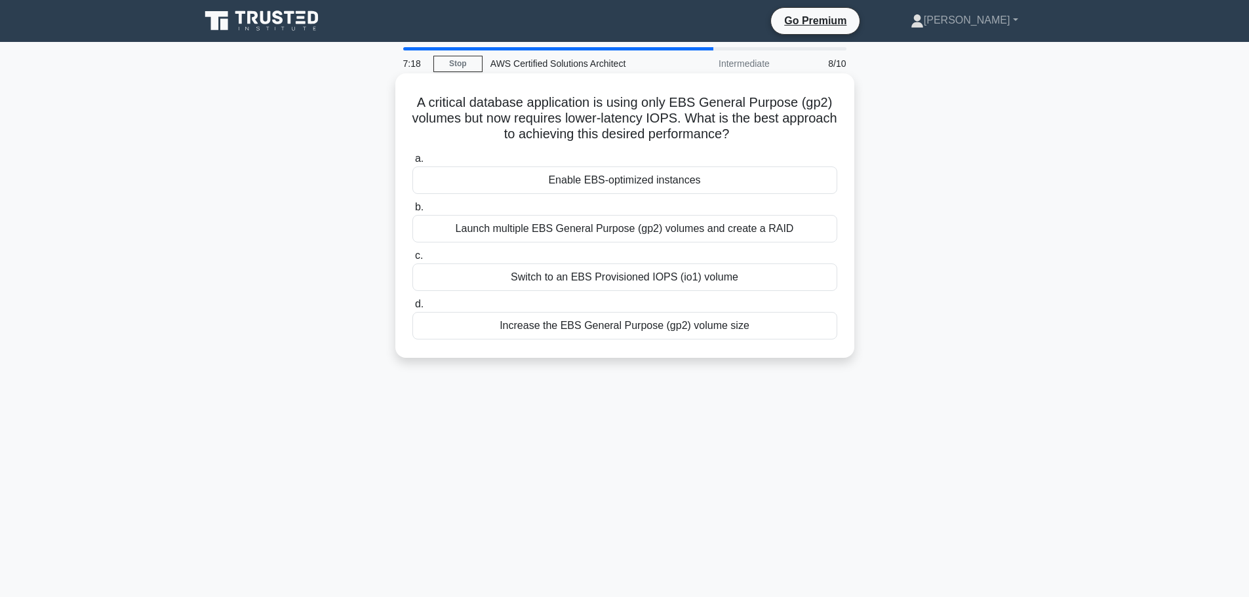
click at [735, 191] on div "Enable EBS-optimized instances" at bounding box center [625, 181] width 425 height 28
click at [413, 163] on input "a. Enable EBS-optimized instances" at bounding box center [413, 159] width 0 height 9
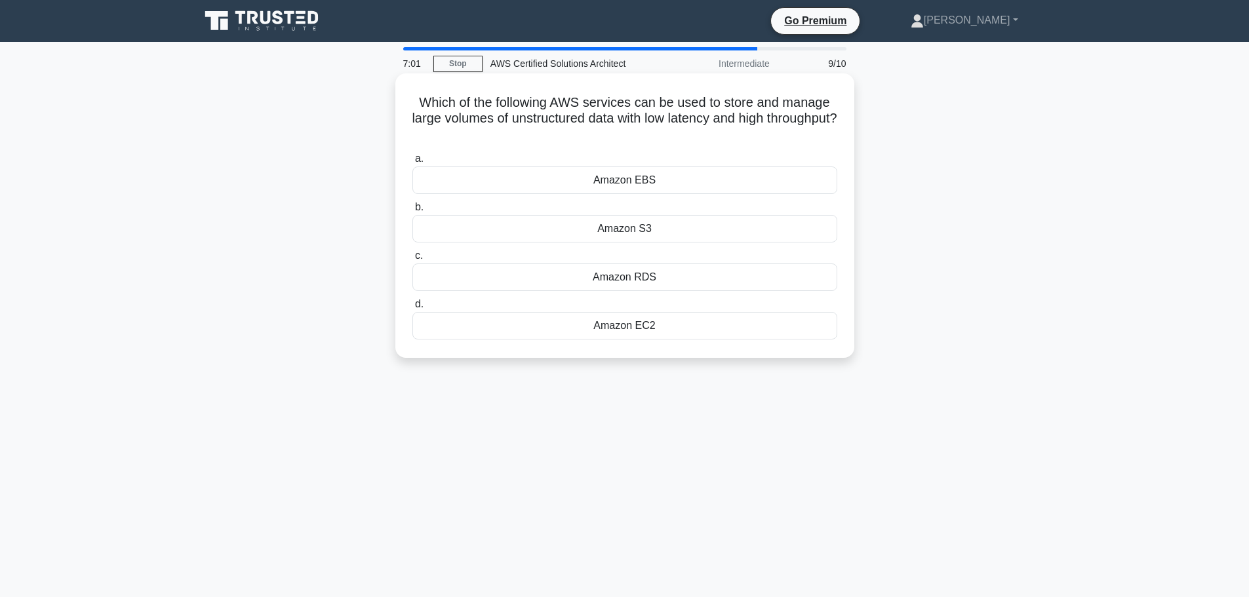
click at [775, 234] on div "Amazon S3" at bounding box center [625, 229] width 425 height 28
click at [413, 212] on input "b. Amazon S3" at bounding box center [413, 207] width 0 height 9
click at [750, 265] on div "Amazon Kinesis Data Firehose" at bounding box center [625, 278] width 425 height 28
click at [413, 260] on input "c. Amazon Kinesis Data Firehose" at bounding box center [413, 256] width 0 height 9
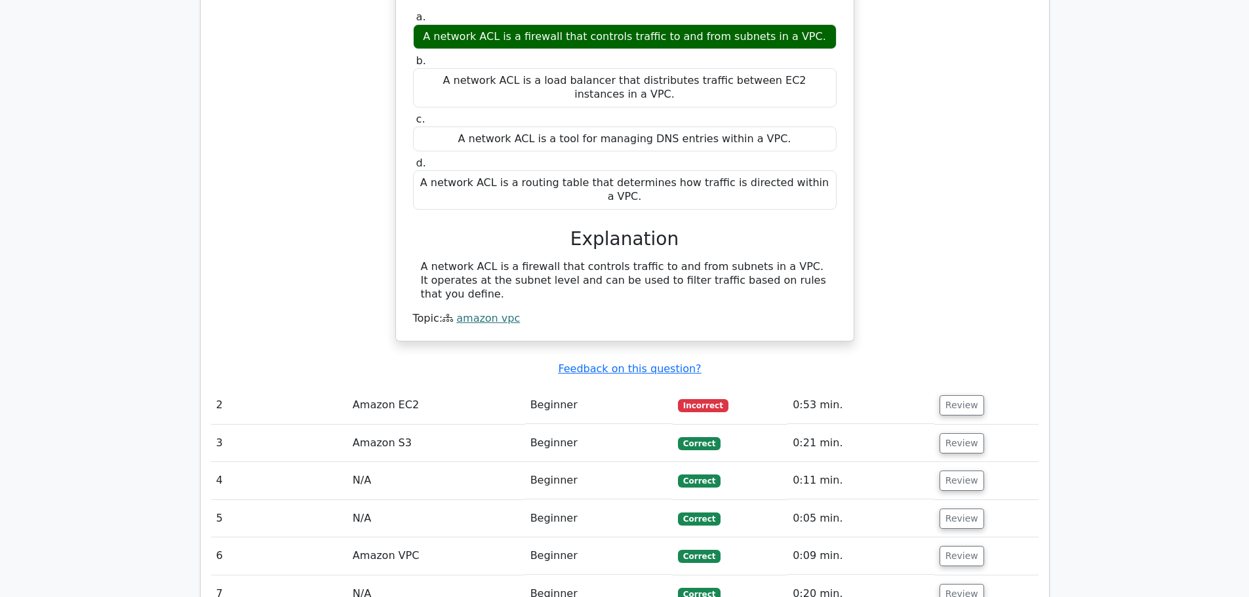
scroll to position [1246, 0]
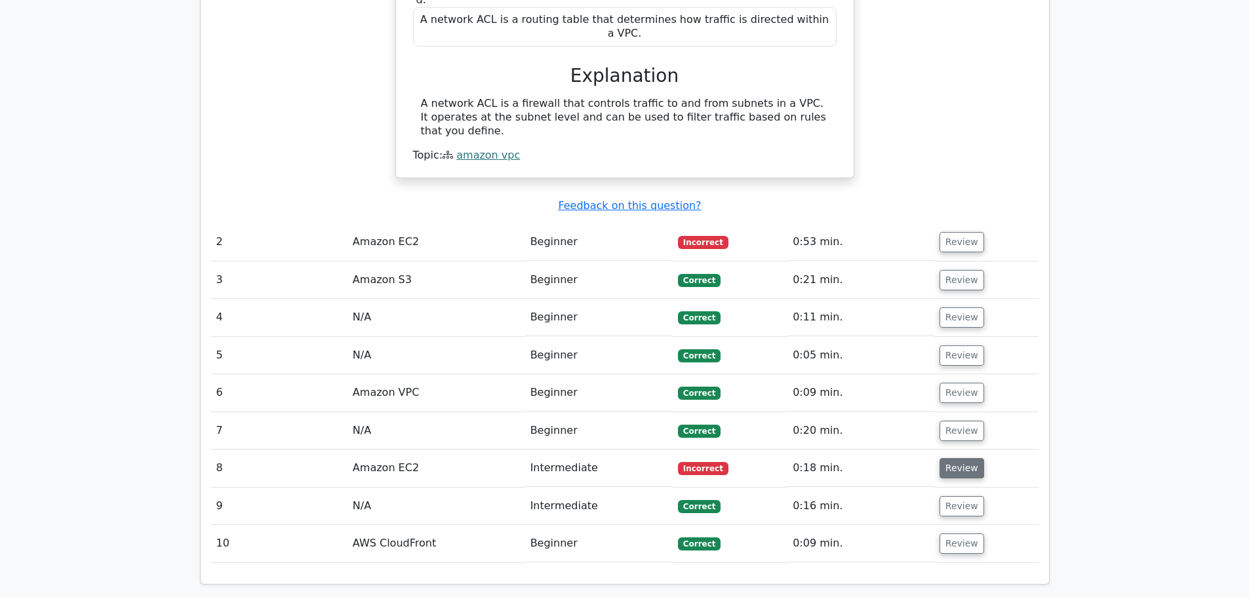
click at [973, 458] on button "Review" at bounding box center [962, 468] width 45 height 20
click at [969, 458] on button "Review" at bounding box center [962, 468] width 45 height 20
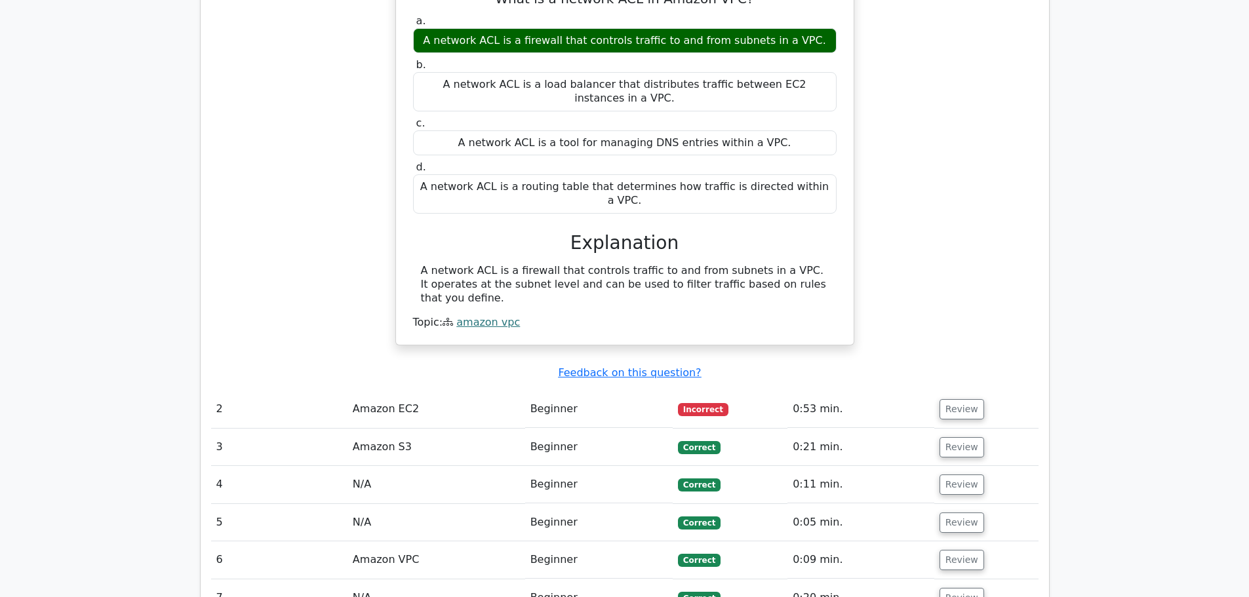
scroll to position [1049, 0]
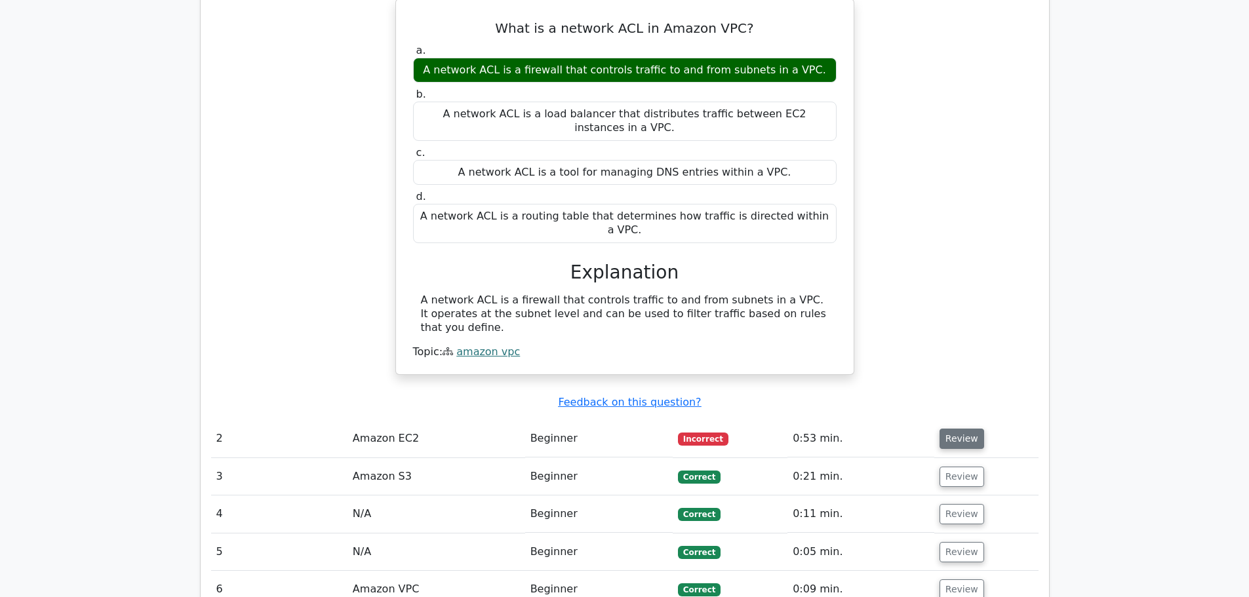
click at [968, 429] on button "Review" at bounding box center [962, 439] width 45 height 20
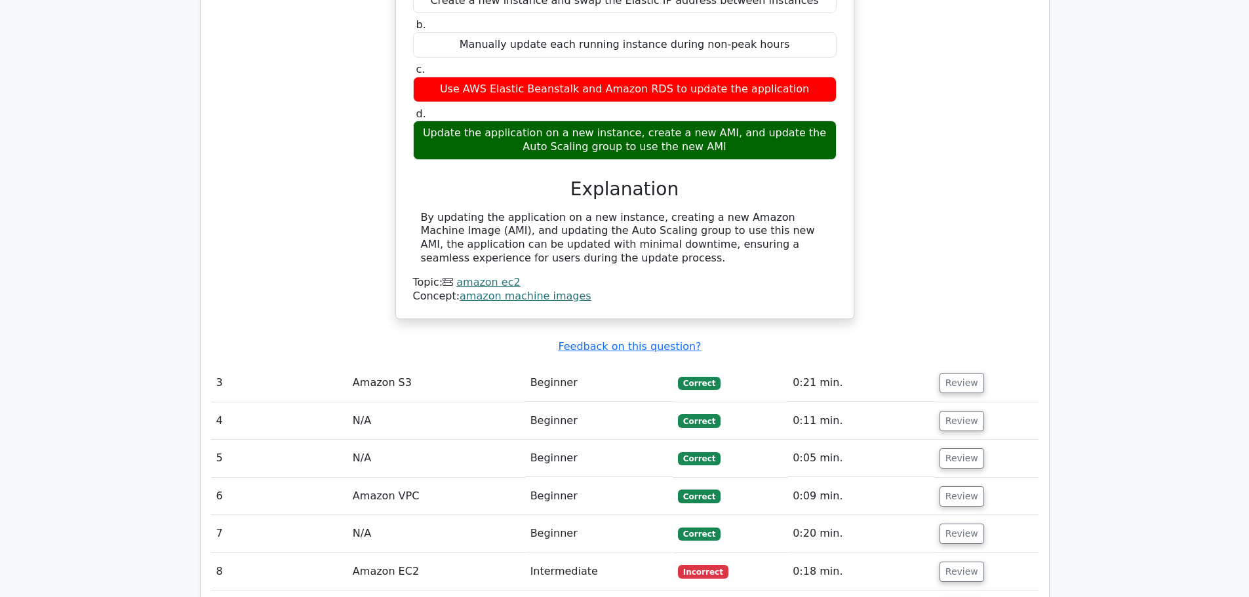
scroll to position [1771, 0]
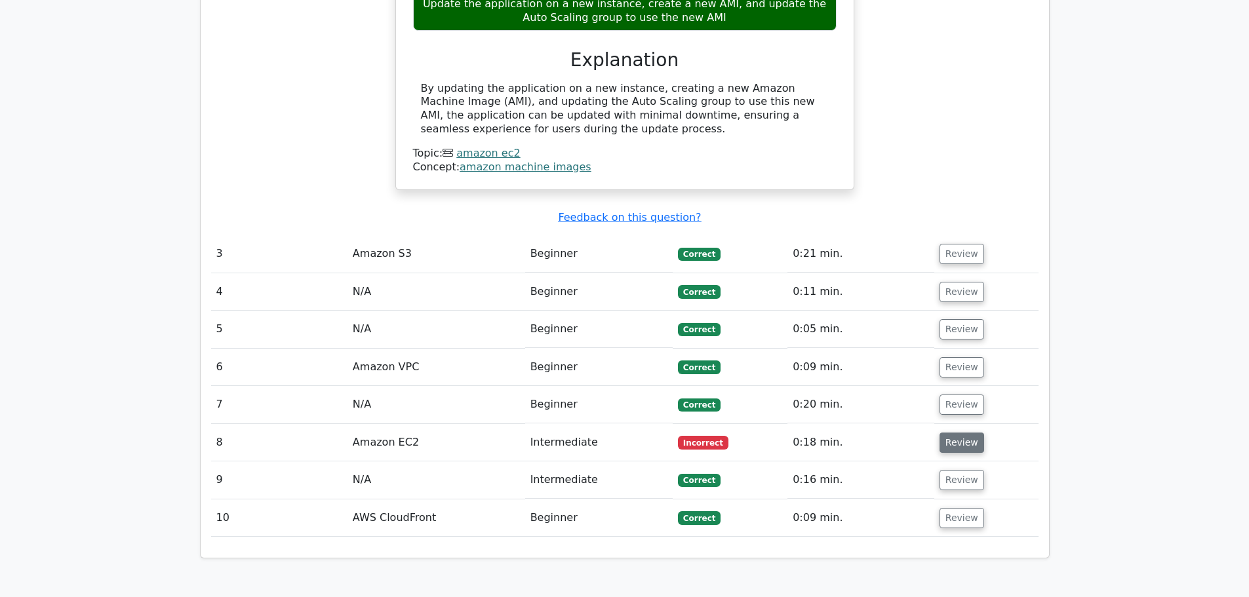
click at [969, 433] on button "Review" at bounding box center [962, 443] width 45 height 20
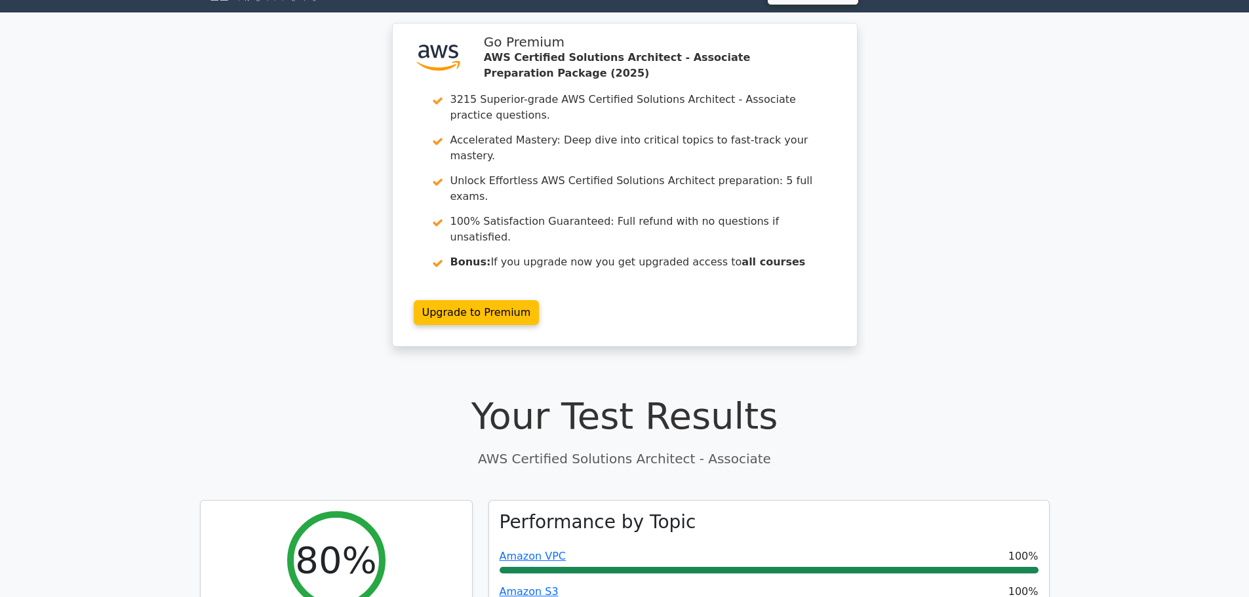
scroll to position [0, 0]
